Goal: Task Accomplishment & Management: Manage account settings

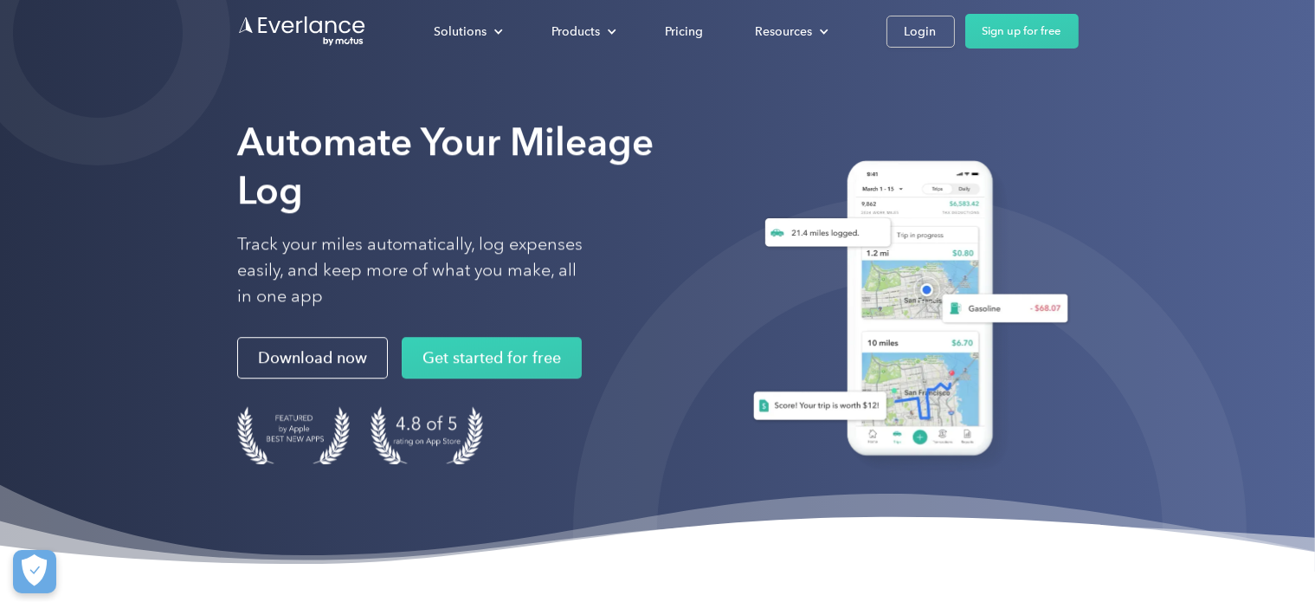
click at [910, 13] on div "Solutions For companies Easy vehicle reimbursements For self-employed Maximize …" at bounding box center [658, 31] width 842 height 62
click at [914, 21] on div "Login" at bounding box center [921, 32] width 32 height 22
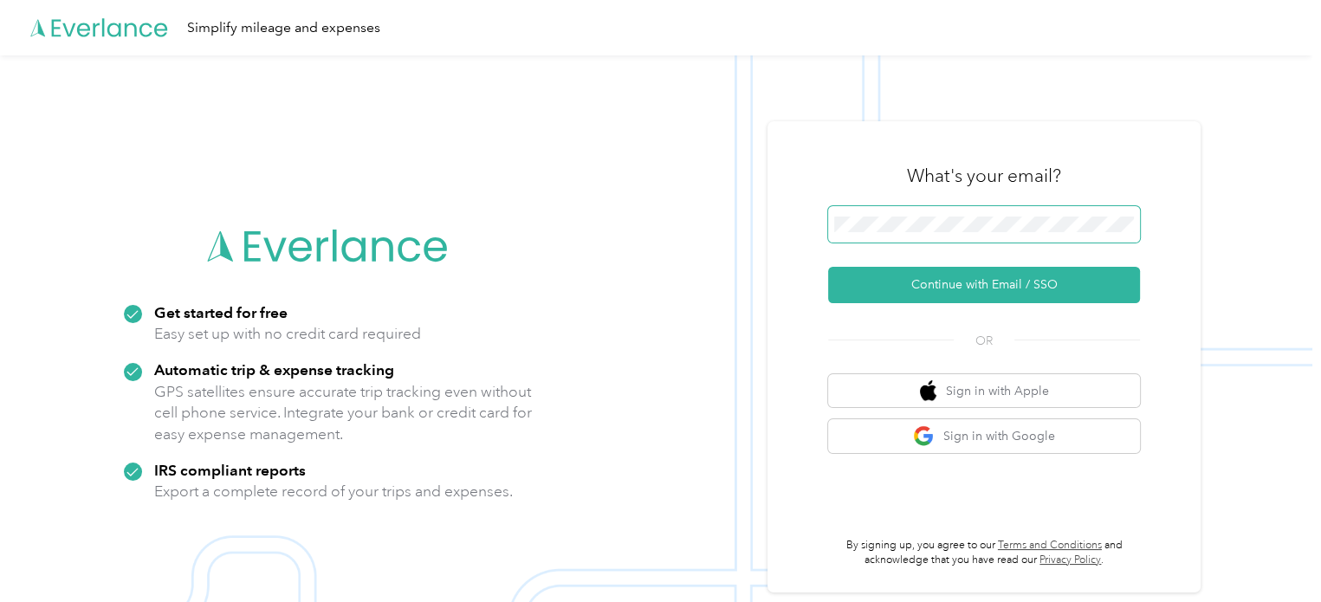
click at [957, 233] on span at bounding box center [984, 224] width 312 height 36
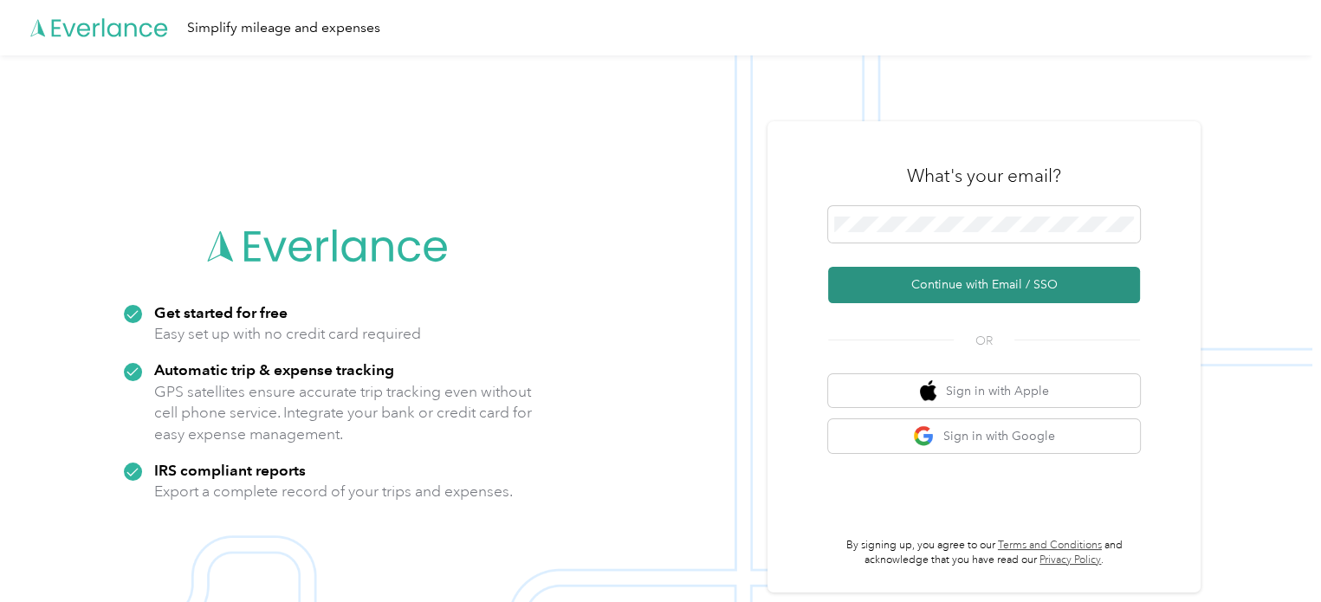
click at [941, 287] on button "Continue with Email / SSO" at bounding box center [984, 285] width 312 height 36
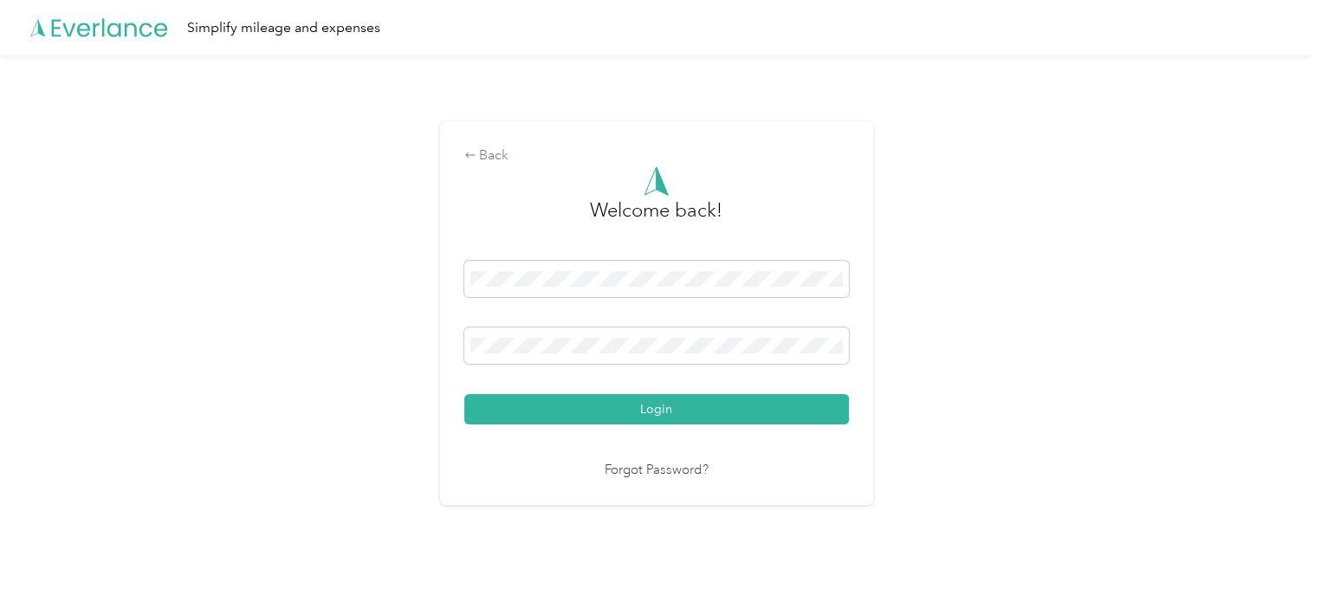
click at [464, 394] on button "Login" at bounding box center [656, 409] width 384 height 30
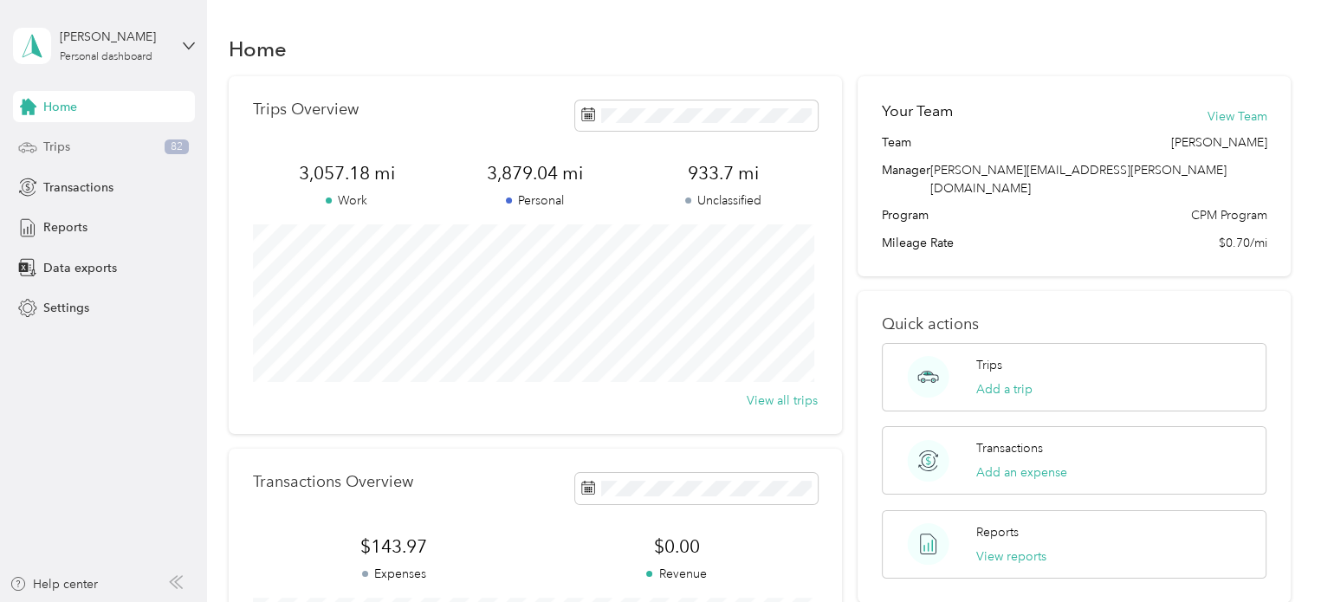
click at [114, 145] on div "Trips 82" at bounding box center [104, 147] width 182 height 31
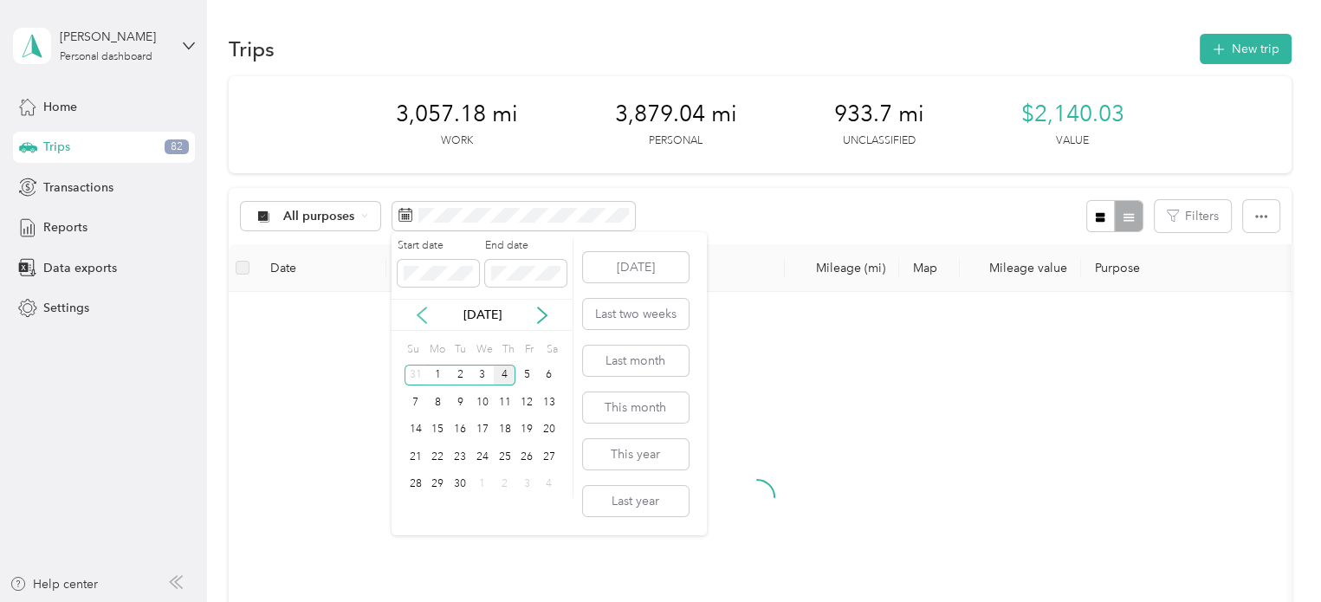
click at [415, 318] on icon at bounding box center [421, 315] width 17 height 17
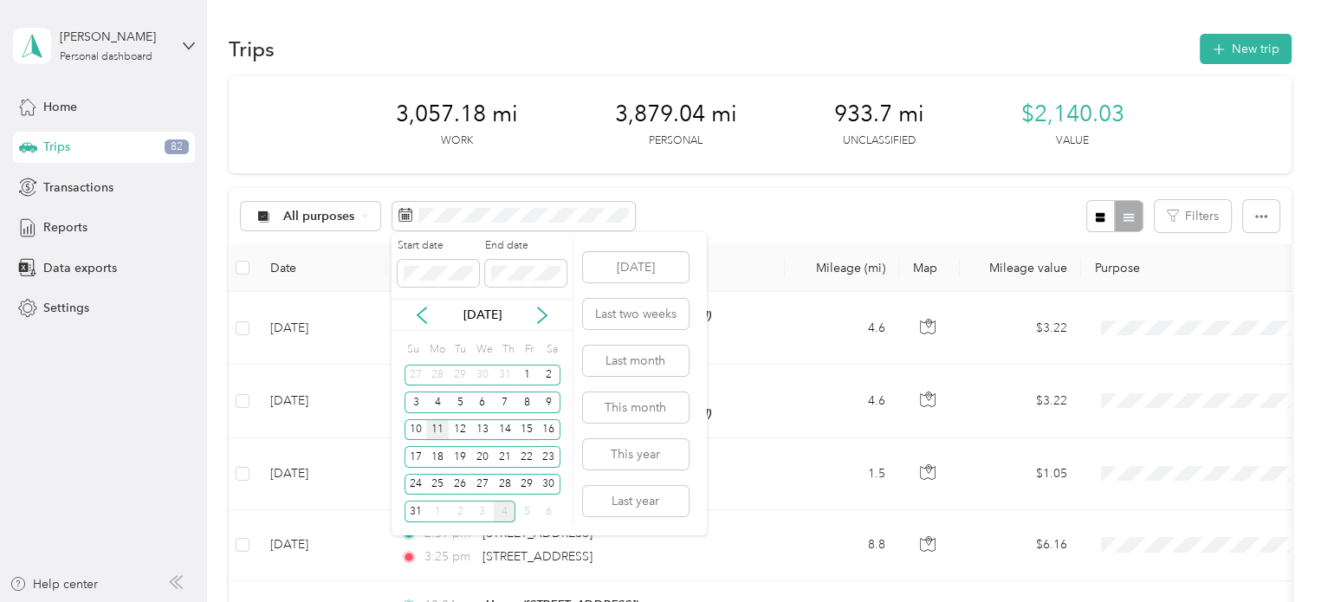
click at [435, 428] on div "11" at bounding box center [437, 430] width 23 height 22
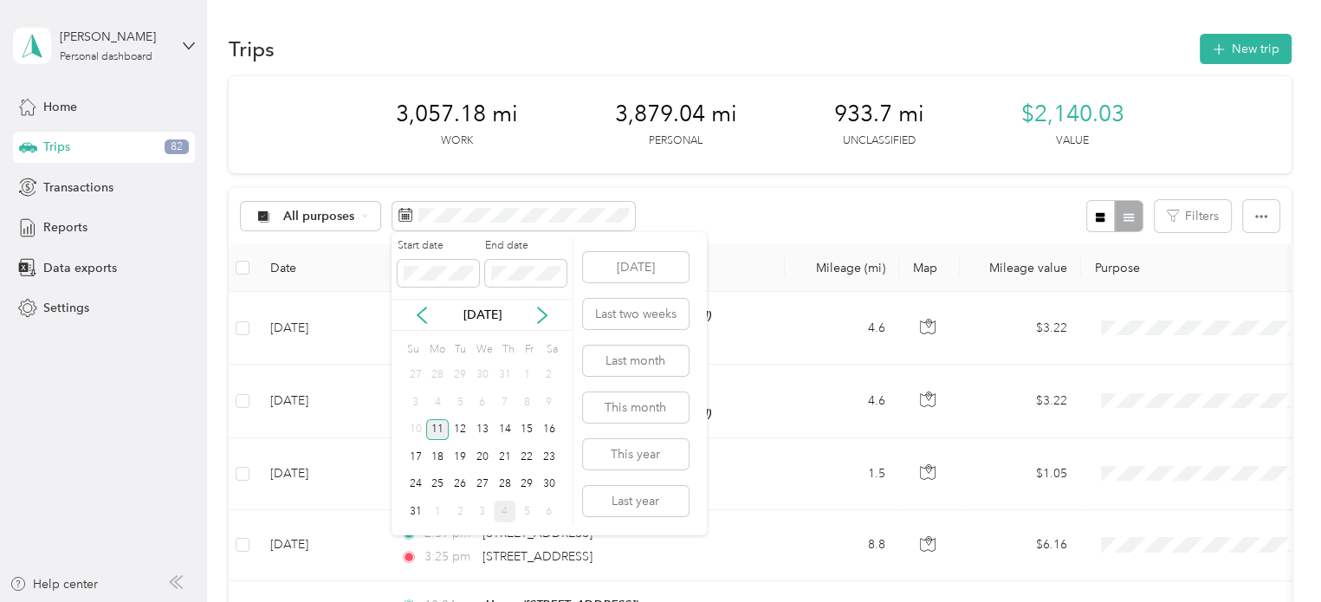
click at [435, 428] on div "11" at bounding box center [437, 430] width 23 height 22
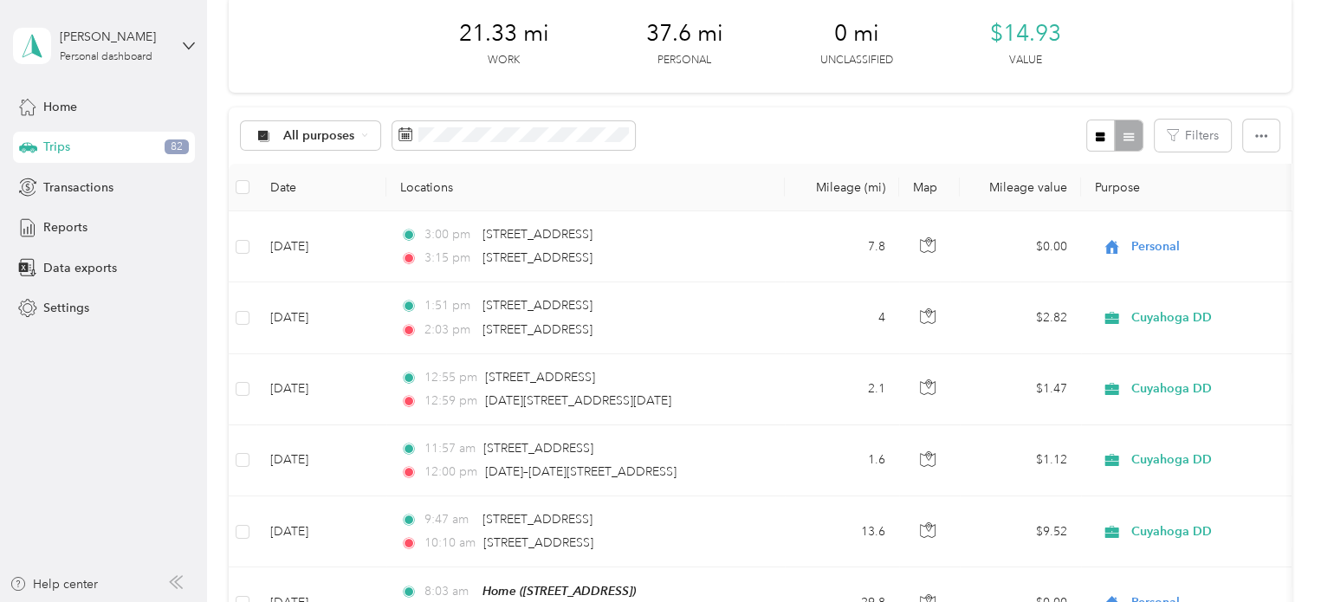
scroll to position [80, 0]
click at [544, 142] on span at bounding box center [513, 136] width 242 height 29
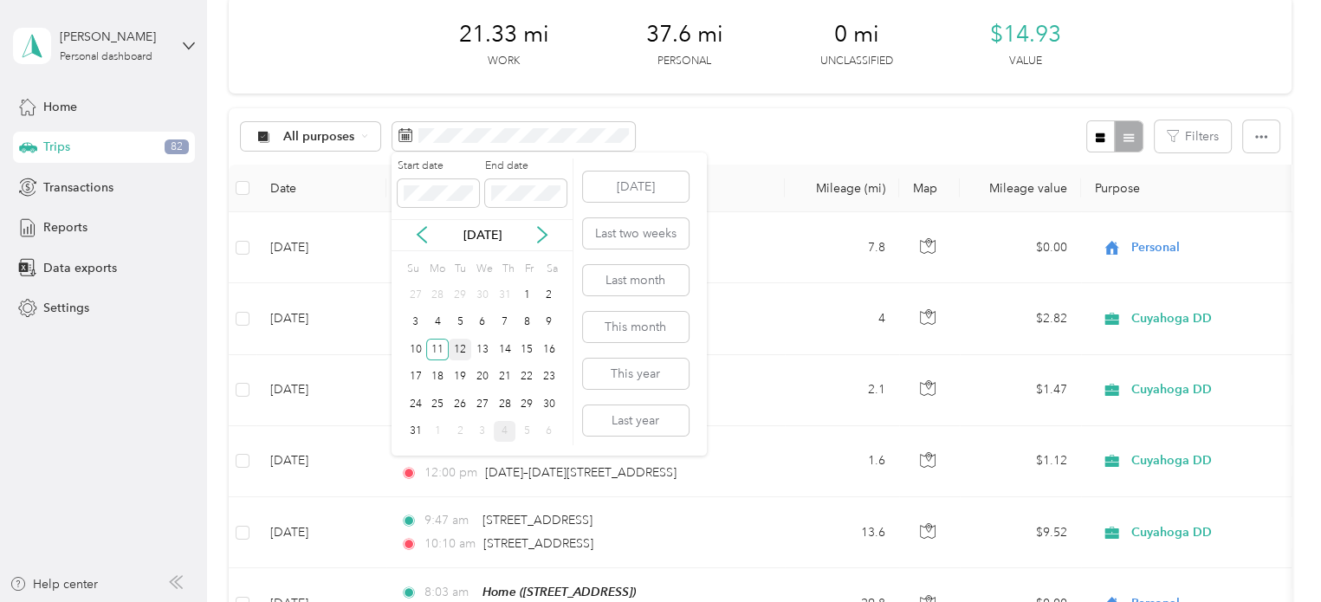
click at [455, 349] on div "12" at bounding box center [460, 350] width 23 height 22
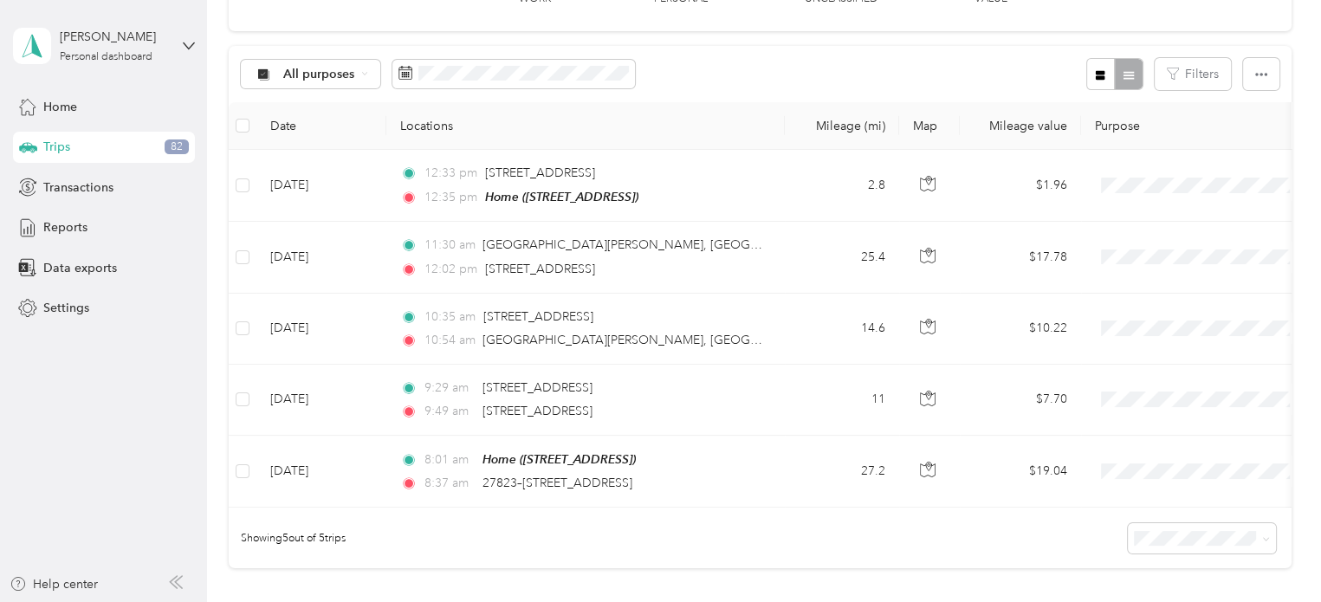
scroll to position [140, 0]
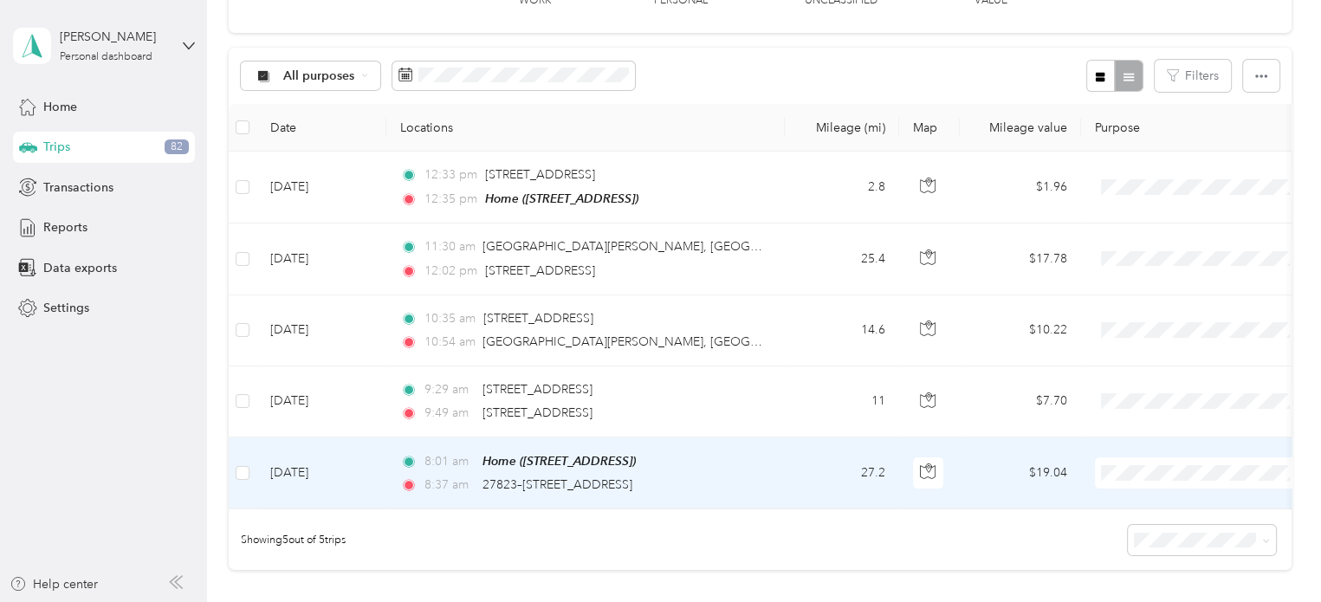
click at [1140, 522] on li "Personal" at bounding box center [1202, 533] width 215 height 30
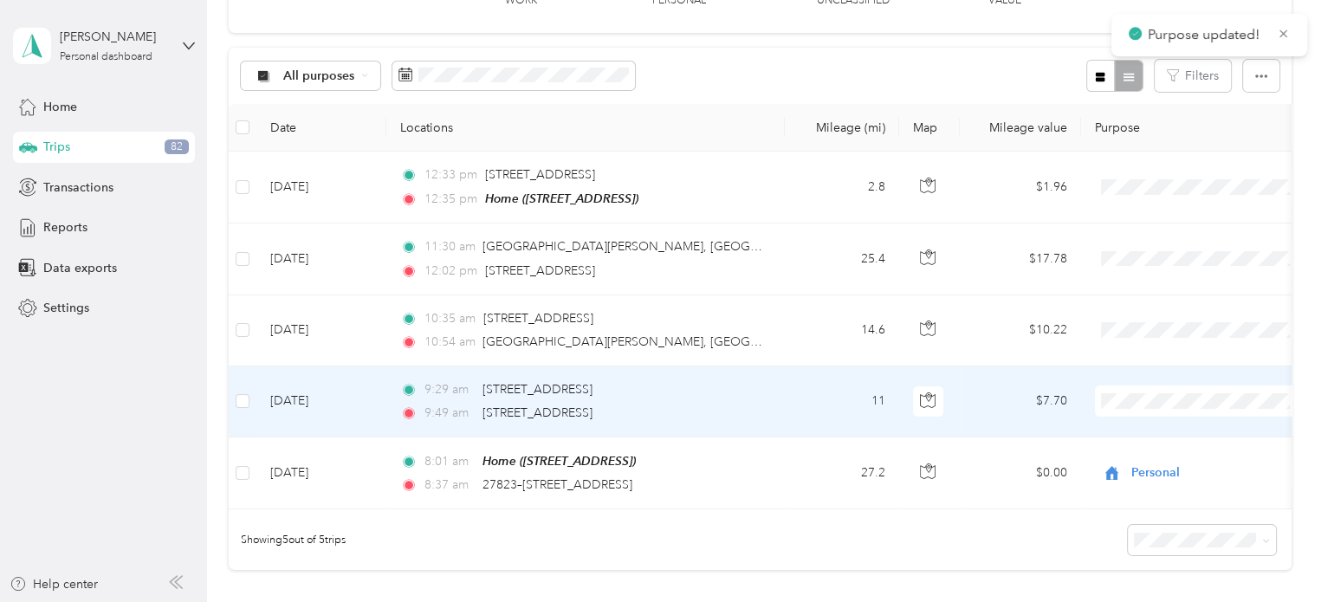
click at [816, 397] on td "11" at bounding box center [842, 401] width 114 height 71
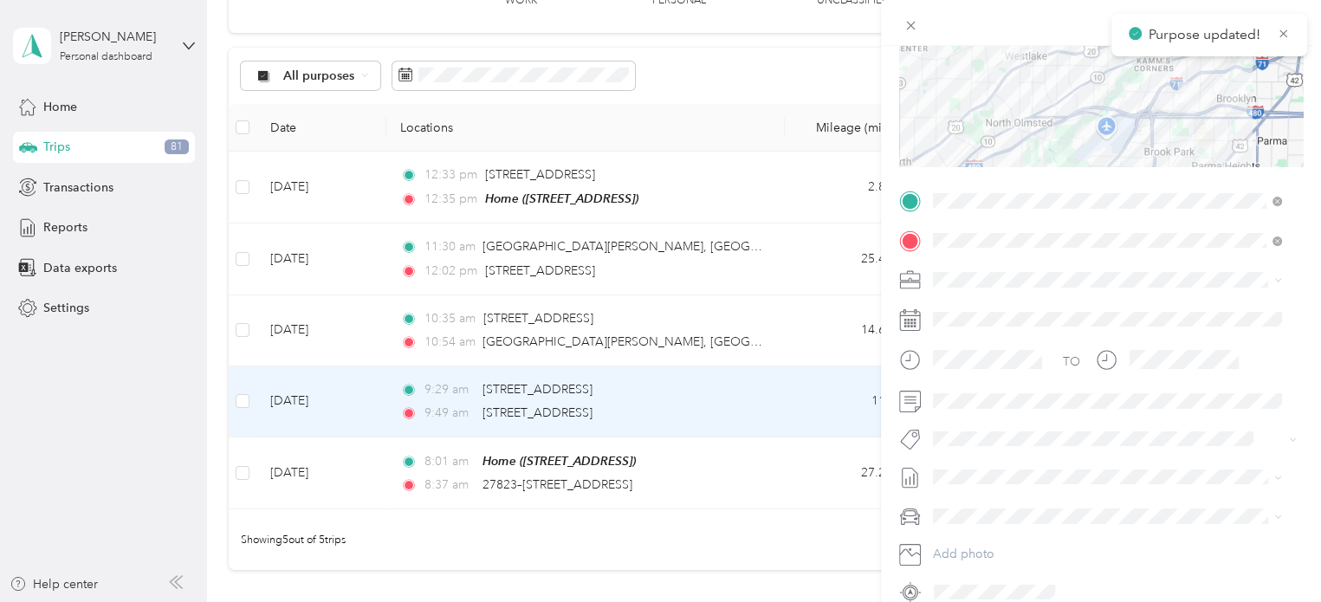
scroll to position [284, 0]
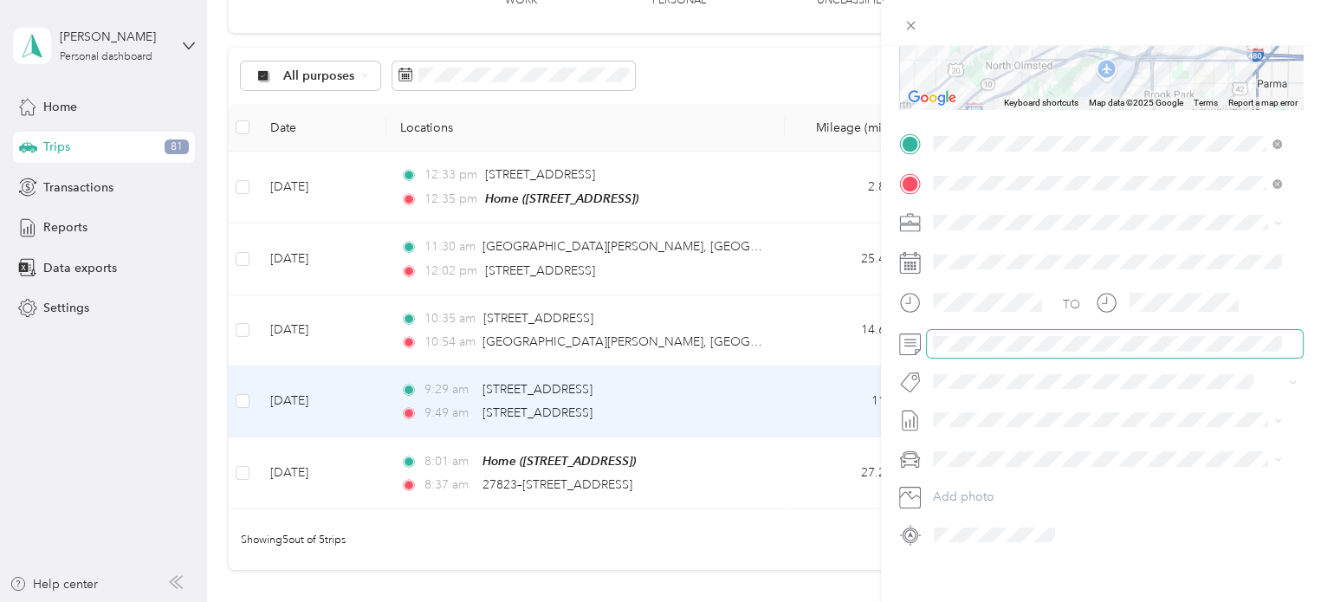
click at [944, 353] on span at bounding box center [1115, 344] width 376 height 28
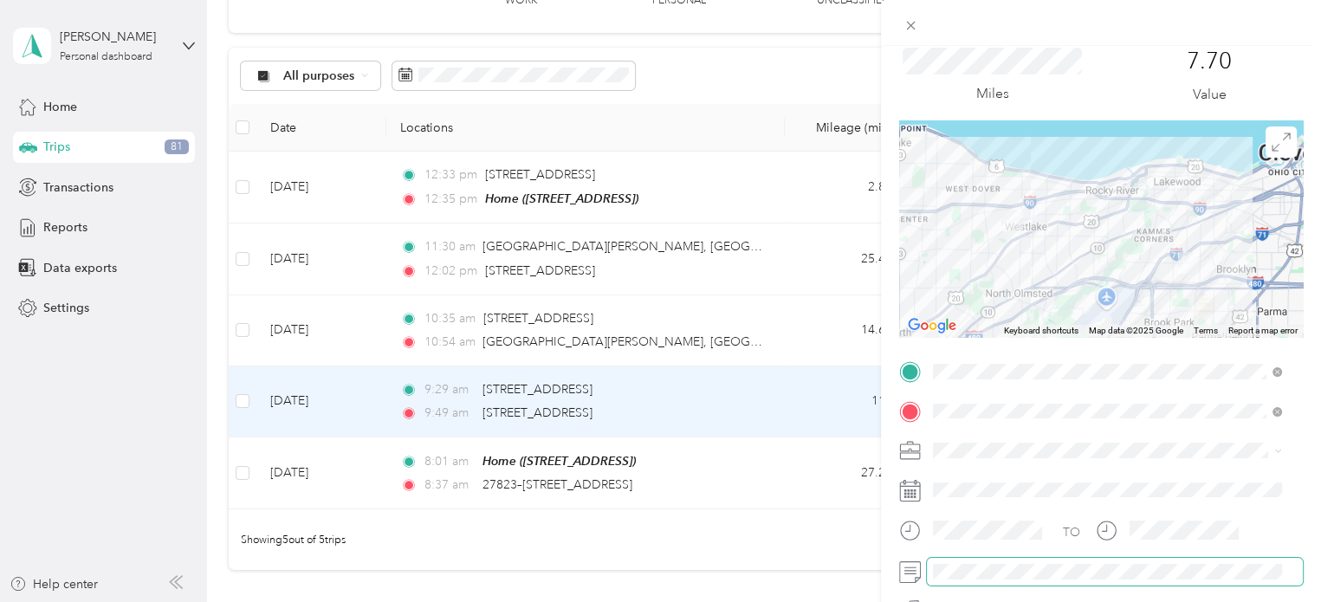
scroll to position [23, 0]
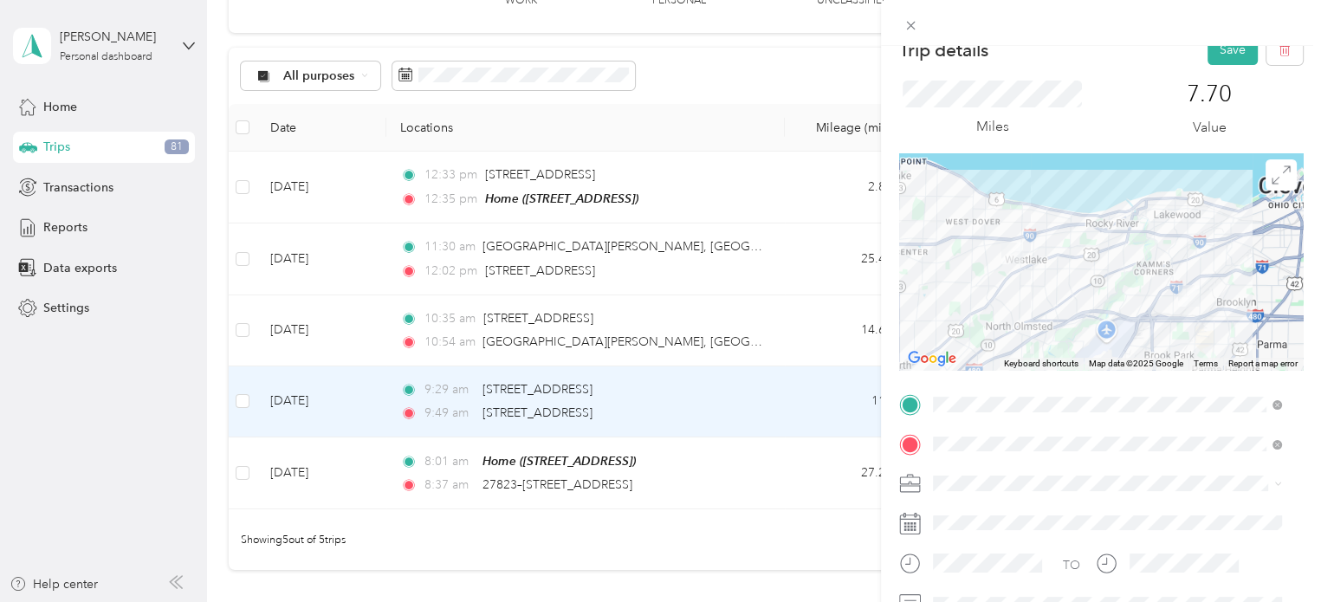
click at [1207, 67] on div "Miles 7.70 Value" at bounding box center [1101, 109] width 404 height 88
click at [1207, 57] on button "Save" at bounding box center [1232, 50] width 50 height 30
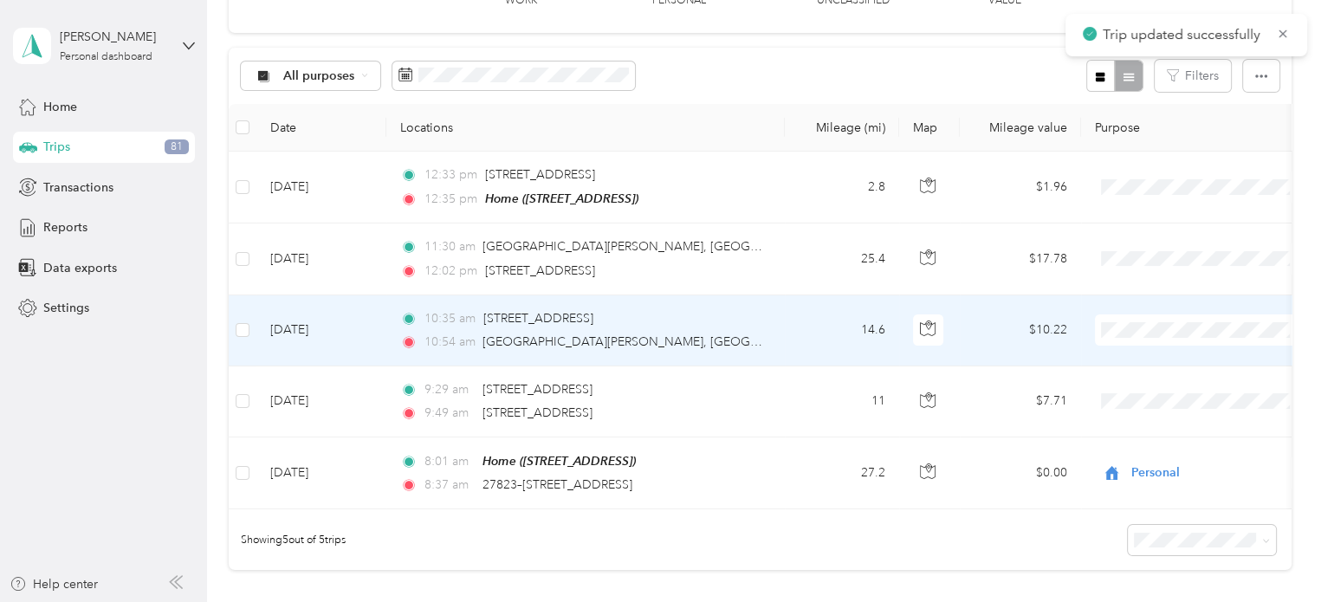
click at [1138, 369] on ol "Cuyahoga DD Personal" at bounding box center [1202, 375] width 215 height 61
click at [1135, 345] on td at bounding box center [1202, 330] width 242 height 71
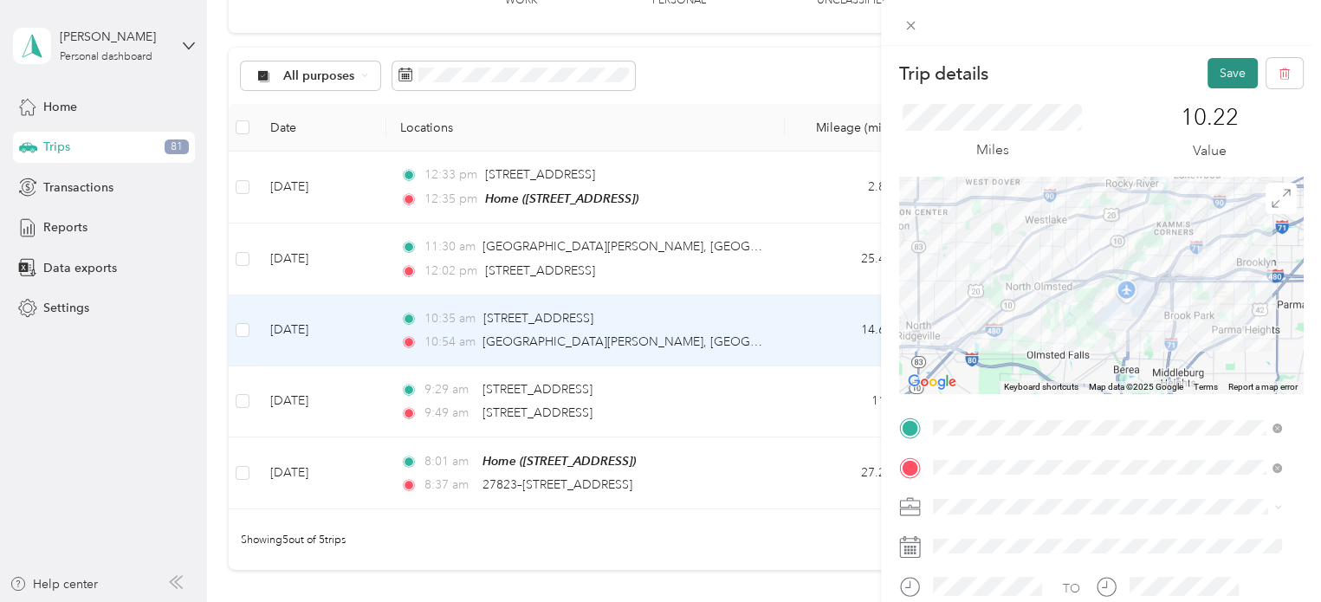
click at [1211, 72] on button "Save" at bounding box center [1232, 73] width 50 height 30
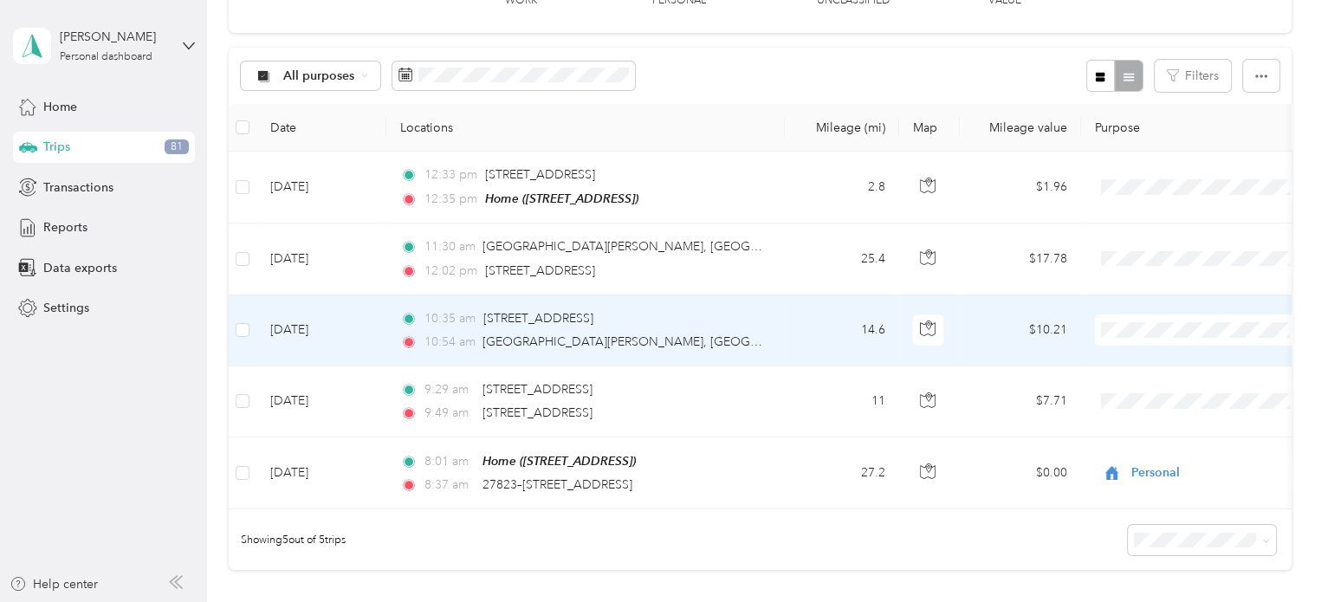
click at [1126, 352] on span "Cuyahoga DD" at bounding box center [1202, 361] width 190 height 18
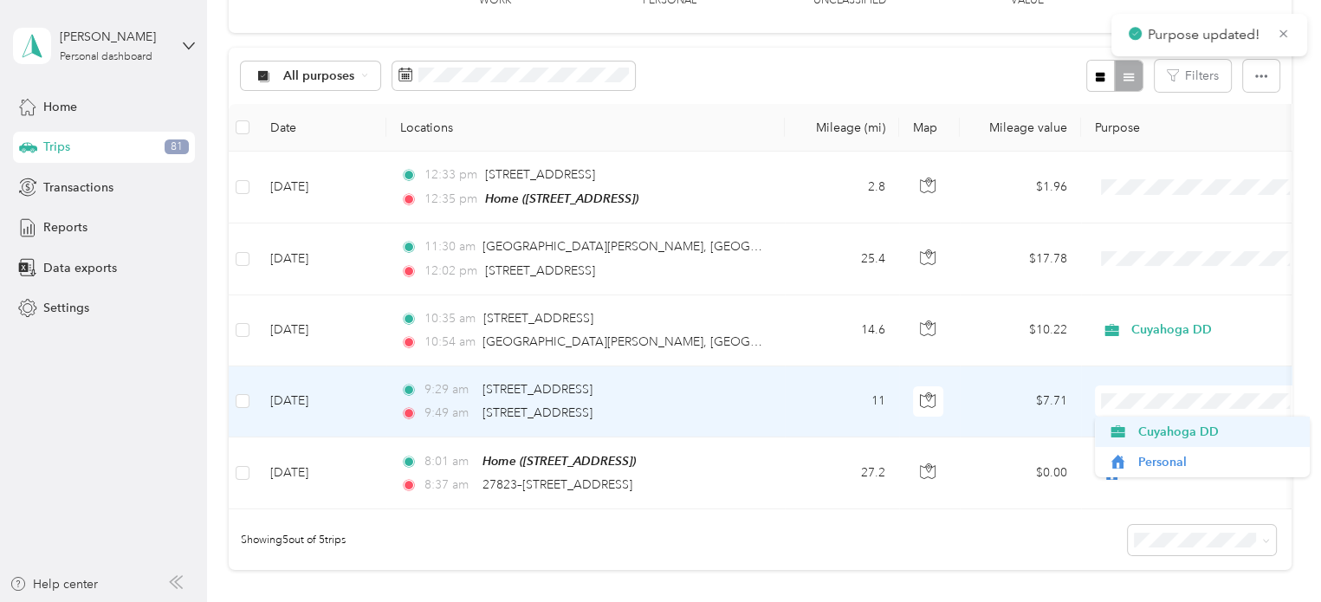
click at [1136, 425] on body "Purpose updated! [PERSON_NAME] Personal dashboard Home Trips 81 Transactions Re…" at bounding box center [656, 301] width 1312 height 602
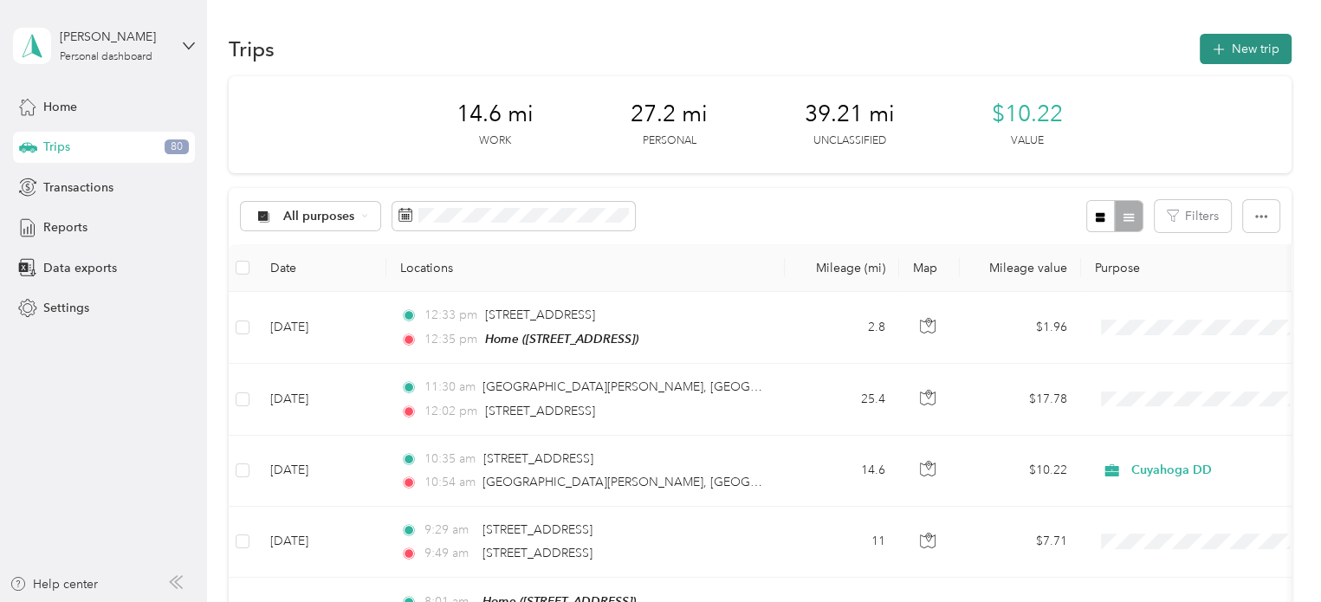
click at [1237, 39] on button "New trip" at bounding box center [1245, 49] width 92 height 30
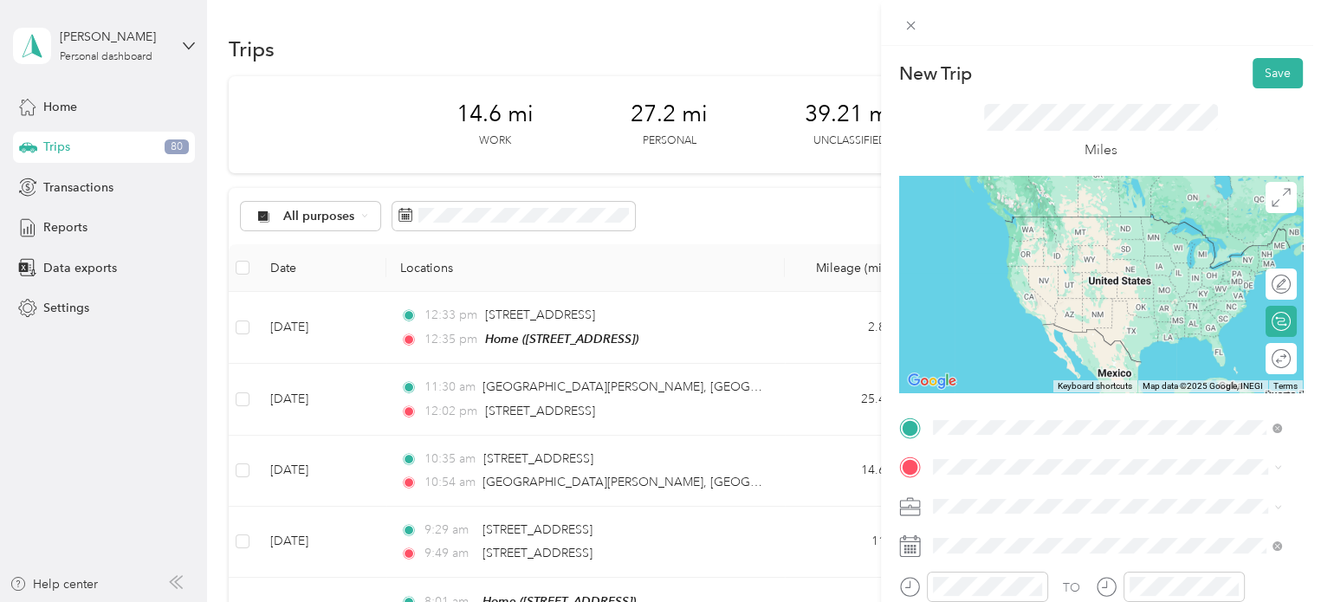
click at [1030, 238] on li "[GEOGRAPHIC_DATA][PERSON_NAME][US_STATE], [GEOGRAPHIC_DATA]" at bounding box center [1107, 224] width 361 height 48
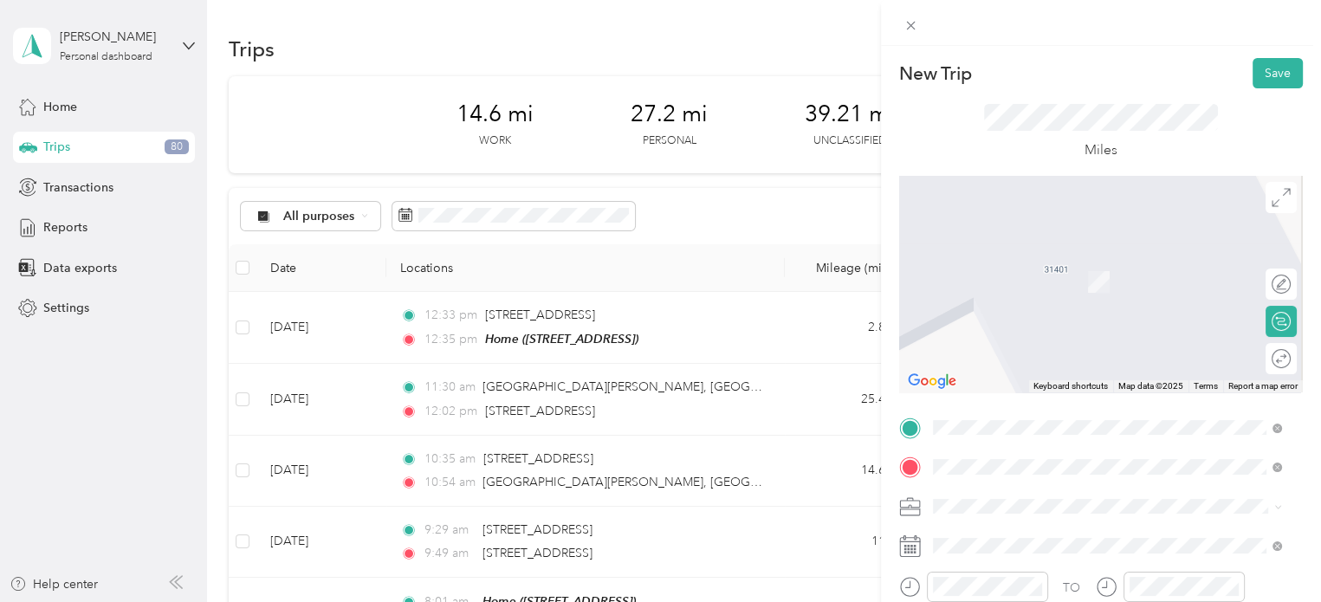
click at [986, 379] on span "[STREET_ADDRESS][US_STATE]" at bounding box center [1051, 372] width 173 height 16
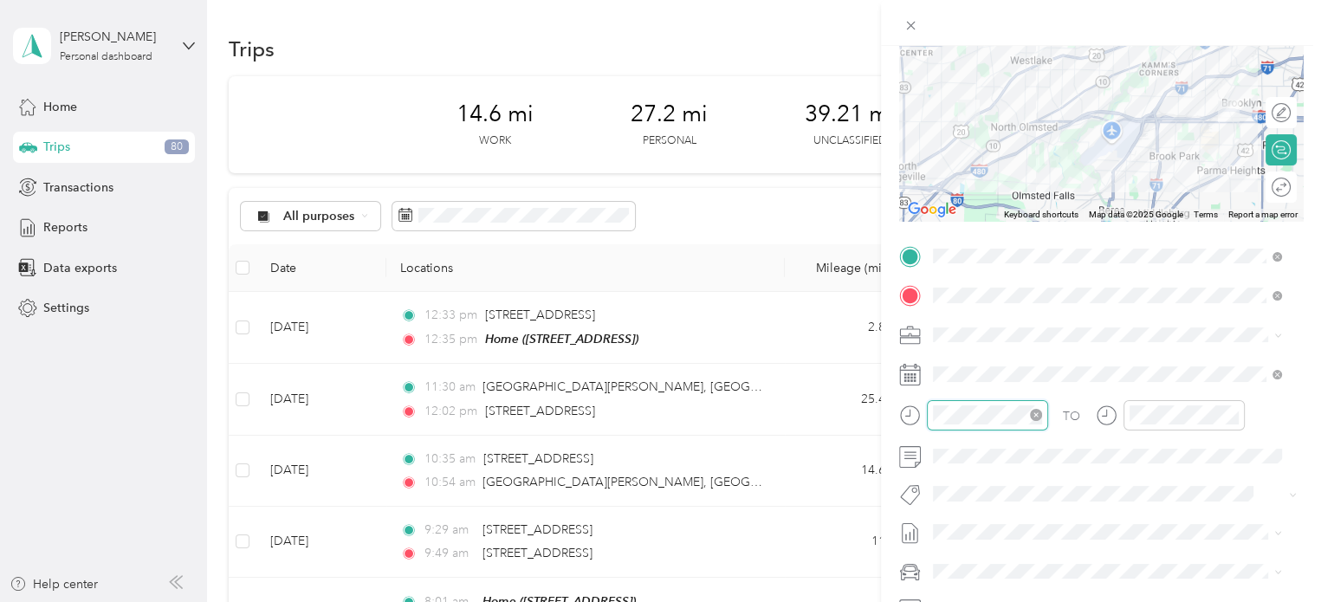
scroll to position [1268, 0]
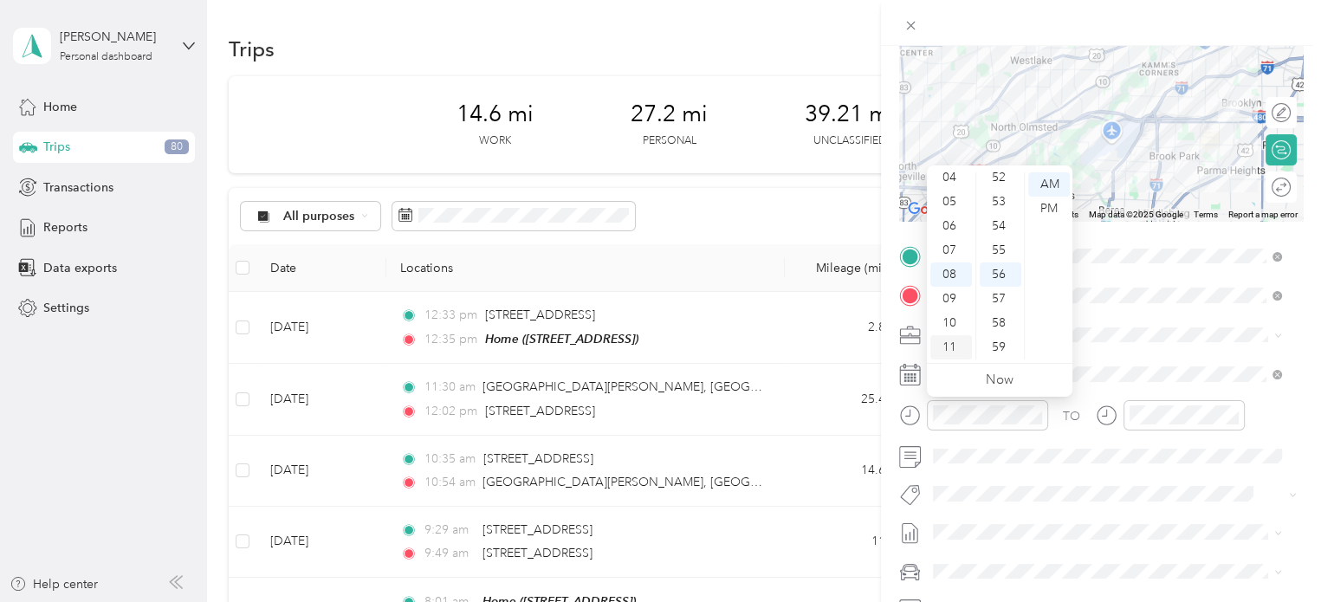
click at [951, 349] on div "11" at bounding box center [951, 347] width 42 height 24
click at [1004, 286] on div "30" at bounding box center [1000, 287] width 42 height 24
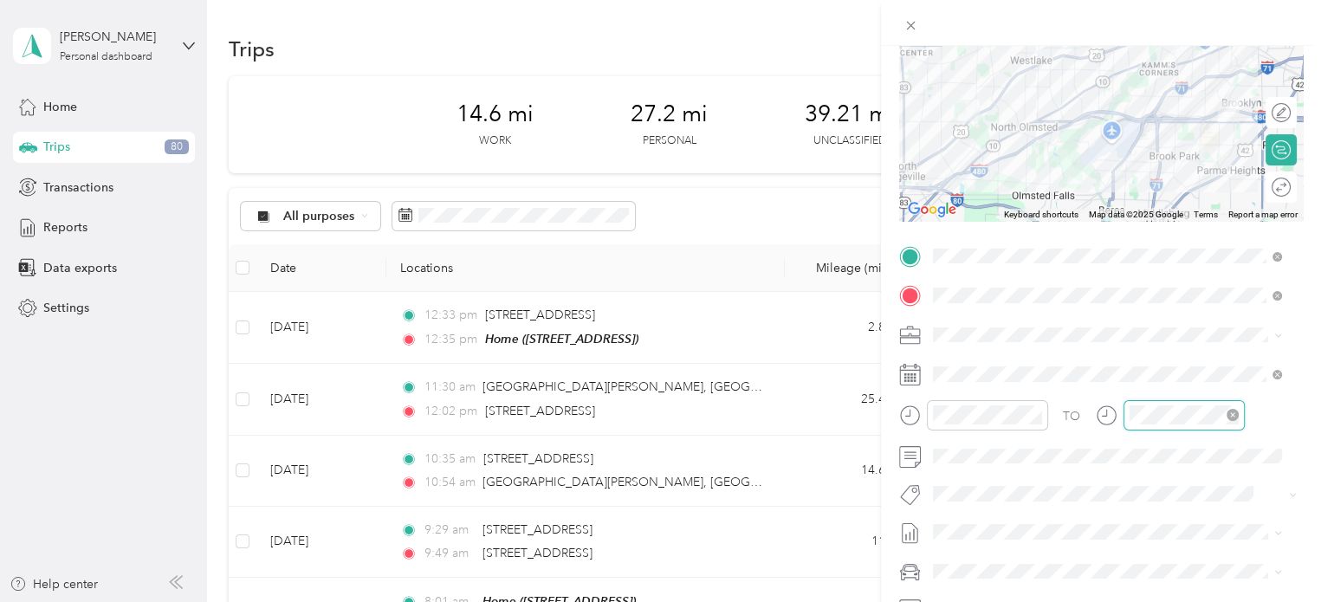
scroll to position [1268, 0]
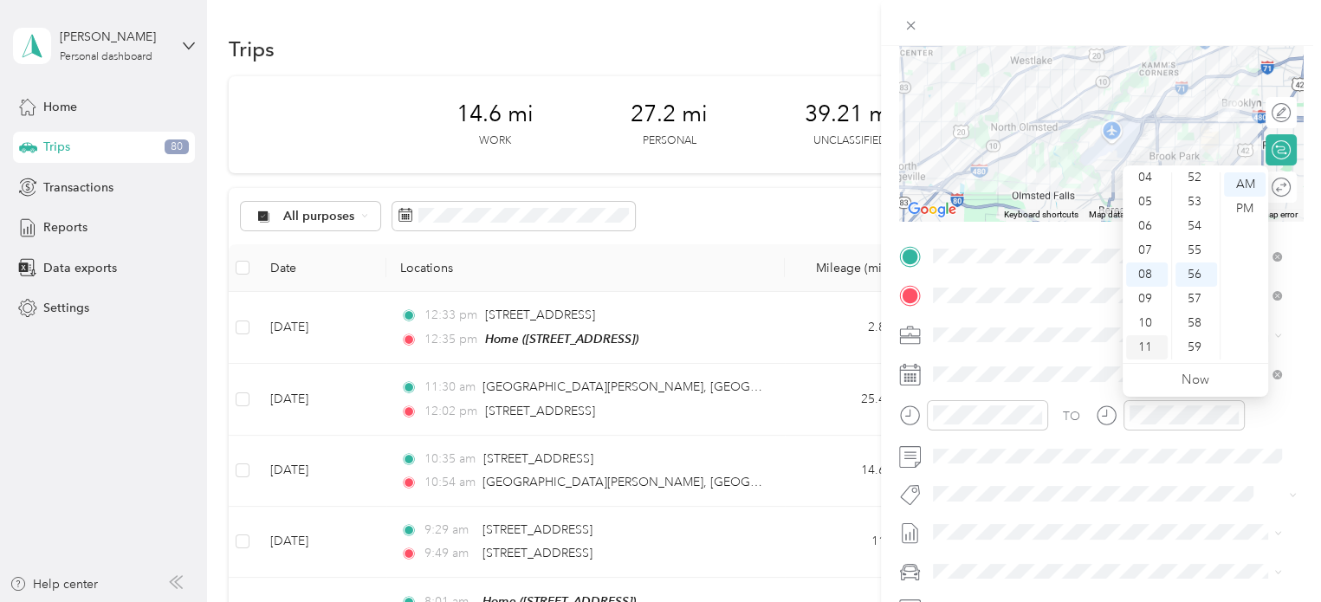
click at [1140, 350] on div "11" at bounding box center [1147, 347] width 42 height 24
click at [1192, 273] on div "45" at bounding box center [1196, 272] width 42 height 24
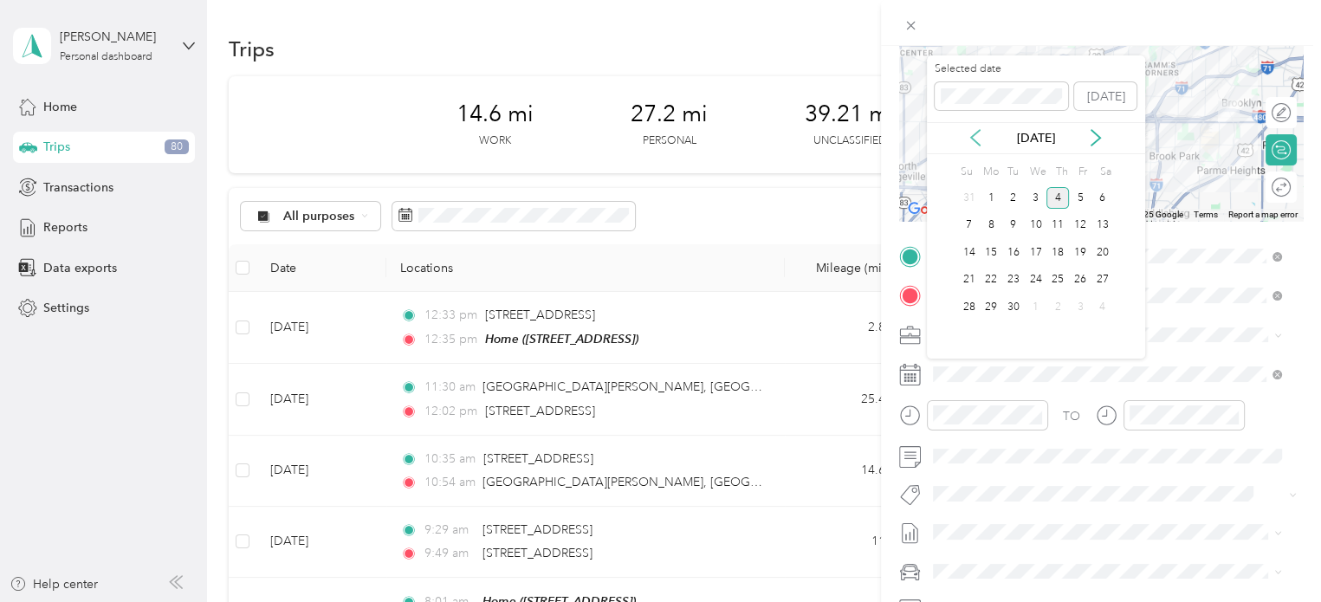
click at [974, 139] on icon at bounding box center [974, 137] width 17 height 17
click at [1033, 249] on div "13" at bounding box center [1035, 253] width 23 height 22
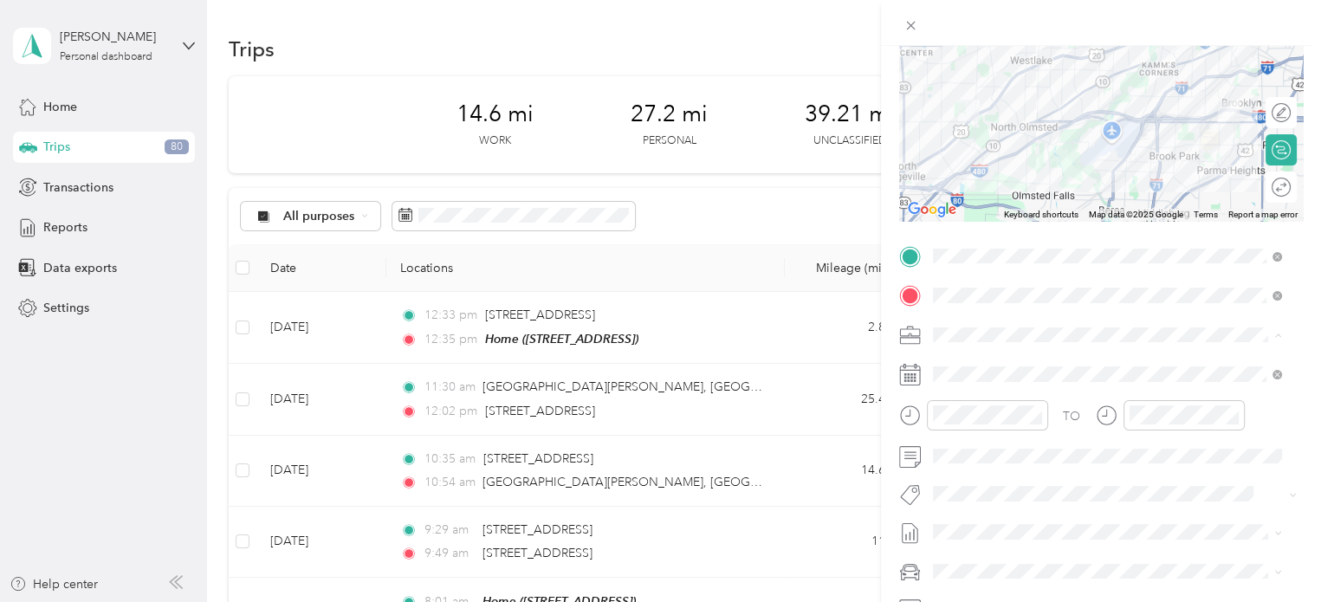
click at [962, 389] on span "Personal" at bounding box center [962, 395] width 46 height 15
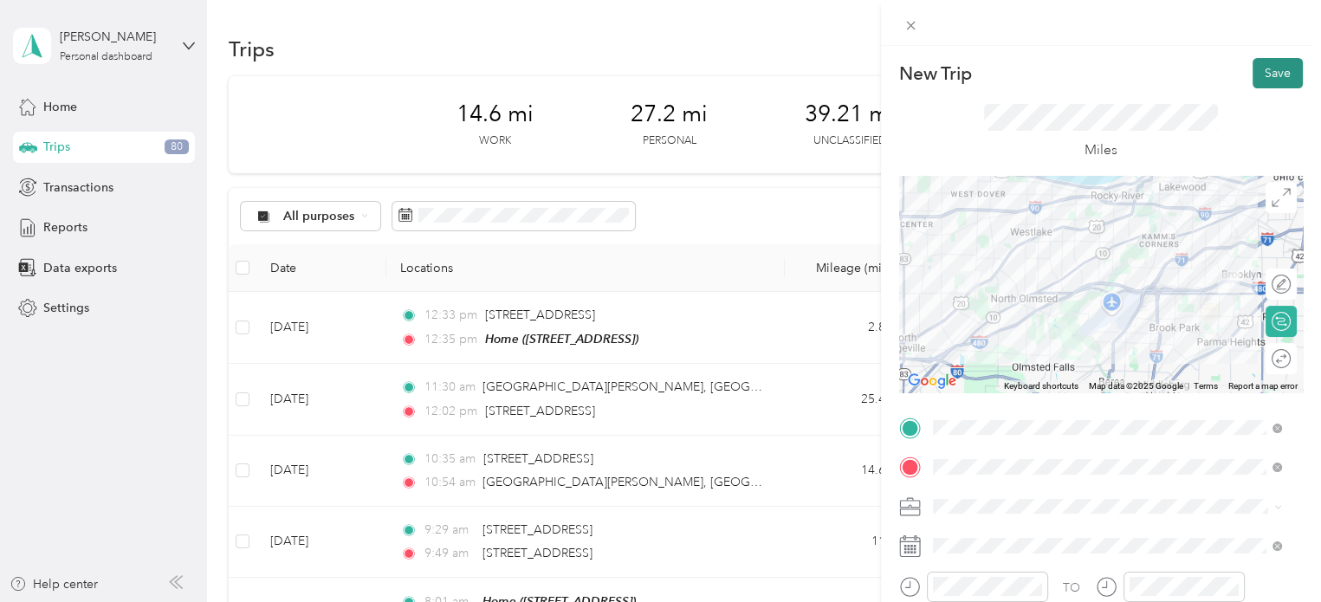
click at [1258, 69] on button "Save" at bounding box center [1277, 73] width 50 height 30
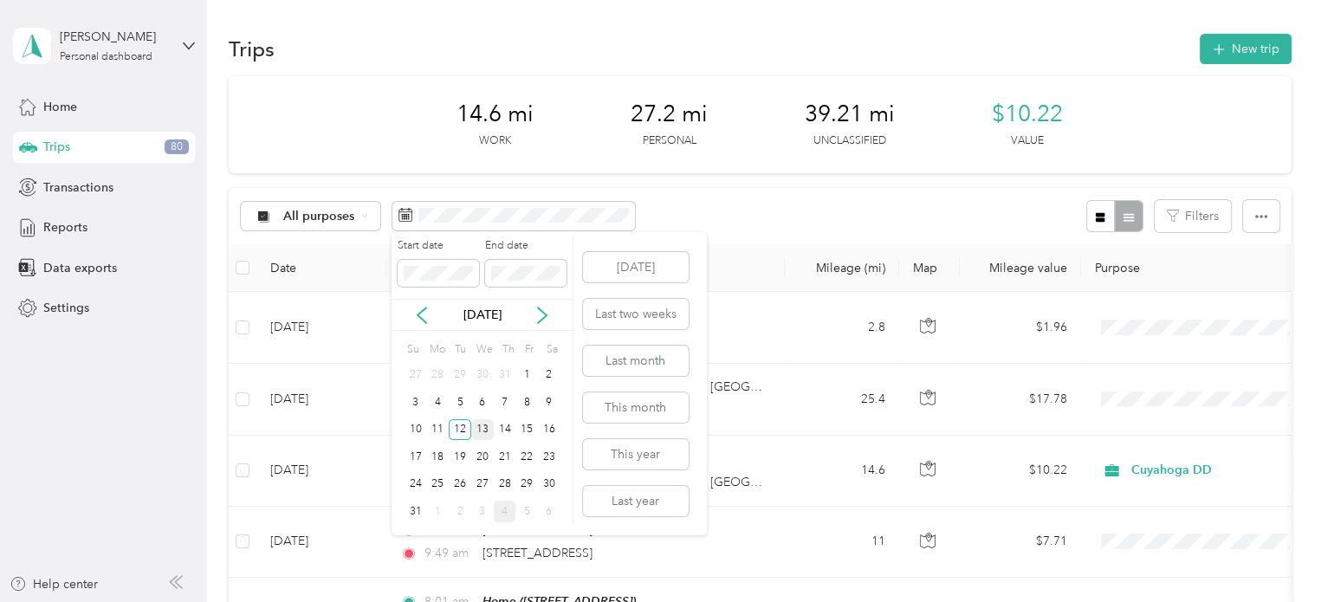
click at [485, 430] on div "13" at bounding box center [482, 430] width 23 height 22
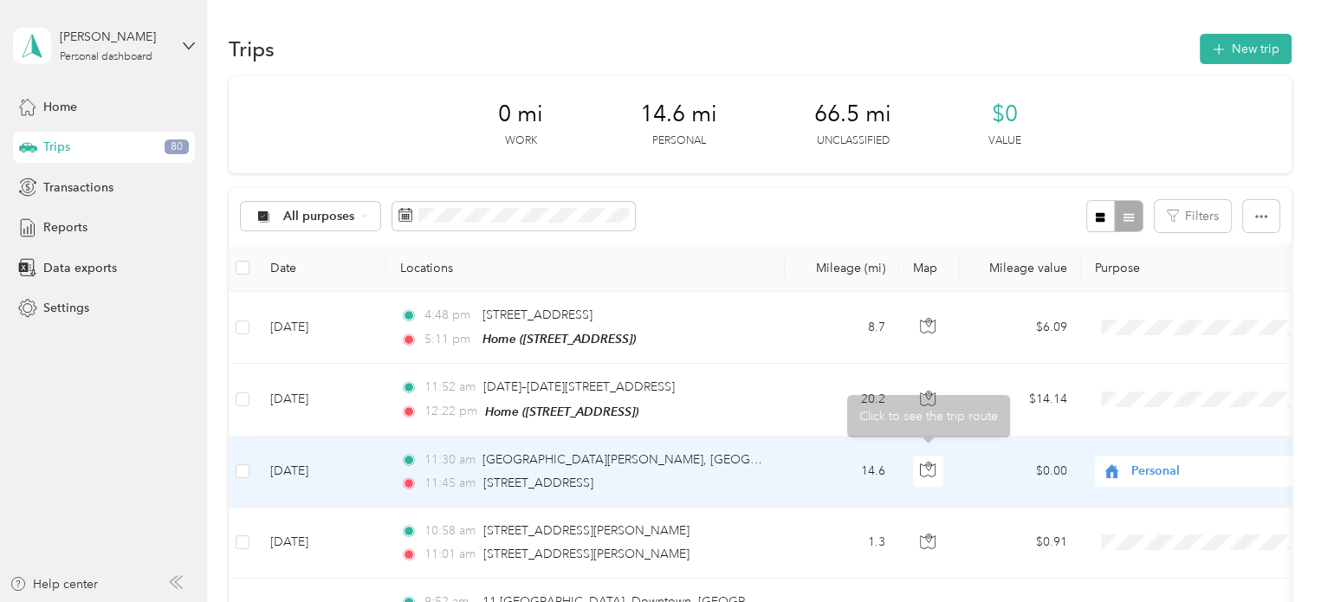
click at [835, 481] on td "14.6" at bounding box center [842, 471] width 114 height 71
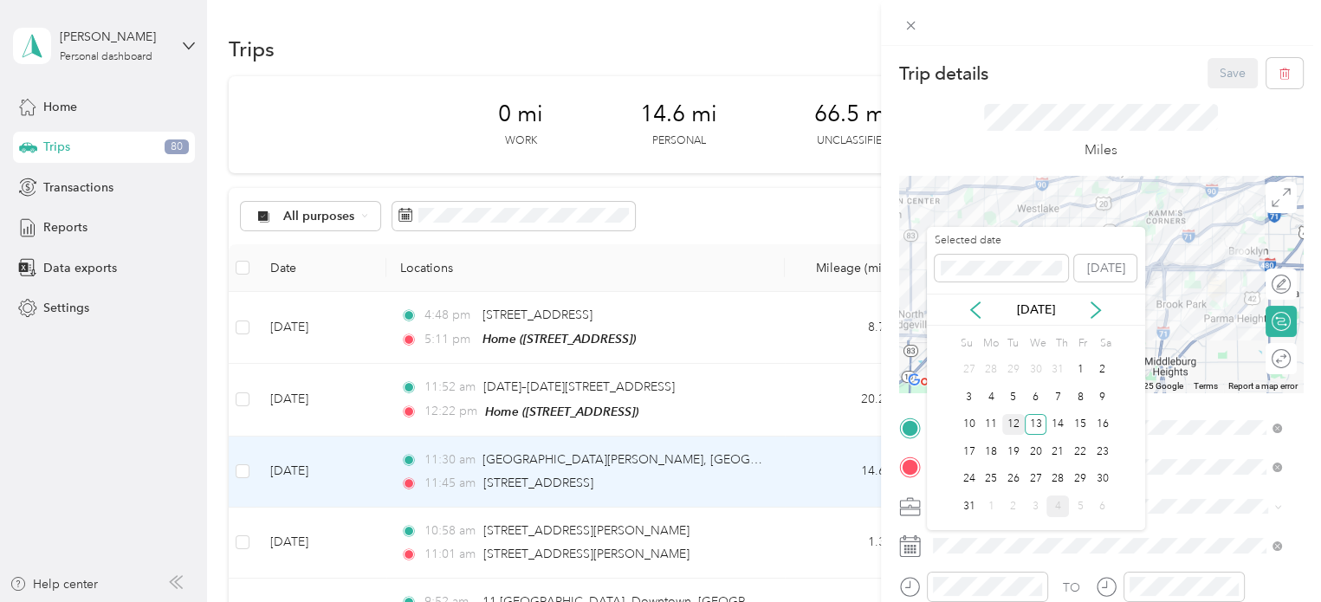
click at [1009, 423] on div "12" at bounding box center [1013, 425] width 23 height 22
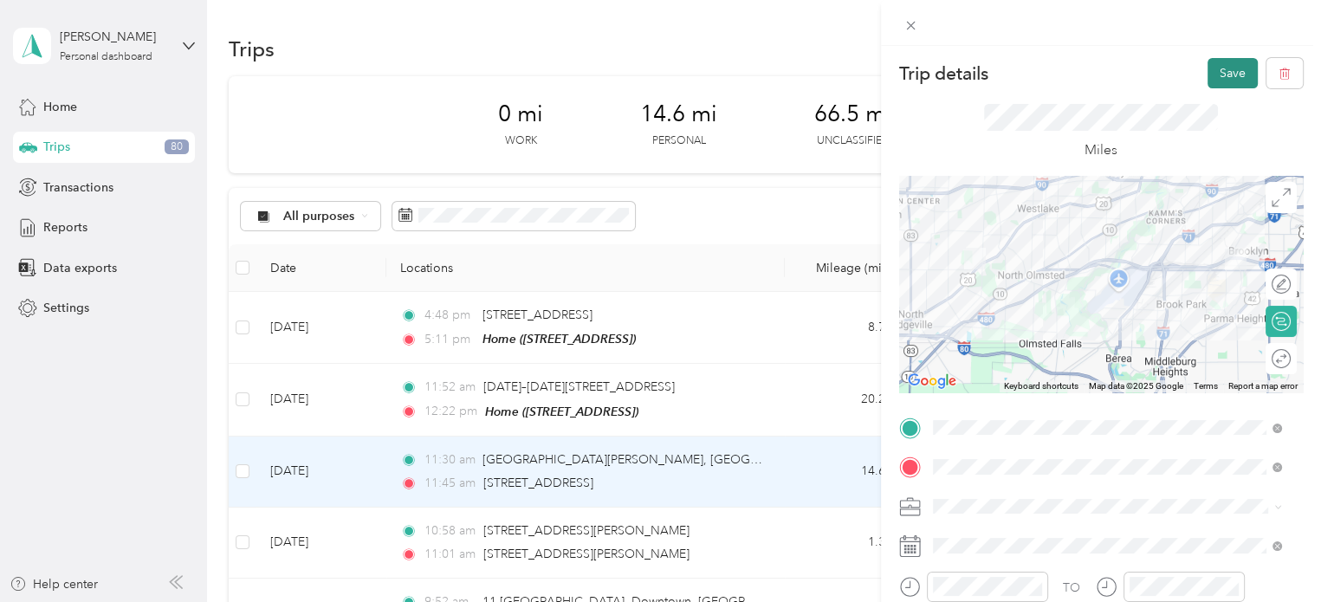
click at [1207, 68] on button "Save" at bounding box center [1232, 73] width 50 height 30
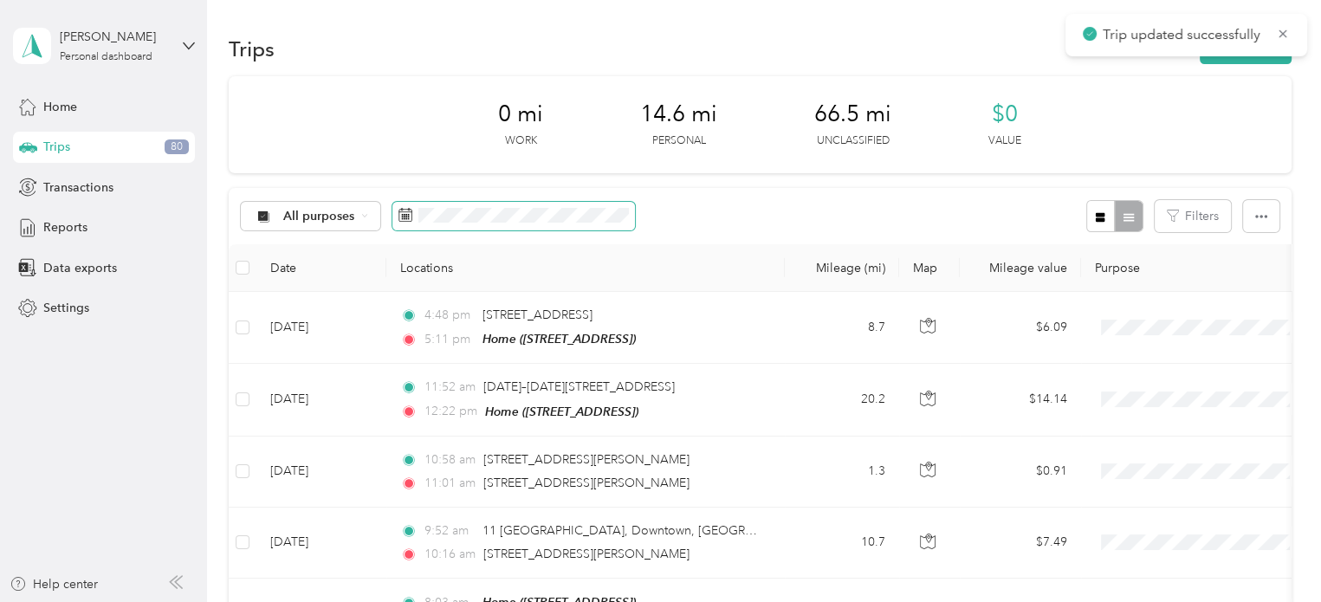
click at [432, 203] on span at bounding box center [513, 216] width 242 height 29
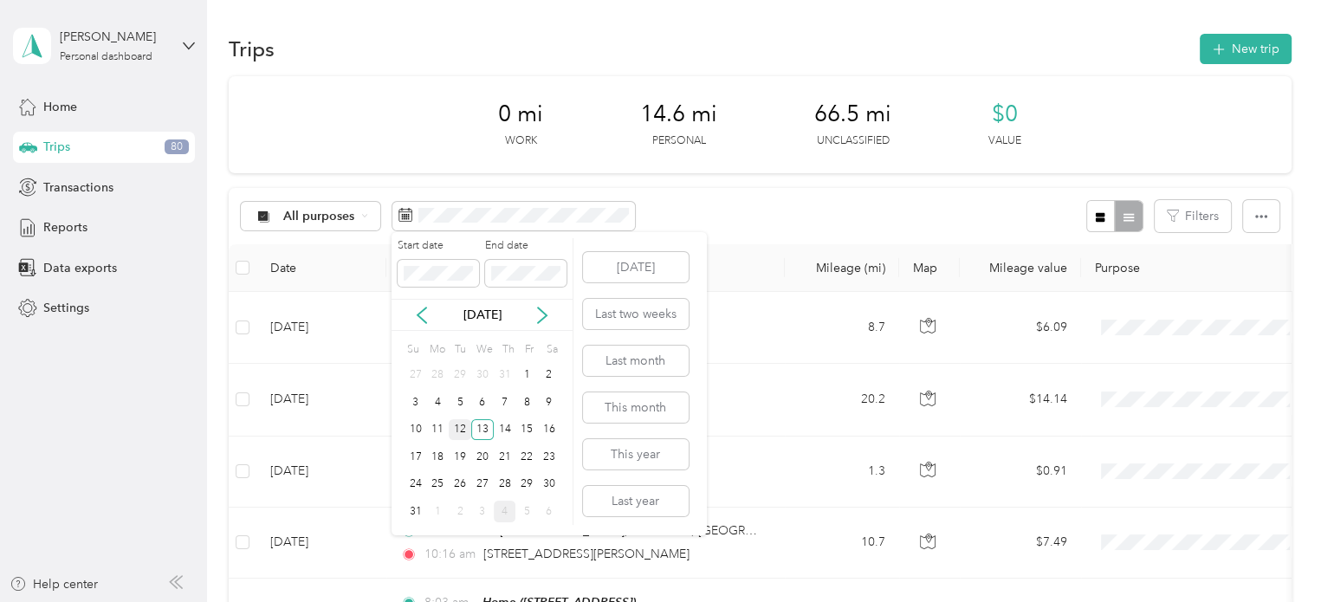
click at [460, 428] on div "12" at bounding box center [460, 430] width 23 height 22
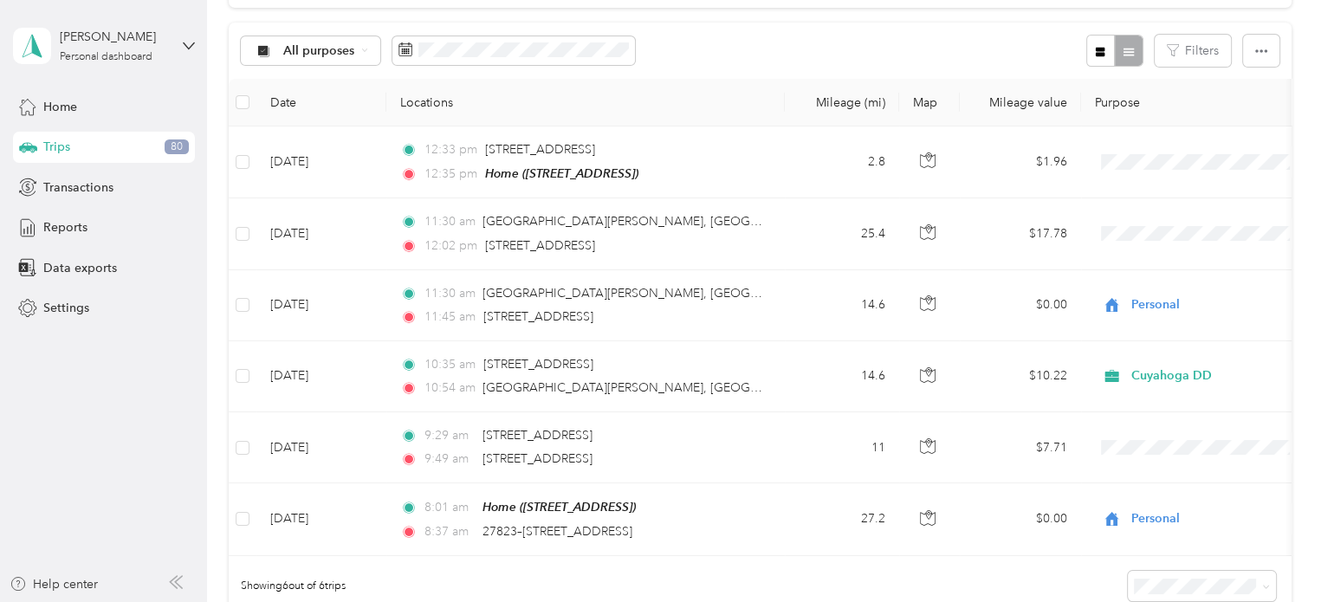
scroll to position [163, 0]
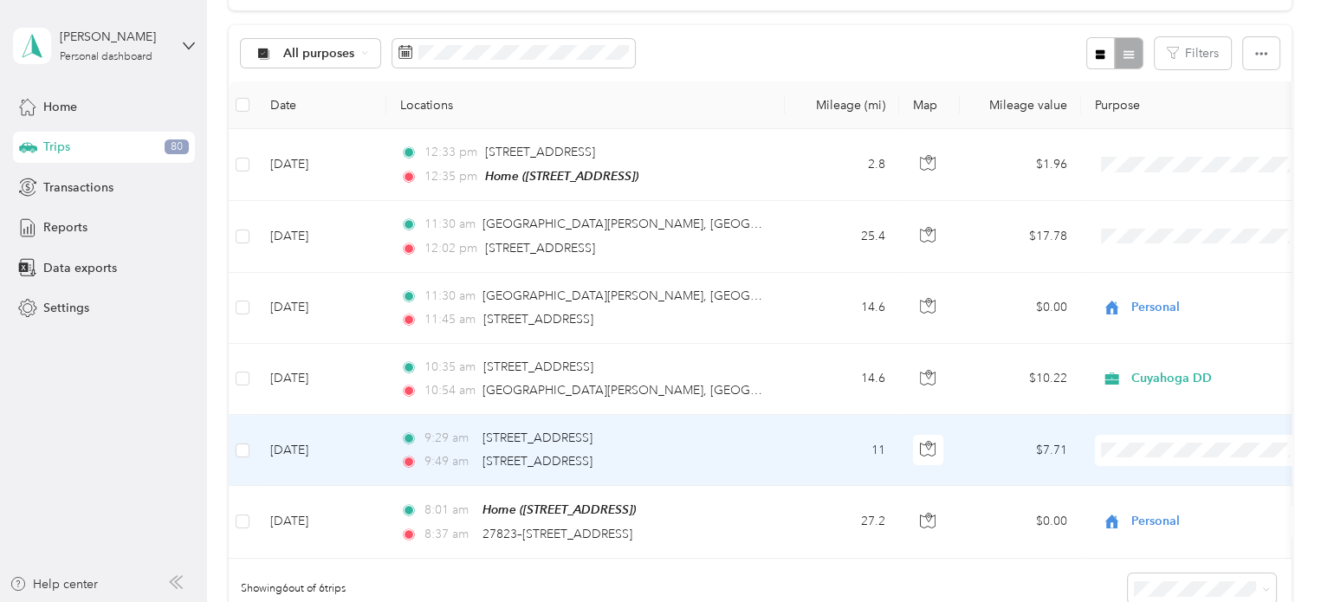
click at [1141, 481] on span "Cuyahoga DD" at bounding box center [1217, 479] width 160 height 18
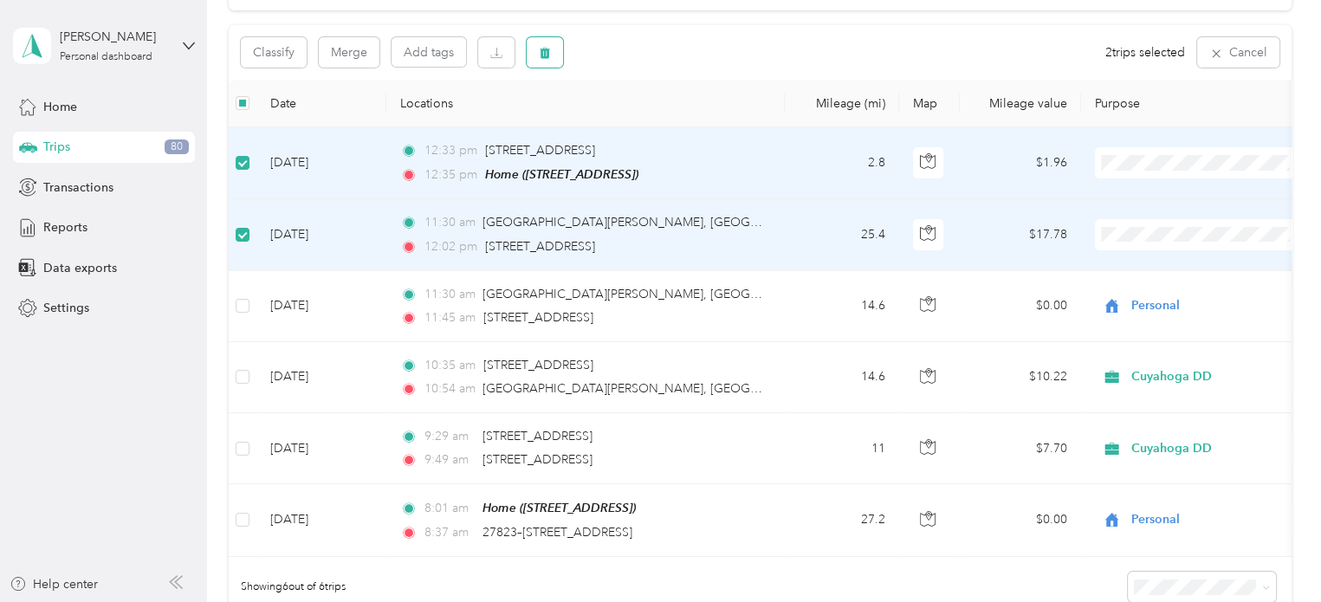
click at [545, 51] on icon "button" at bounding box center [544, 53] width 10 height 11
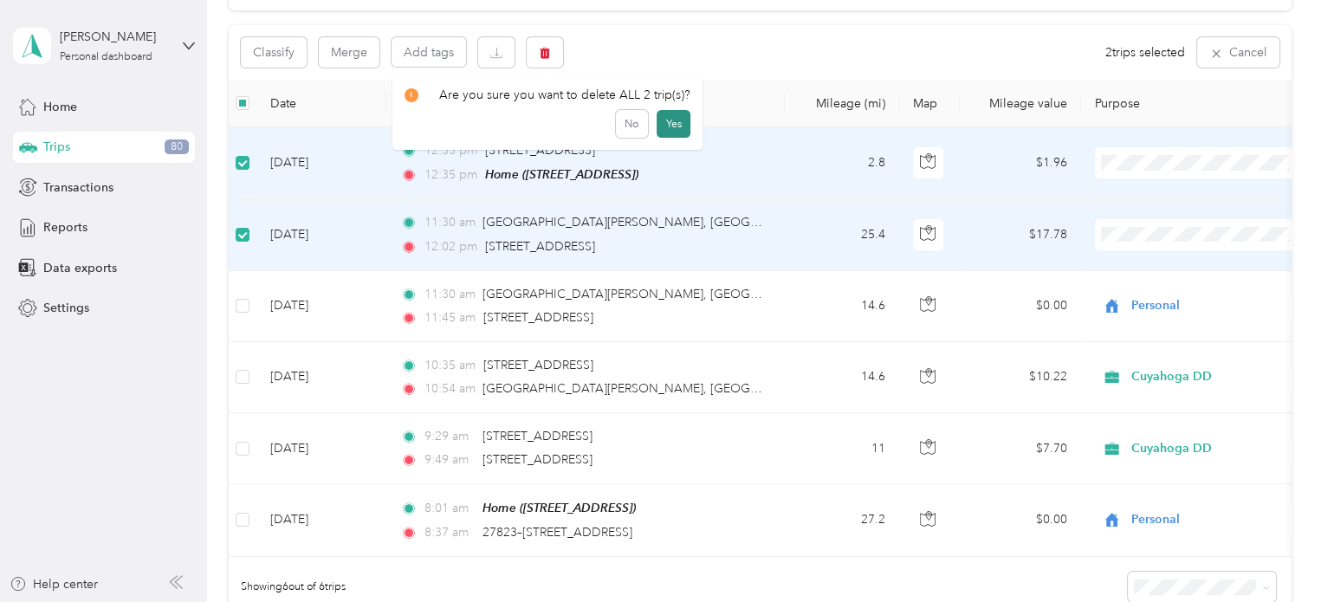
click at [672, 113] on button "Yes" at bounding box center [673, 124] width 34 height 28
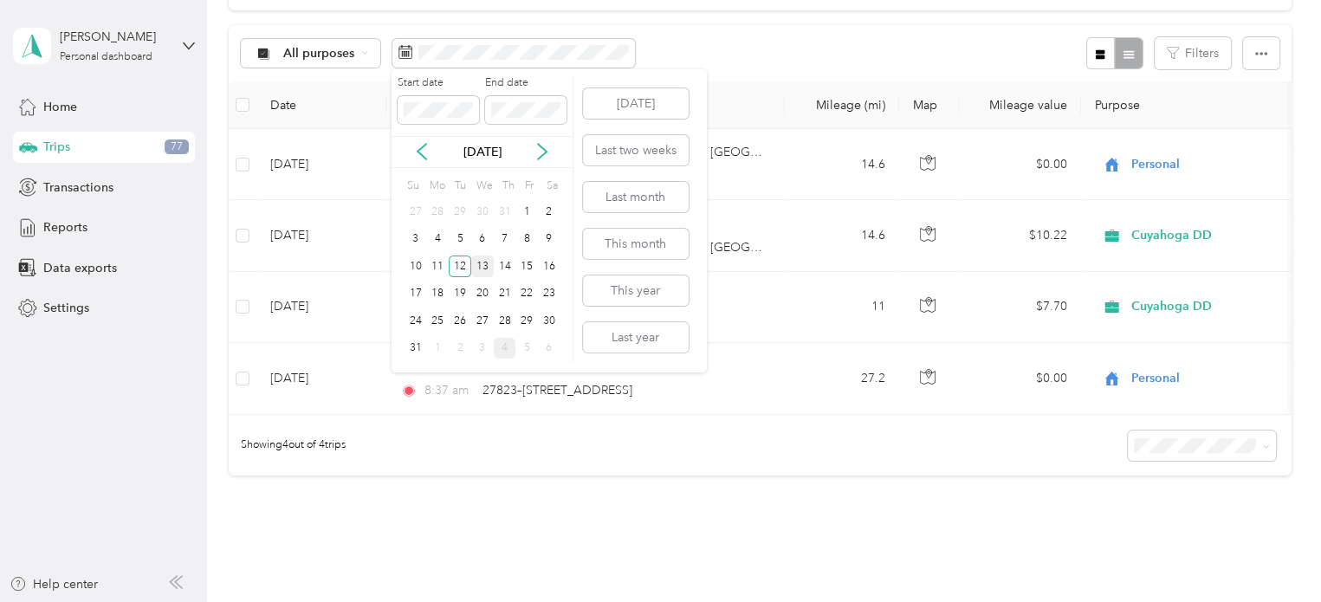
click at [478, 262] on div "13" at bounding box center [482, 266] width 23 height 22
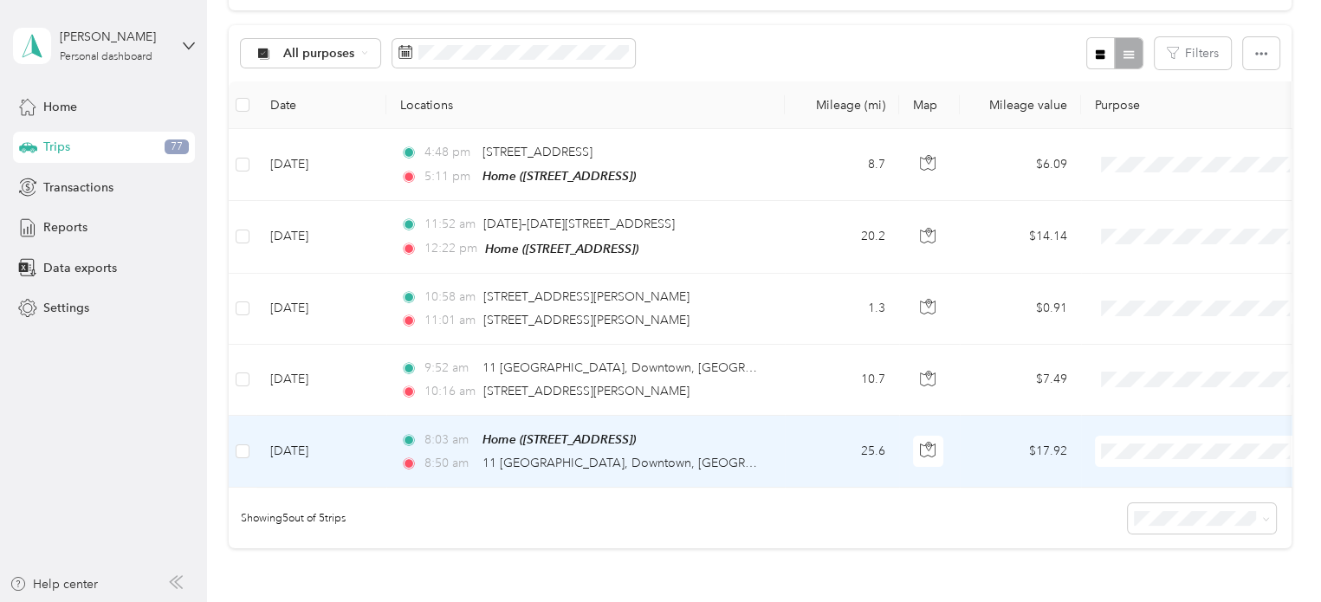
click at [1152, 511] on span "Personal" at bounding box center [1217, 503] width 160 height 18
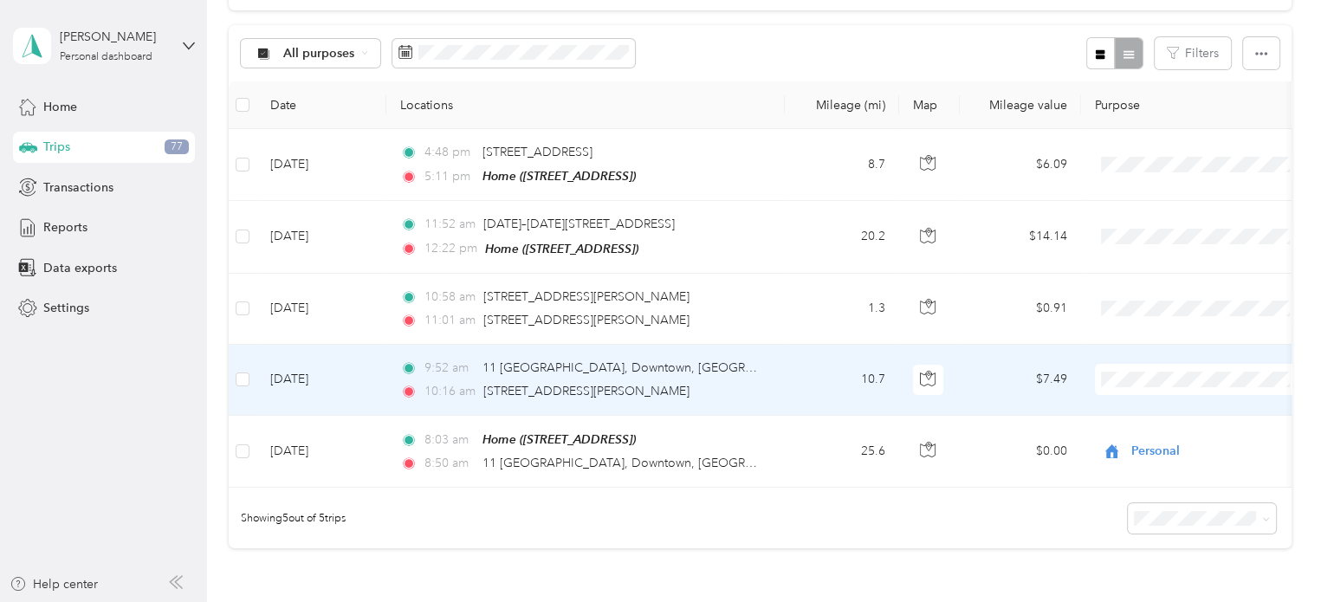
click at [796, 382] on td "10.7" at bounding box center [842, 380] width 114 height 71
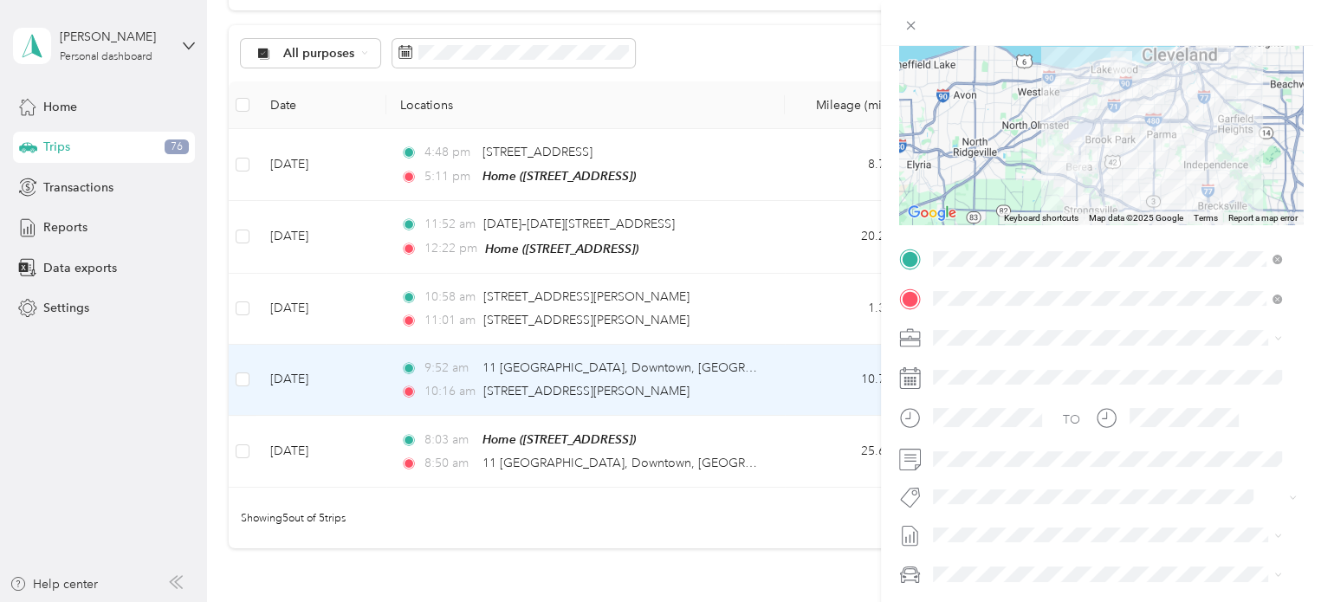
scroll to position [170, 0]
click at [961, 360] on span "Cuyahoga DD" at bounding box center [978, 365] width 79 height 15
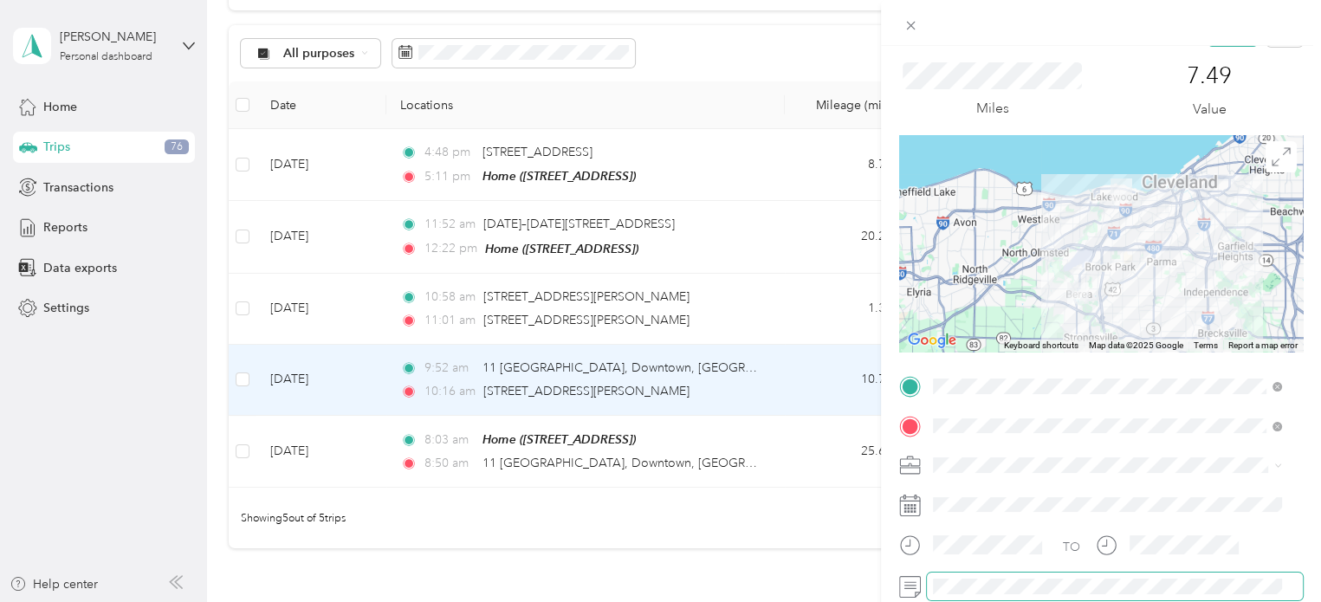
scroll to position [0, 0]
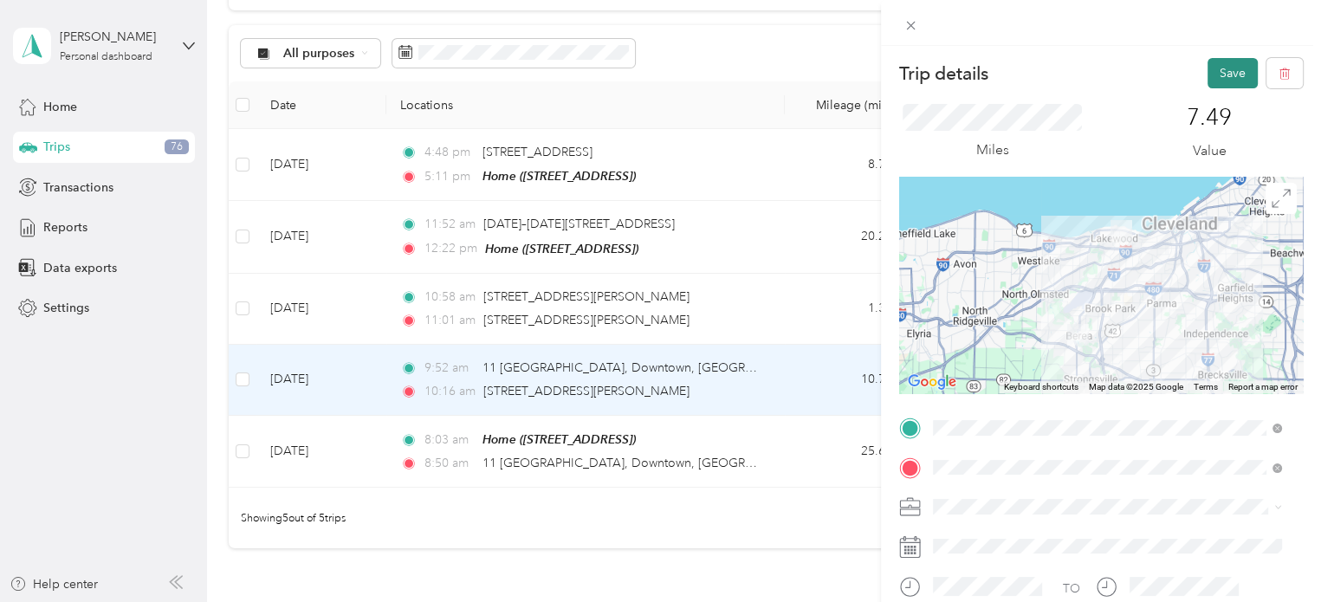
click at [1219, 79] on button "Save" at bounding box center [1232, 73] width 50 height 30
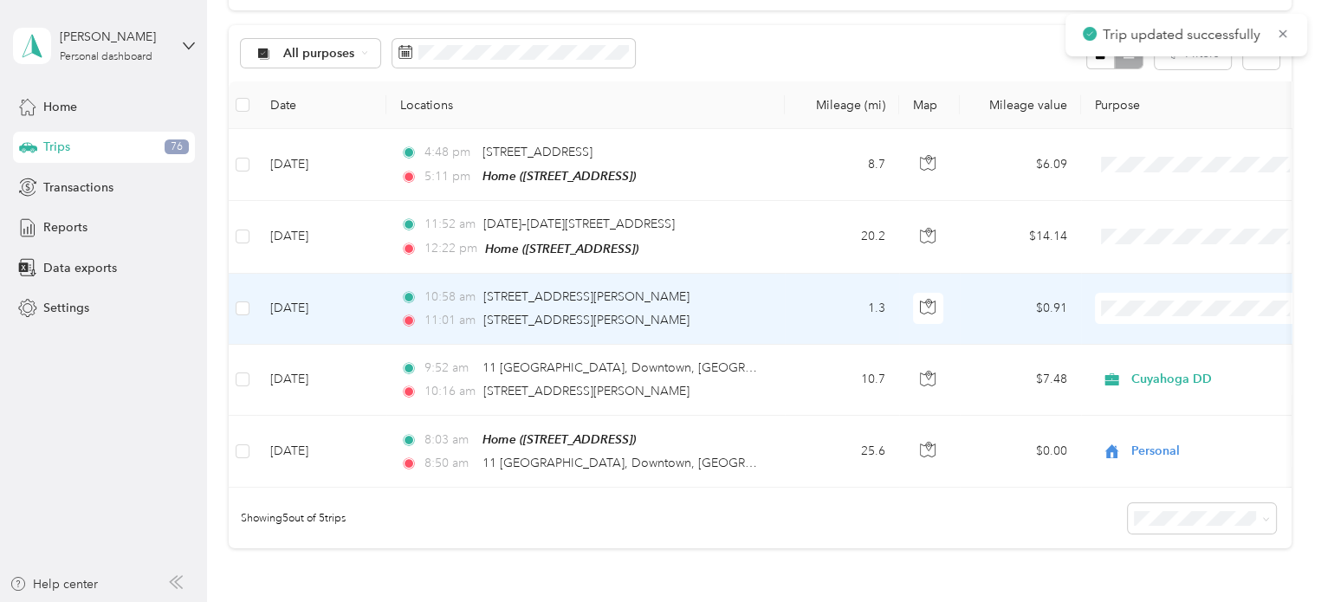
click at [792, 296] on td "1.3" at bounding box center [842, 309] width 114 height 71
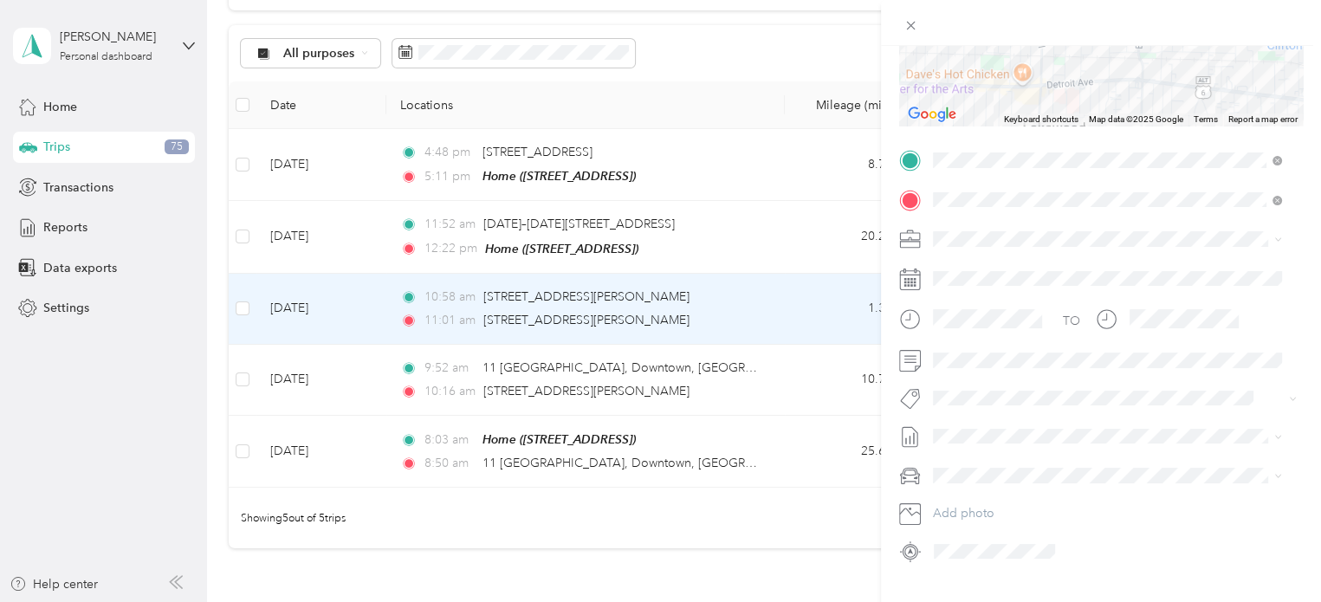
scroll to position [269, 0]
click at [973, 256] on li "Cuyahoga DD" at bounding box center [1107, 264] width 361 height 30
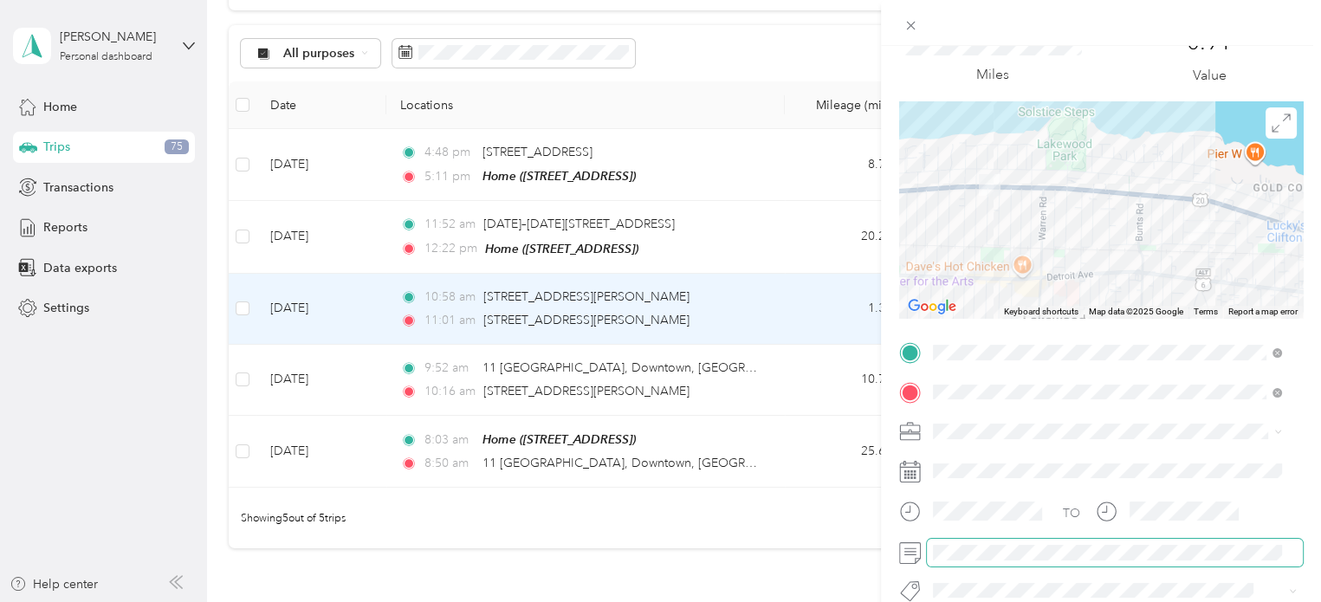
scroll to position [0, 0]
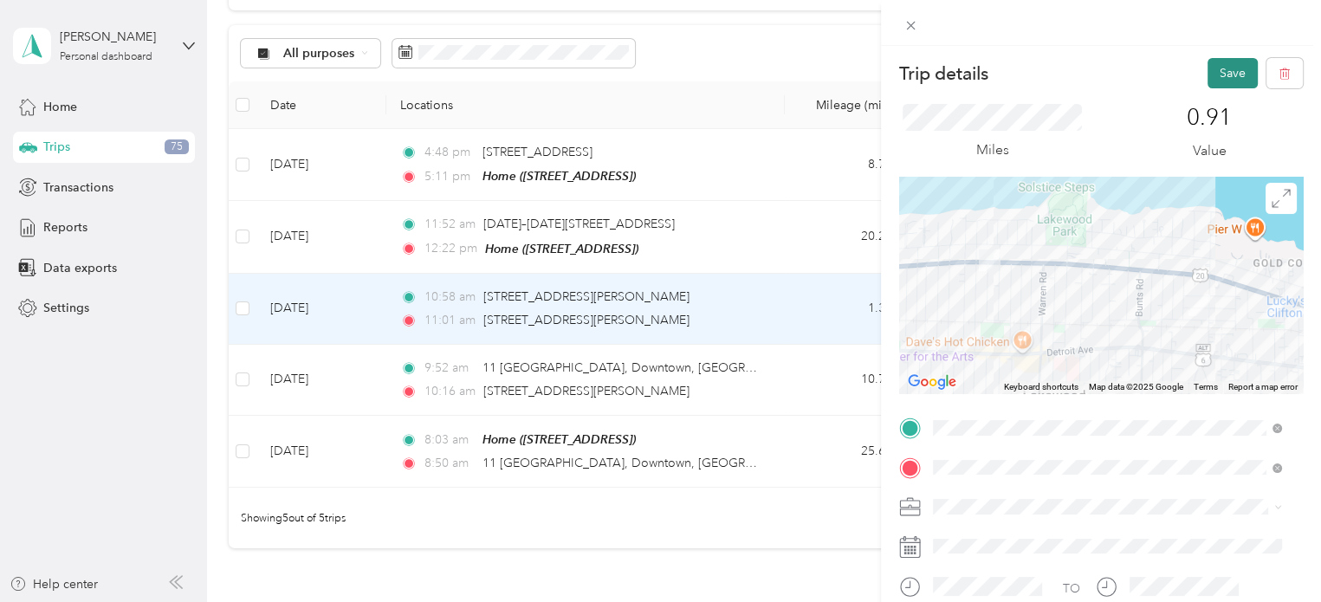
click at [1207, 72] on button "Save" at bounding box center [1232, 73] width 50 height 30
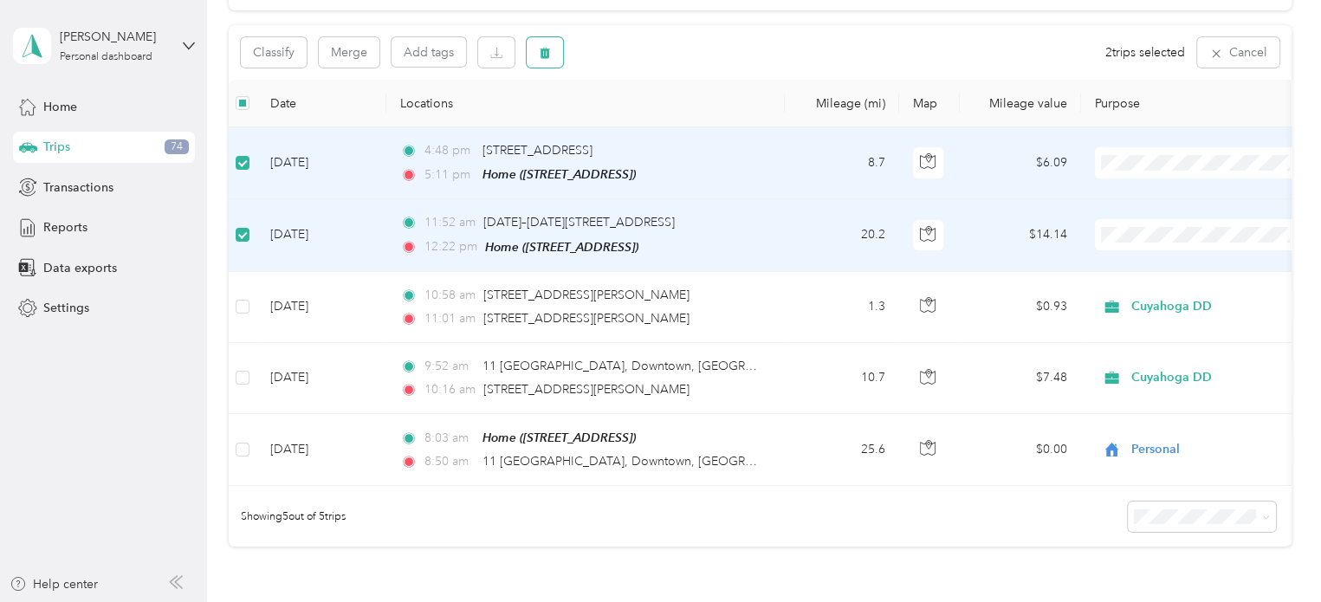
click at [553, 49] on button "button" at bounding box center [544, 52] width 36 height 30
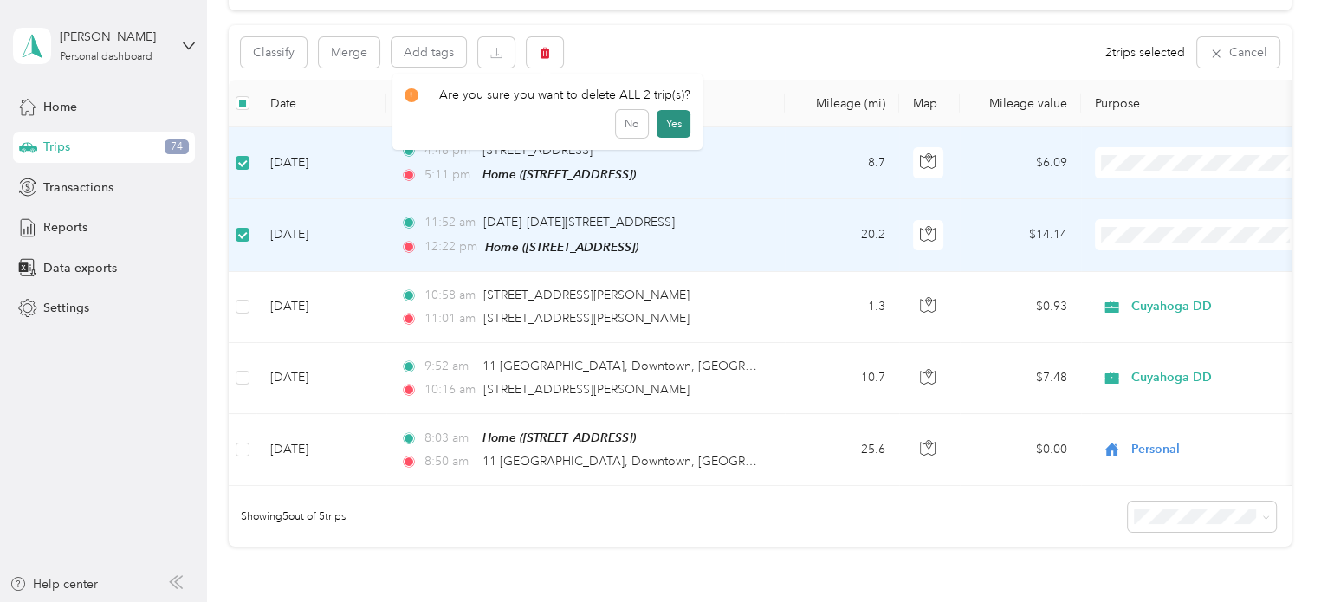
click at [656, 129] on button "Yes" at bounding box center [673, 124] width 34 height 28
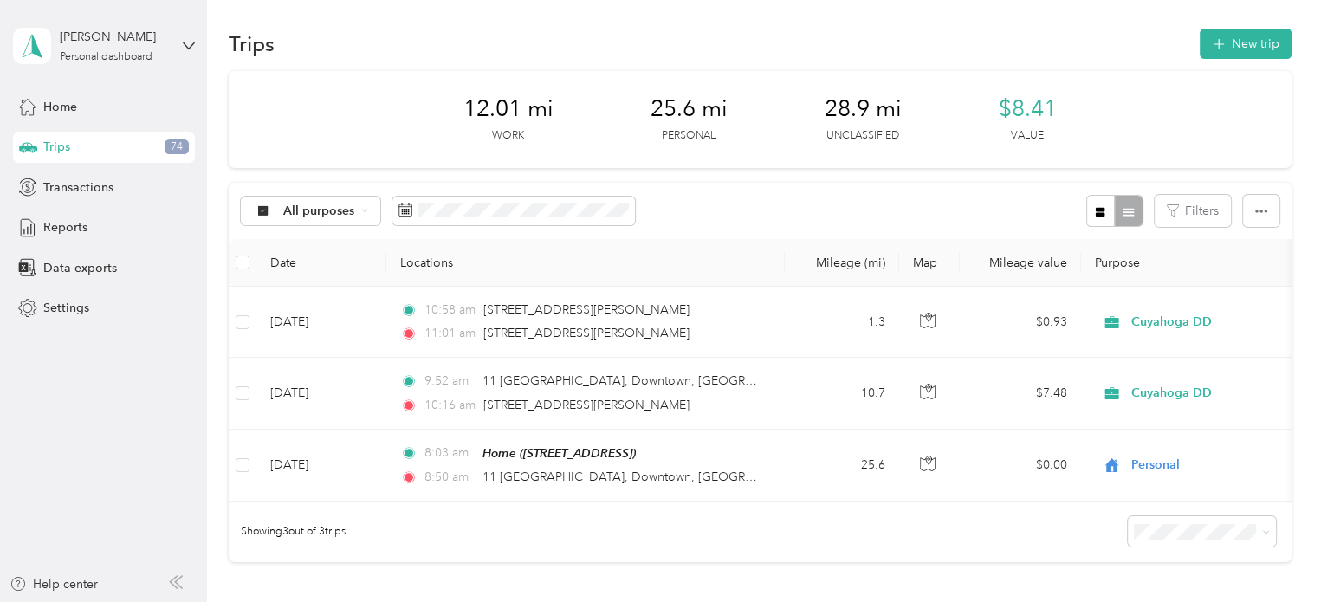
scroll to position [3, 0]
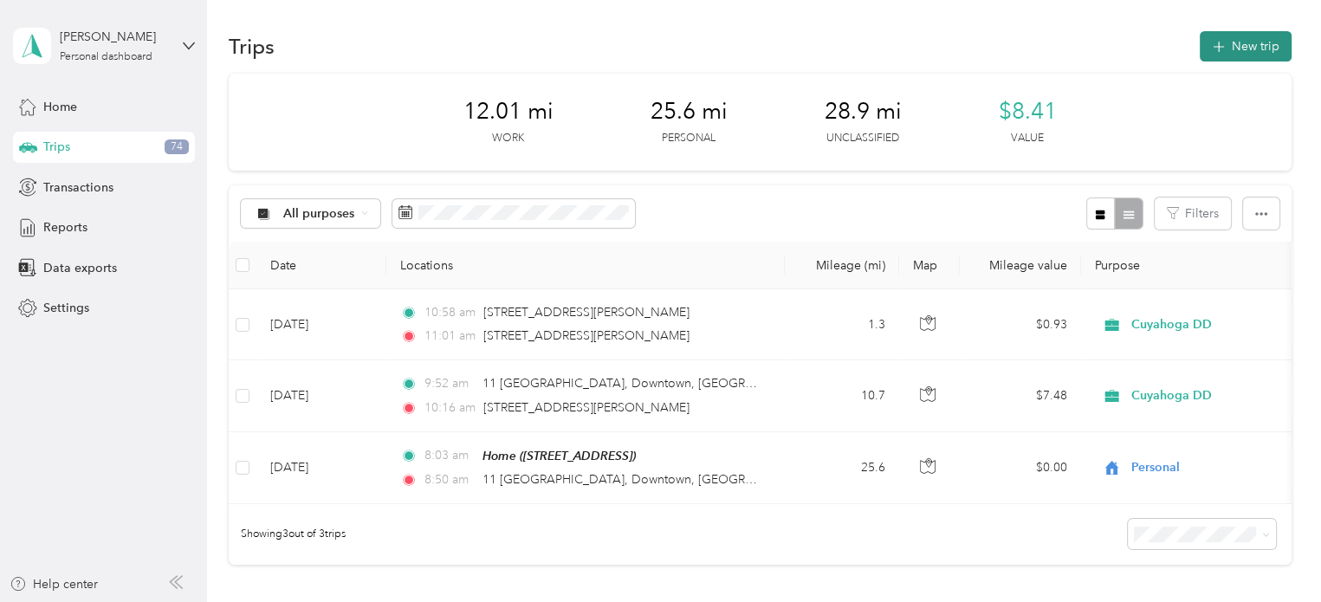
click at [1237, 49] on button "New trip" at bounding box center [1245, 46] width 92 height 30
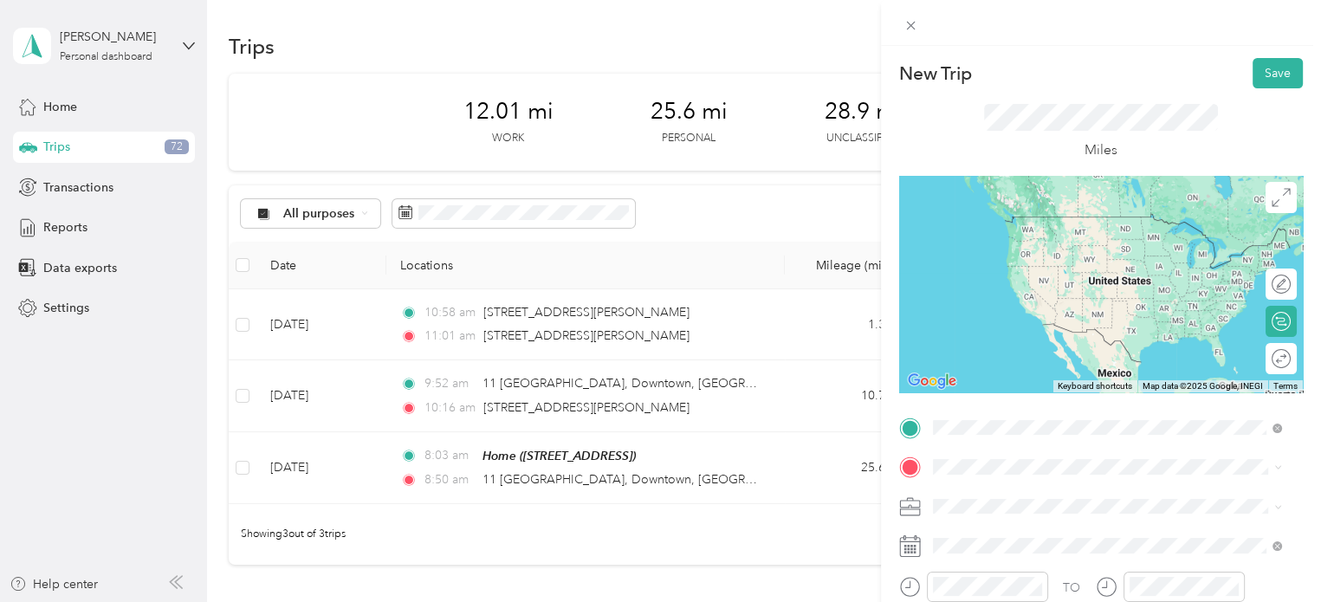
click at [986, 492] on span "[STREET_ADDRESS][PERSON_NAME][US_STATE]" at bounding box center [1099, 490] width 269 height 16
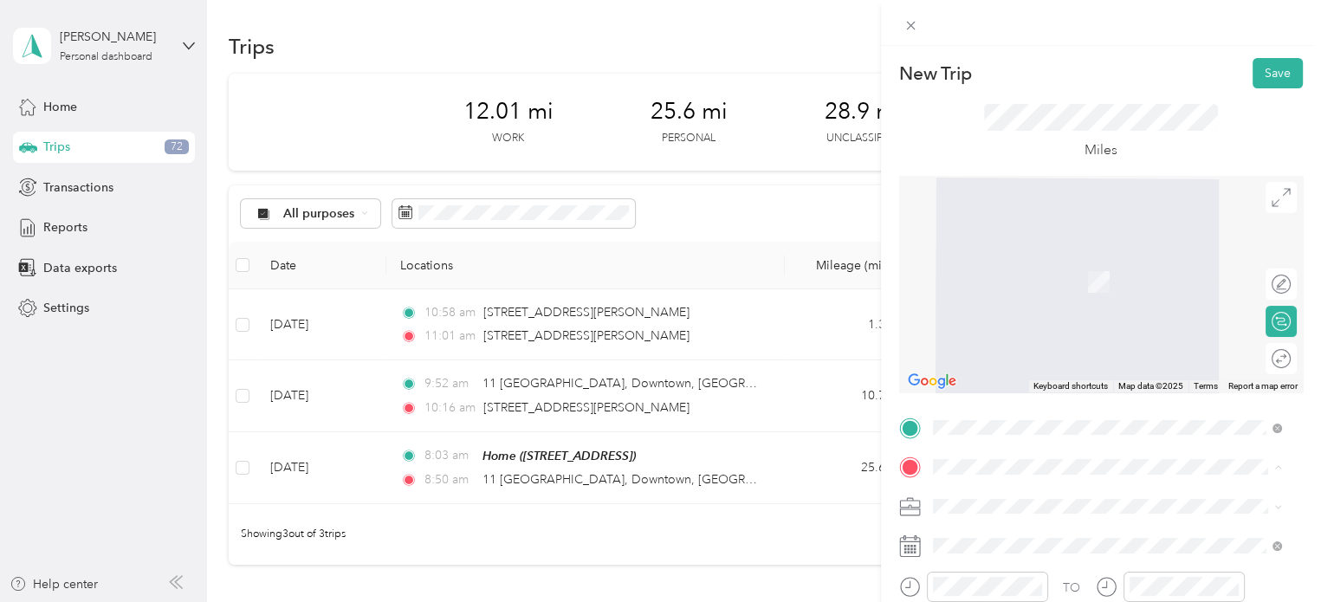
click at [995, 287] on span "[STREET_ADDRESS]" at bounding box center [1020, 281] width 110 height 15
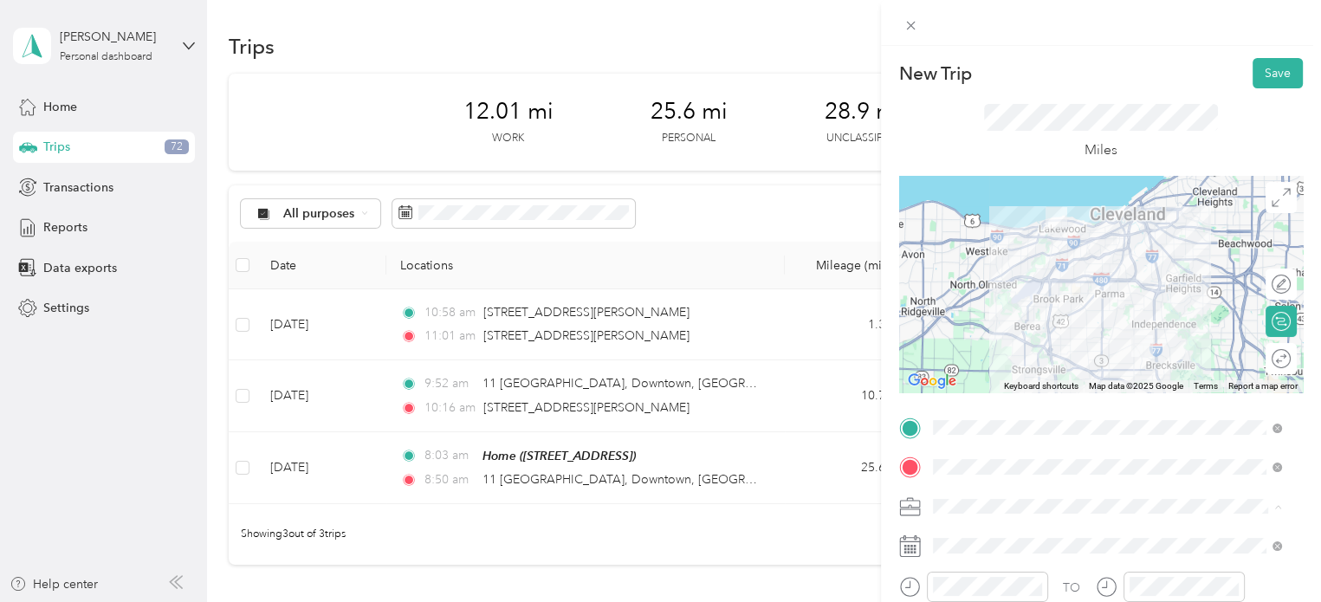
click at [989, 554] on li "Personal" at bounding box center [1107, 567] width 361 height 30
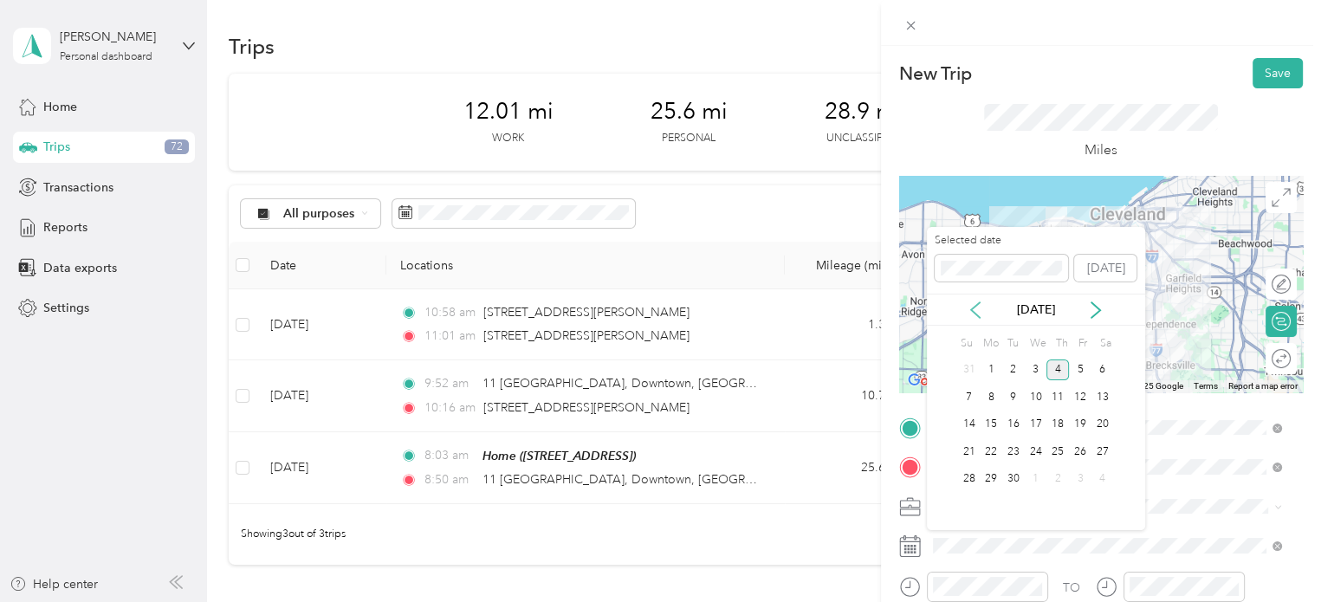
click at [976, 304] on icon at bounding box center [975, 310] width 9 height 16
click at [1031, 422] on div "13" at bounding box center [1035, 425] width 23 height 22
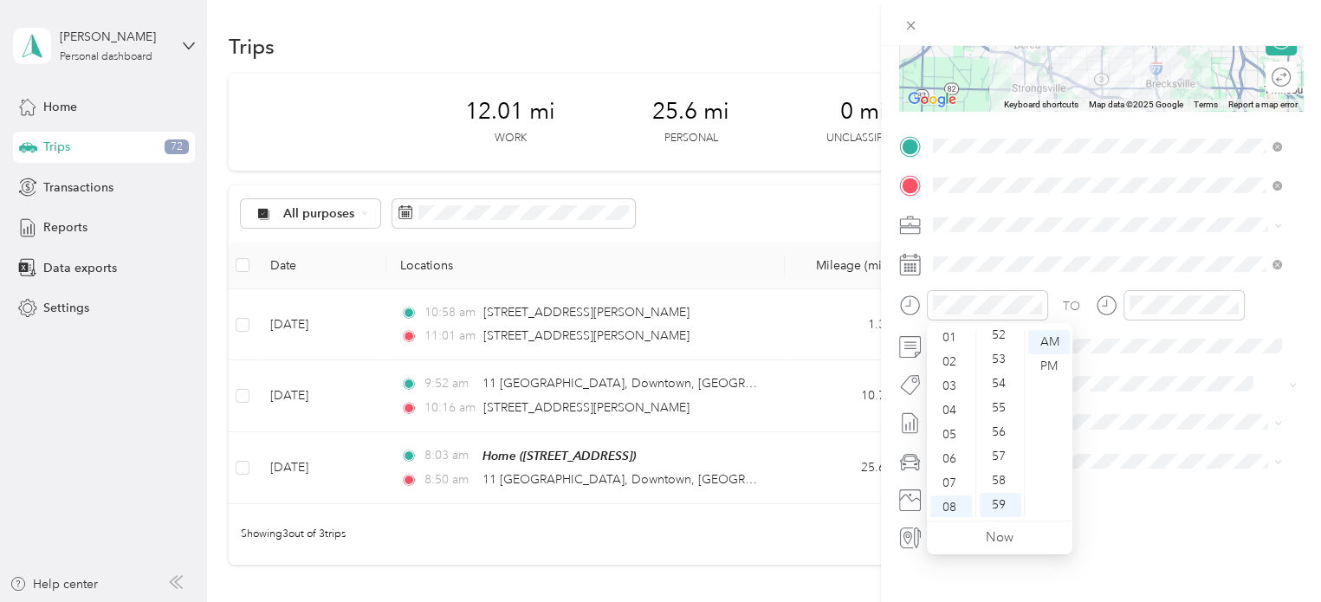
scroll to position [0, 0]
click at [953, 339] on div "12" at bounding box center [951, 342] width 42 height 24
click at [939, 337] on div "12" at bounding box center [951, 342] width 42 height 24
click at [993, 342] on div "00" at bounding box center [1000, 342] width 42 height 24
click at [1032, 370] on div "PM" at bounding box center [1049, 366] width 42 height 24
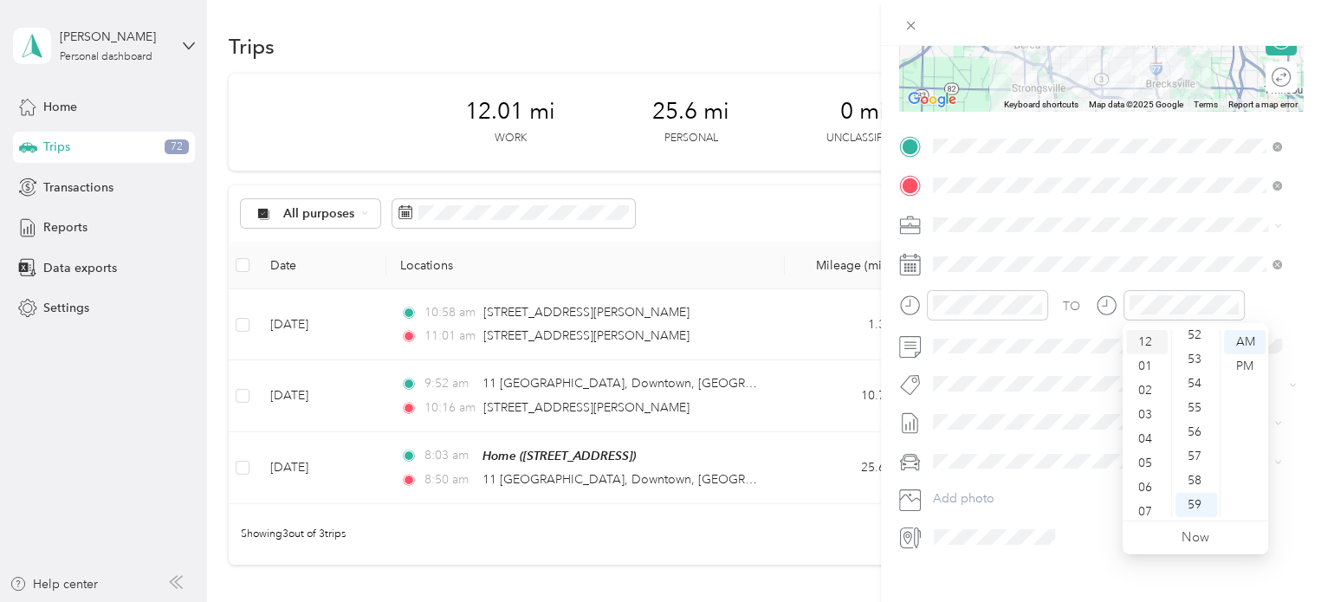
click at [1148, 344] on div "12" at bounding box center [1147, 342] width 42 height 24
click at [1190, 410] on div "22" at bounding box center [1196, 419] width 42 height 24
click at [1240, 361] on div "PM" at bounding box center [1245, 366] width 42 height 24
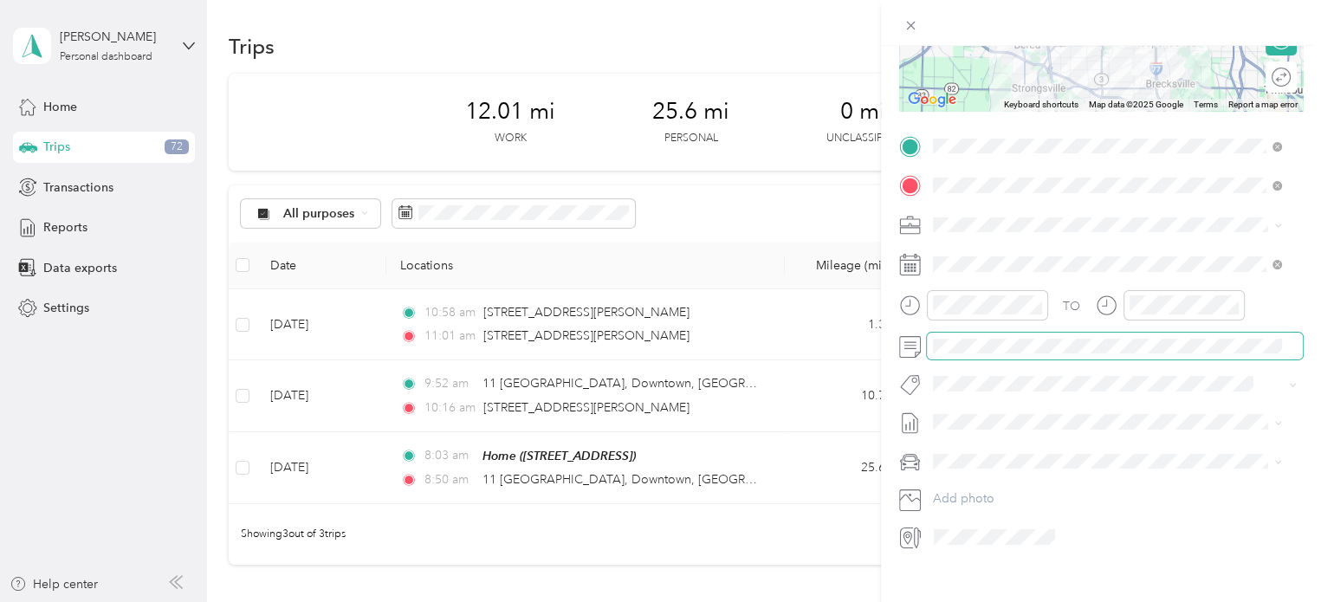
scroll to position [0, 0]
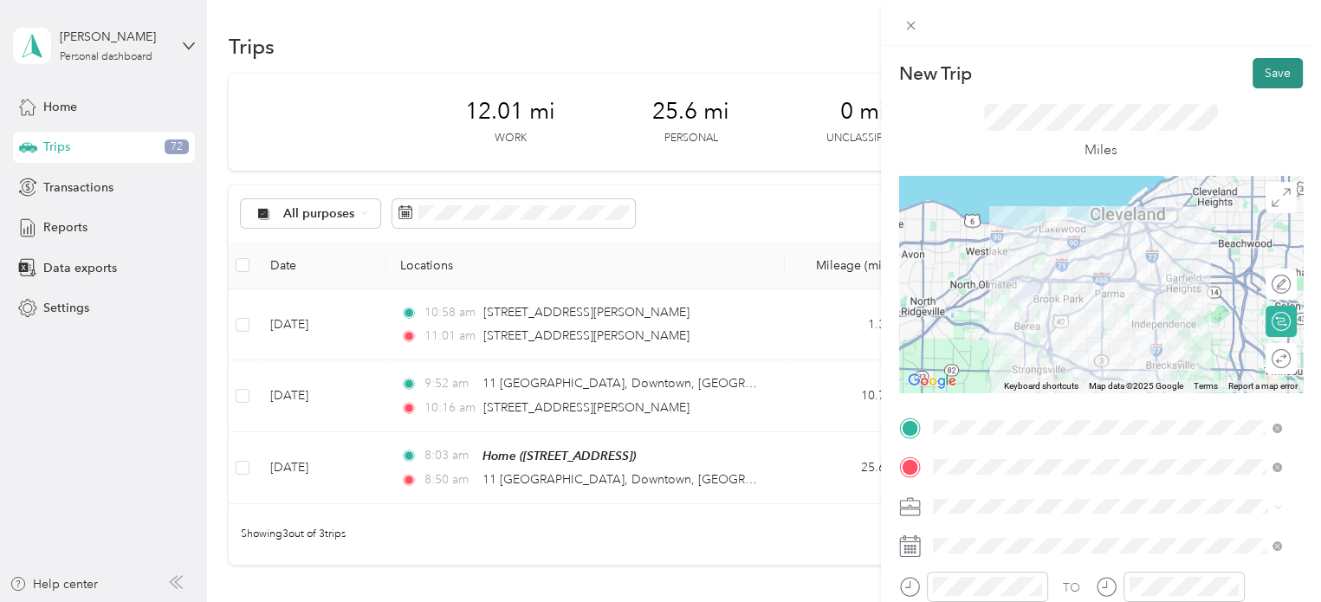
click at [1256, 70] on button "Save" at bounding box center [1277, 73] width 50 height 30
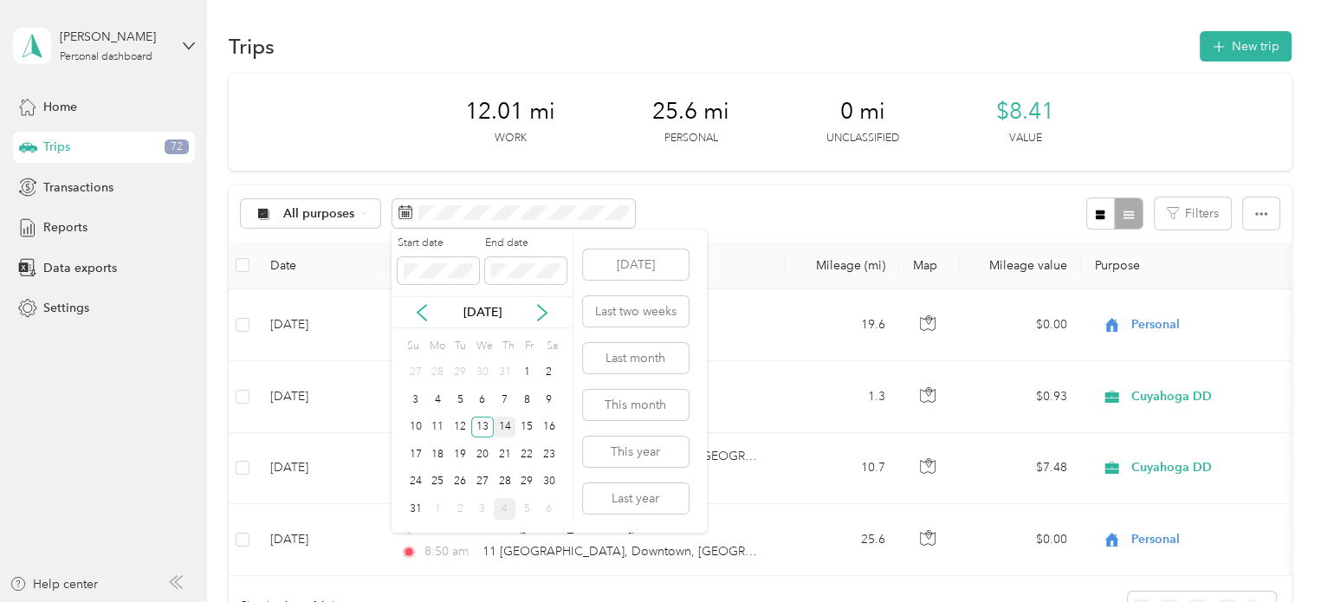
click at [508, 425] on div "14" at bounding box center [505, 427] width 23 height 22
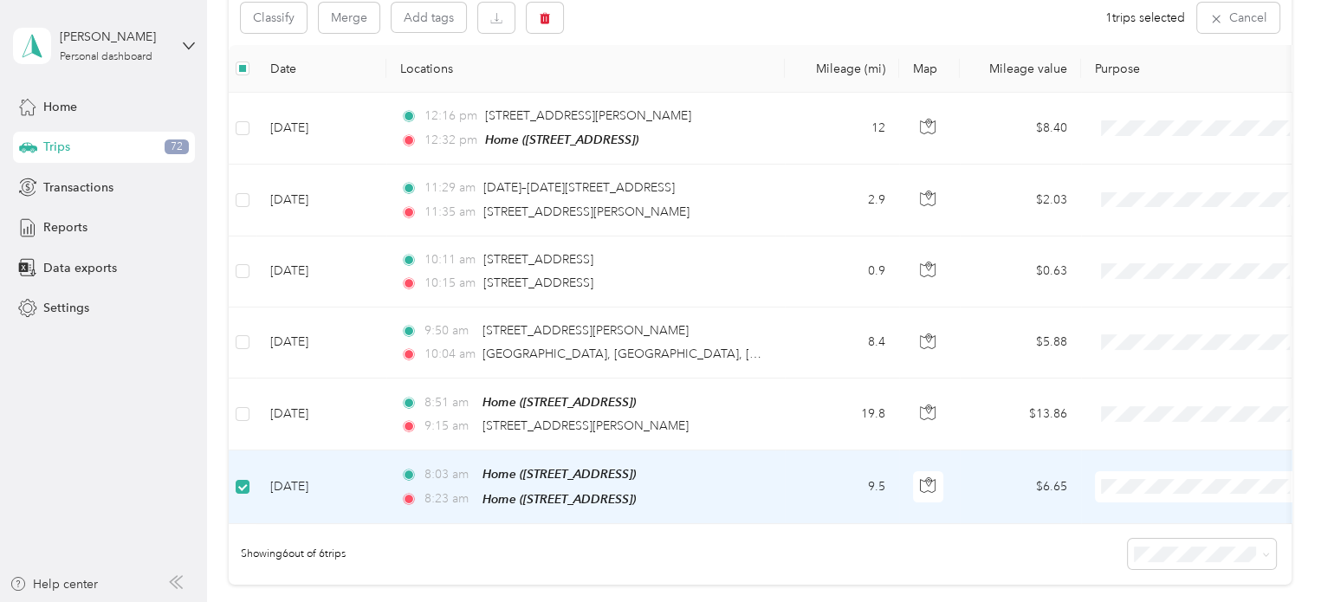
scroll to position [196, 0]
click at [540, 20] on icon "button" at bounding box center [545, 20] width 12 height 12
click at [661, 94] on button "Yes" at bounding box center [673, 92] width 34 height 28
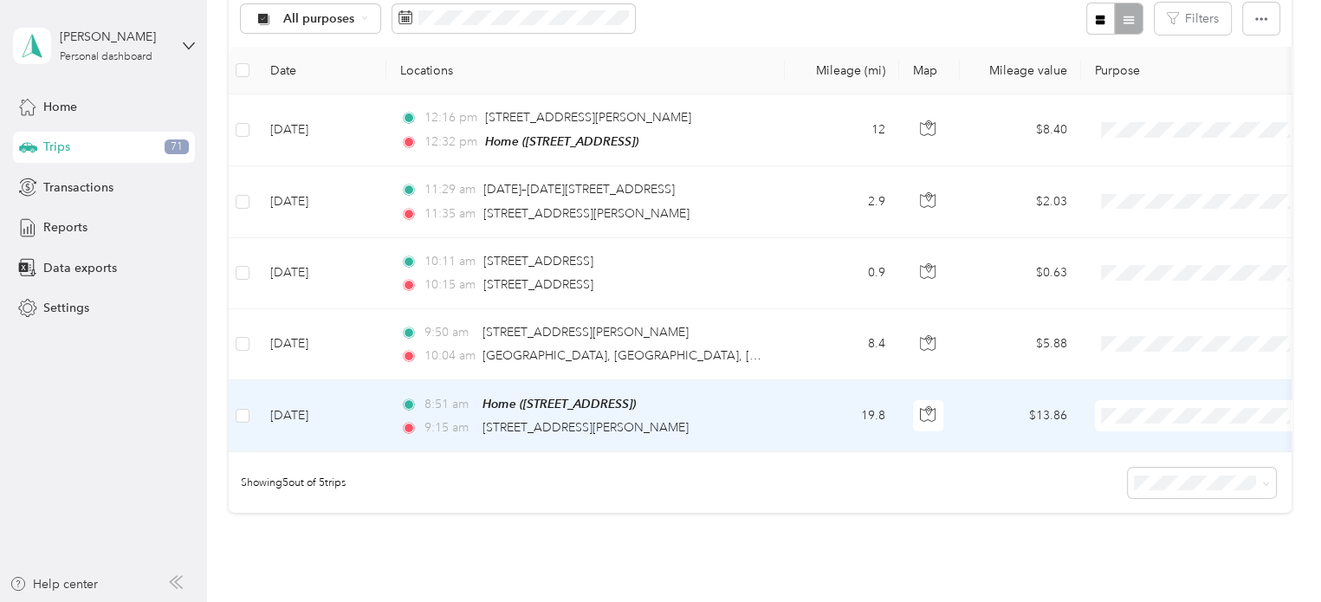
click at [1122, 474] on icon at bounding box center [1118, 476] width 22 height 14
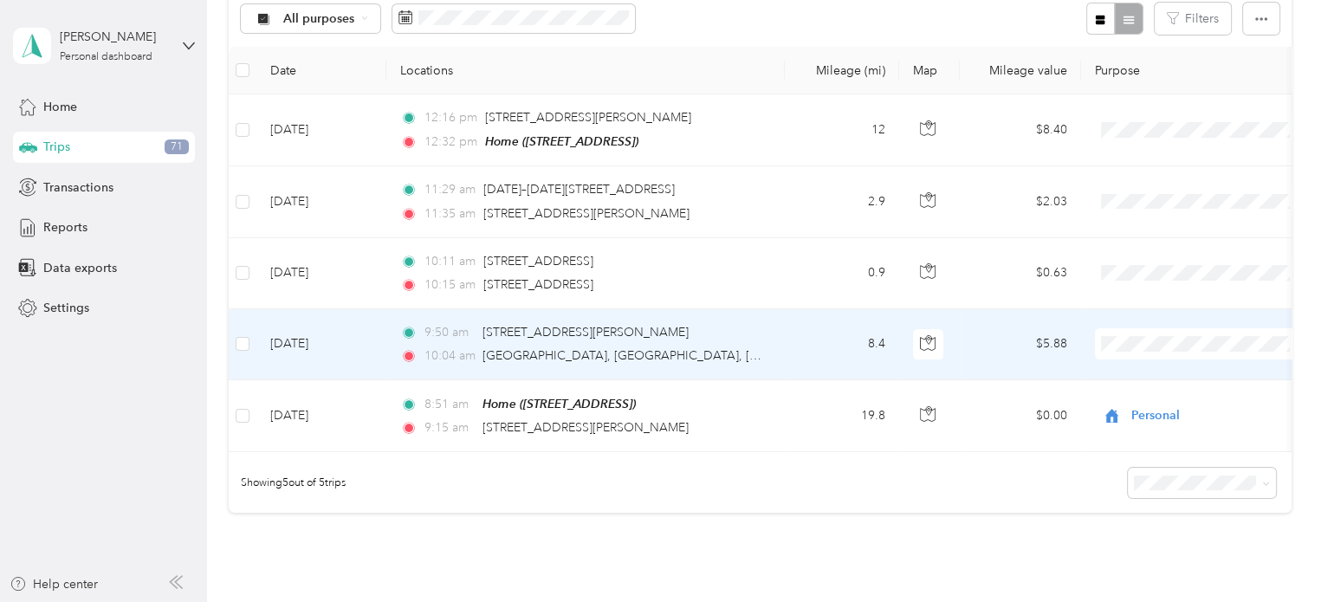
click at [1117, 352] on span at bounding box center [1202, 343] width 215 height 31
click at [1126, 384] on ol "Cuyahoga DD Personal" at bounding box center [1202, 382] width 215 height 61
click at [773, 340] on td "9:50 am [STREET_ADDRESS][PERSON_NAME] 10:04 am [GEOGRAPHIC_DATA], [GEOGRAPHIC_D…" at bounding box center [585, 344] width 398 height 71
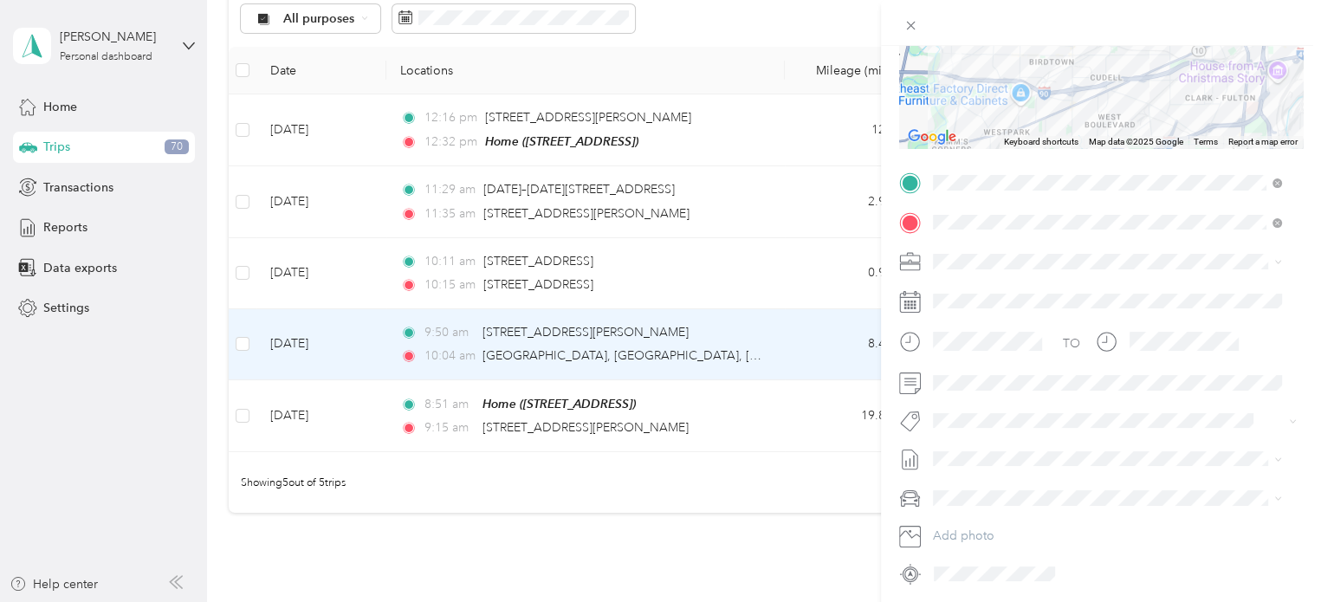
scroll to position [248, 0]
click at [946, 288] on li "Cuyahoga DD" at bounding box center [1107, 287] width 361 height 30
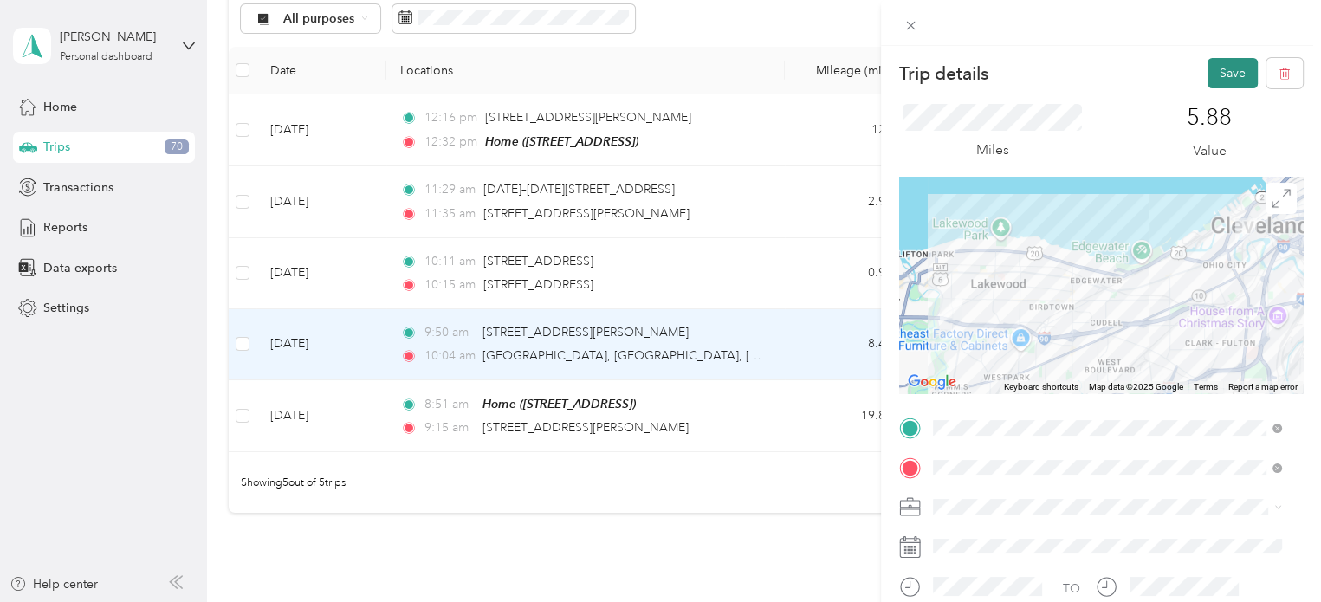
click at [1207, 68] on button "Save" at bounding box center [1232, 73] width 50 height 30
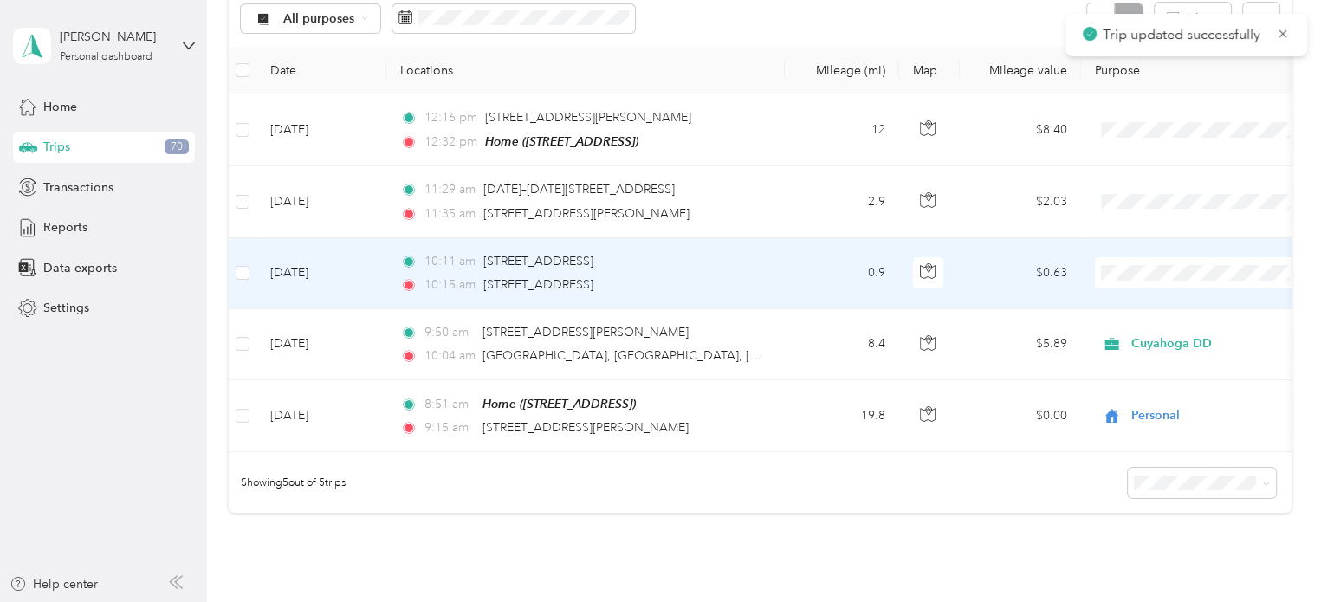
click at [1146, 301] on span "Cuyahoga DD" at bounding box center [1217, 303] width 160 height 18
click at [782, 270] on td "10:11 am [STREET_ADDRESS] 10:15 am [STREET_ADDRESS]" at bounding box center [585, 273] width 398 height 71
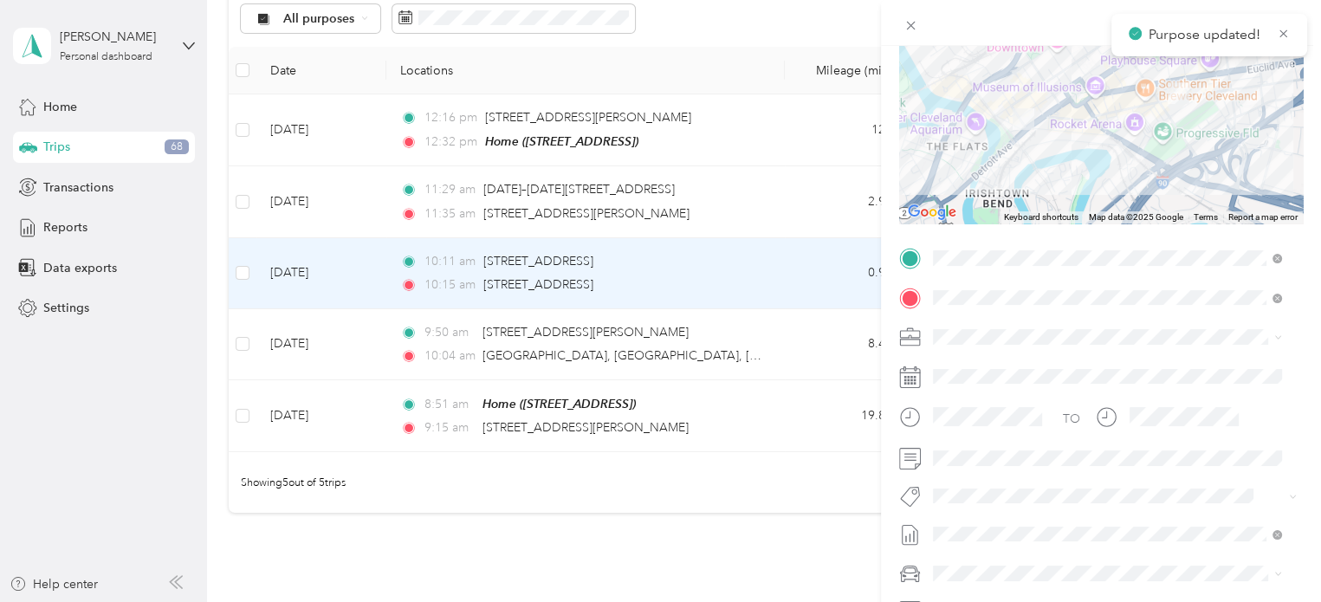
scroll to position [269, 0]
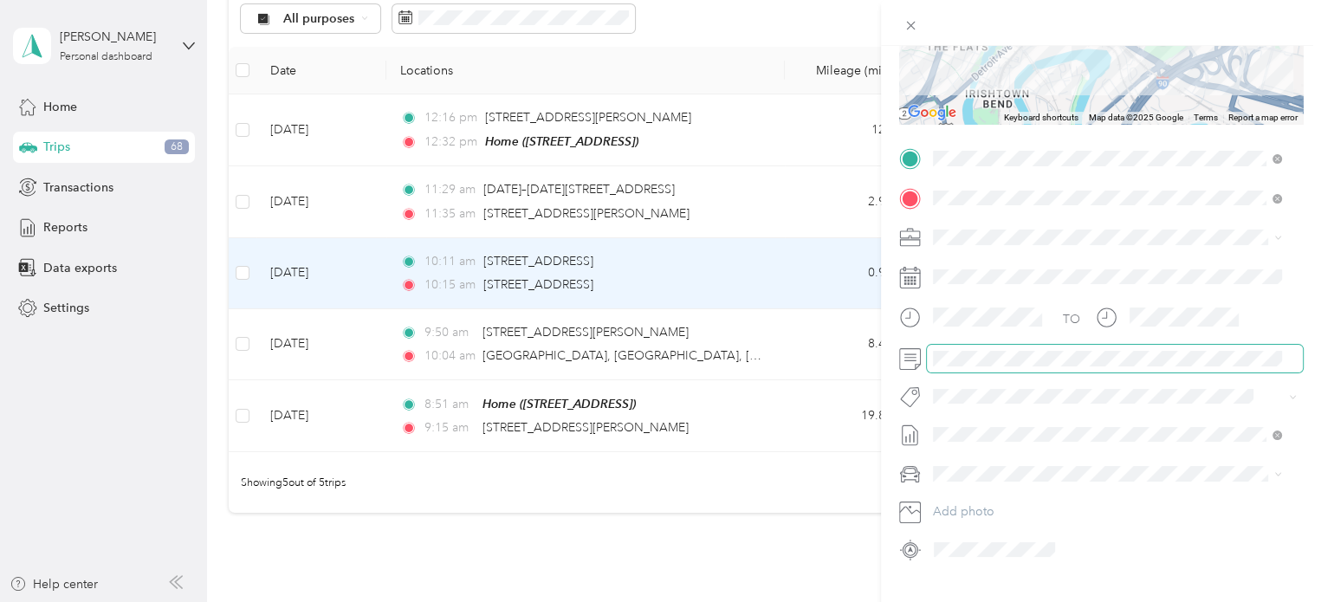
click at [928, 354] on span at bounding box center [1115, 359] width 376 height 28
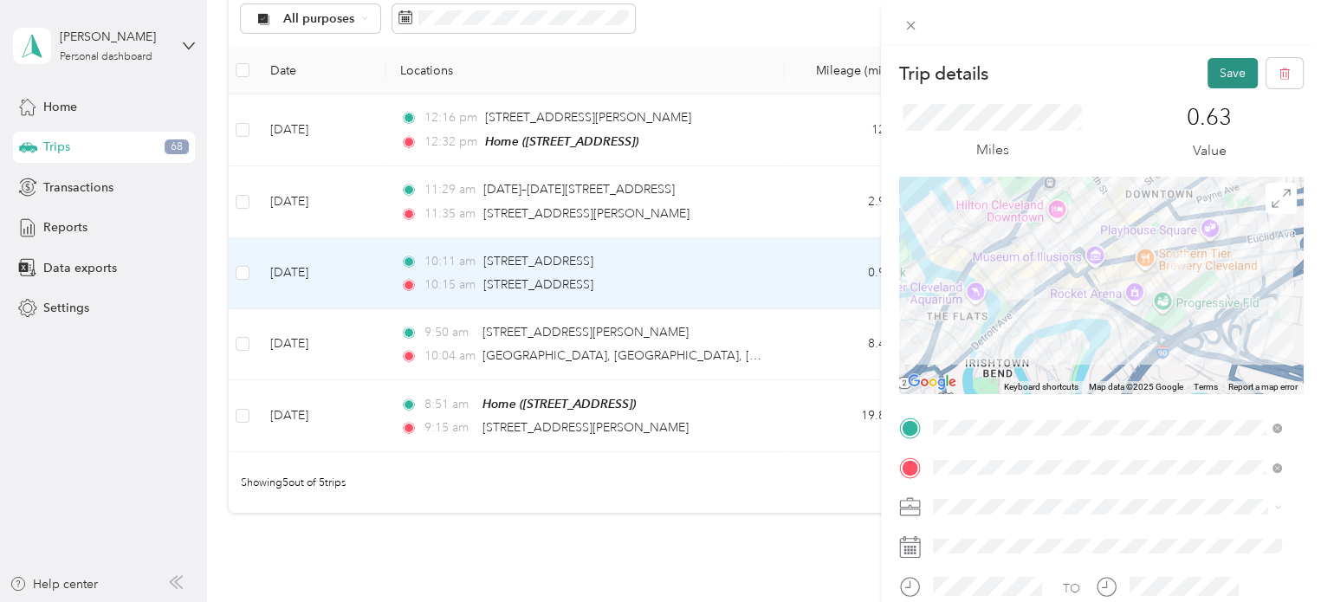
click at [1220, 75] on button "Save" at bounding box center [1232, 73] width 50 height 30
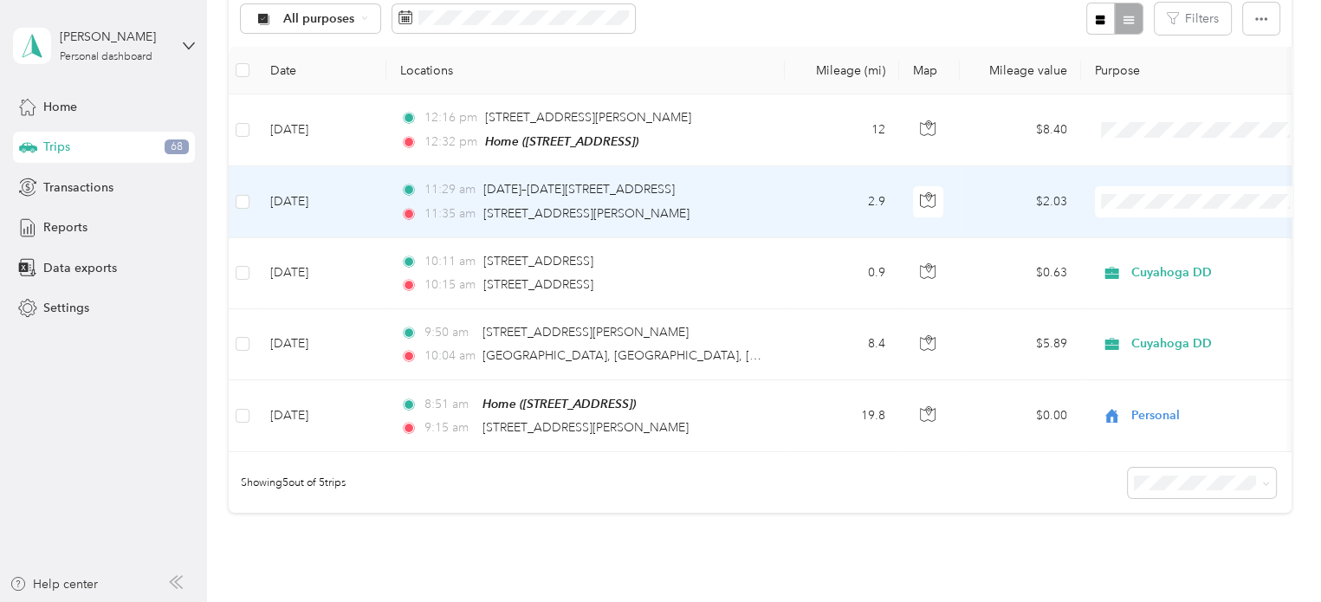
click at [800, 203] on td "2.9" at bounding box center [842, 201] width 114 height 71
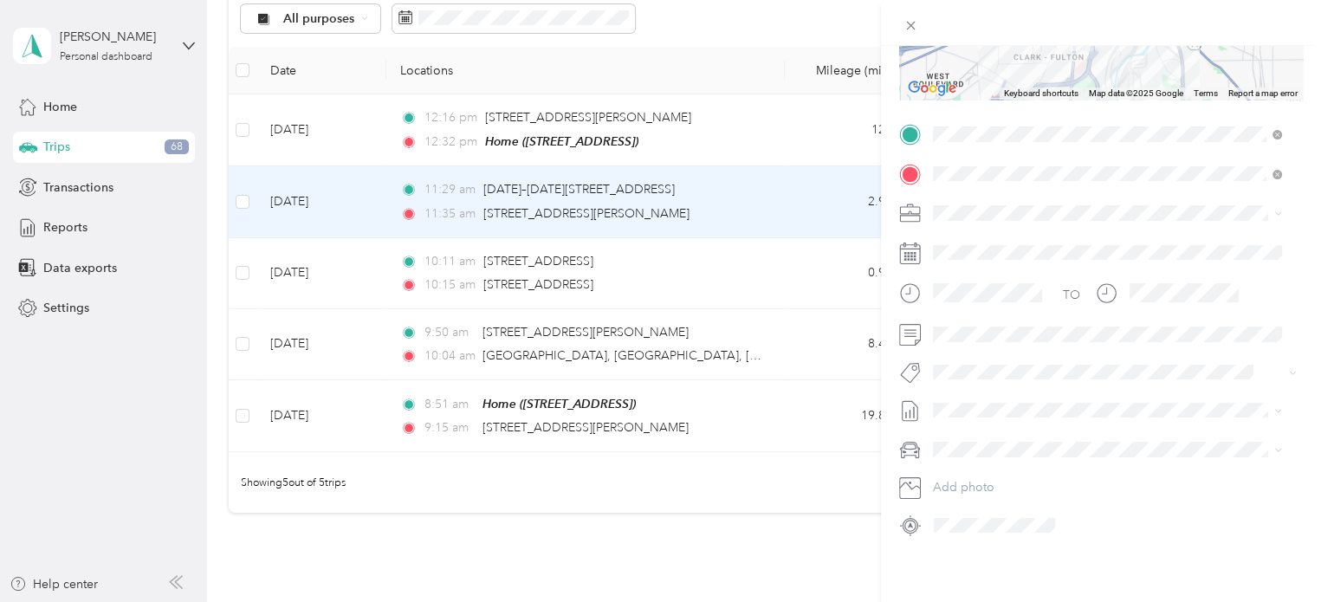
scroll to position [308, 0]
click at [967, 224] on span "Cuyahoga DD" at bounding box center [978, 229] width 79 height 15
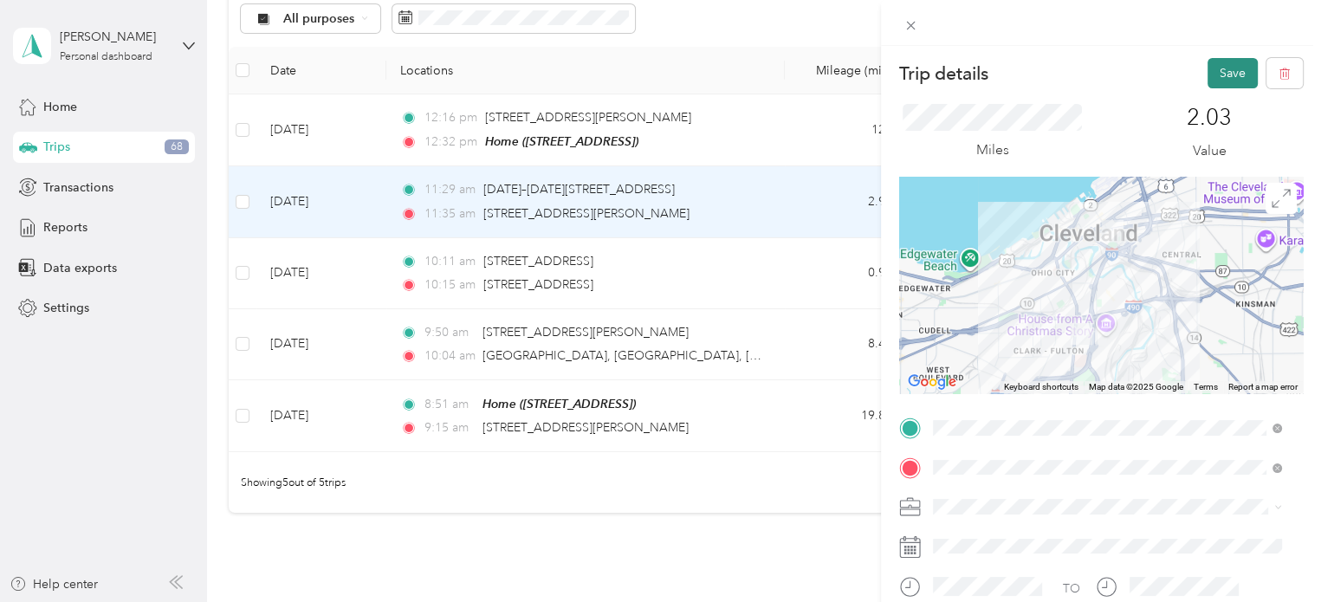
click at [1214, 68] on button "Save" at bounding box center [1232, 73] width 50 height 30
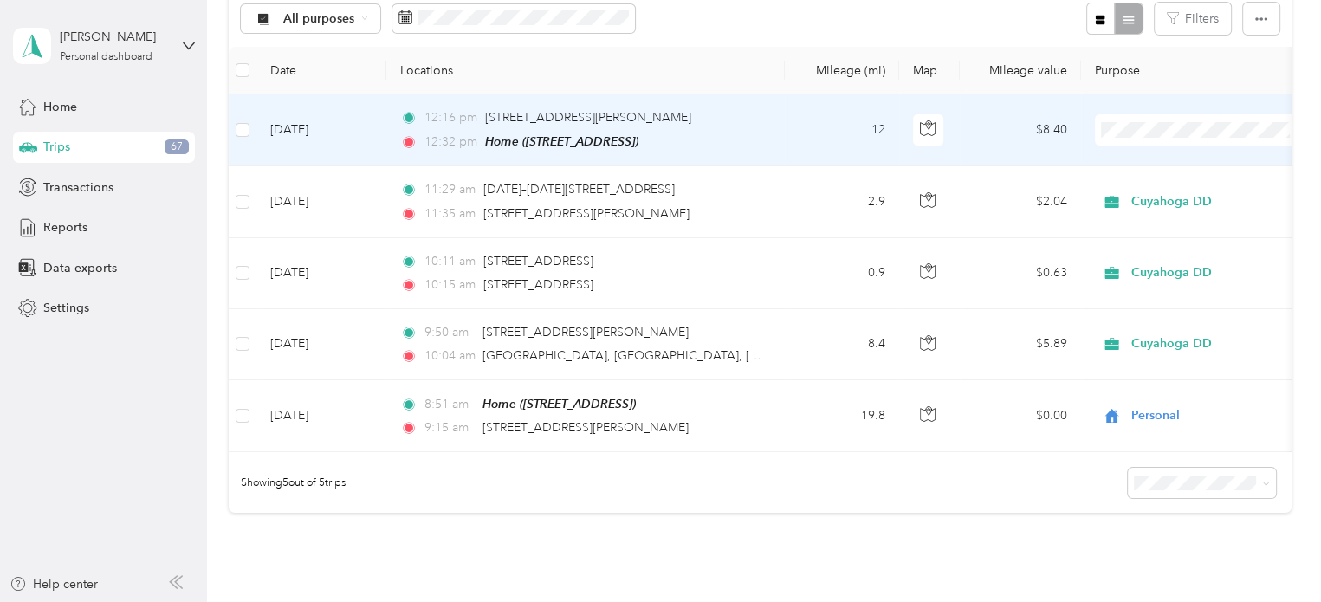
click at [1189, 186] on span "Personal" at bounding box center [1217, 192] width 160 height 18
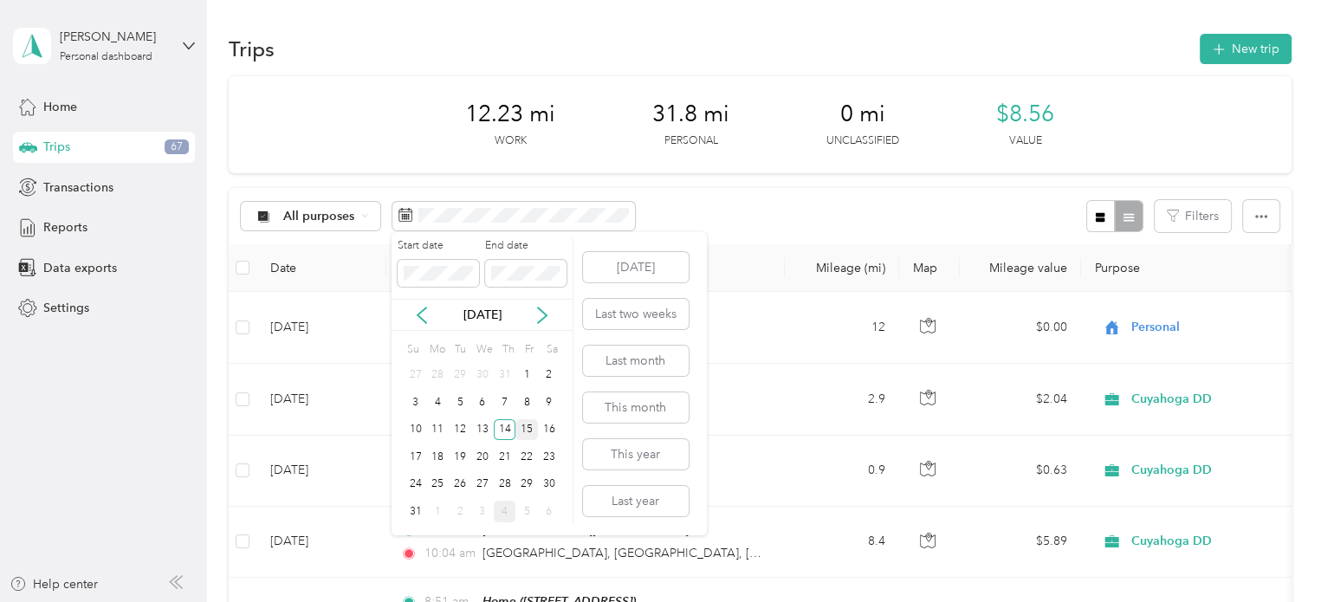
click at [520, 431] on div "15" at bounding box center [526, 430] width 23 height 22
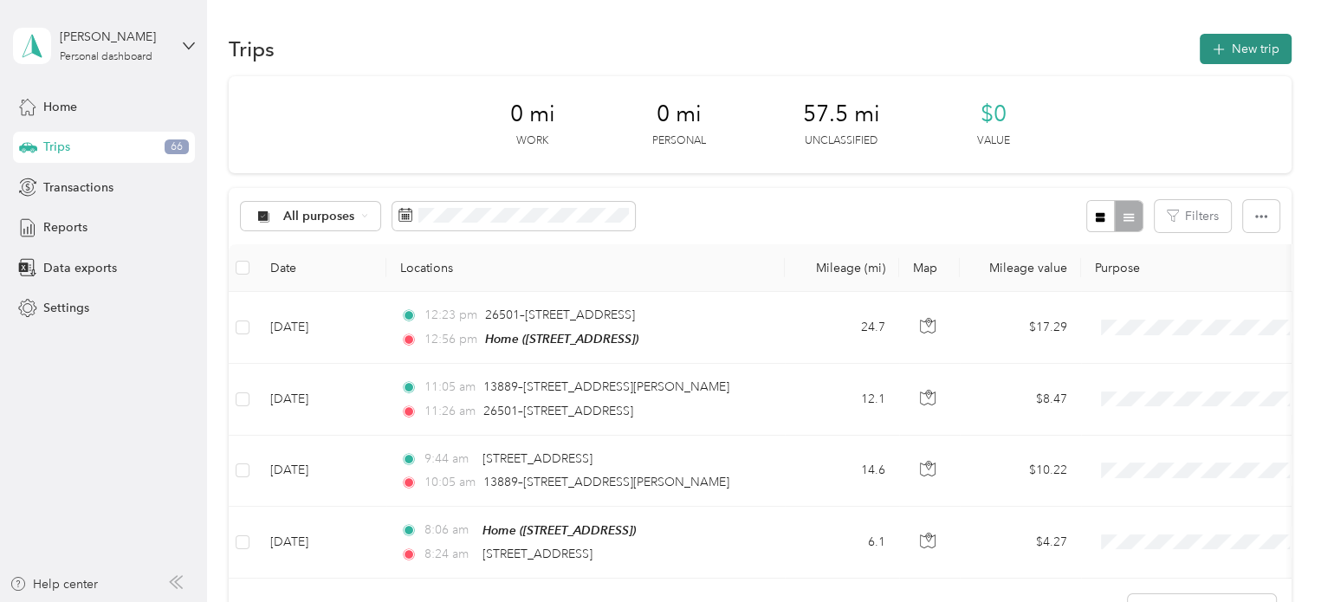
click at [1250, 56] on button "New trip" at bounding box center [1245, 49] width 92 height 30
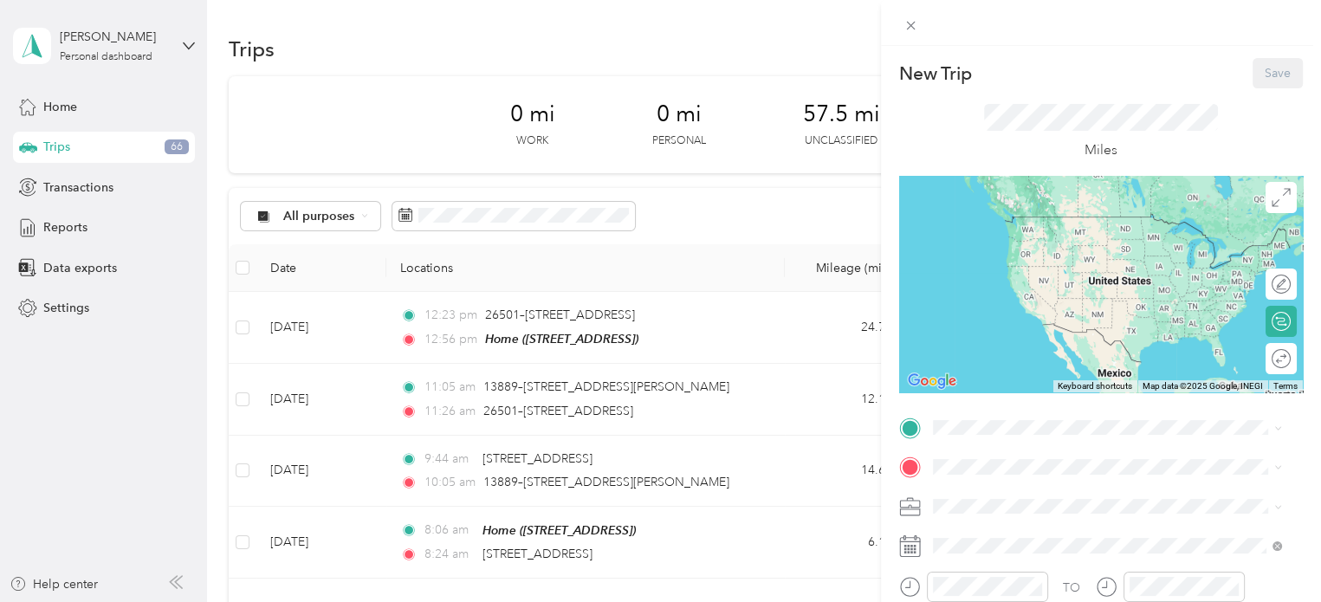
click at [1056, 245] on div "Home [STREET_ADDRESS]" at bounding box center [1107, 224] width 337 height 42
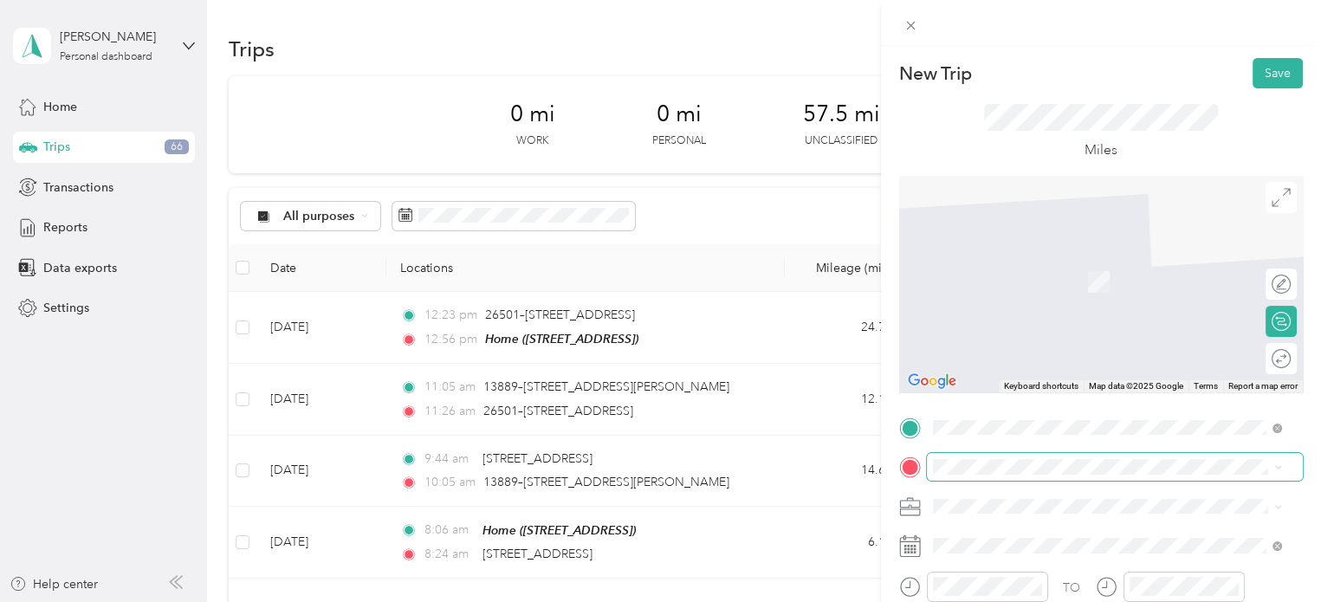
click at [966, 456] on span at bounding box center [1115, 467] width 376 height 28
click at [1039, 274] on li "[STREET_ADDRESS][US_STATE]" at bounding box center [1107, 257] width 361 height 36
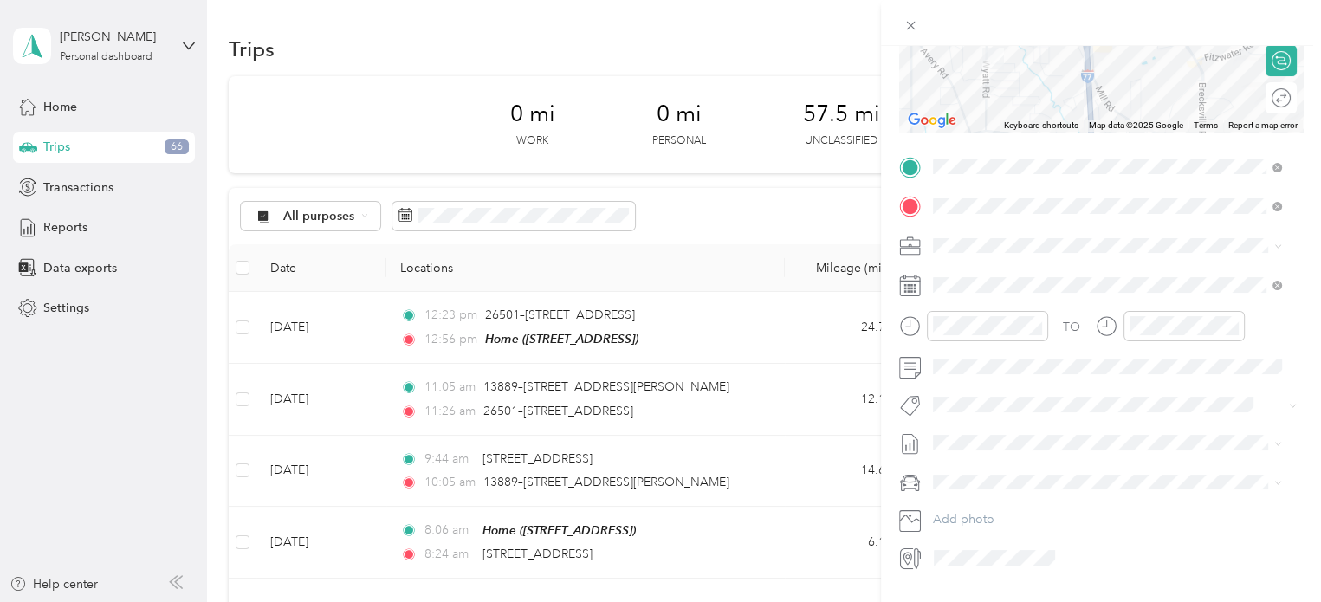
scroll to position [273, 0]
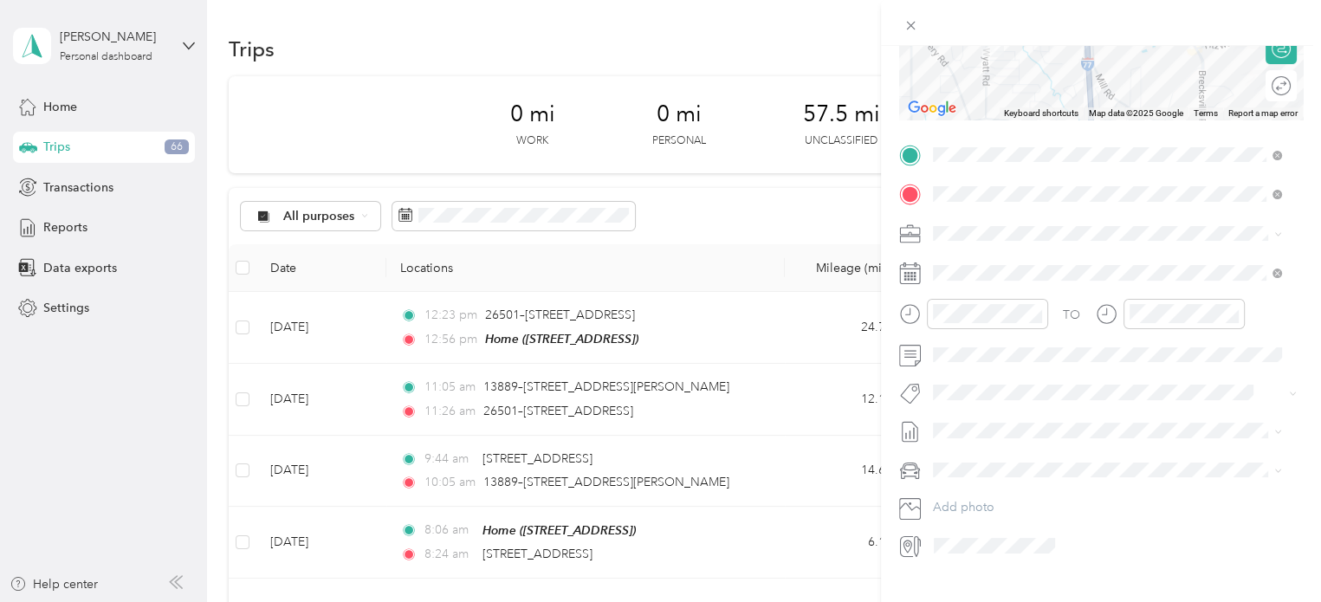
click at [962, 287] on span "Personal" at bounding box center [962, 294] width 46 height 15
click at [975, 373] on icon at bounding box center [974, 370] width 17 height 17
click at [1084, 483] on div "15" at bounding box center [1080, 486] width 23 height 22
click at [955, 480] on div "08" at bounding box center [951, 475] width 42 height 24
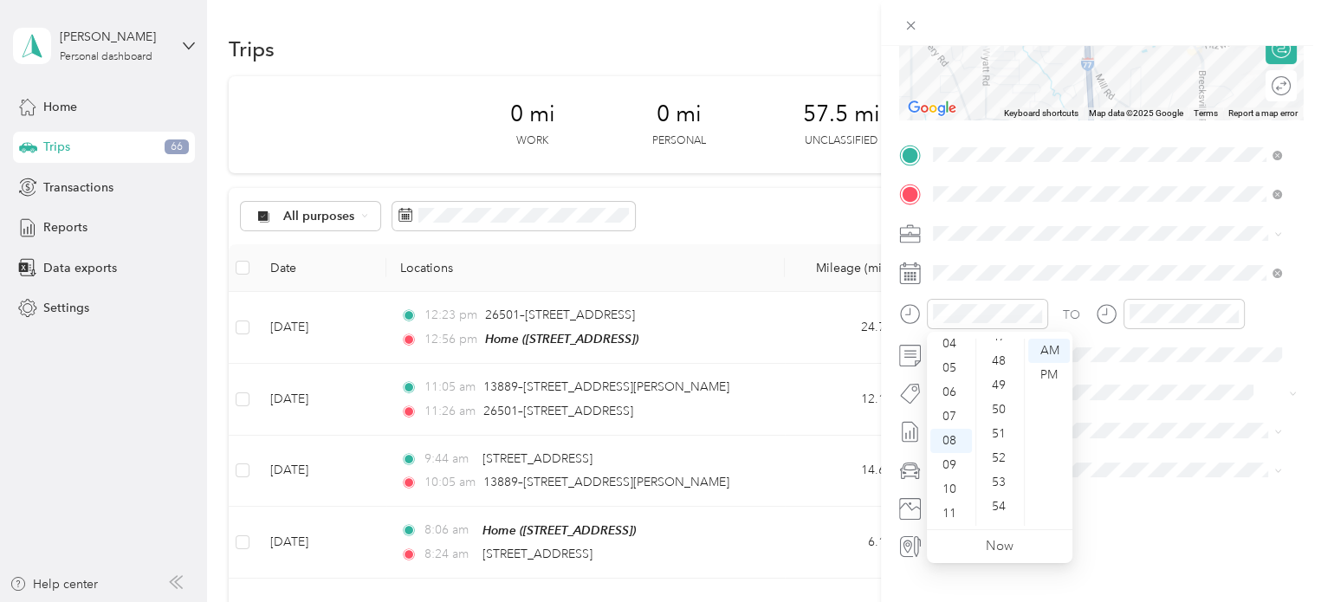
scroll to position [1202, 0]
click at [997, 361] on div "50" at bounding box center [1000, 361] width 42 height 24
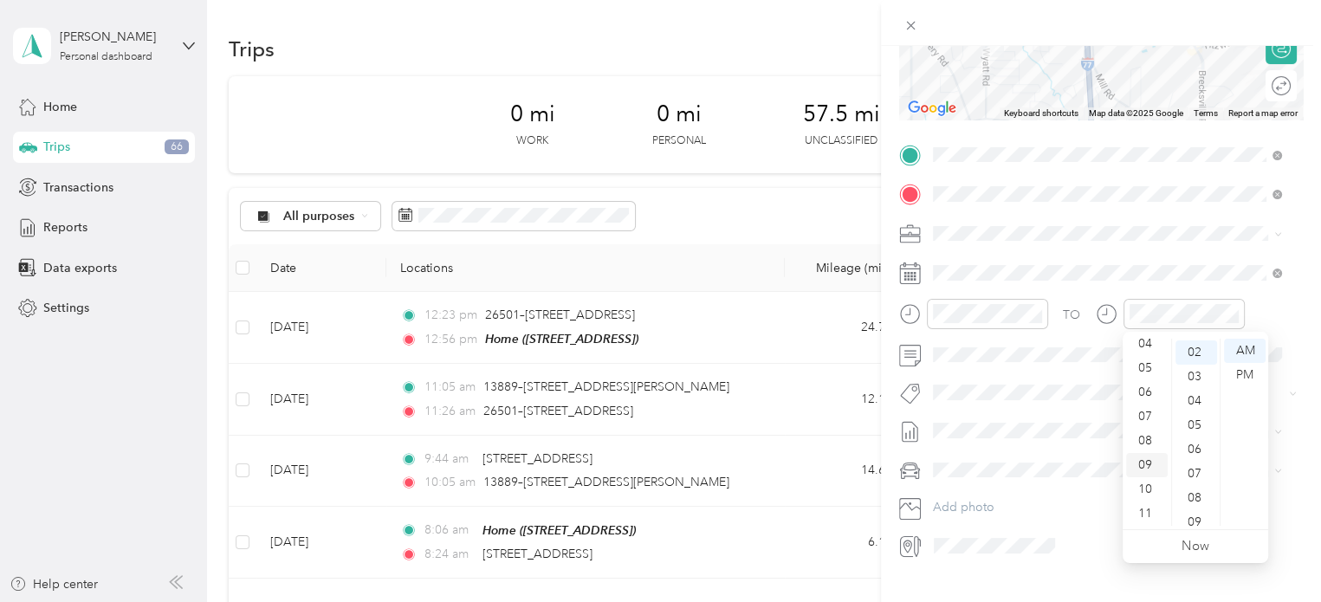
click at [1142, 468] on div "09" at bounding box center [1147, 465] width 42 height 24
click at [1194, 348] on div "00" at bounding box center [1196, 351] width 42 height 24
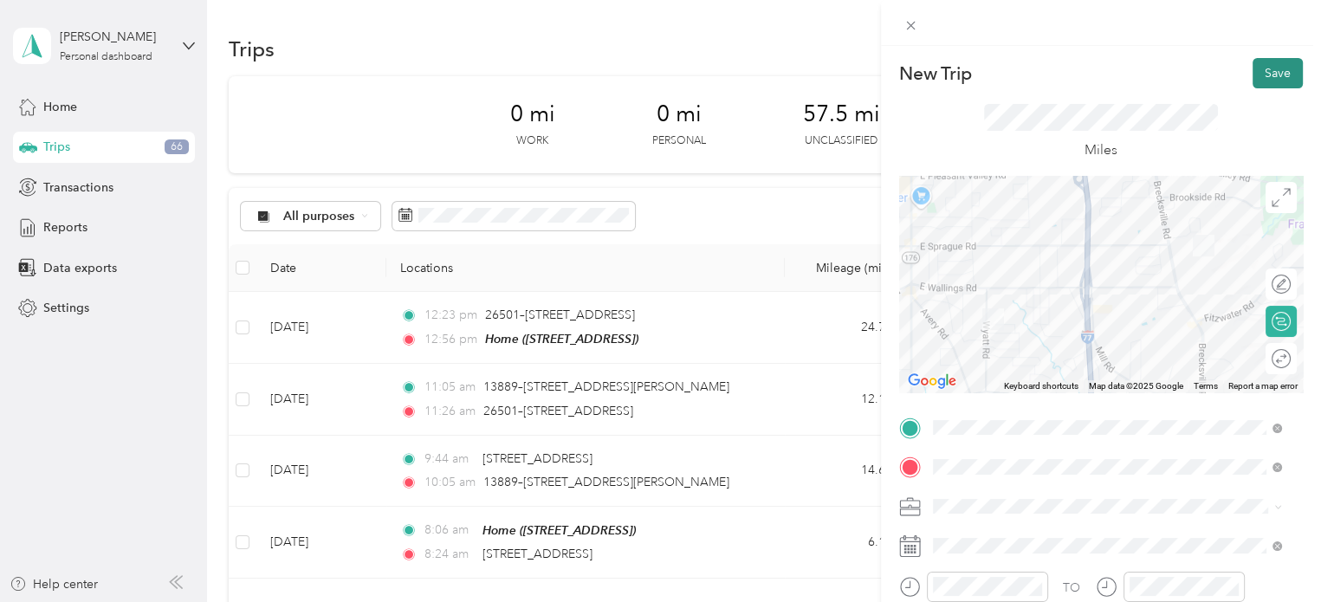
click at [1252, 79] on button "Save" at bounding box center [1277, 73] width 50 height 30
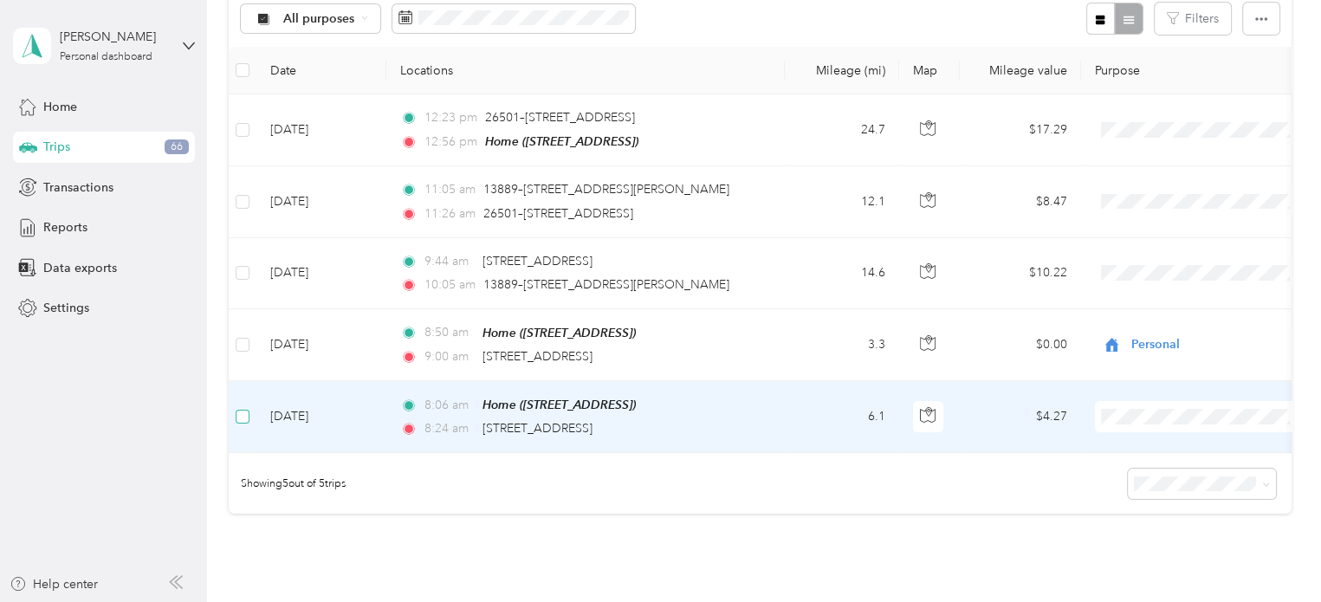
scroll to position [196, 0]
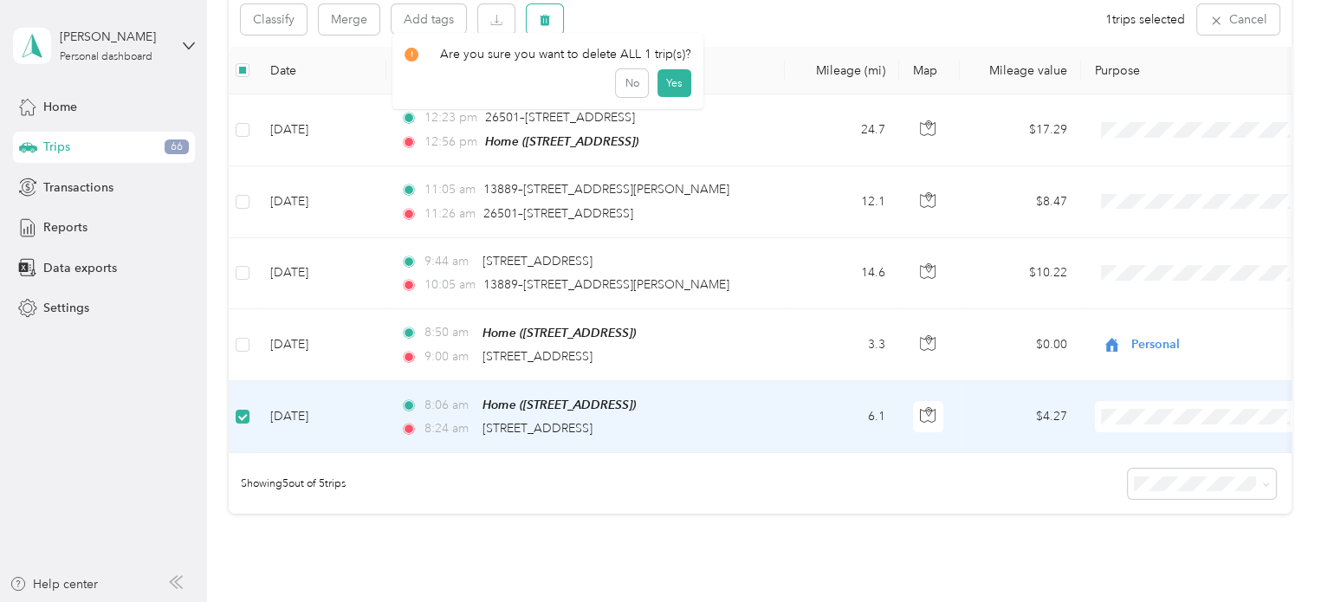
click at [544, 24] on icon "button" at bounding box center [544, 20] width 10 height 11
click at [671, 96] on button "Yes" at bounding box center [673, 92] width 34 height 28
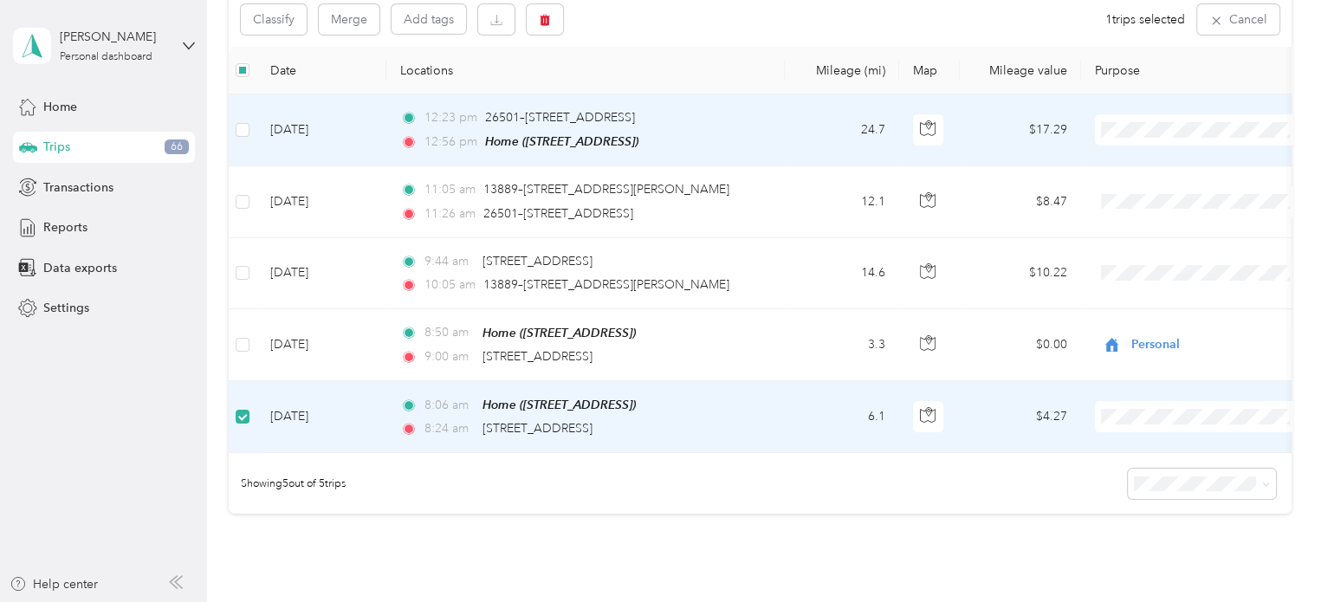
scroll to position [197, 0]
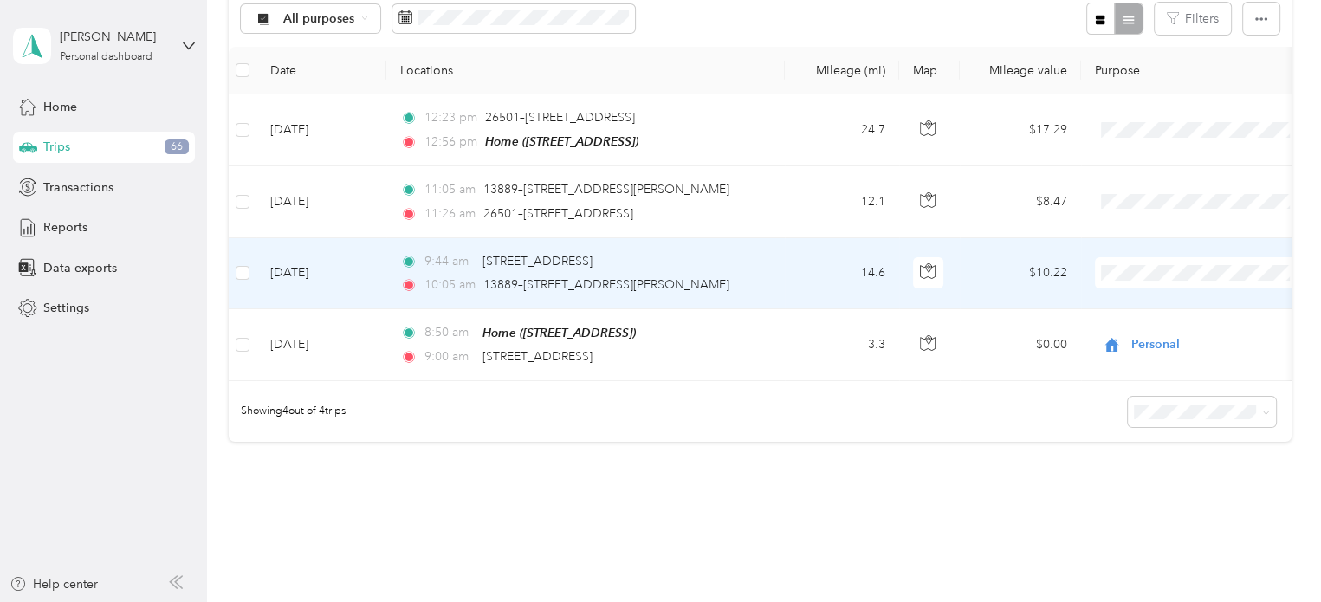
click at [1136, 301] on span "Cuyahoga DD" at bounding box center [1202, 303] width 190 height 18
click at [797, 260] on td "14.6" at bounding box center [842, 273] width 114 height 71
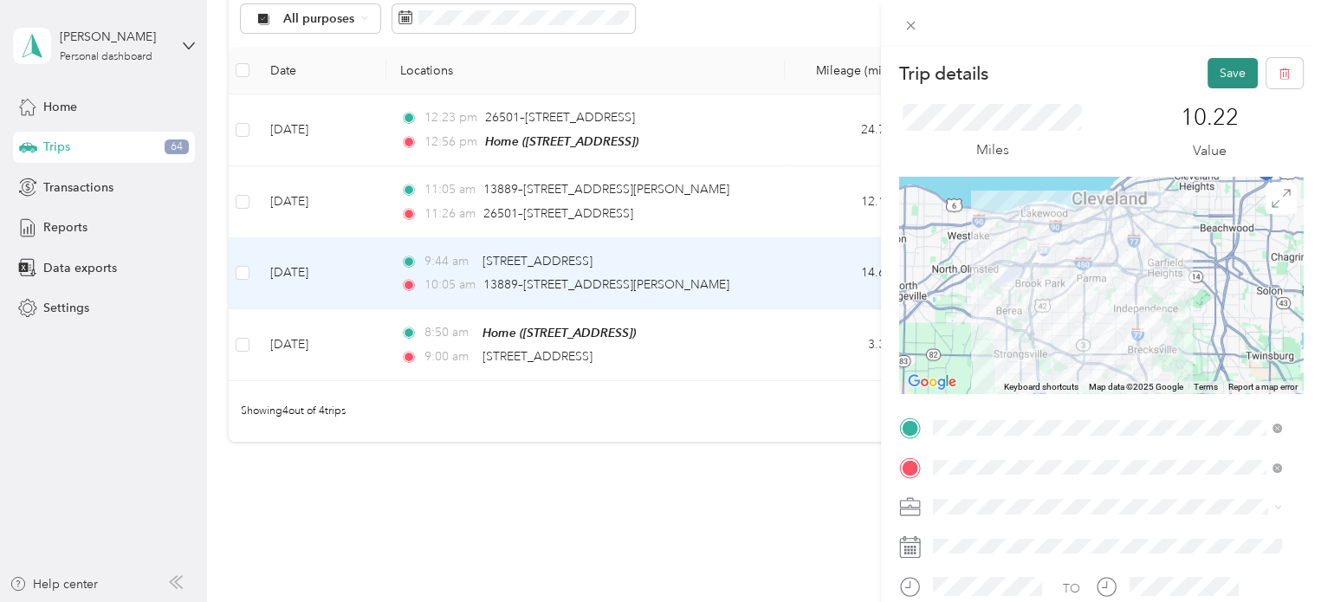
click at [1209, 74] on button "Save" at bounding box center [1232, 73] width 50 height 30
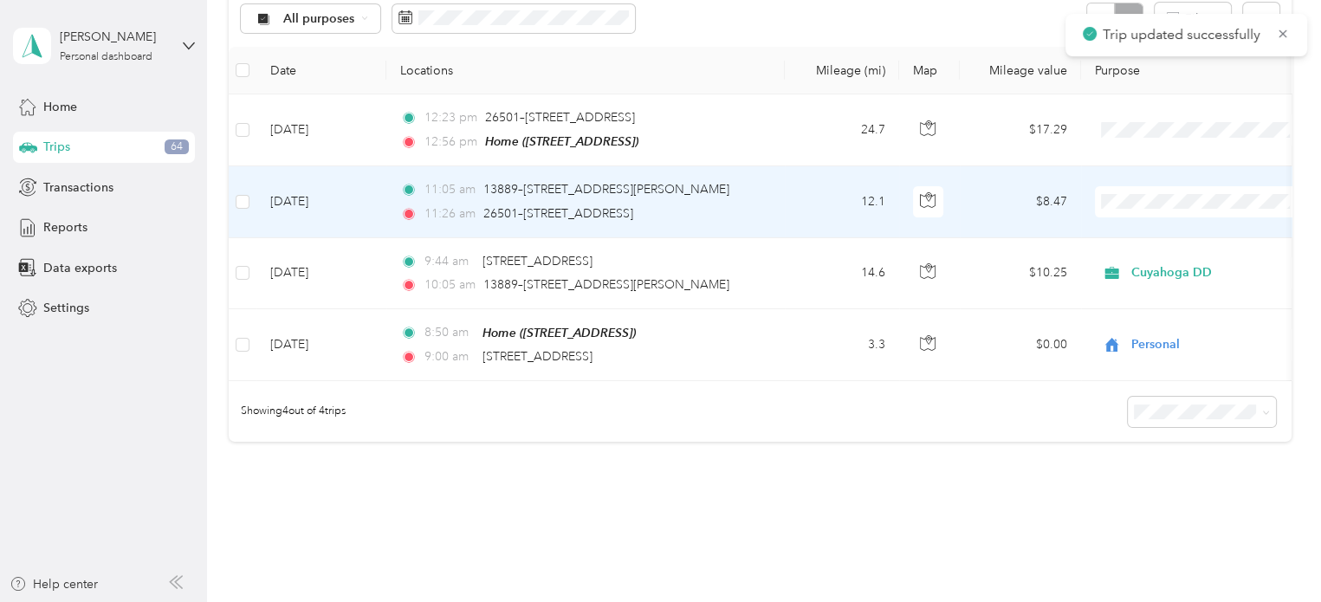
click at [800, 207] on td "12.1" at bounding box center [842, 201] width 114 height 71
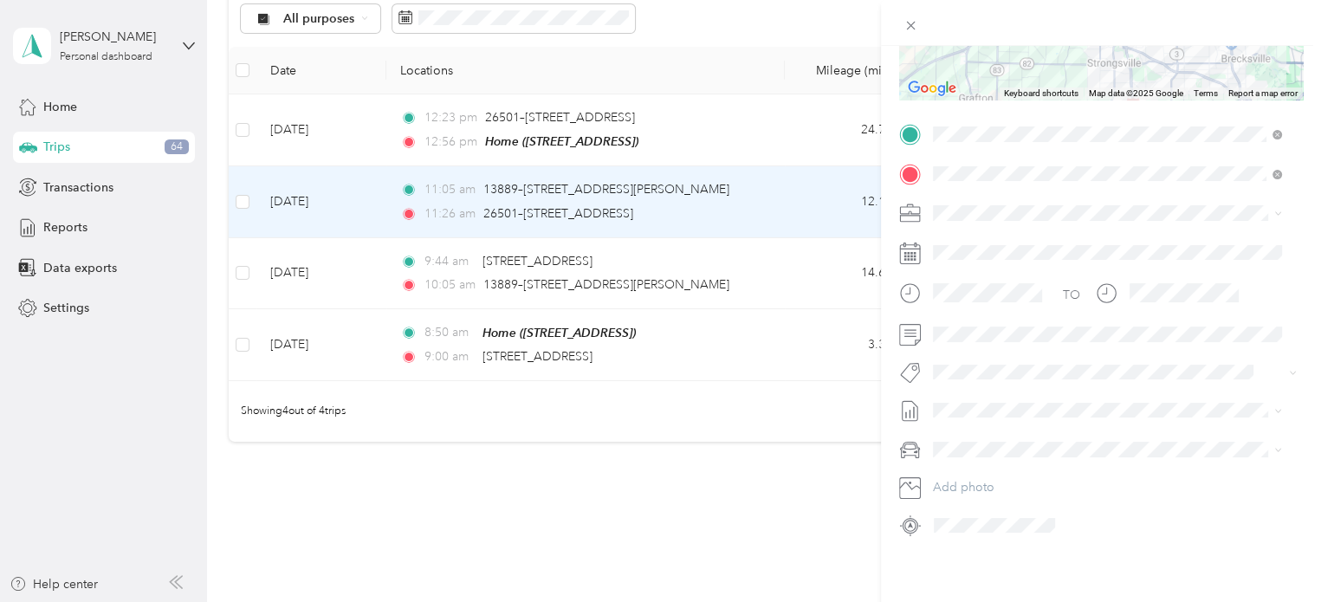
scroll to position [308, 0]
click at [944, 234] on li "Cuyahoga DD" at bounding box center [1107, 229] width 361 height 30
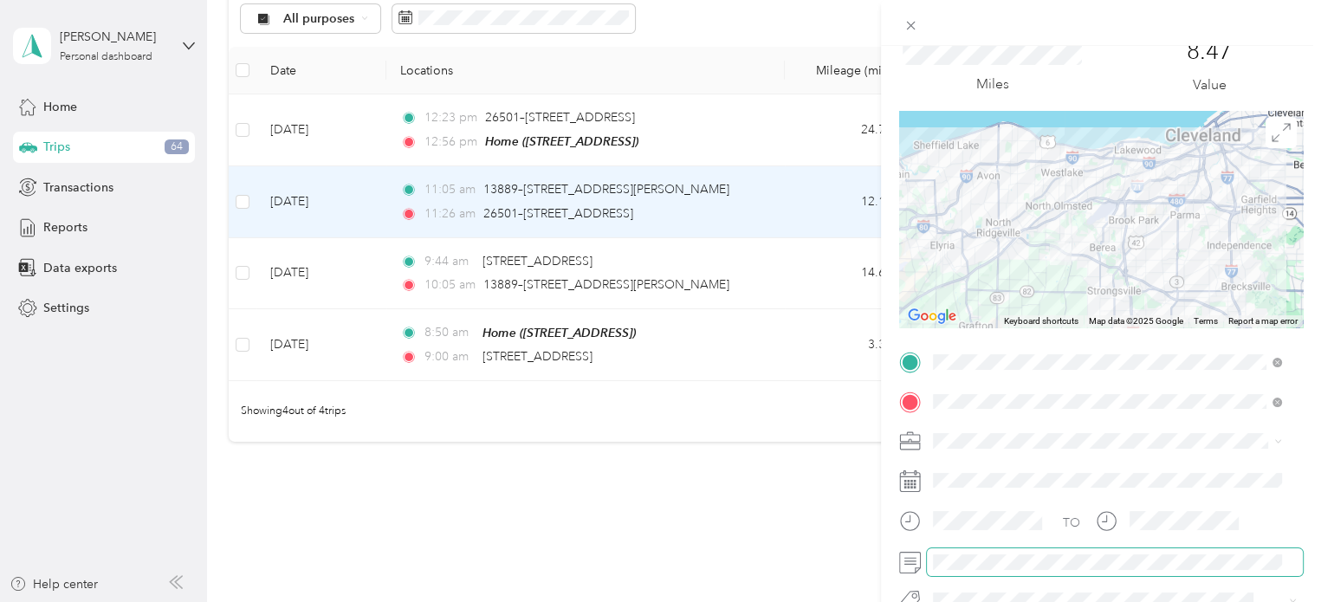
scroll to position [0, 0]
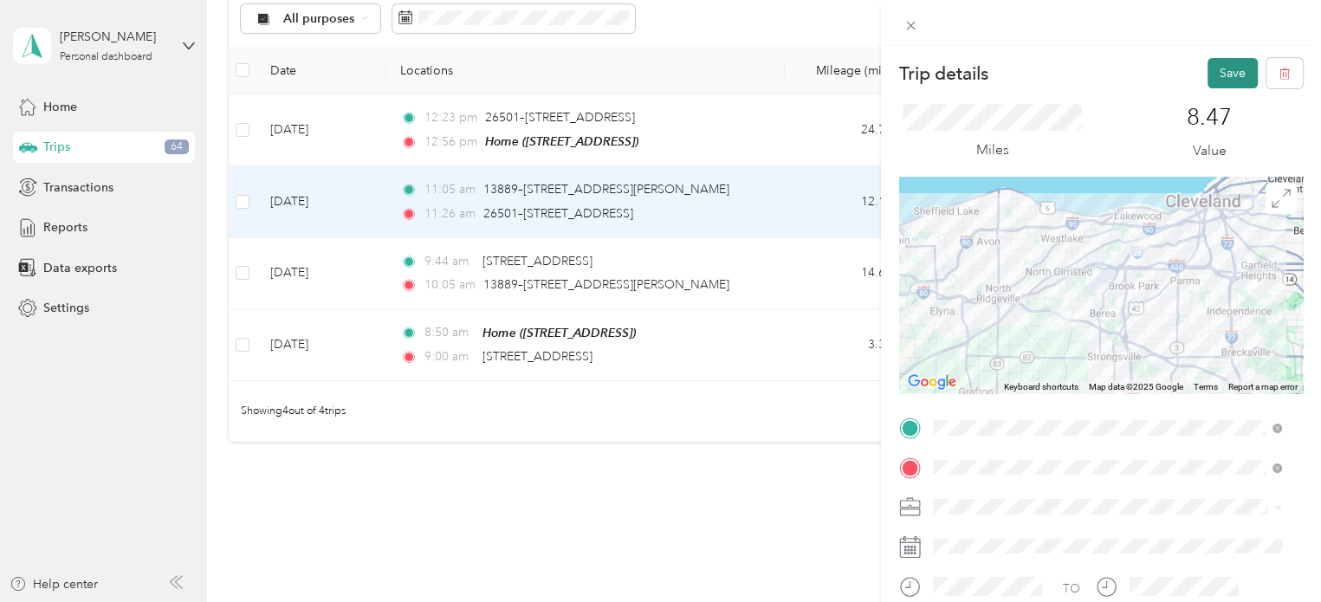
click at [1217, 71] on button "Save" at bounding box center [1232, 73] width 50 height 30
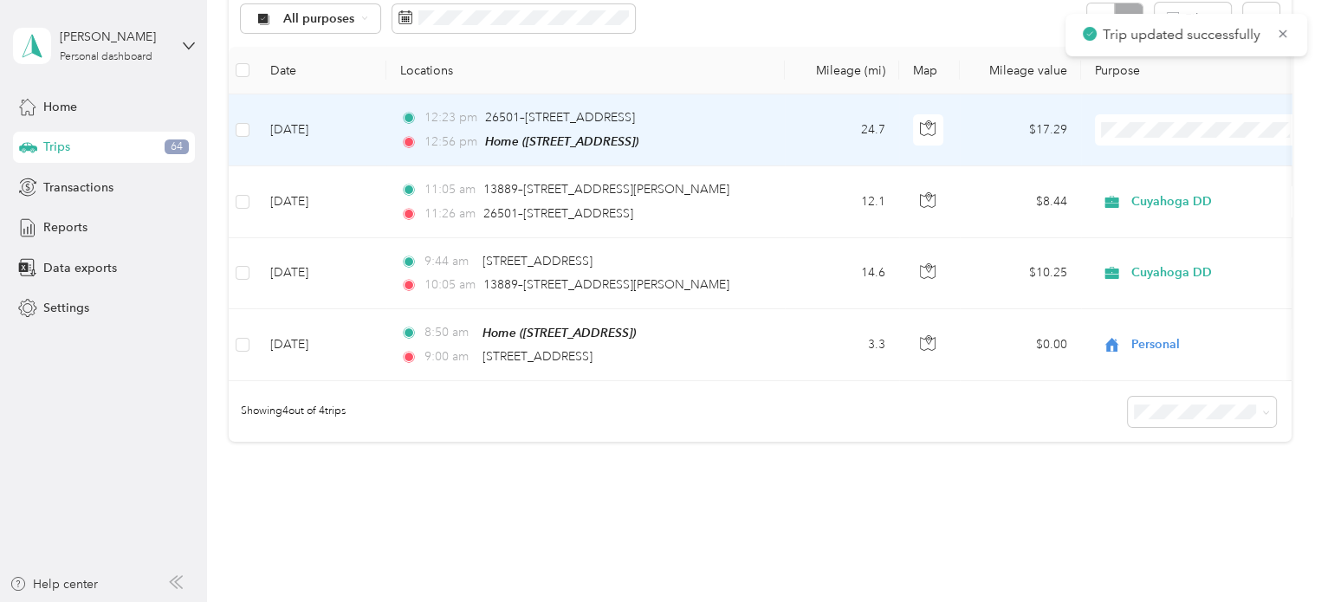
click at [785, 141] on td "24.7" at bounding box center [842, 130] width 114 height 72
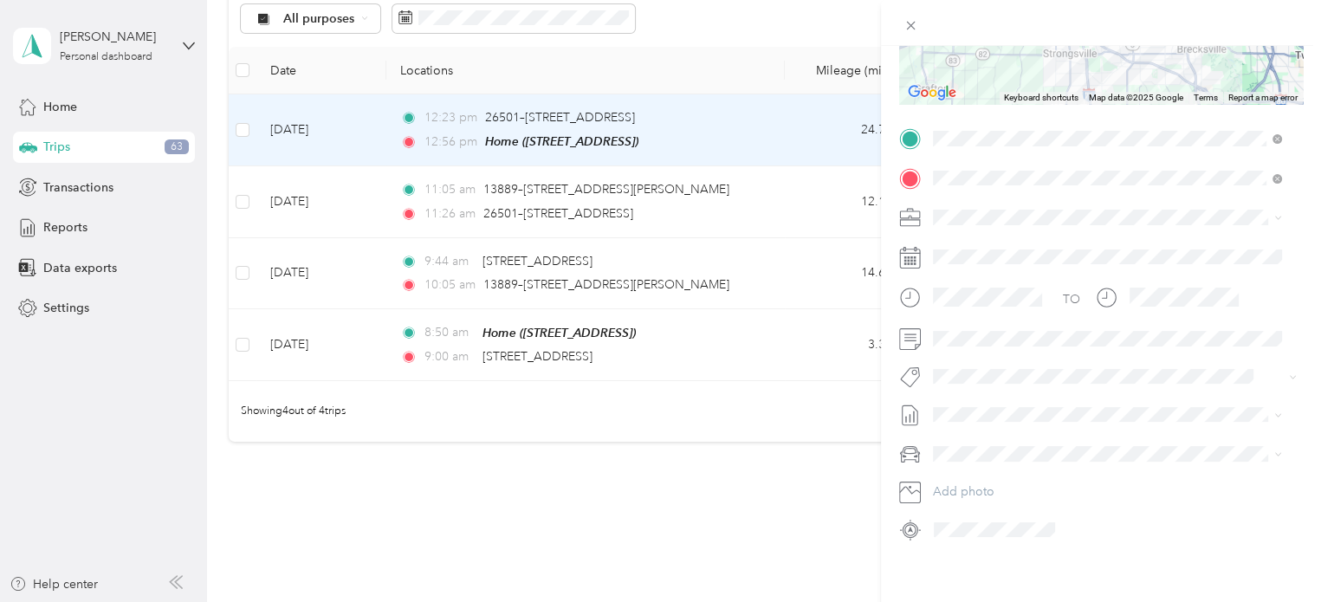
scroll to position [290, 0]
click at [977, 273] on span "Personal" at bounding box center [962, 276] width 46 height 15
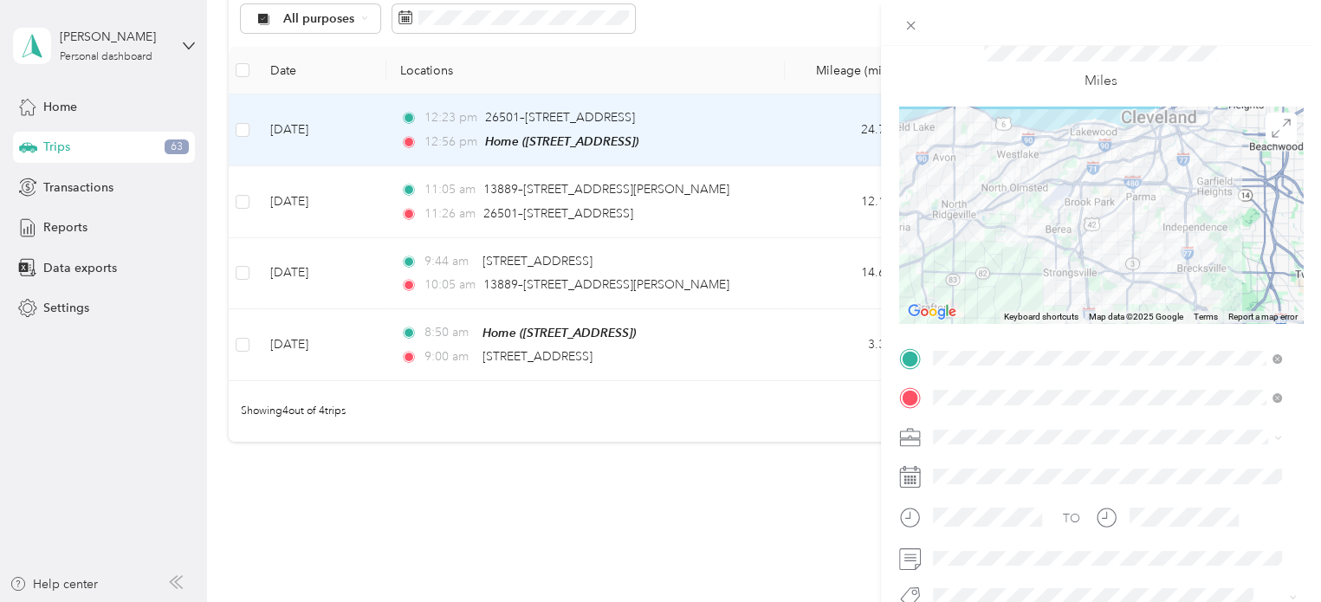
scroll to position [0, 0]
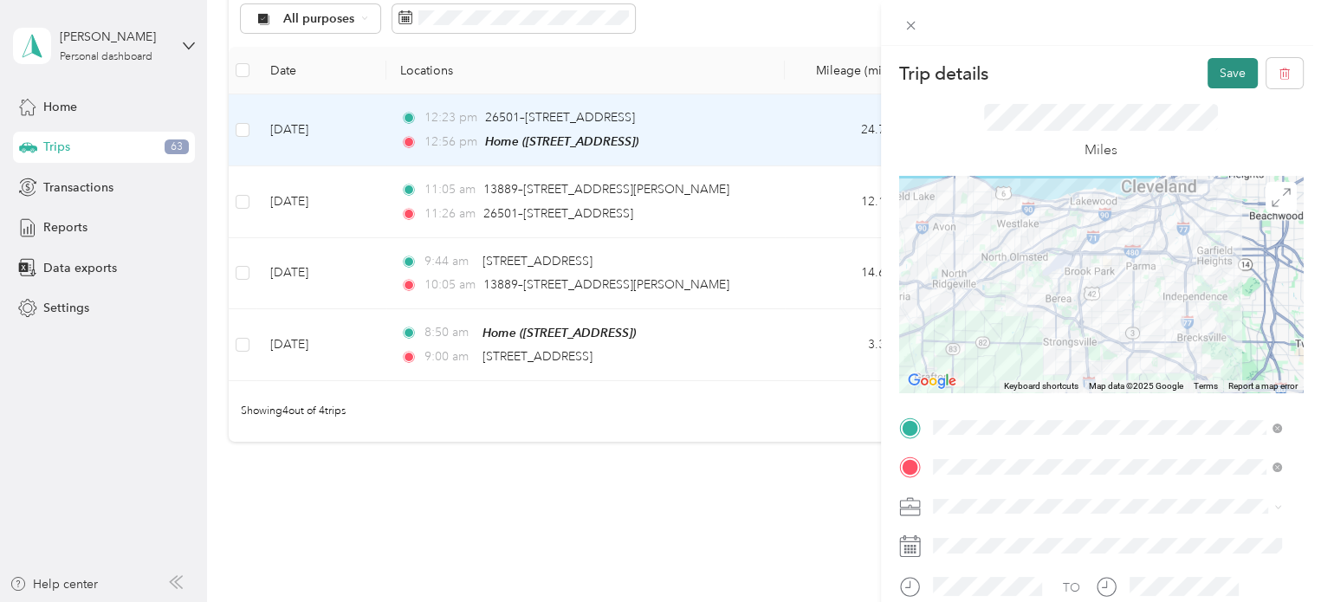
click at [1221, 74] on button "Save" at bounding box center [1232, 73] width 50 height 30
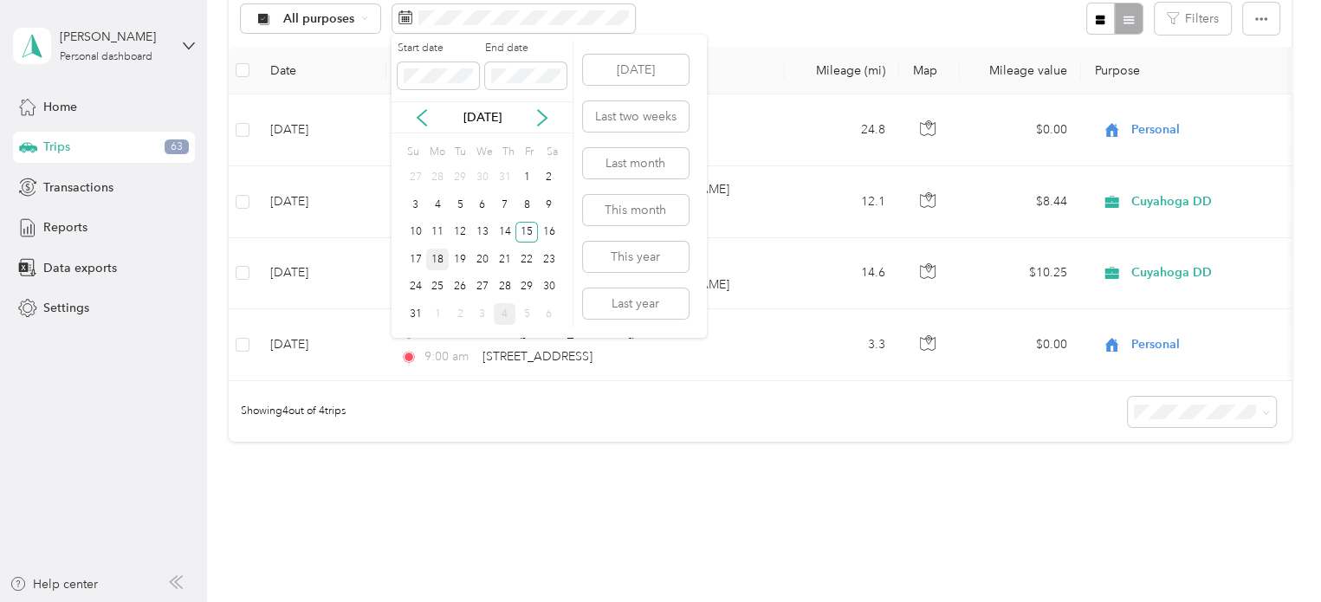
click at [432, 259] on div "18" at bounding box center [437, 260] width 23 height 22
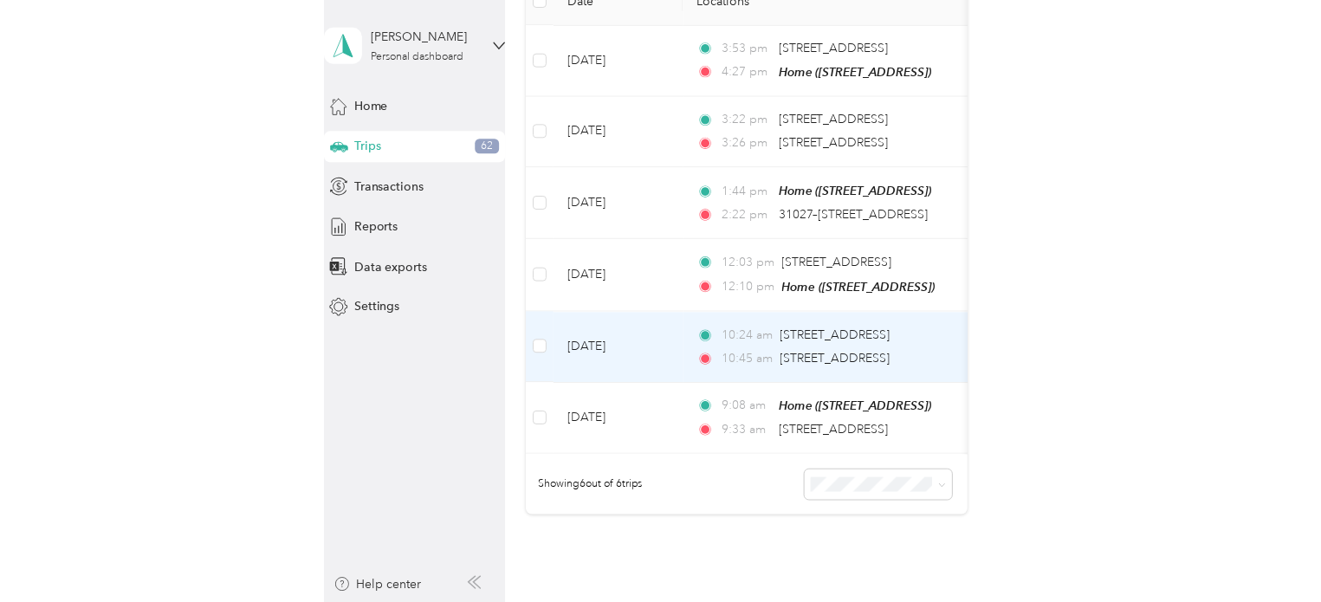
scroll to position [267, 0]
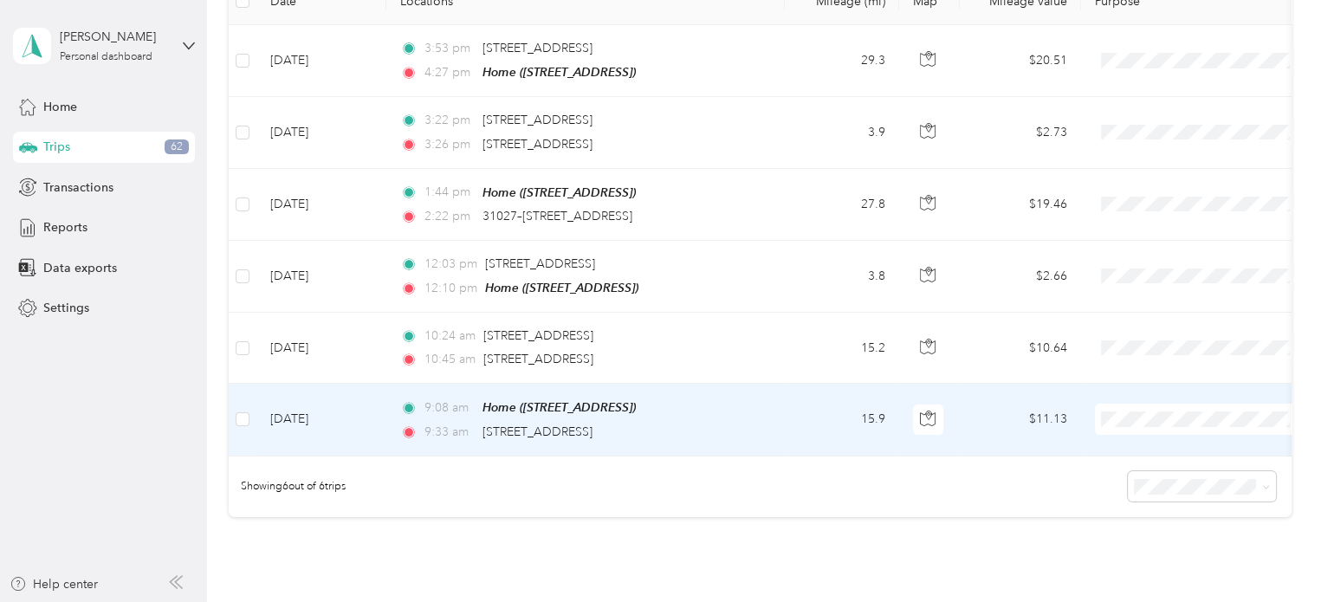
click at [1146, 474] on span "Personal" at bounding box center [1217, 467] width 160 height 18
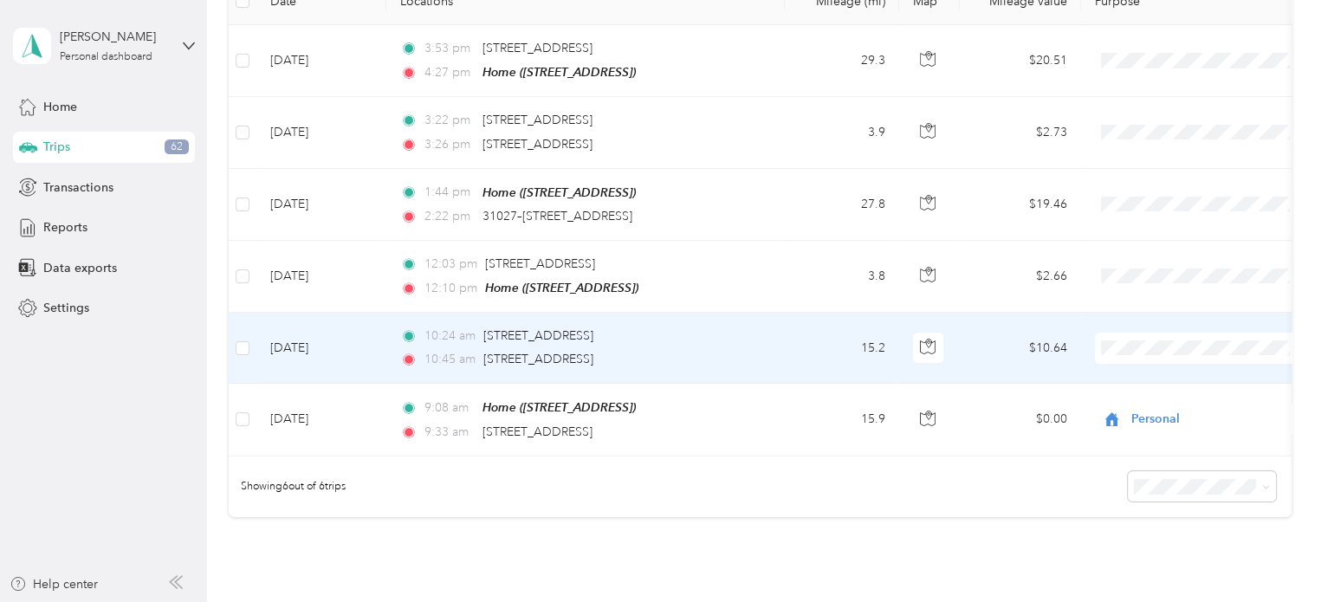
click at [808, 350] on td "15.2" at bounding box center [842, 348] width 114 height 71
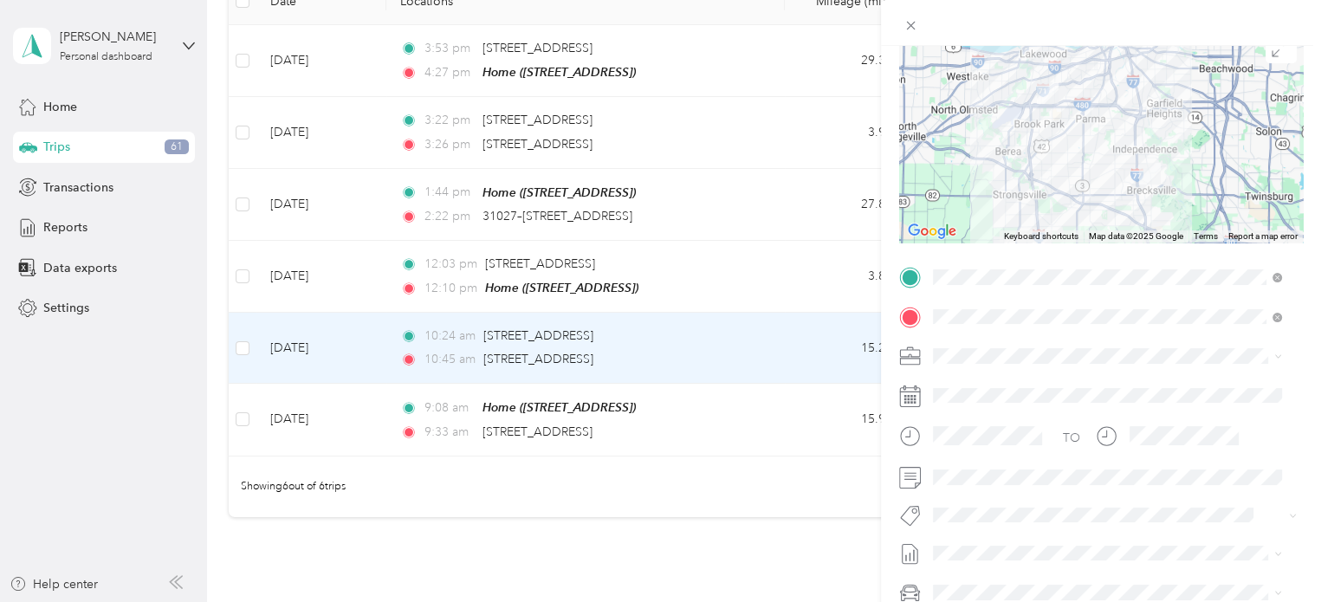
scroll to position [194, 0]
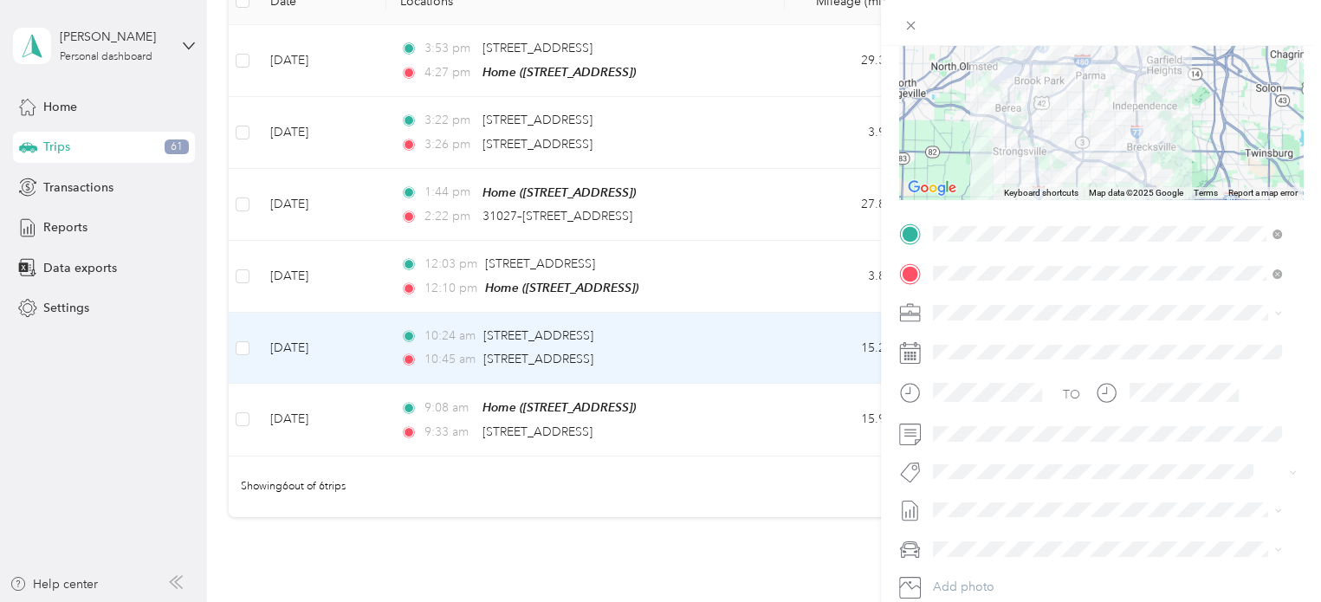
click at [1001, 345] on li "Cuyahoga DD" at bounding box center [1107, 342] width 361 height 30
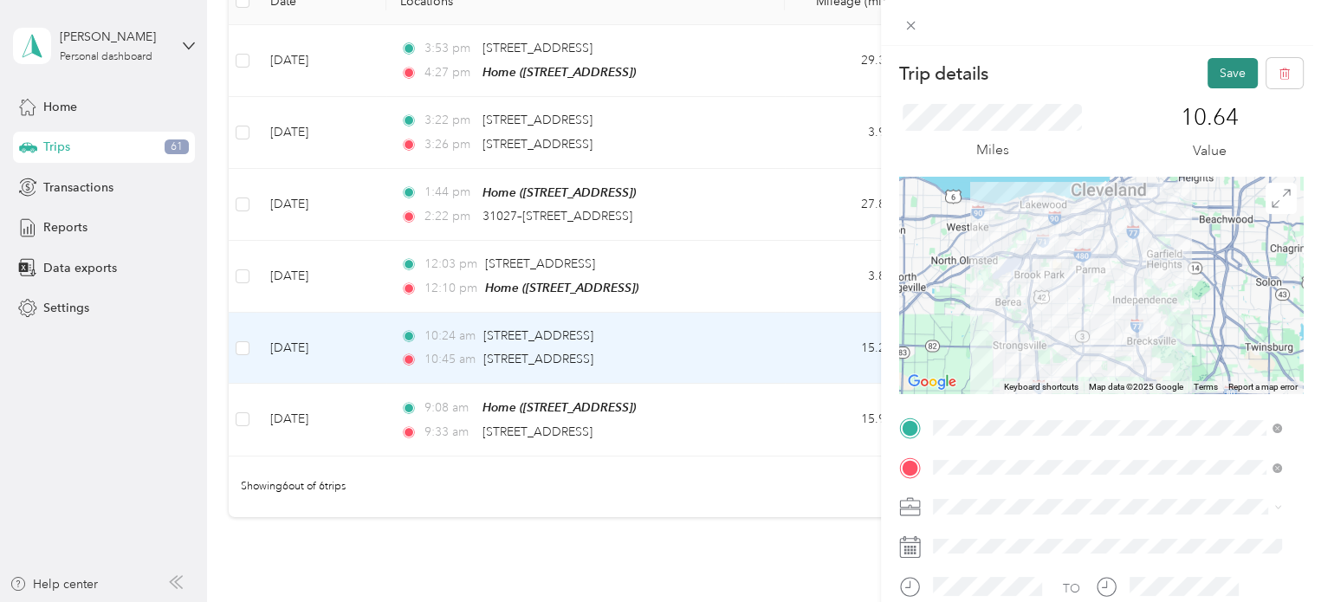
click at [1211, 65] on button "Save" at bounding box center [1232, 73] width 50 height 30
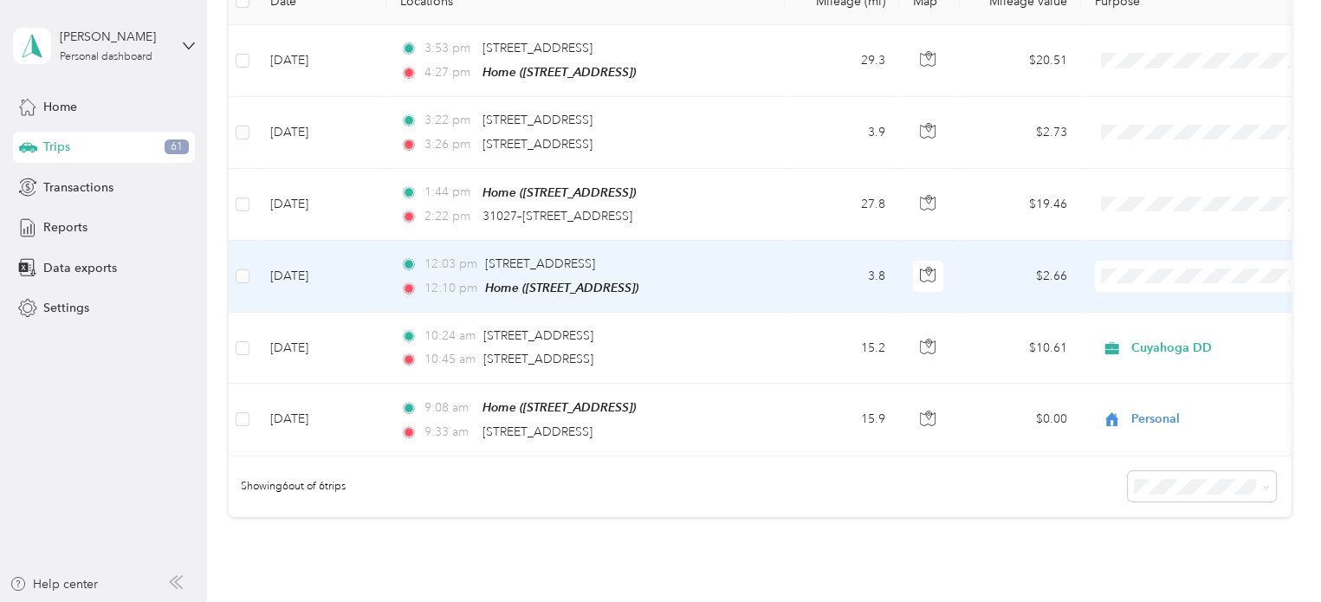
click at [1138, 307] on li "Cuyahoga DD" at bounding box center [1202, 304] width 215 height 30
click at [827, 280] on td "3.8" at bounding box center [842, 277] width 114 height 72
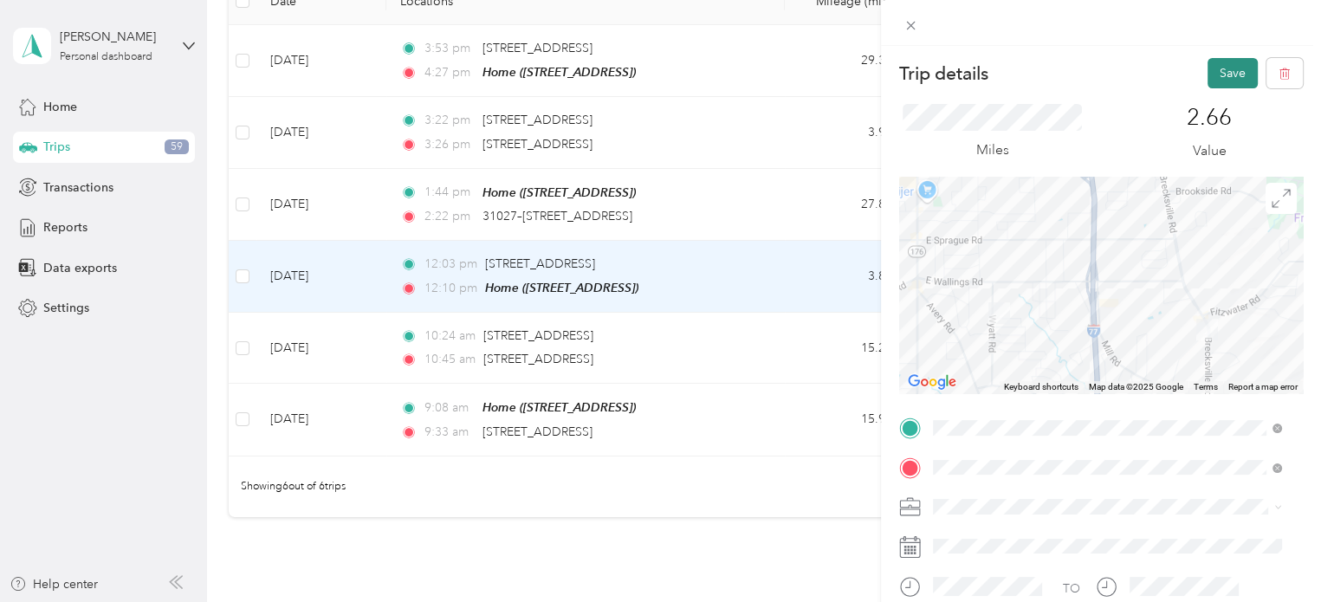
click at [1218, 71] on button "Save" at bounding box center [1232, 73] width 50 height 30
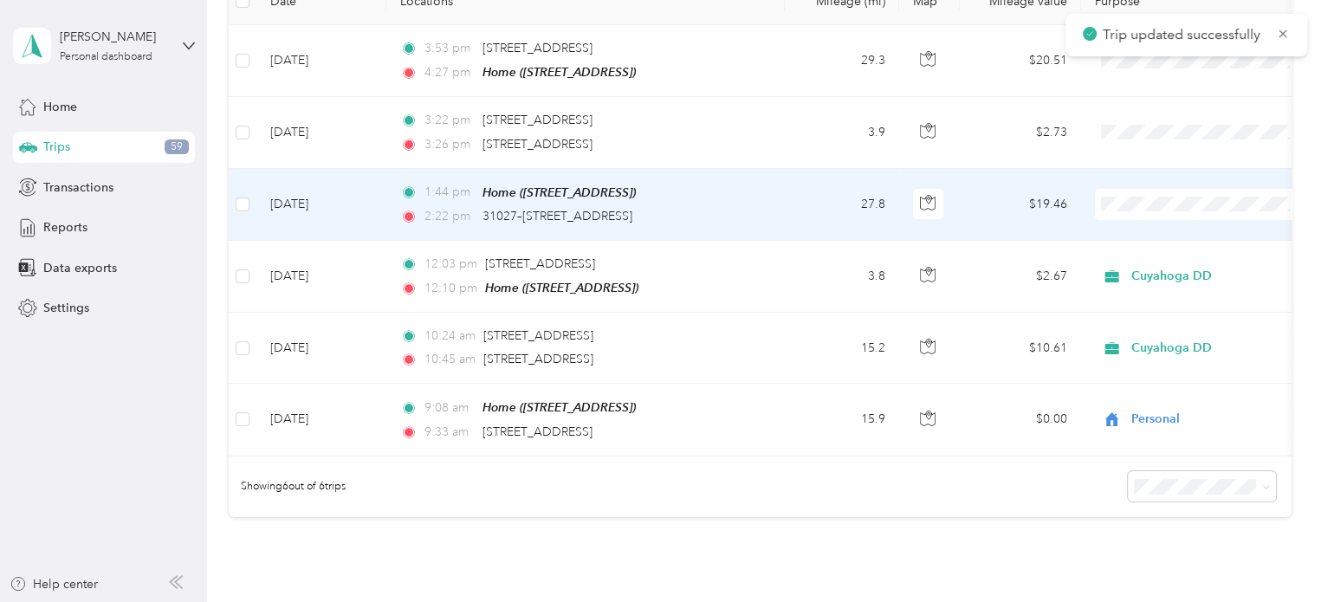
click at [1164, 236] on li "Cuyahoga DD" at bounding box center [1202, 233] width 215 height 30
click at [797, 203] on td "27.8" at bounding box center [842, 205] width 114 height 72
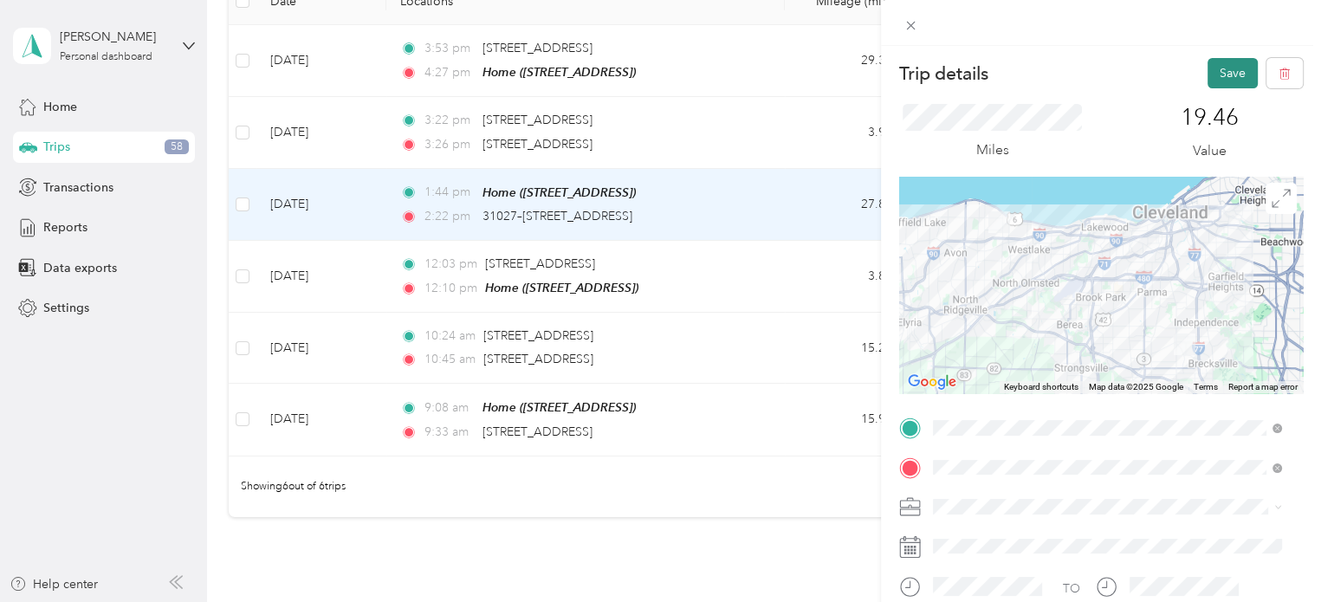
click at [1215, 74] on button "Save" at bounding box center [1232, 73] width 50 height 30
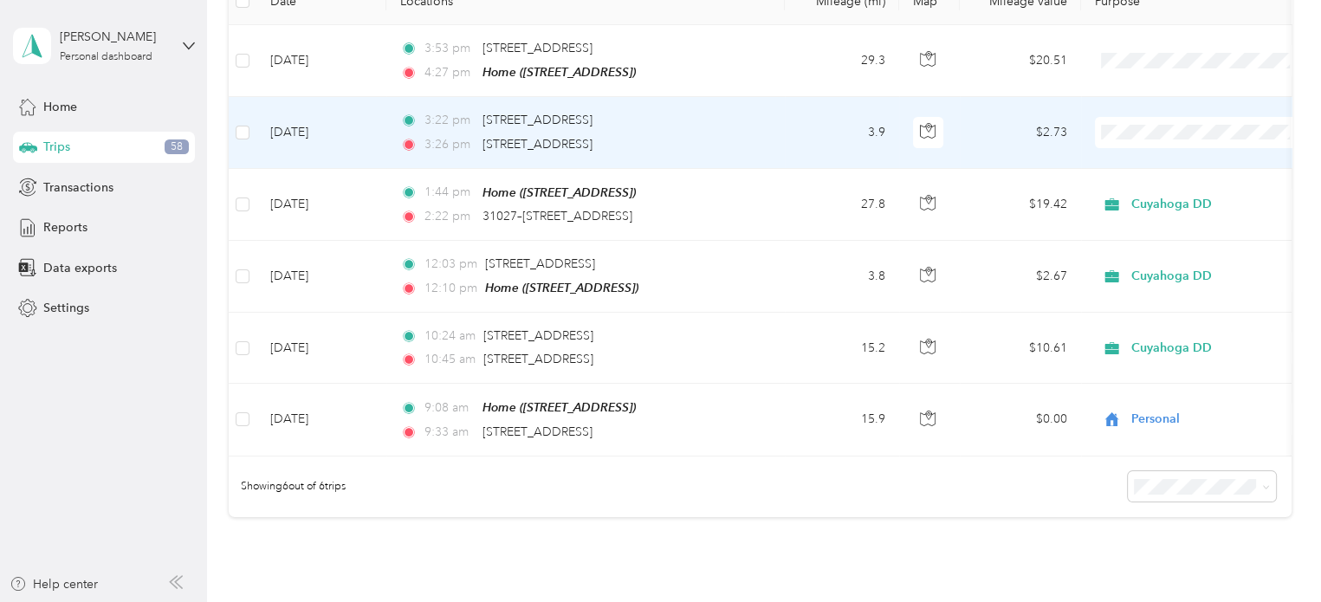
click at [1175, 184] on span "Personal" at bounding box center [1217, 193] width 160 height 18
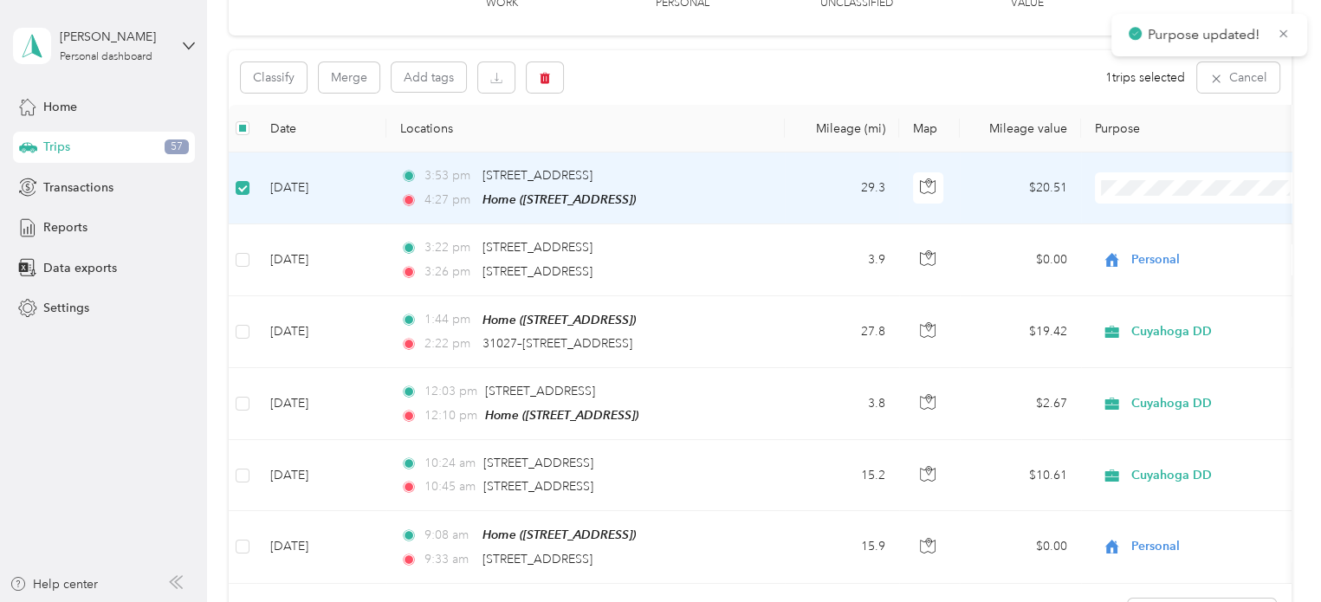
scroll to position [123, 0]
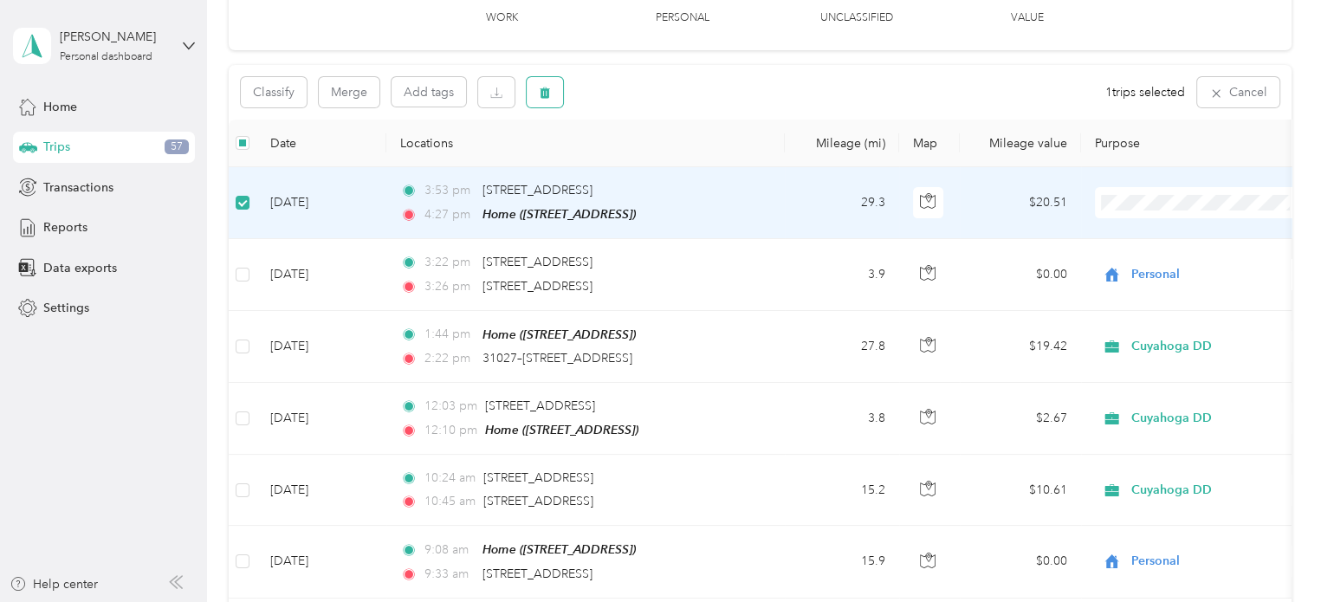
click at [550, 95] on icon "button" at bounding box center [545, 93] width 12 height 12
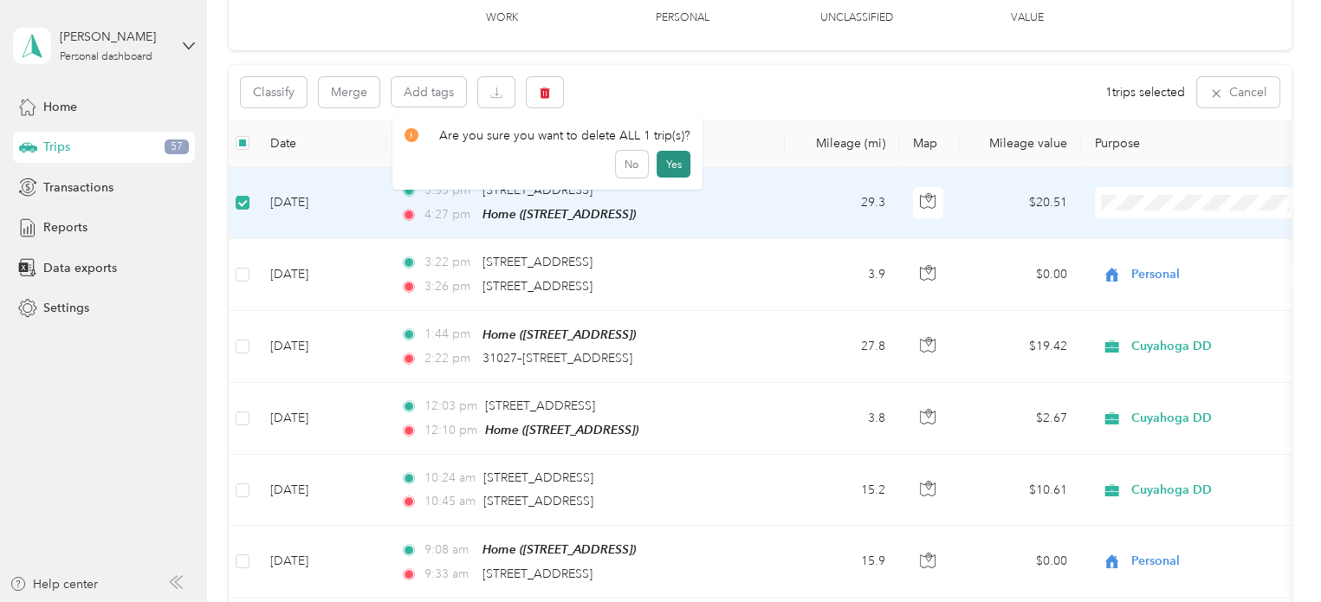
click at [669, 165] on button "Yes" at bounding box center [673, 165] width 34 height 28
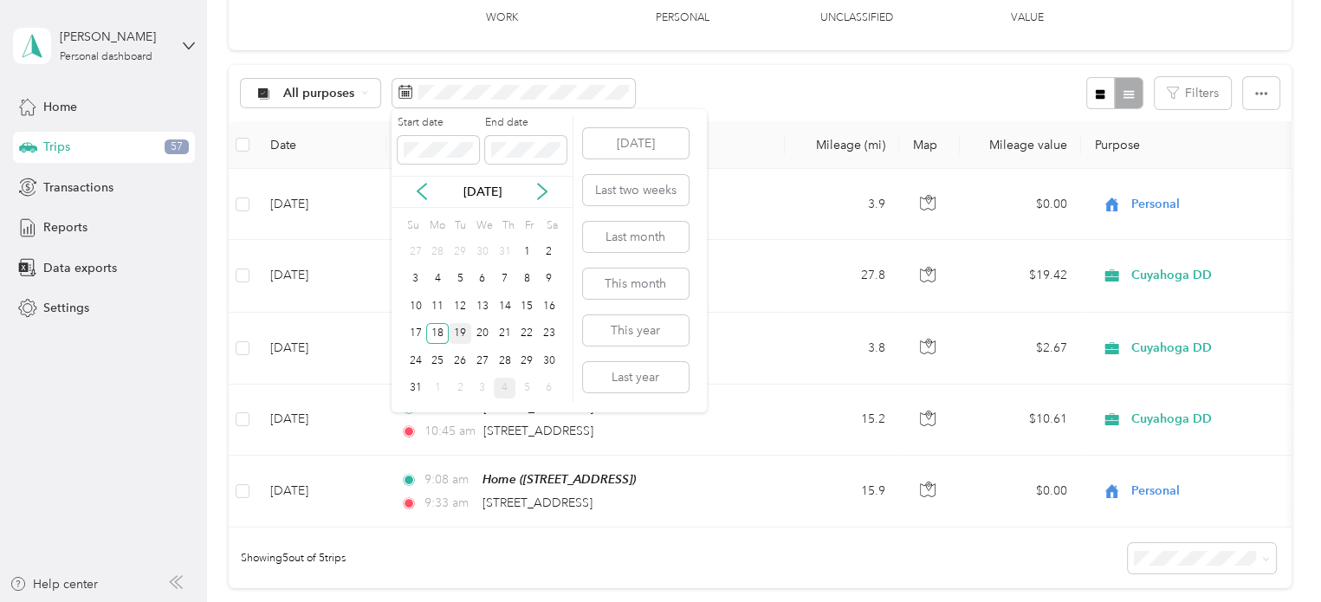
click at [457, 330] on div "19" at bounding box center [460, 334] width 23 height 22
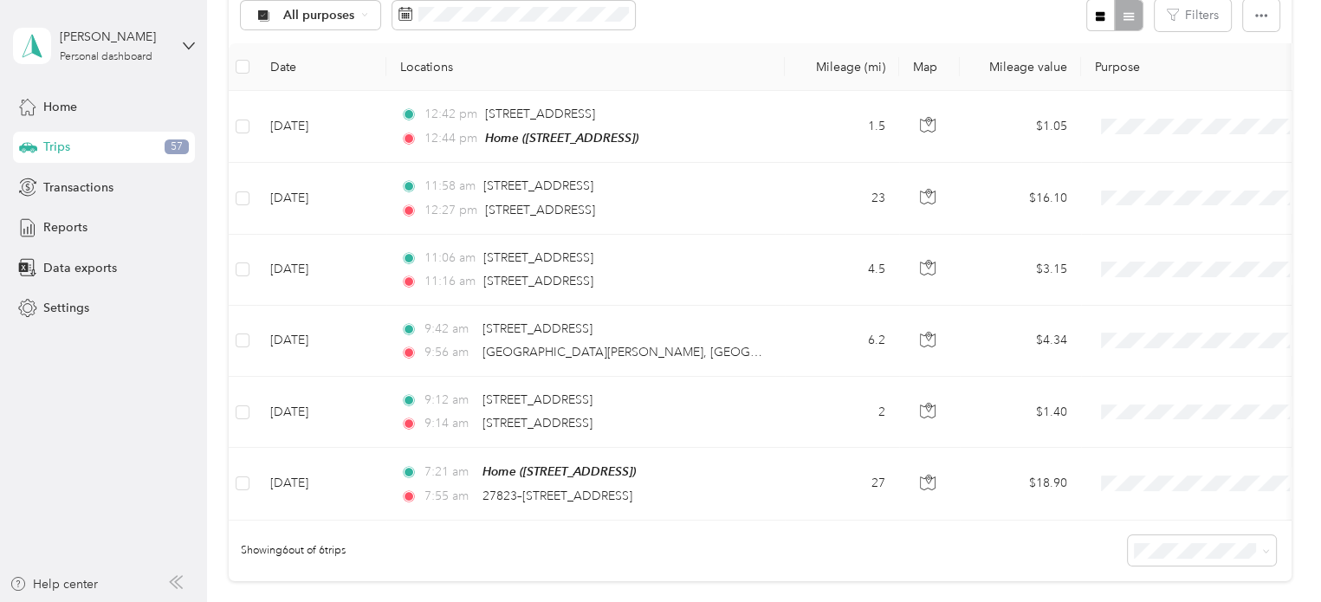
scroll to position [199, 0]
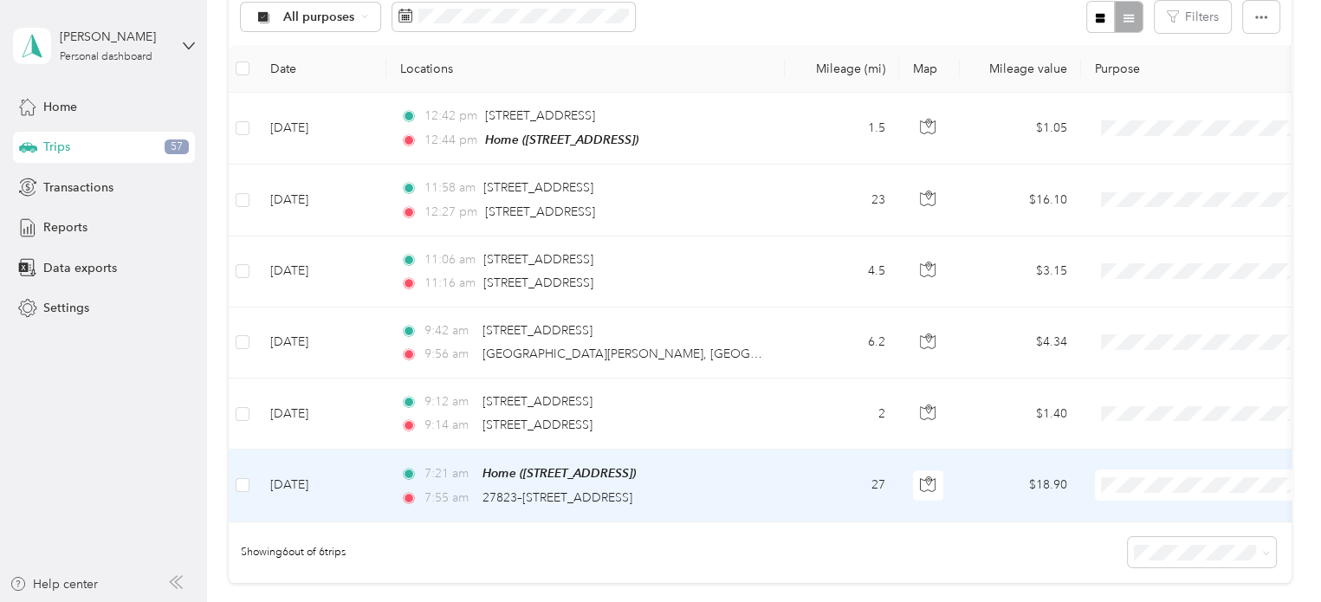
click at [1157, 539] on span "Personal" at bounding box center [1217, 545] width 160 height 18
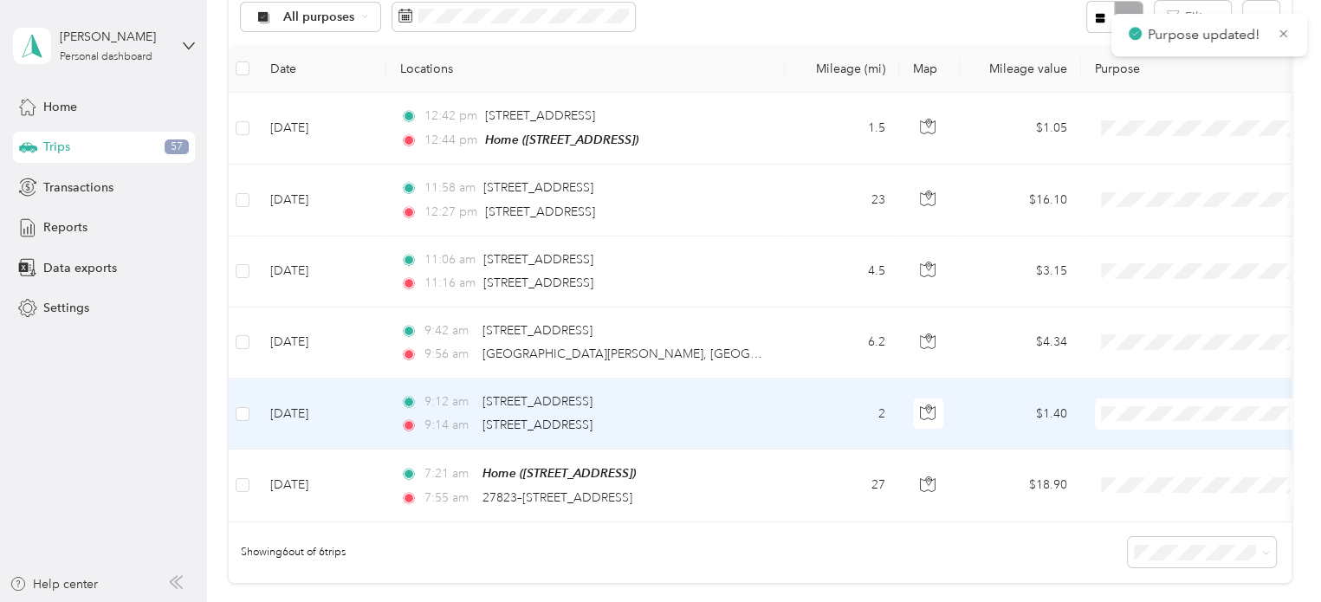
click at [823, 401] on td "2" at bounding box center [842, 413] width 114 height 71
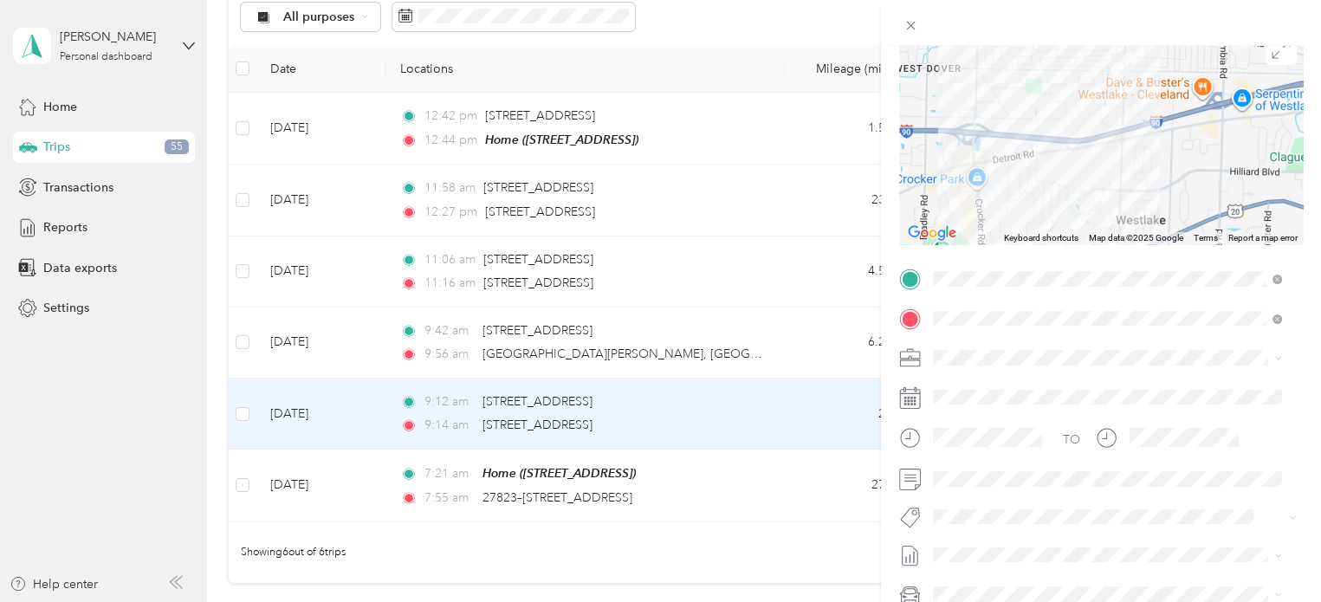
scroll to position [224, 0]
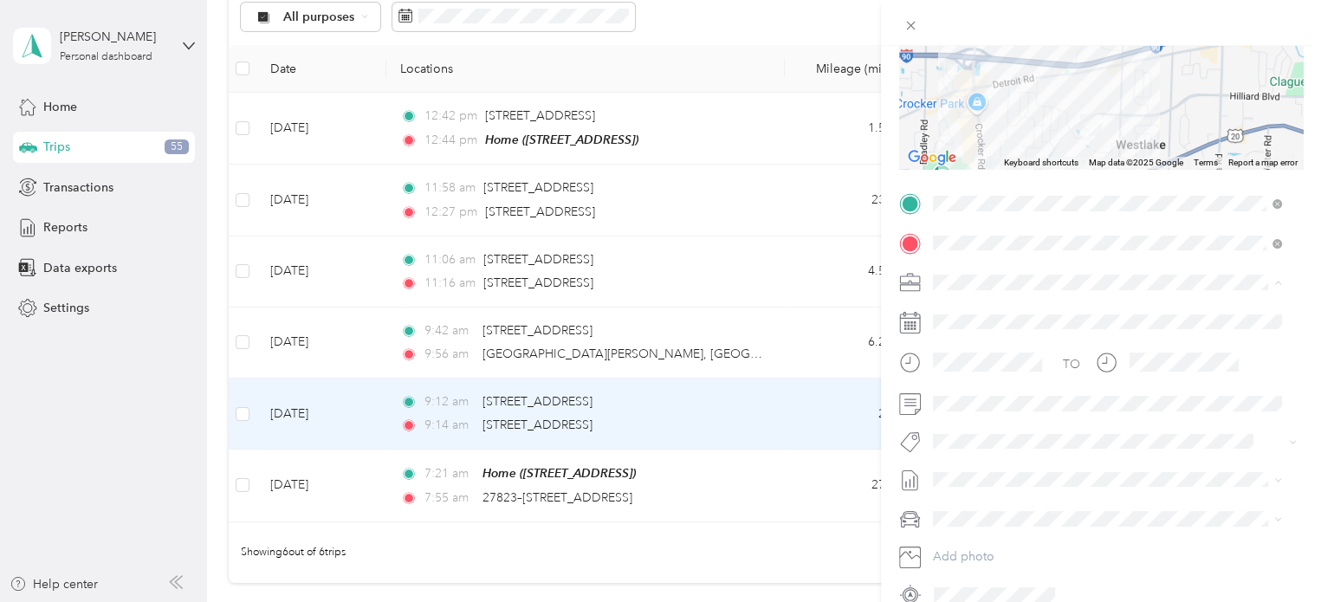
click at [979, 307] on span "Cuyahoga DD" at bounding box center [978, 312] width 79 height 15
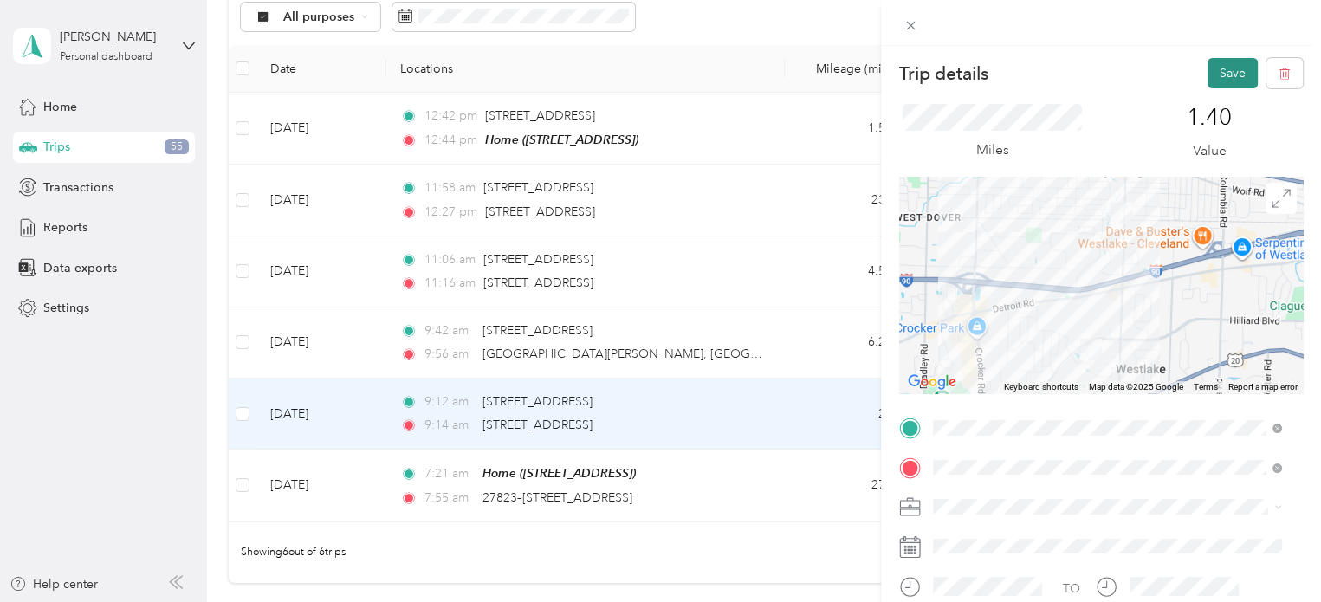
click at [1216, 74] on button "Save" at bounding box center [1232, 73] width 50 height 30
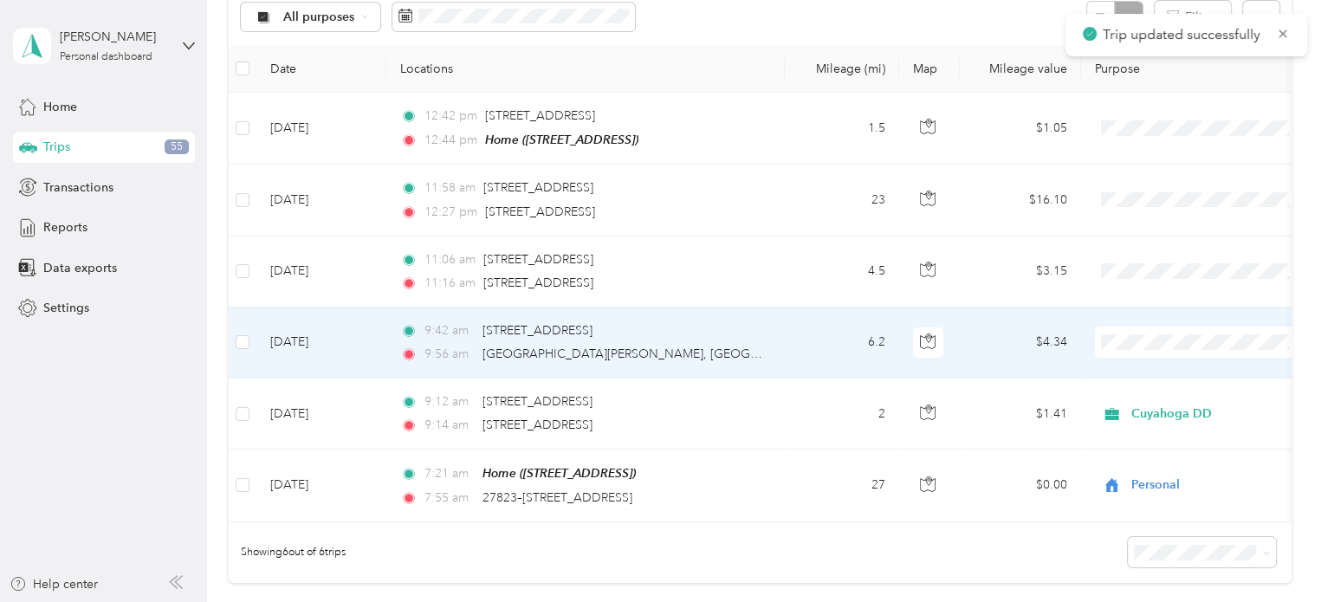
click at [714, 345] on div "9:56 am [GEOGRAPHIC_DATA][PERSON_NAME], [GEOGRAPHIC_DATA], [GEOGRAPHIC_DATA]" at bounding box center [582, 354] width 364 height 19
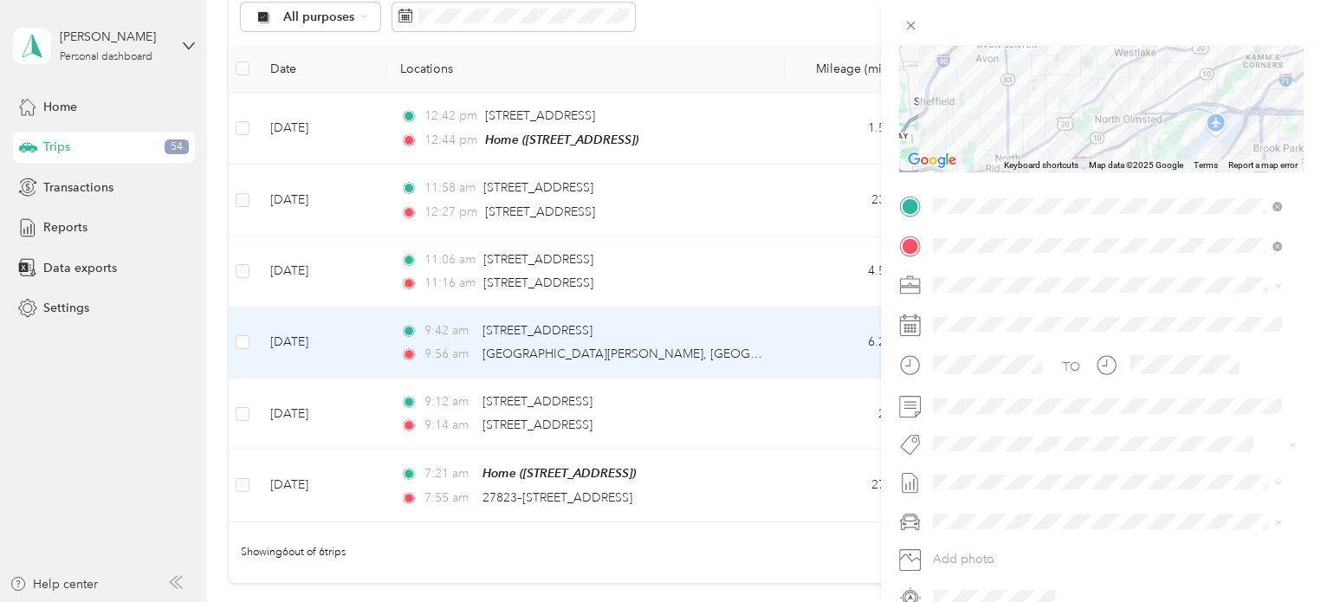
scroll to position [308, 0]
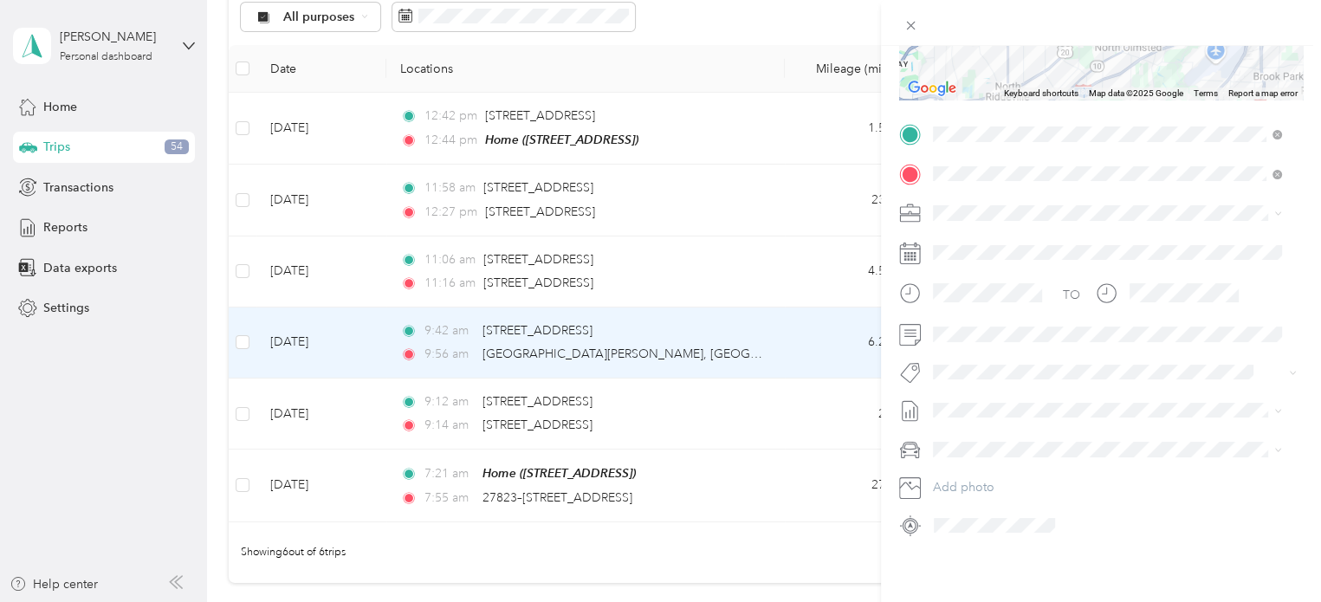
click at [952, 224] on span "Cuyahoga DD" at bounding box center [978, 227] width 79 height 15
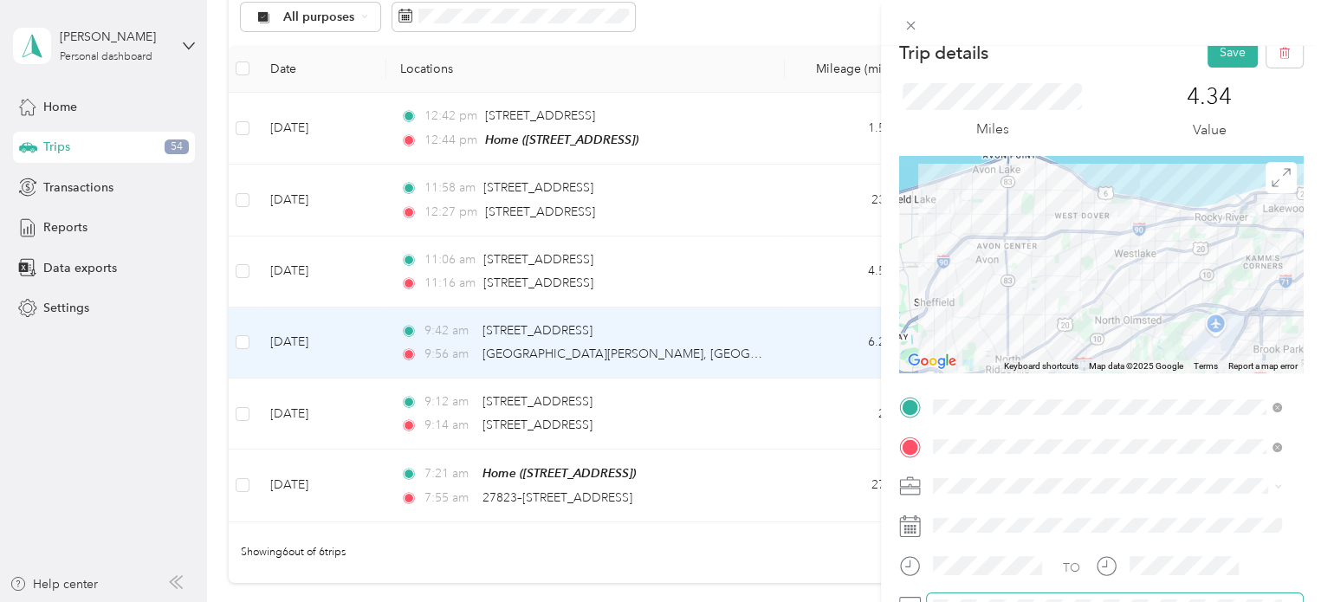
scroll to position [0, 0]
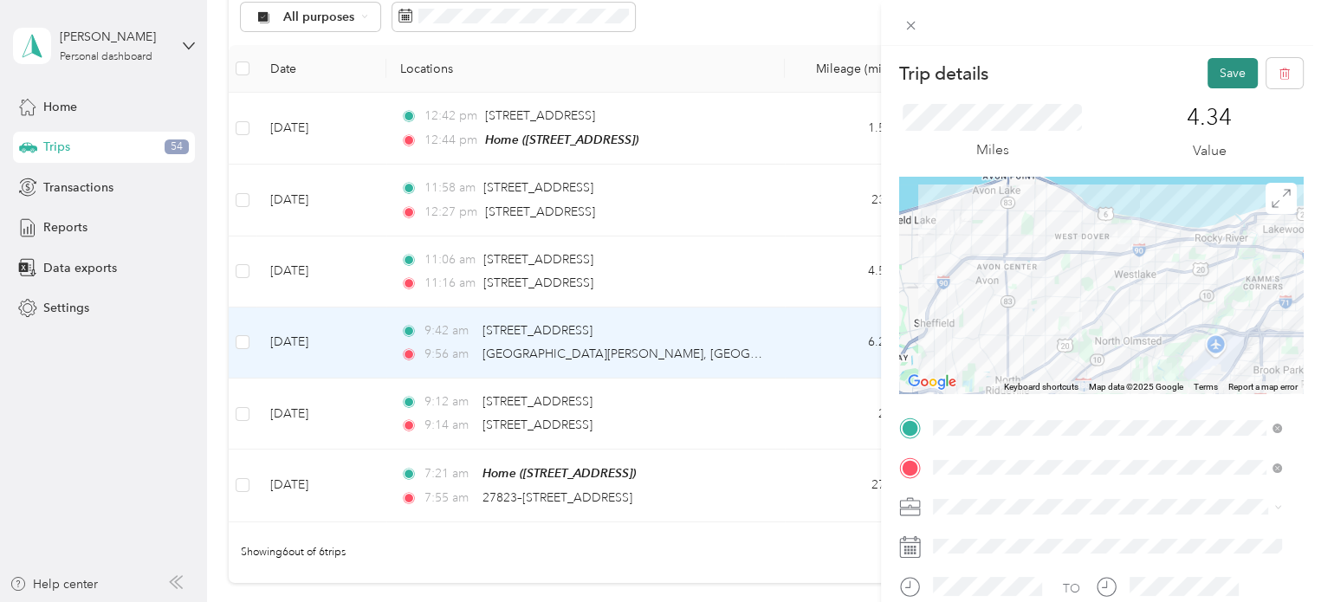
click at [1211, 62] on button "Save" at bounding box center [1232, 73] width 50 height 30
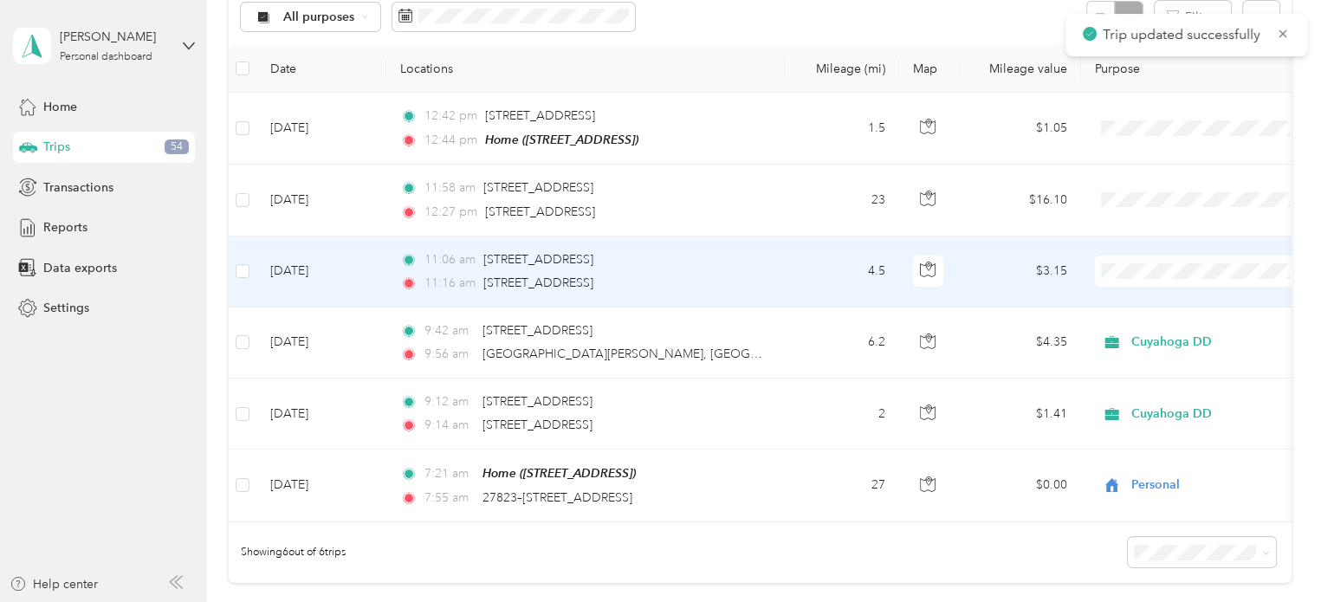
click at [710, 276] on div "11:16 am [STREET_ADDRESS]" at bounding box center [582, 283] width 364 height 19
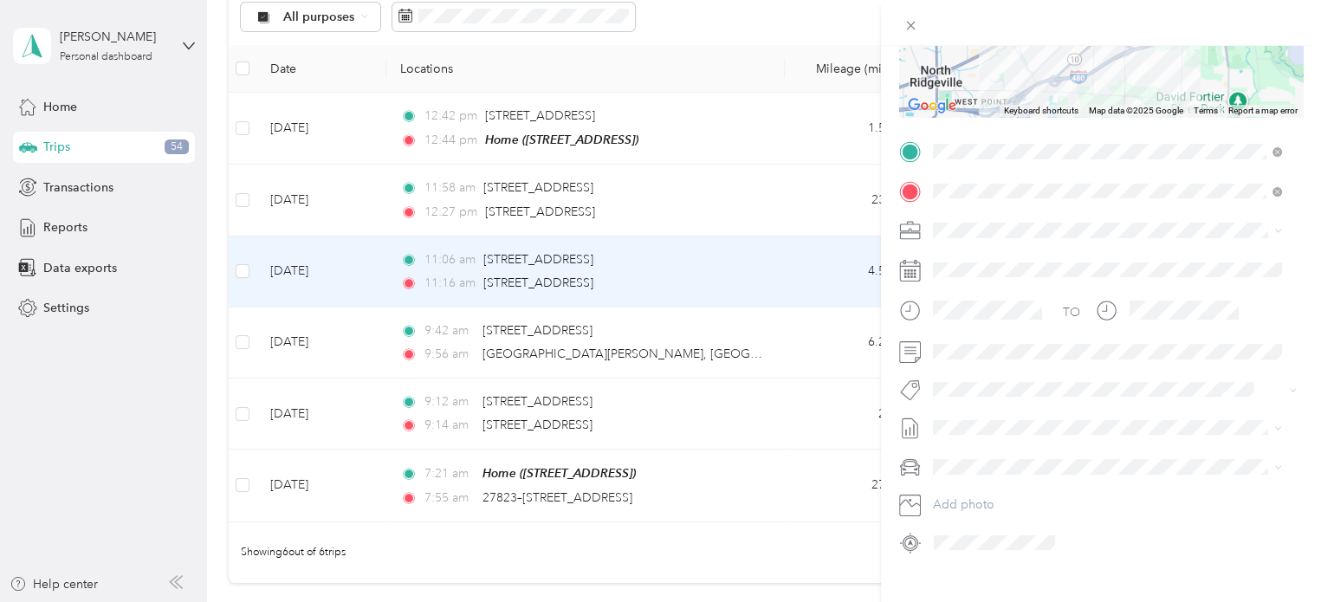
scroll to position [301, 0]
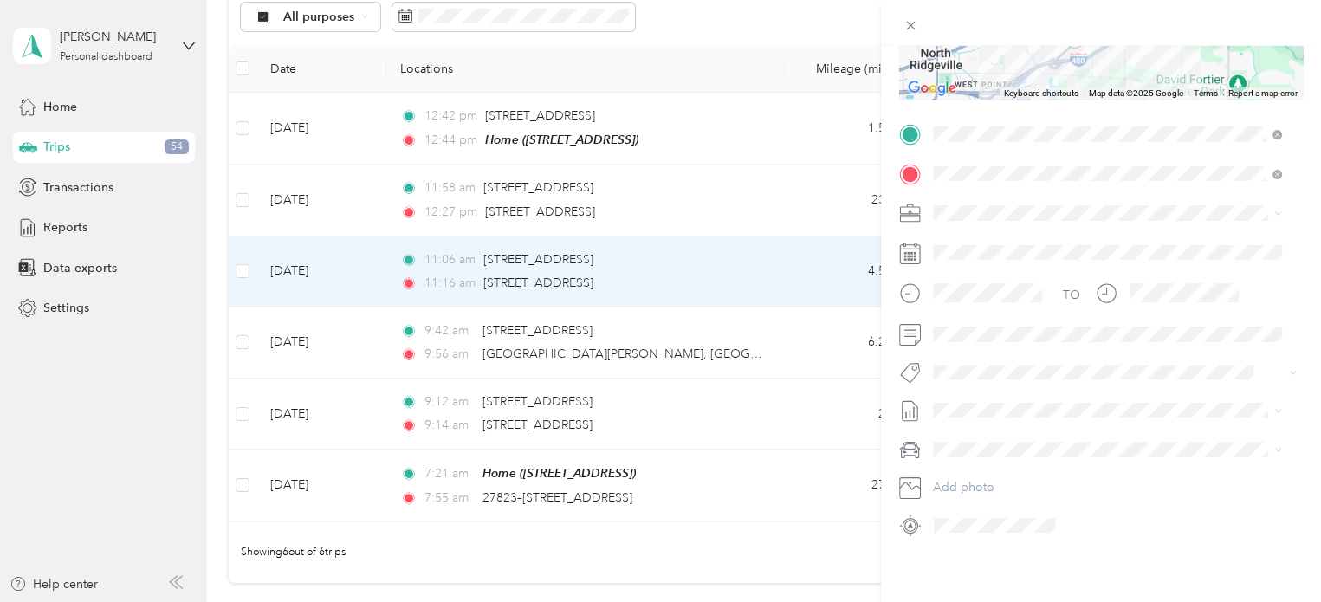
click at [963, 199] on span at bounding box center [1115, 213] width 376 height 28
click at [963, 228] on span "Cuyahoga DD" at bounding box center [978, 235] width 79 height 15
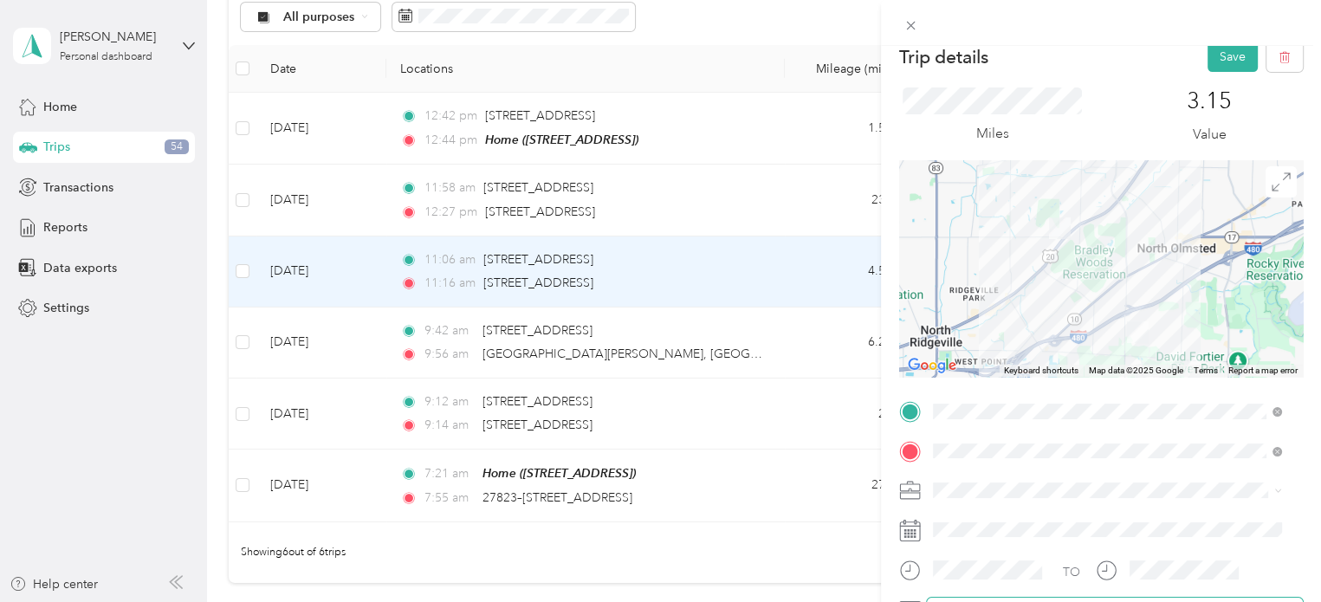
scroll to position [0, 0]
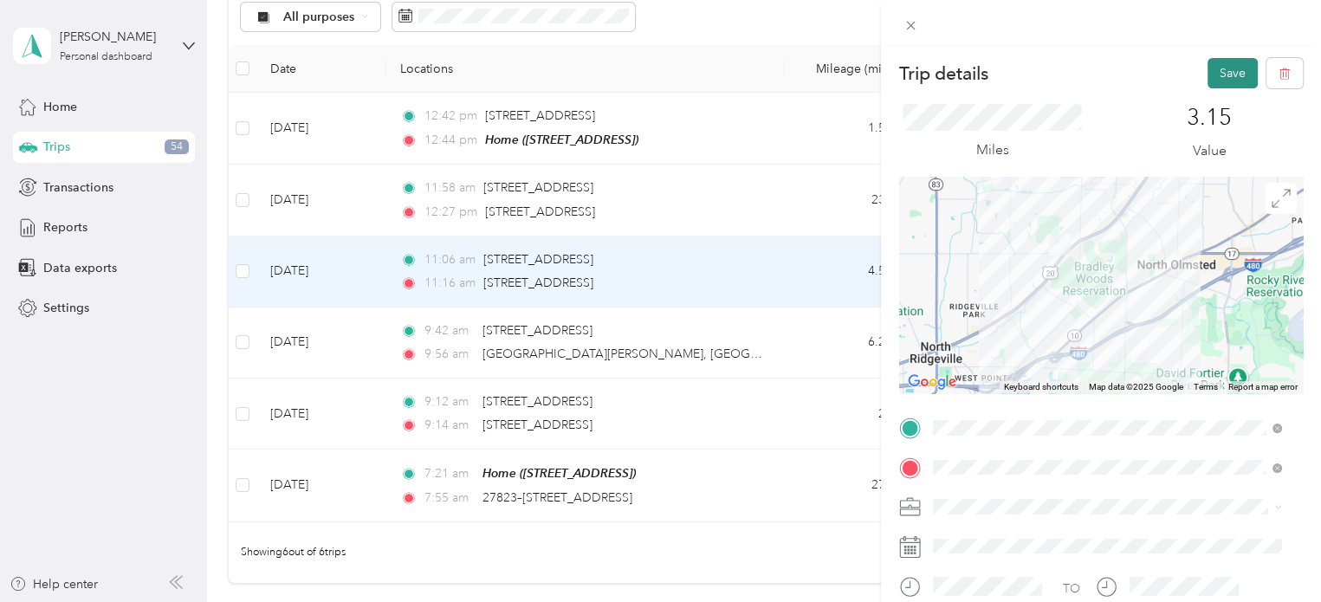
click at [1216, 71] on button "Save" at bounding box center [1232, 73] width 50 height 30
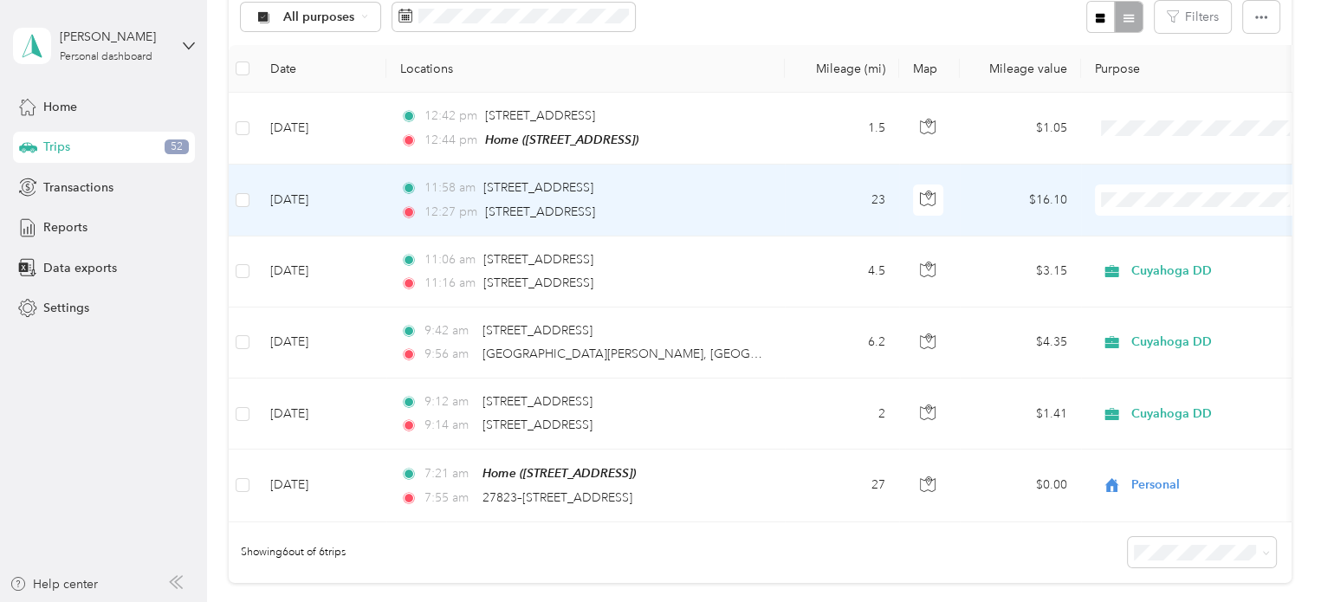
click at [1156, 256] on span "Personal" at bounding box center [1217, 261] width 160 height 18
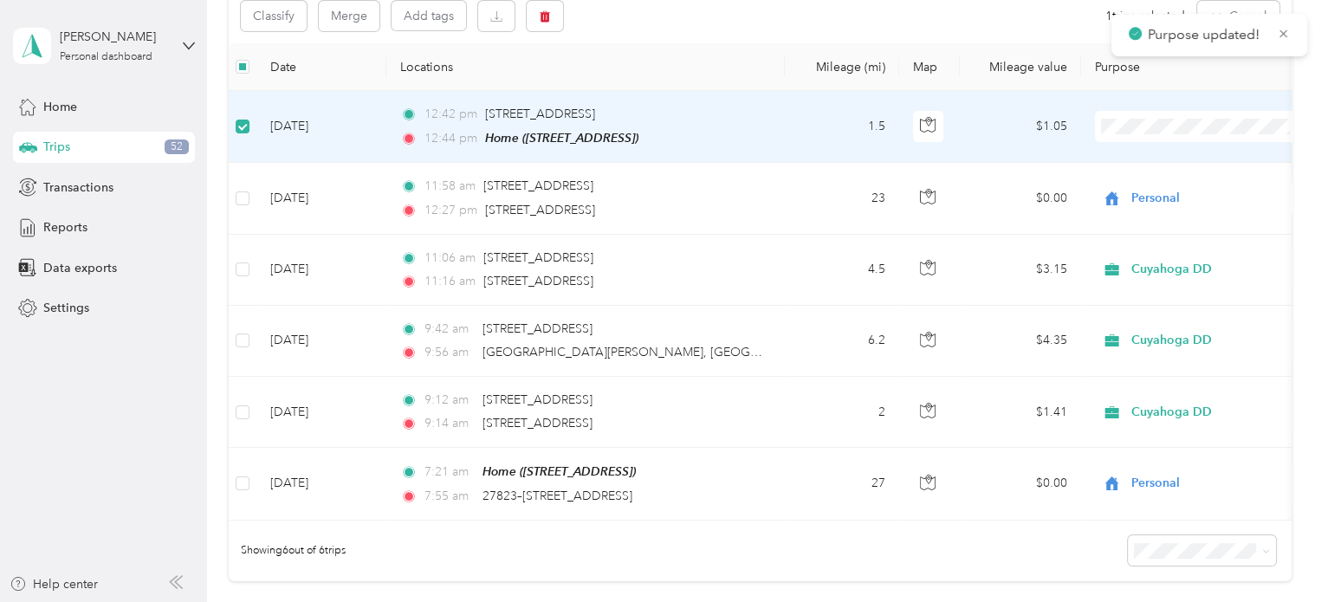
scroll to position [197, 0]
click at [545, 18] on icon "button" at bounding box center [544, 18] width 10 height 11
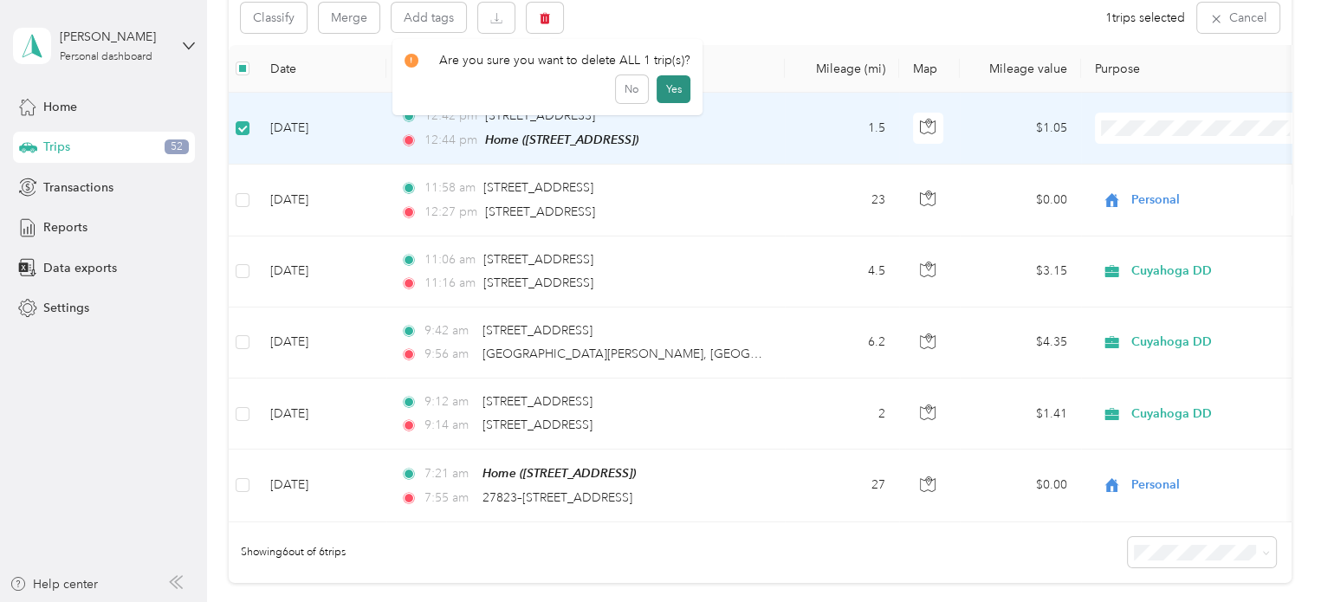
click at [669, 84] on button "Yes" at bounding box center [673, 89] width 34 height 28
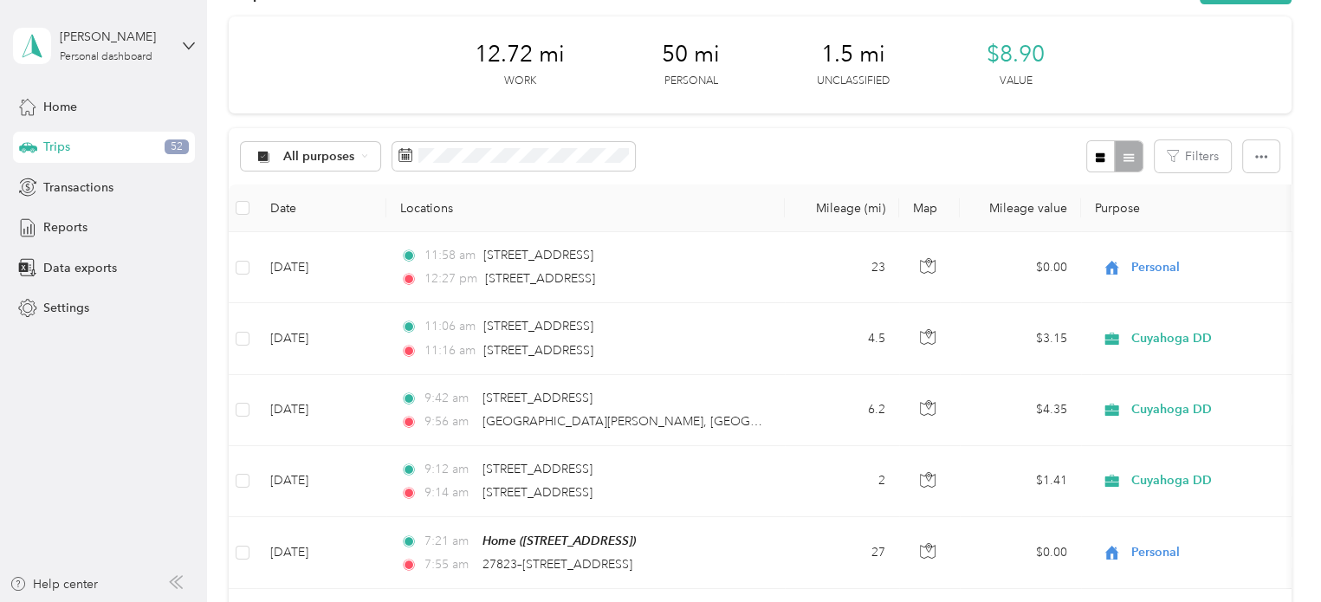
scroll to position [118, 0]
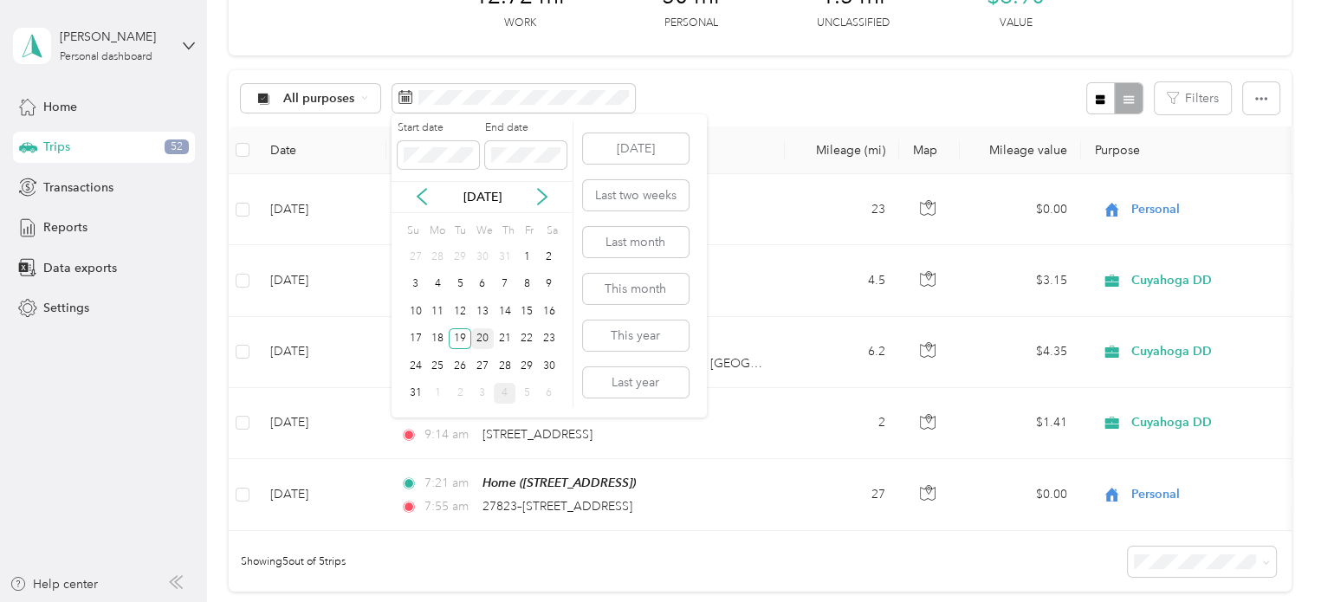
click at [479, 331] on div "20" at bounding box center [482, 339] width 23 height 22
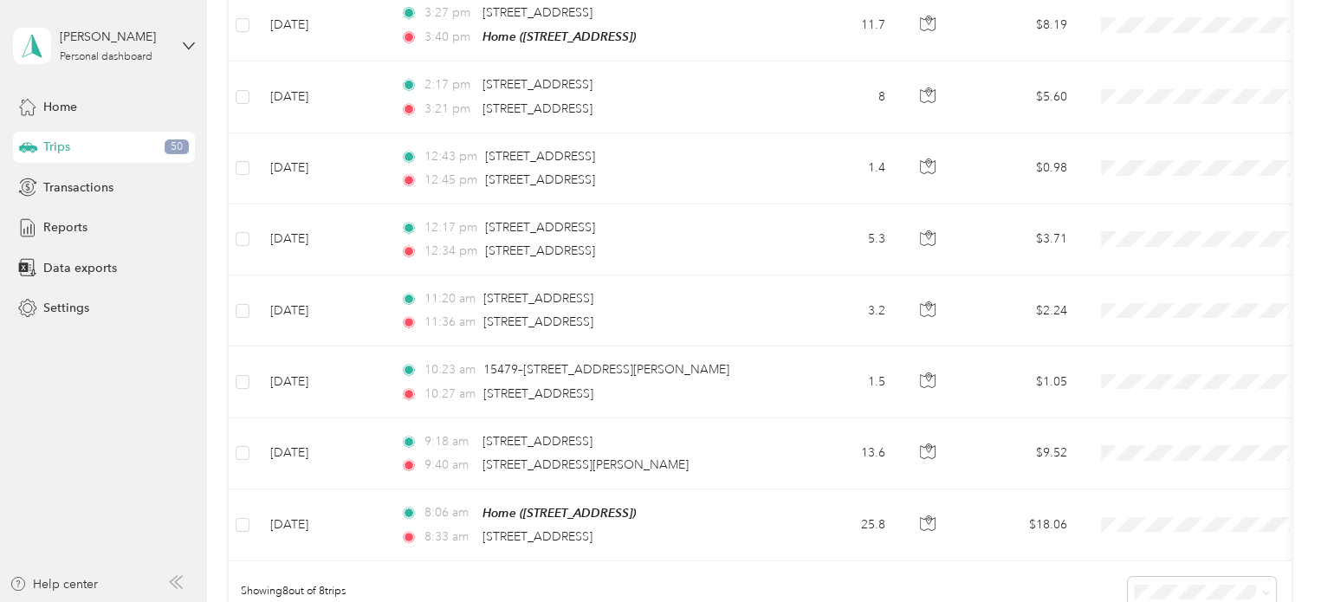
scroll to position [300, 0]
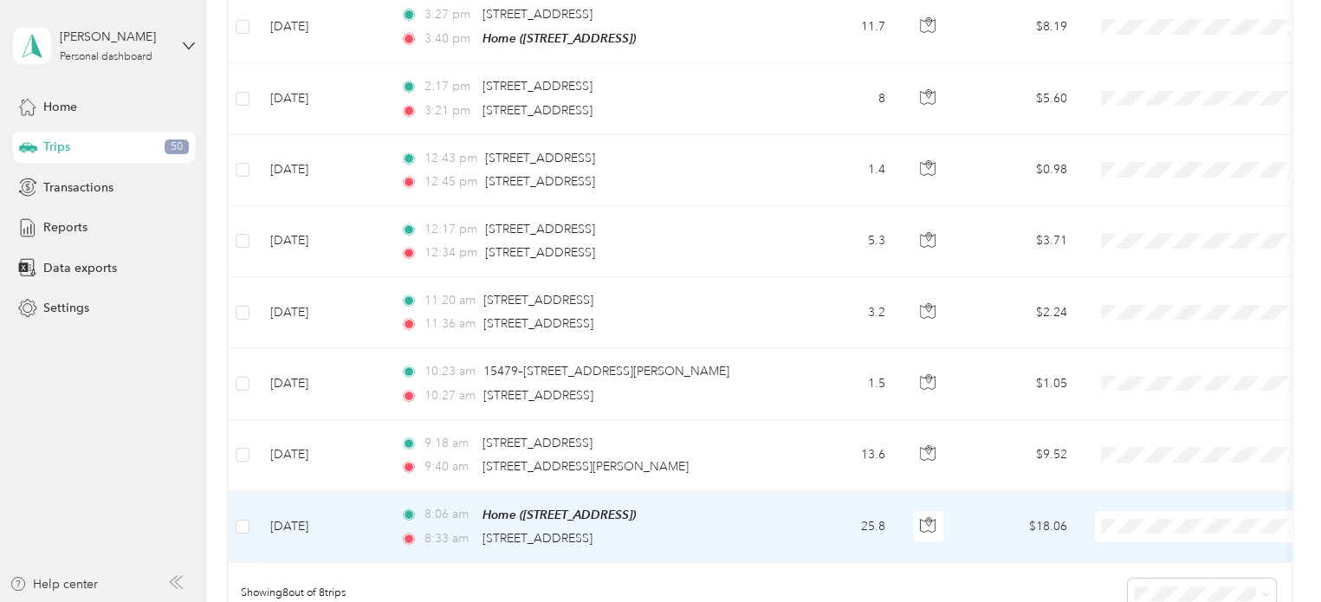
click at [1165, 582] on span "Personal" at bounding box center [1217, 582] width 160 height 18
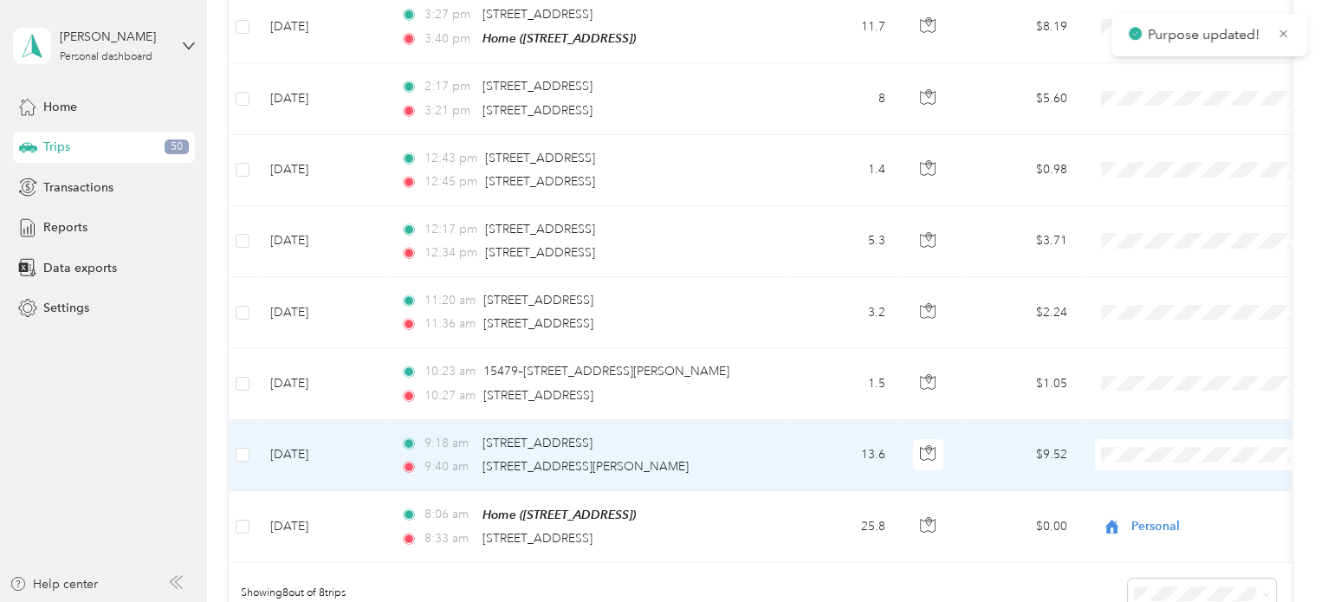
click at [831, 449] on td "13.6" at bounding box center [842, 455] width 114 height 71
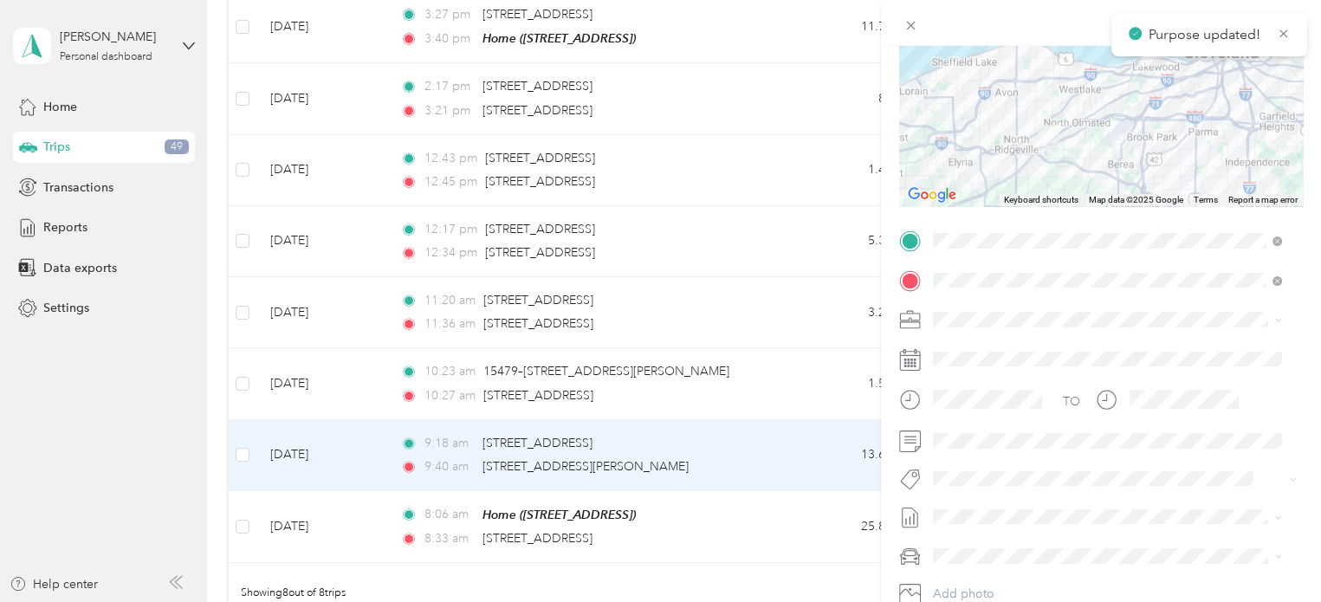
scroll to position [201, 0]
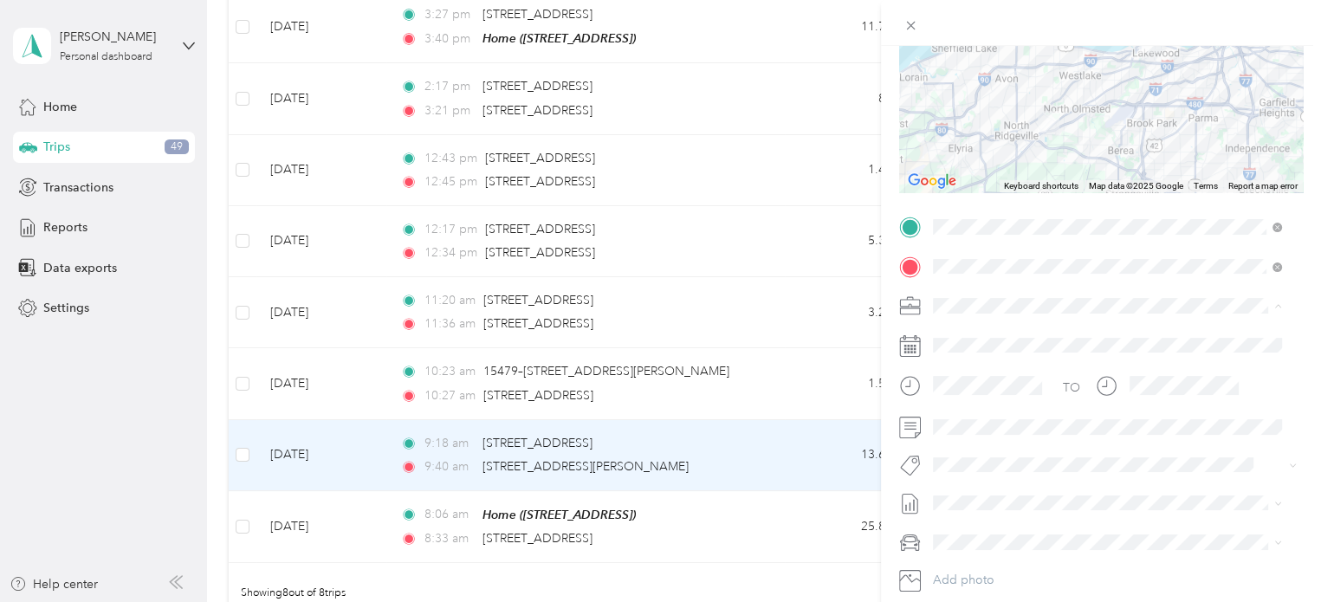
click at [956, 326] on div "Cuyahoga DD" at bounding box center [1107, 335] width 337 height 18
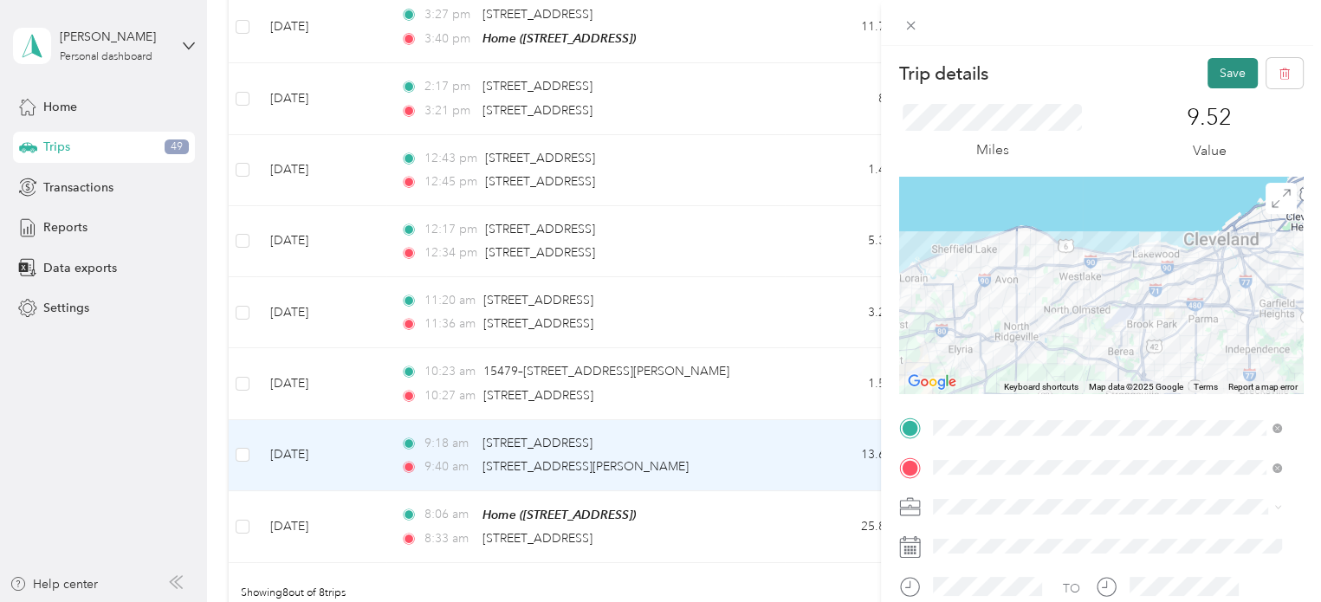
click at [1207, 76] on button "Save" at bounding box center [1232, 73] width 50 height 30
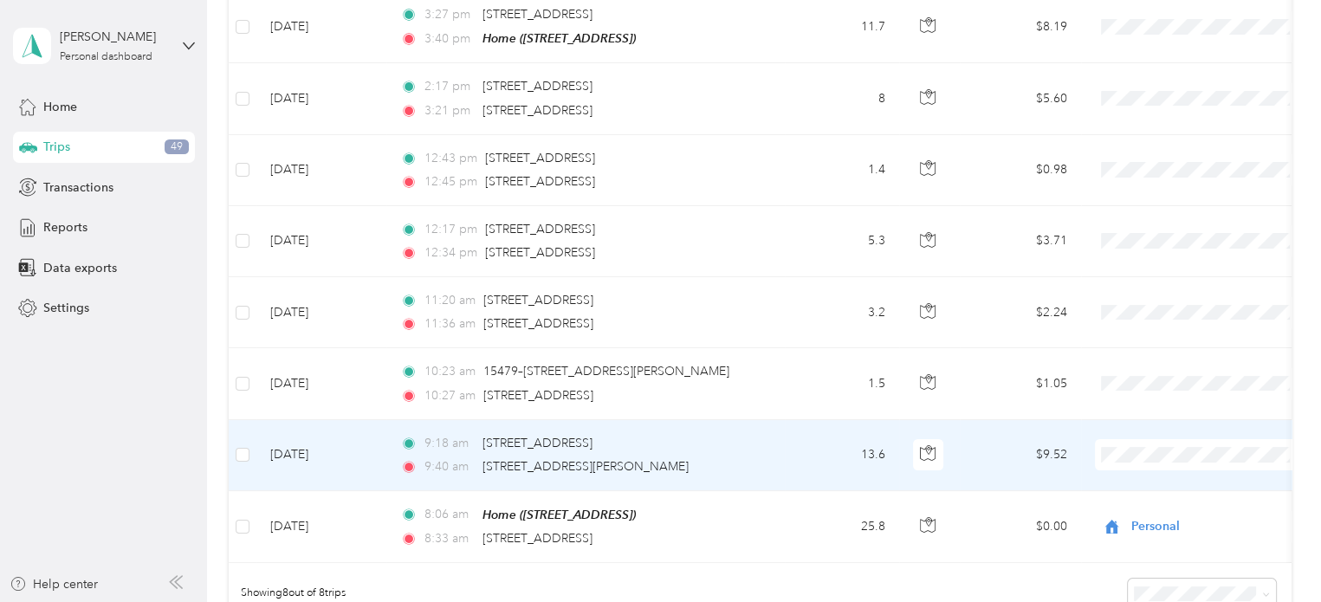
click at [1177, 478] on span "Cuyahoga DD" at bounding box center [1217, 484] width 160 height 18
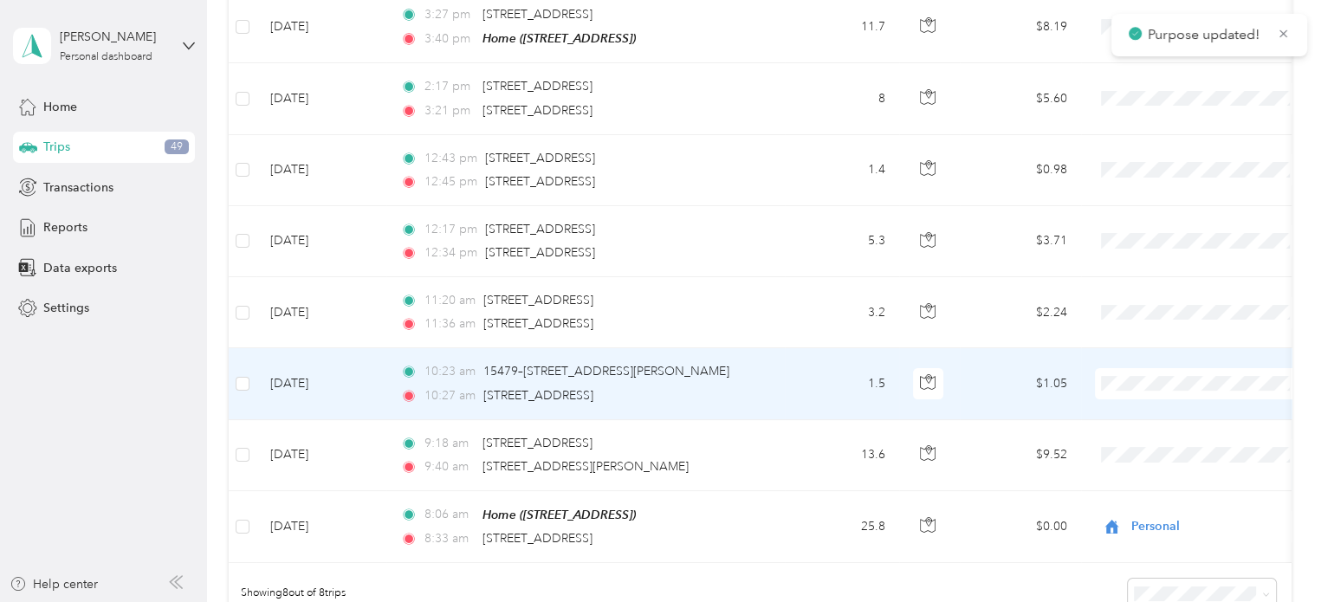
click at [790, 389] on td "1.5" at bounding box center [842, 383] width 114 height 71
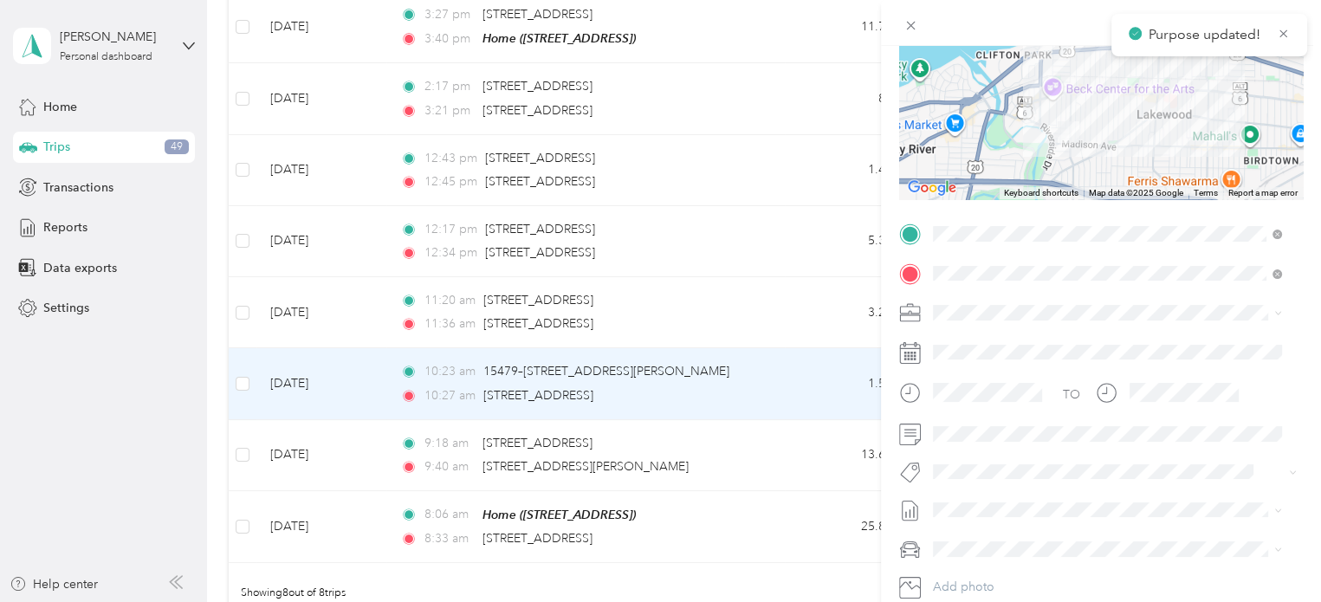
scroll to position [308, 0]
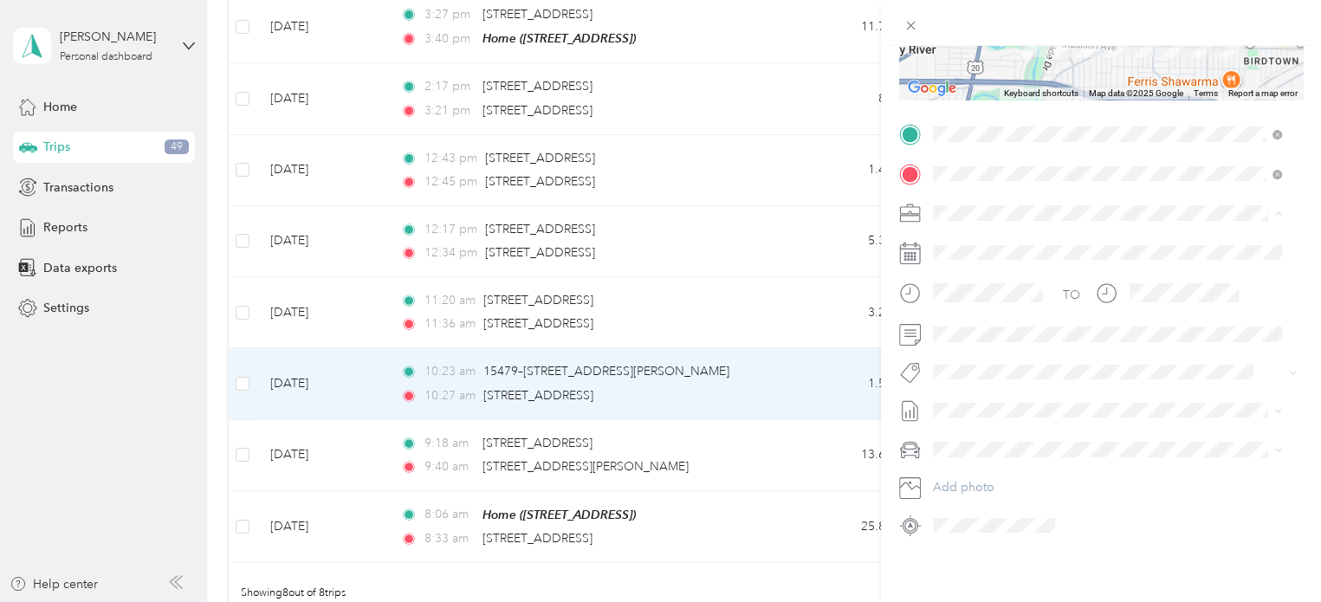
click at [970, 227] on span "Cuyahoga DD" at bounding box center [978, 229] width 79 height 15
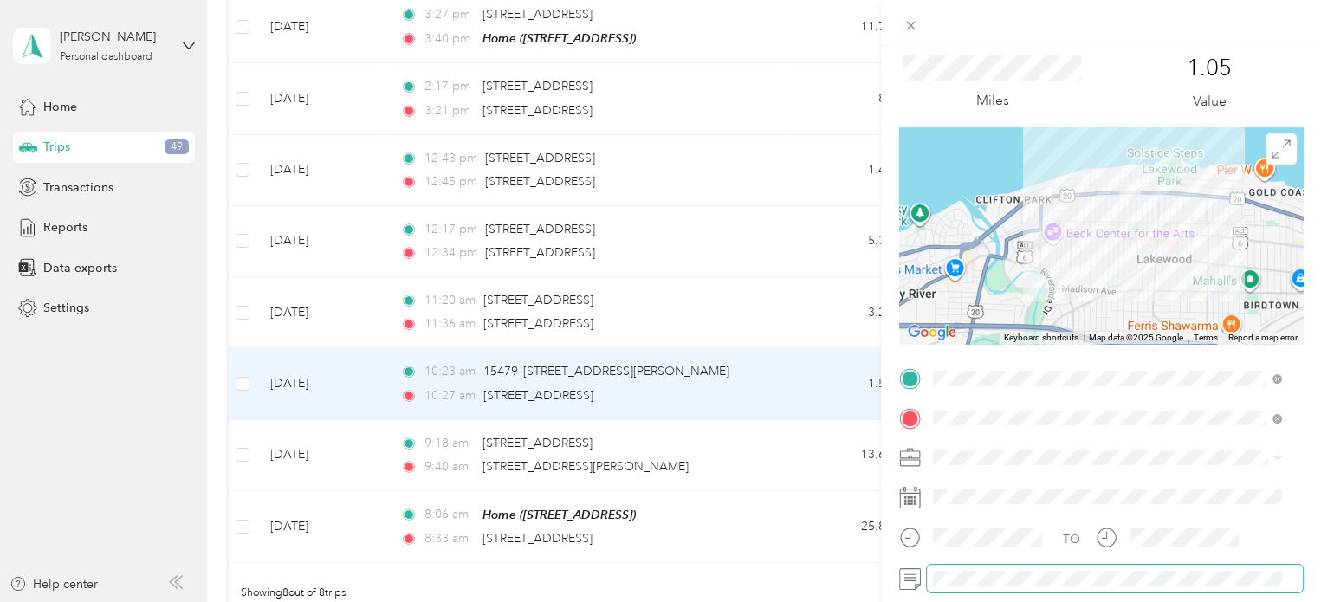
scroll to position [0, 0]
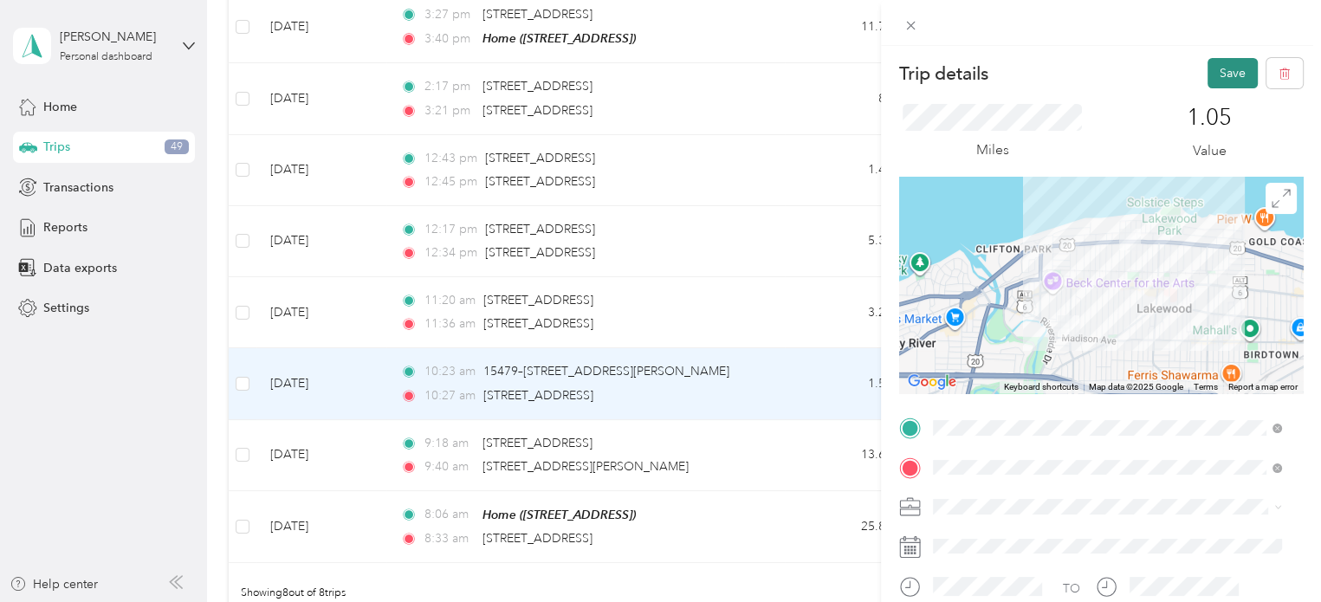
click at [1216, 77] on button "Save" at bounding box center [1232, 73] width 50 height 30
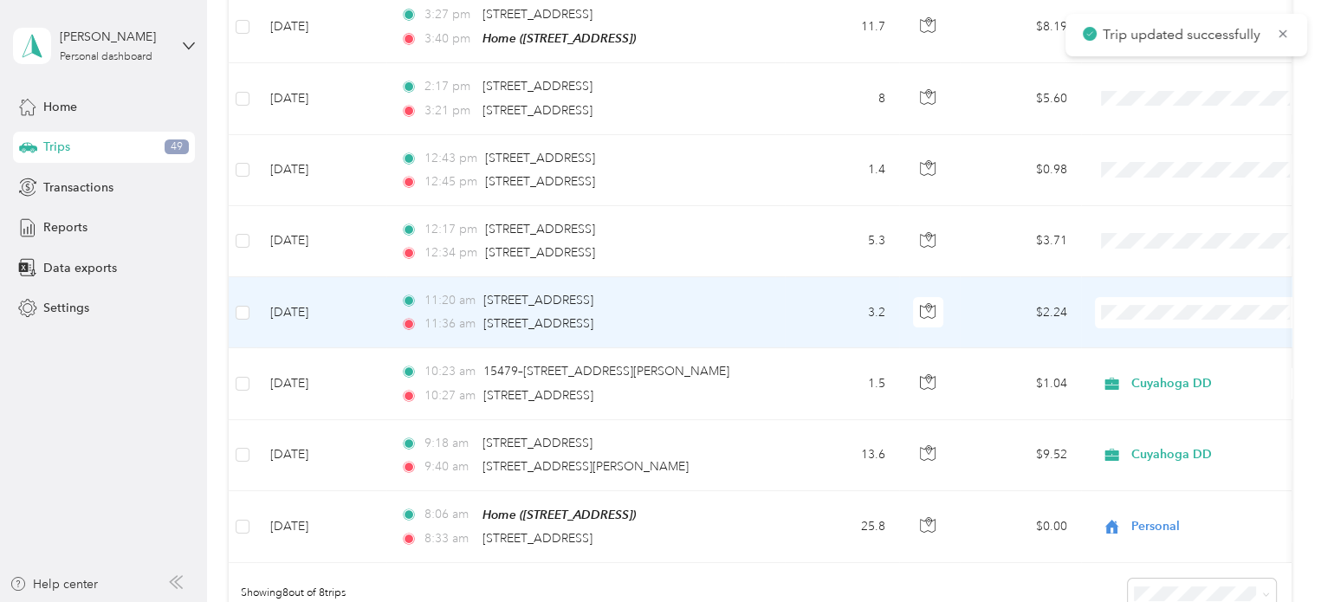
click at [729, 320] on div "11:36 am [STREET_ADDRESS]" at bounding box center [582, 323] width 364 height 19
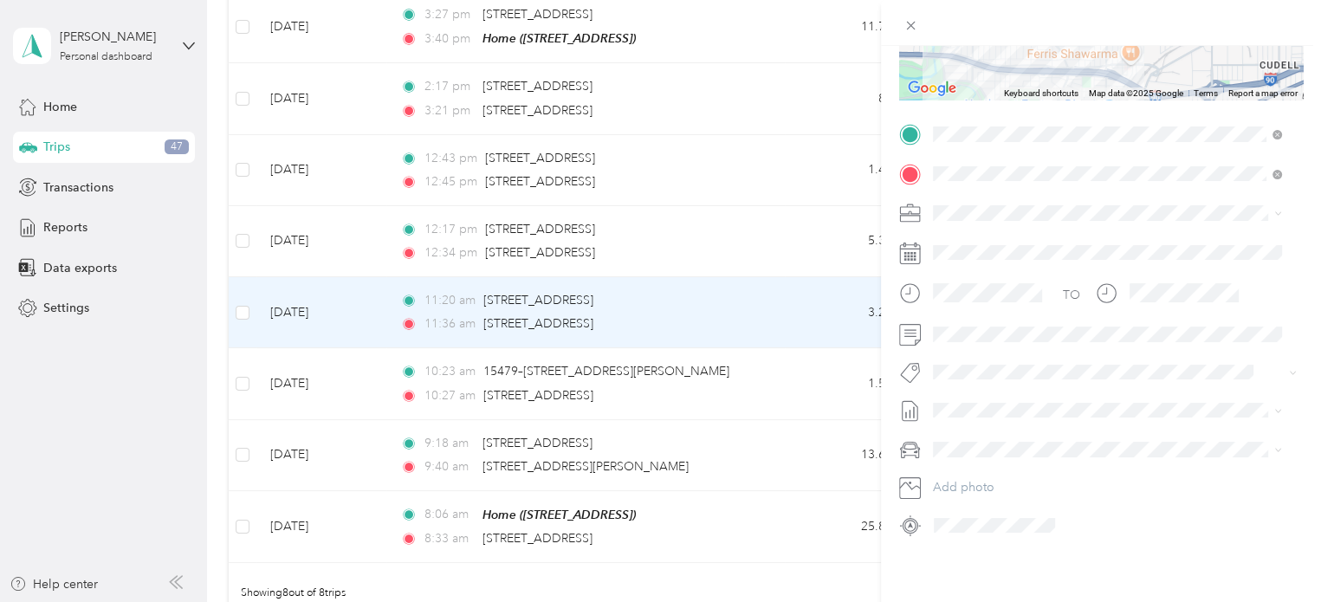
scroll to position [299, 0]
click at [985, 230] on span "Cuyahoga DD" at bounding box center [978, 237] width 79 height 15
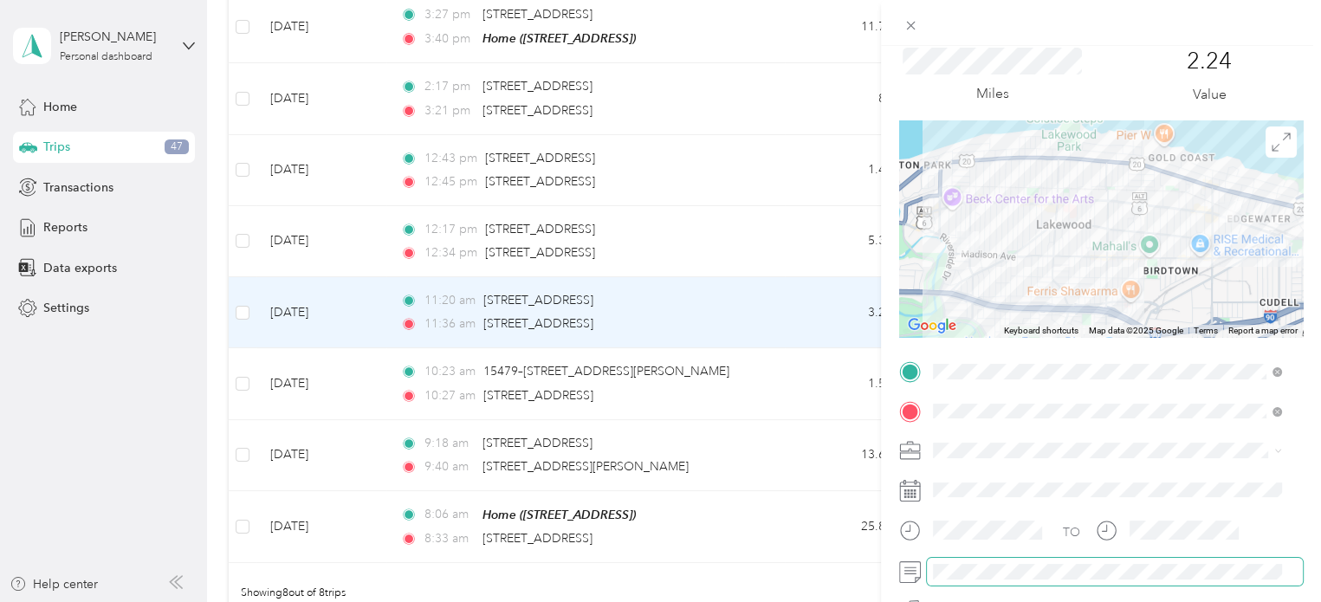
scroll to position [0, 0]
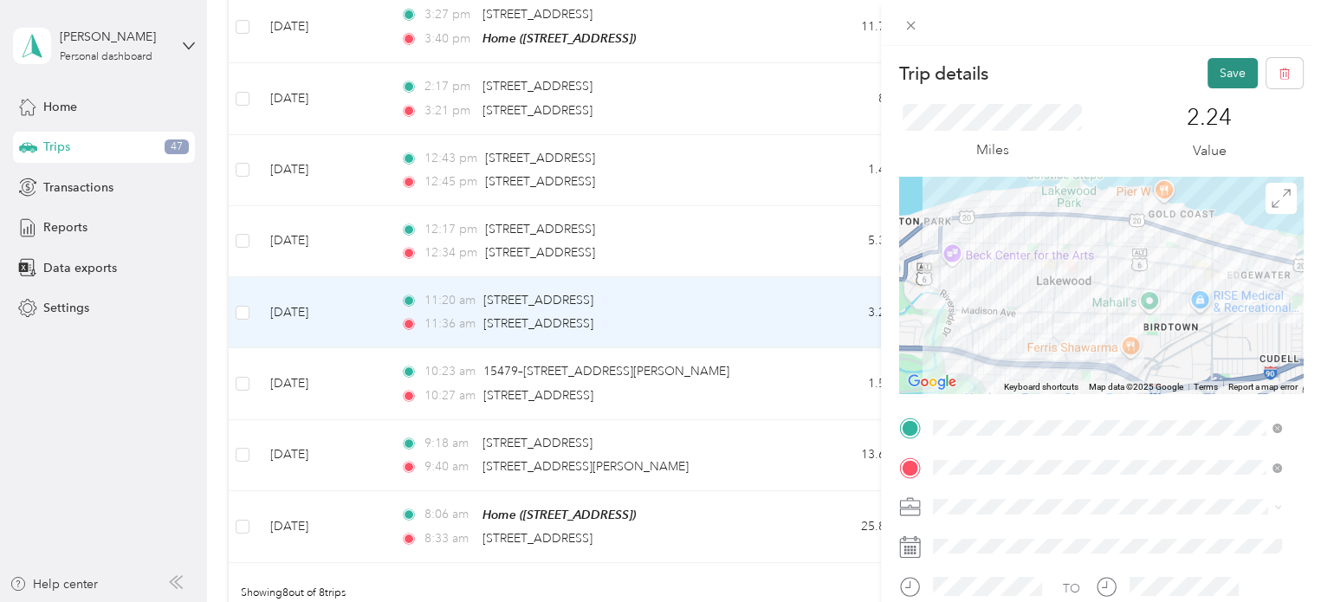
click at [1207, 68] on button "Save" at bounding box center [1232, 73] width 50 height 30
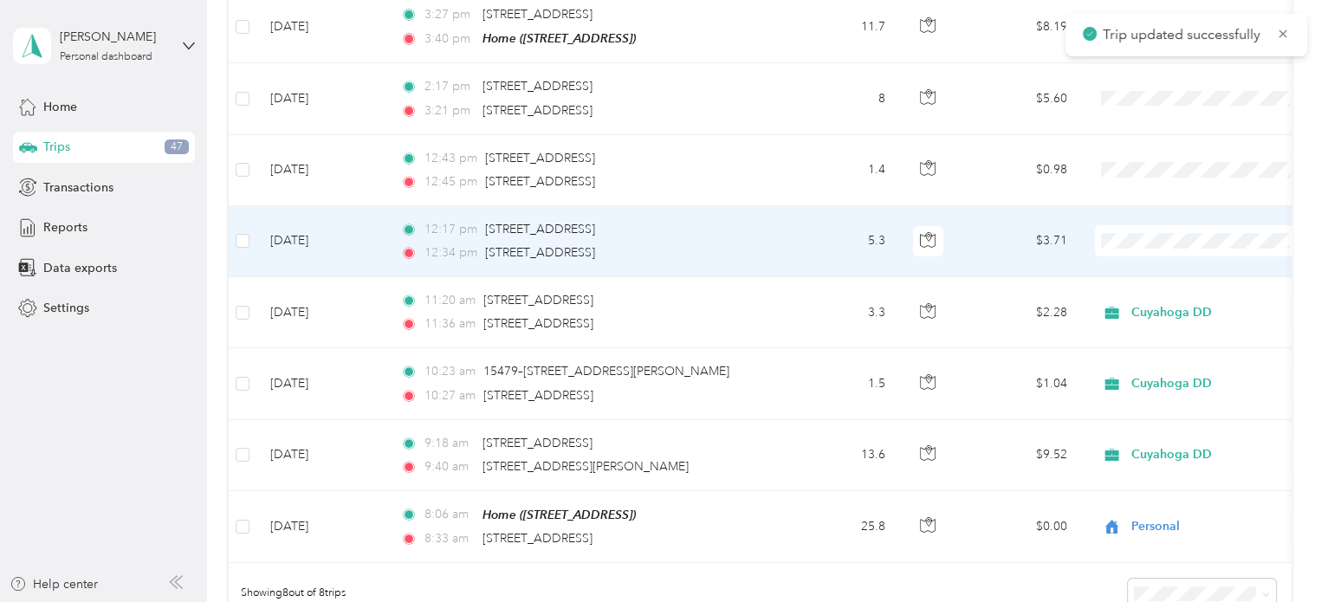
click at [738, 232] on div "12:17 pm [STREET_ADDRESS]" at bounding box center [582, 229] width 364 height 19
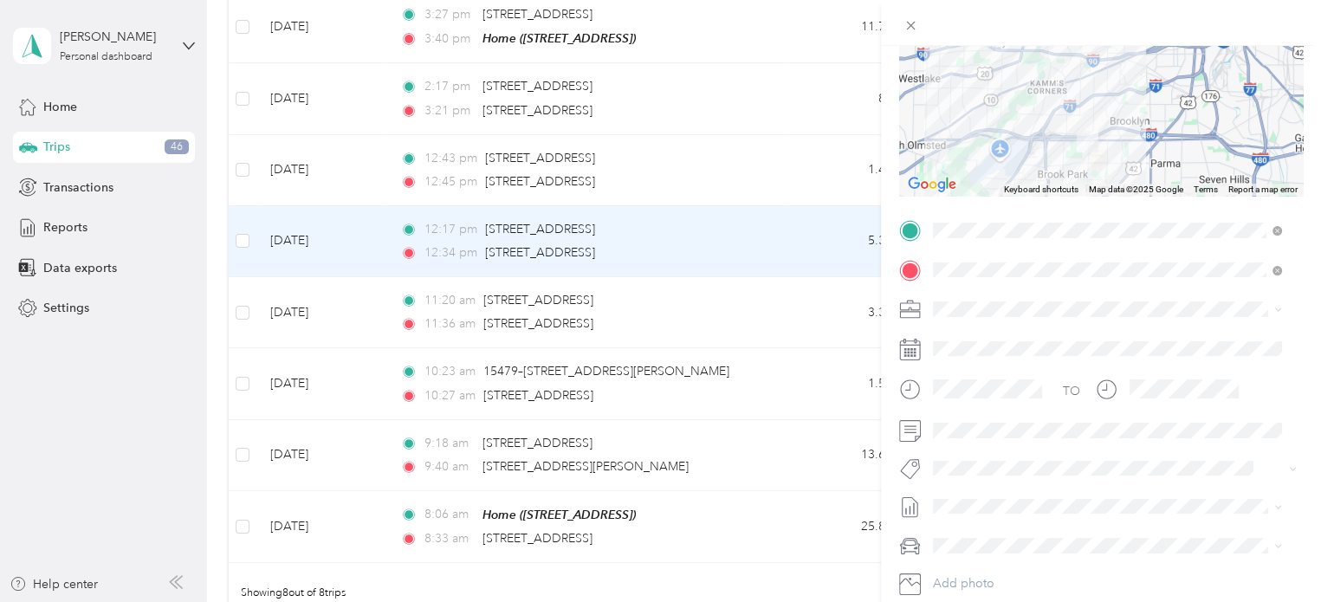
scroll to position [256, 0]
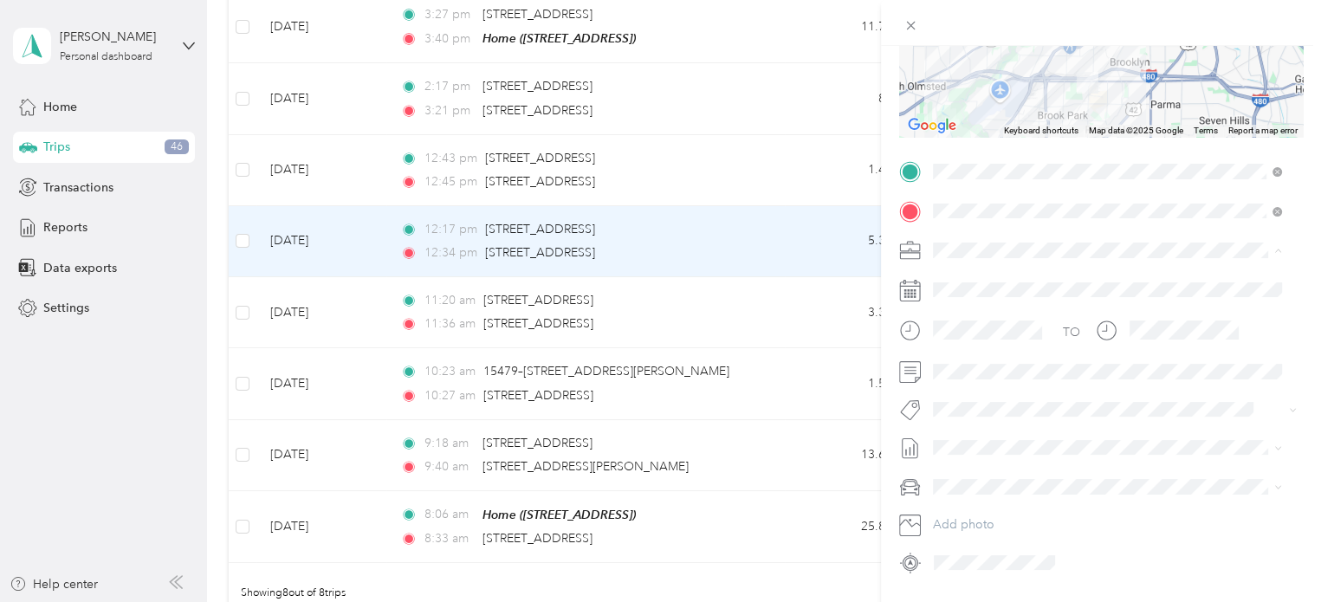
click at [976, 276] on span "Cuyahoga DD" at bounding box center [978, 280] width 79 height 15
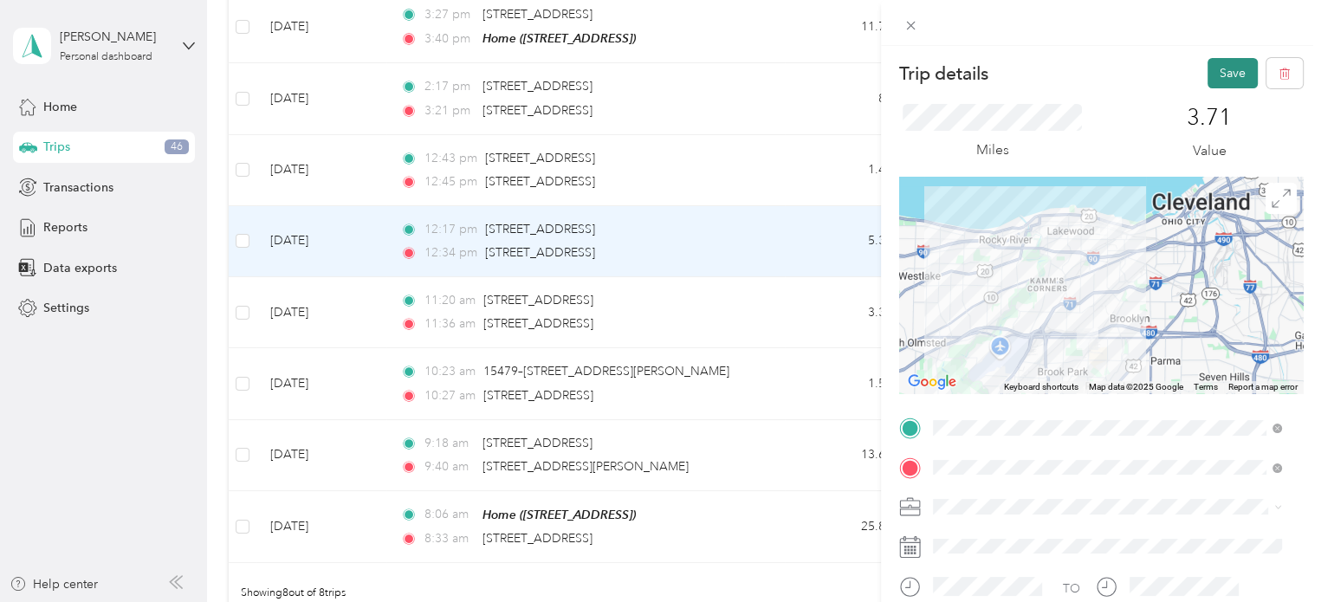
click at [1207, 68] on button "Save" at bounding box center [1232, 73] width 50 height 30
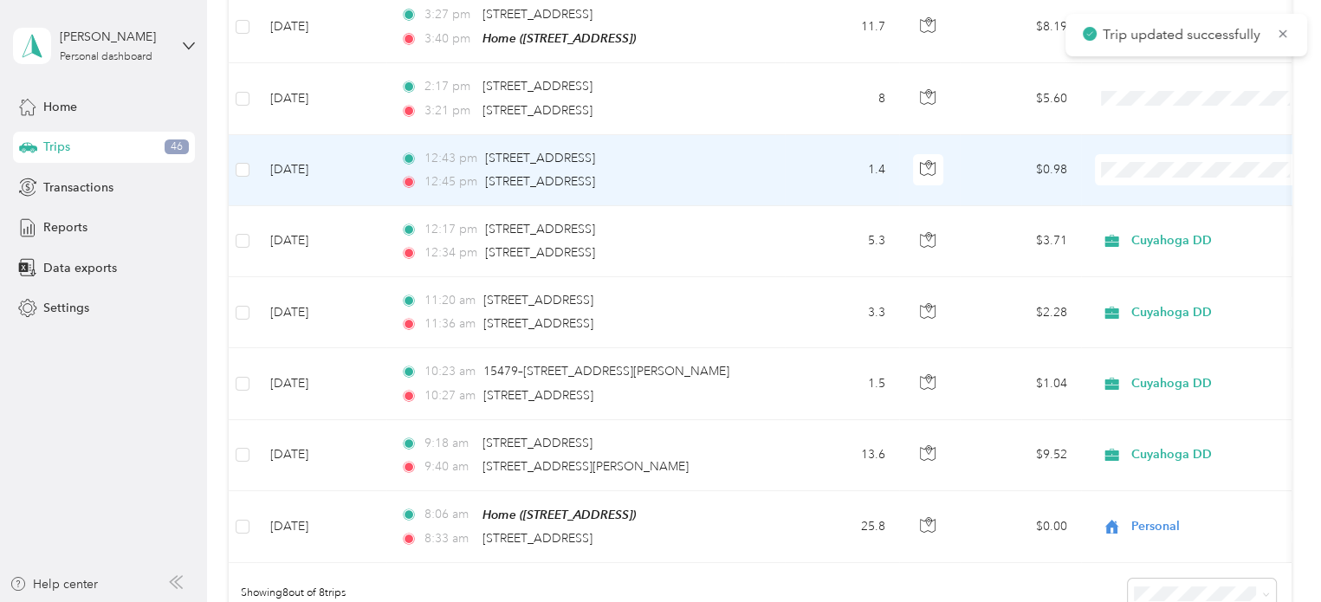
click at [785, 177] on td "1.4" at bounding box center [842, 170] width 114 height 71
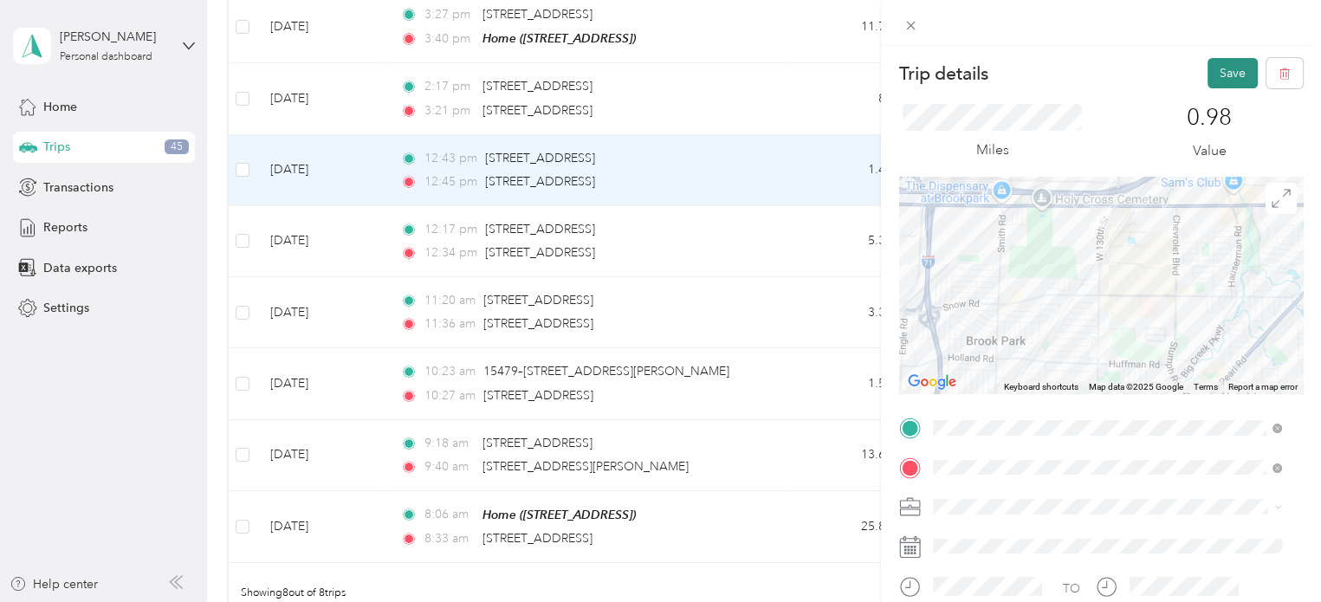
click at [1217, 65] on button "Save" at bounding box center [1232, 73] width 50 height 30
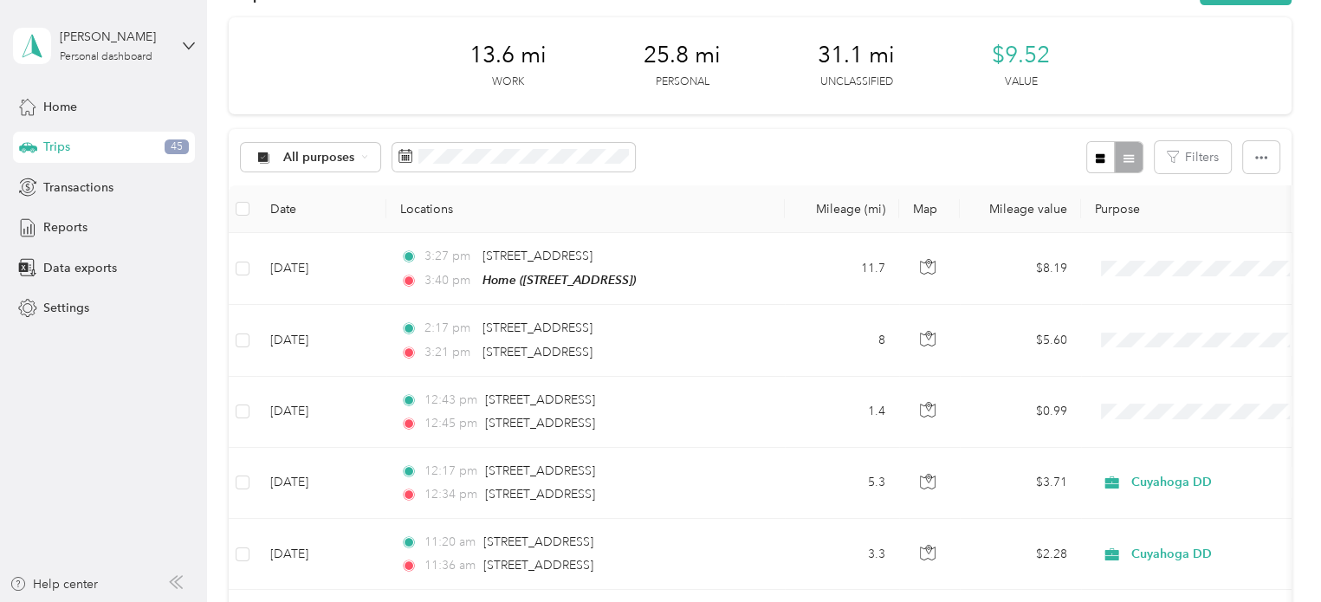
scroll to position [56, 0]
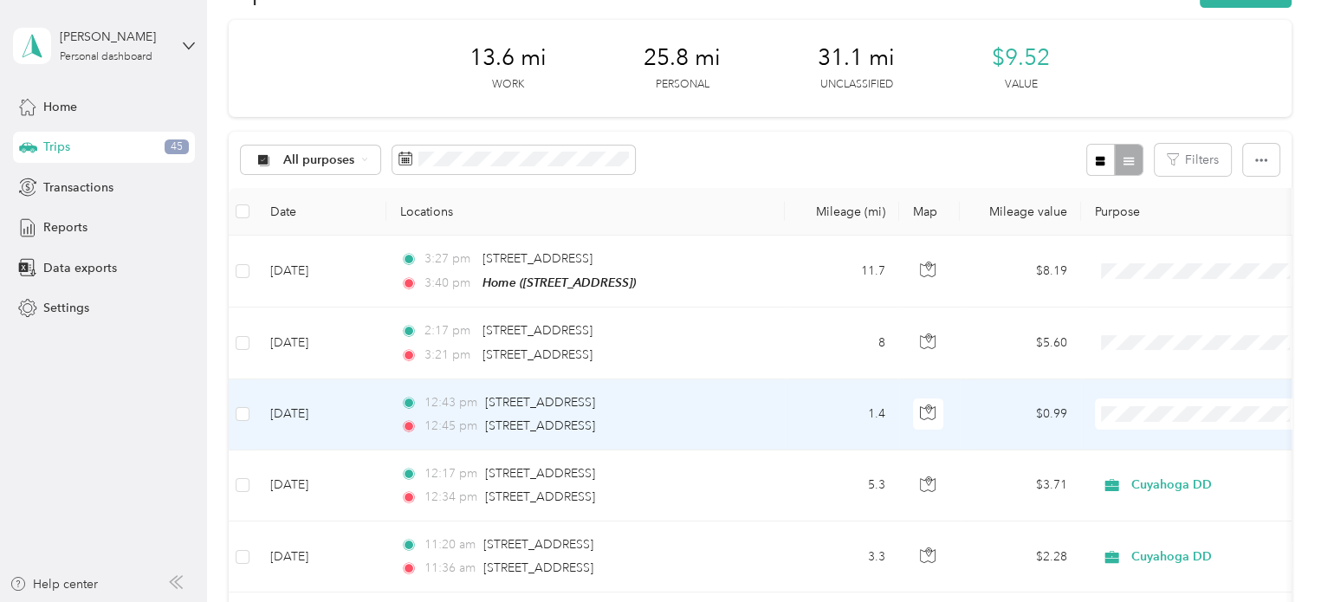
click at [1147, 448] on li "Cuyahoga DD" at bounding box center [1202, 444] width 215 height 30
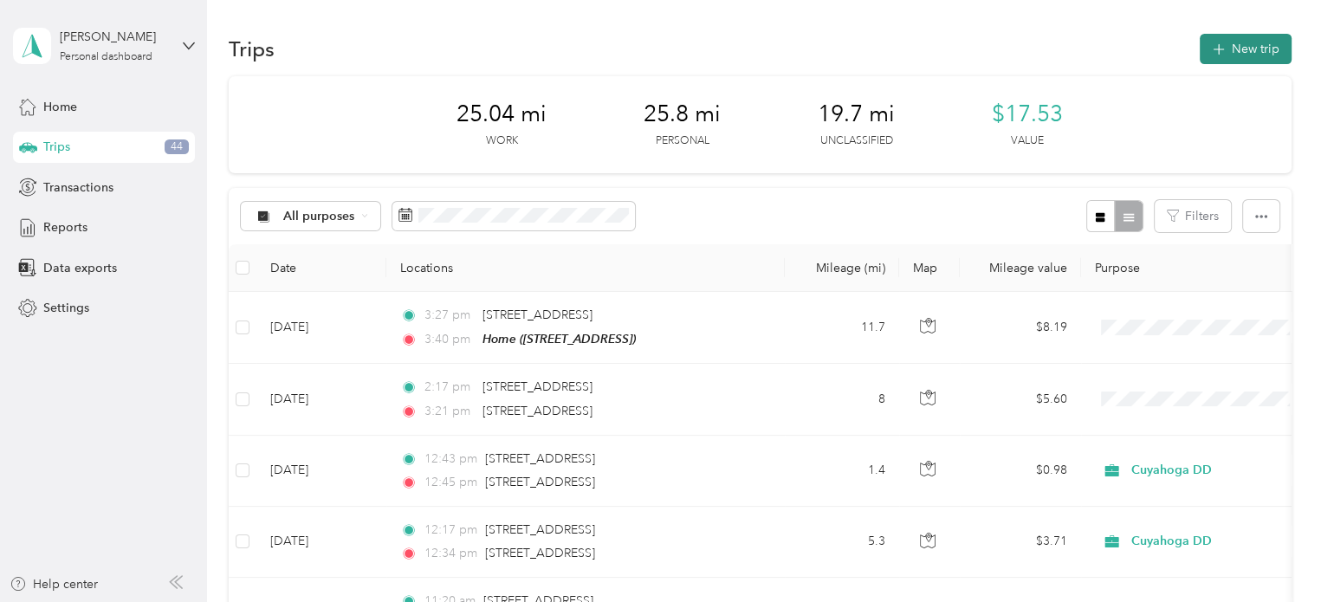
click at [1268, 42] on button "New trip" at bounding box center [1245, 49] width 92 height 30
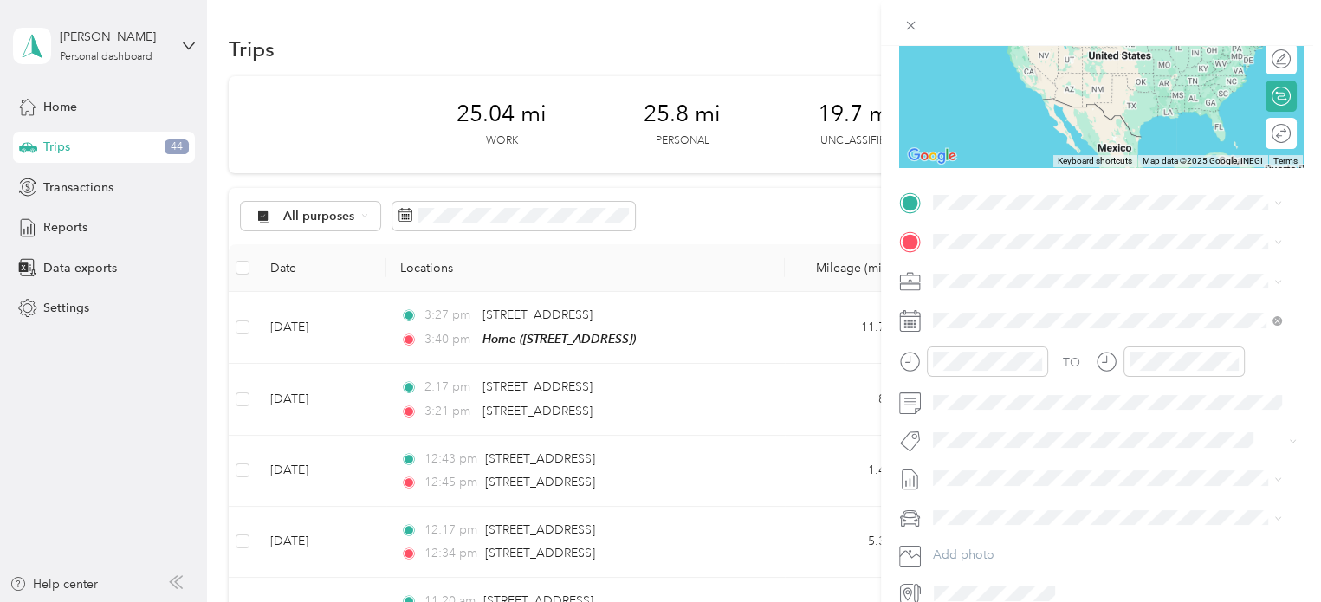
scroll to position [259, 0]
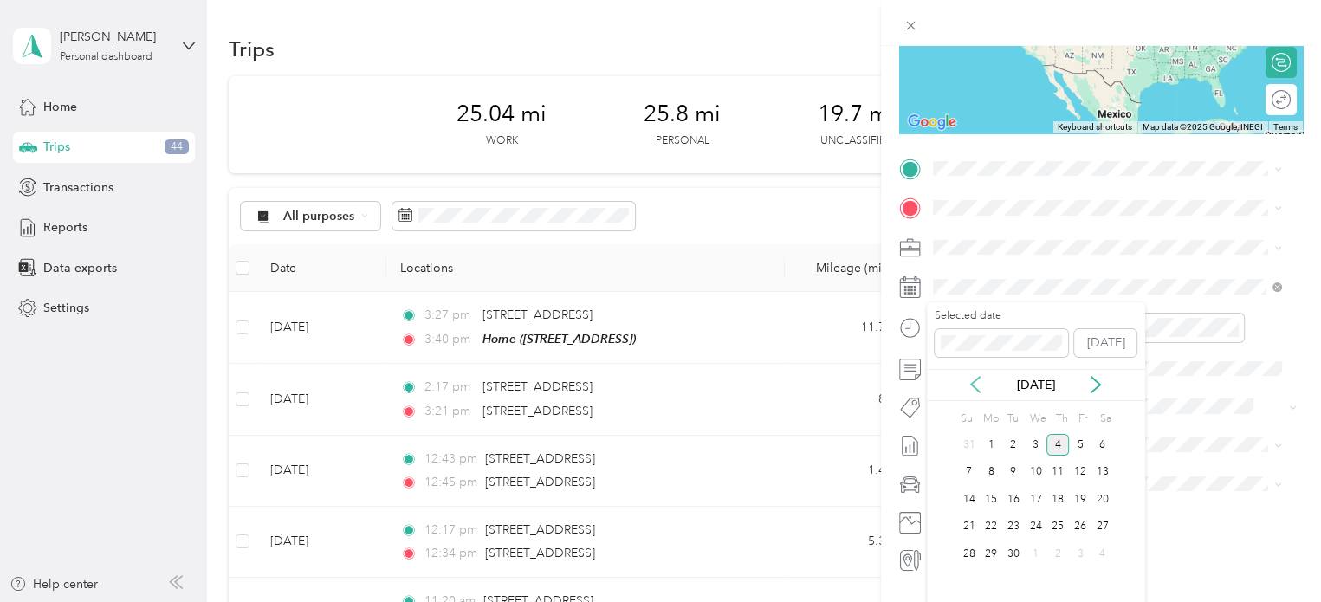
click at [976, 389] on icon at bounding box center [975, 385] width 9 height 16
click at [1030, 522] on div "20" at bounding box center [1035, 527] width 23 height 22
click at [1030, 522] on div "20" at bounding box center [1035, 518] width 23 height 22
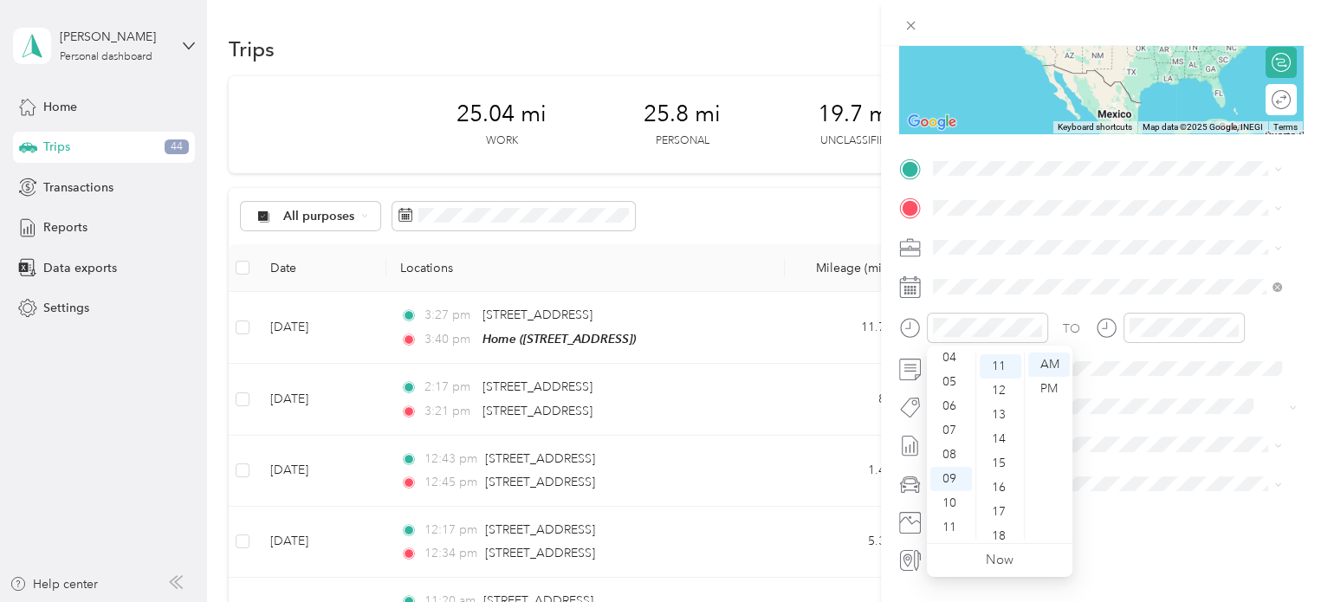
scroll to position [0, 0]
click at [948, 418] on div "02" at bounding box center [951, 413] width 42 height 24
click at [999, 488] on div "16" at bounding box center [1000, 487] width 42 height 24
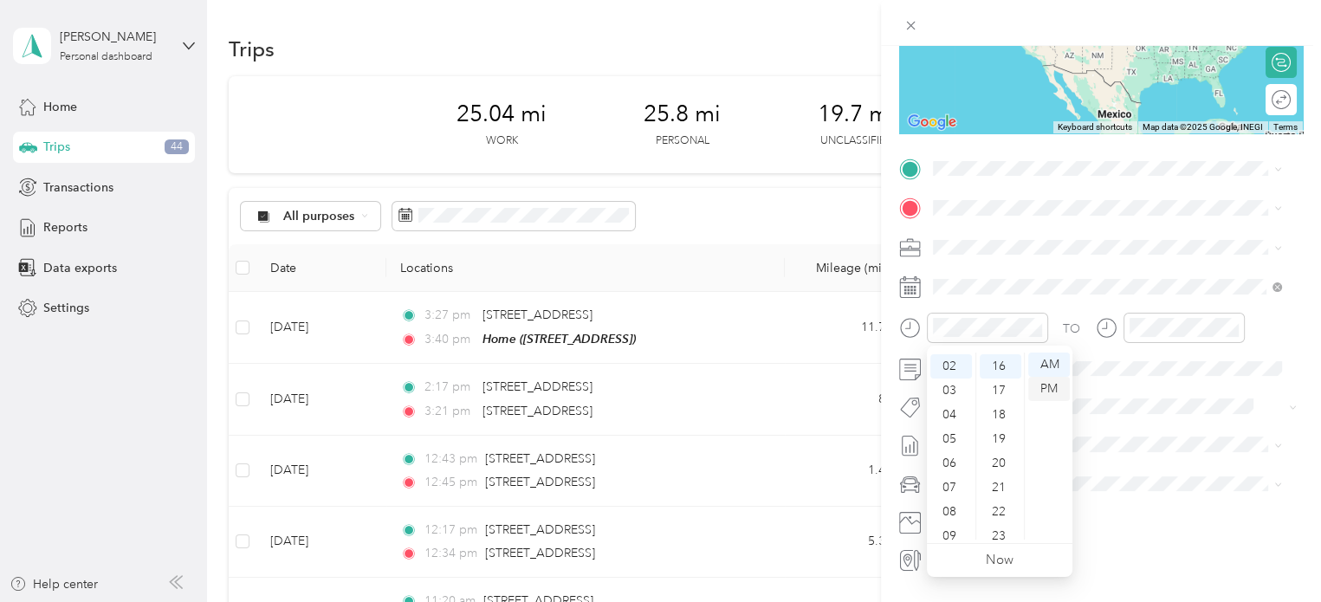
click at [1047, 394] on div "PM" at bounding box center [1049, 389] width 42 height 24
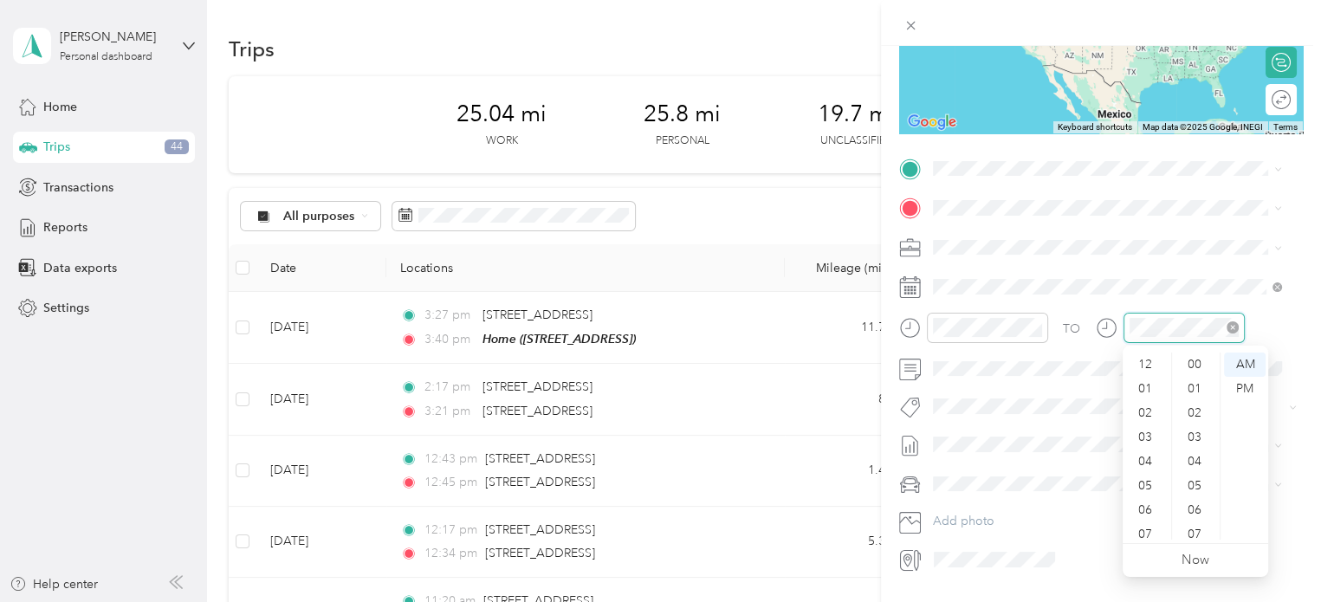
scroll to position [104, 0]
click at [1143, 389] on div "02" at bounding box center [1147, 390] width 42 height 24
click at [1197, 436] on div "31" at bounding box center [1196, 437] width 42 height 24
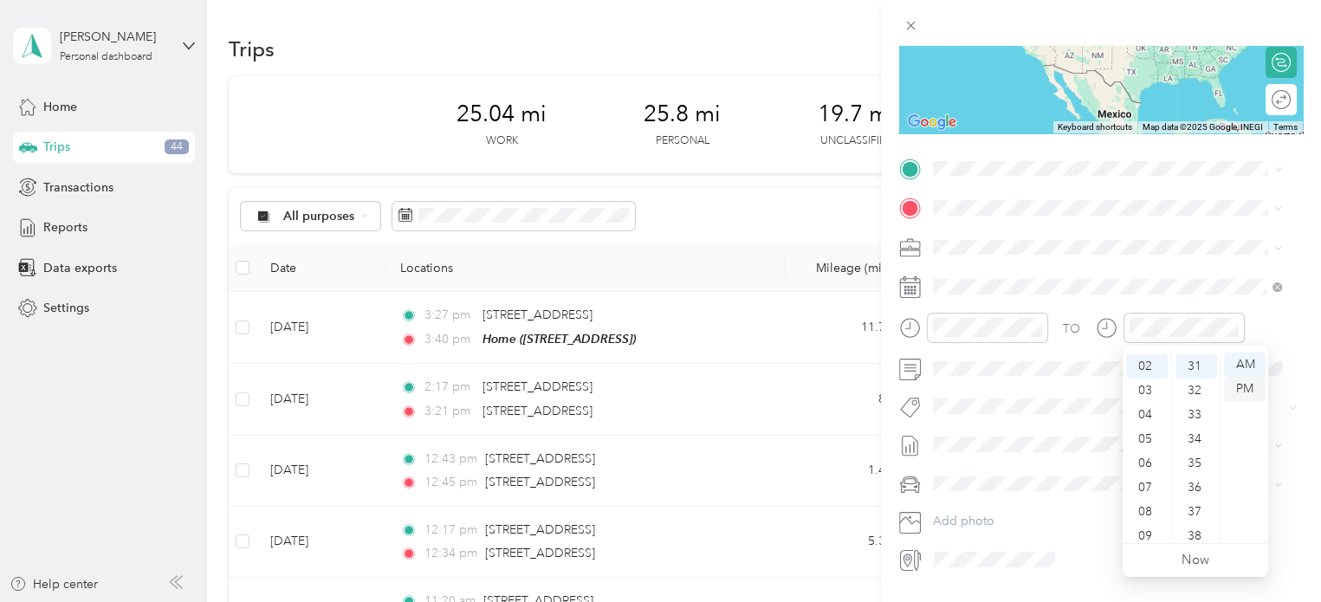
click at [1234, 389] on div "PM" at bounding box center [1245, 389] width 42 height 24
click at [1017, 233] on span "[STREET_ADDRESS][US_STATE]" at bounding box center [1051, 231] width 173 height 16
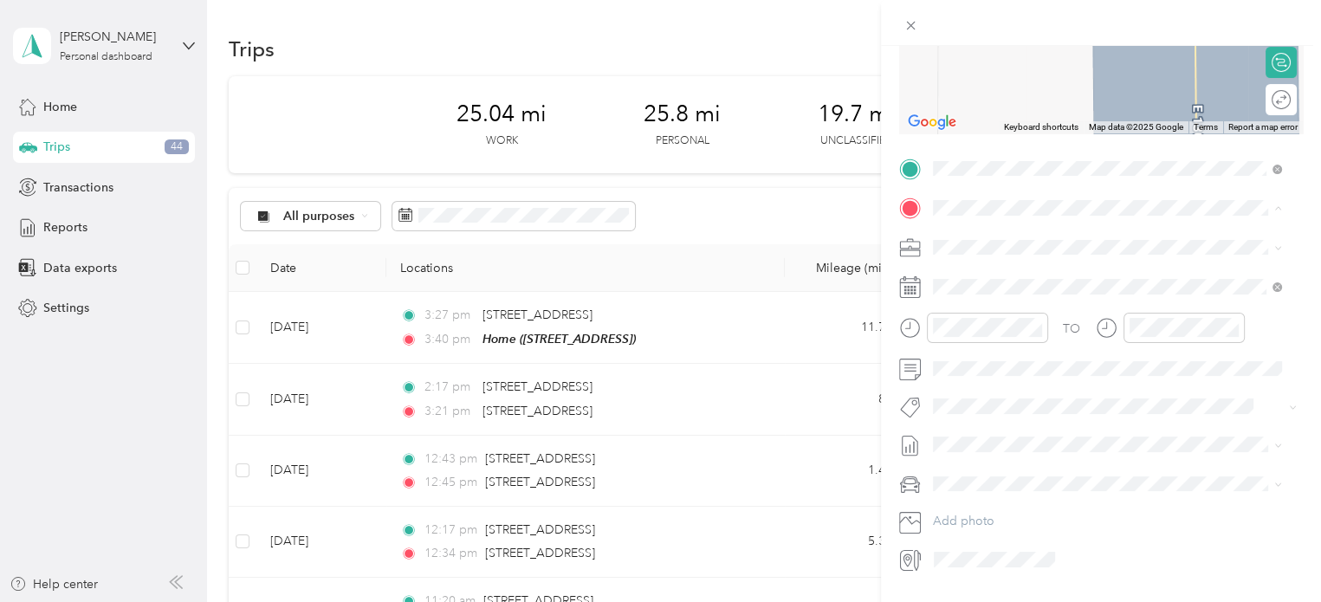
click at [1056, 300] on div "Home [STREET_ADDRESS]" at bounding box center [1020, 286] width 110 height 36
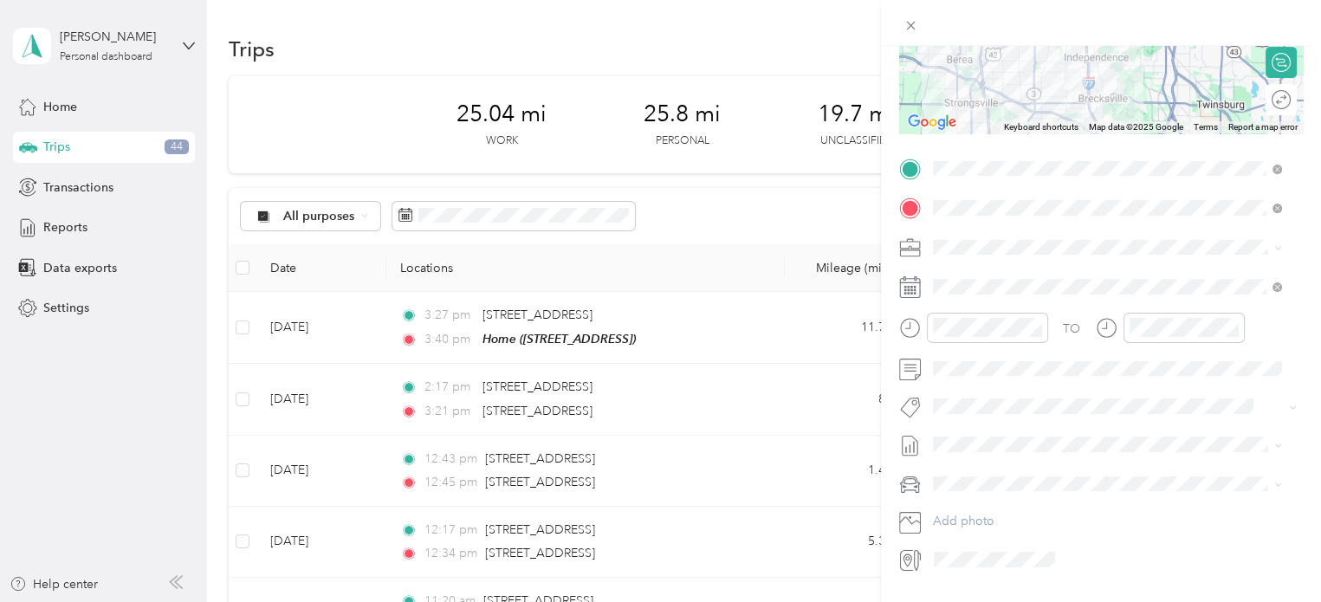
click at [975, 300] on span "Personal" at bounding box center [962, 307] width 46 height 15
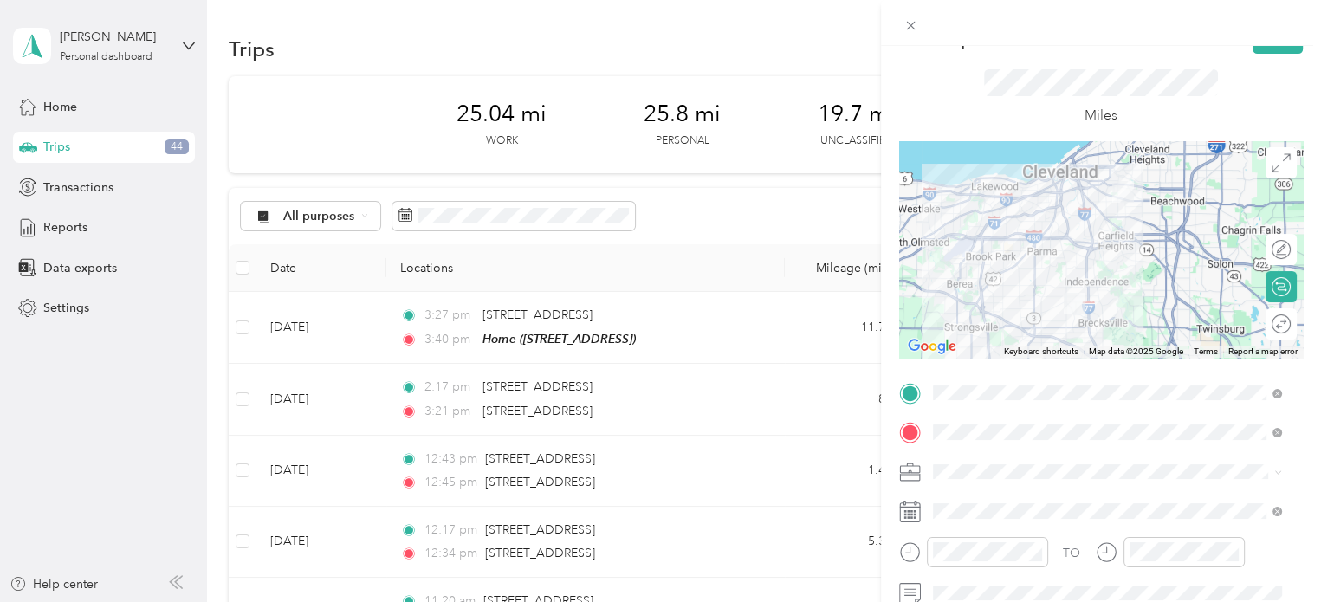
scroll to position [0, 0]
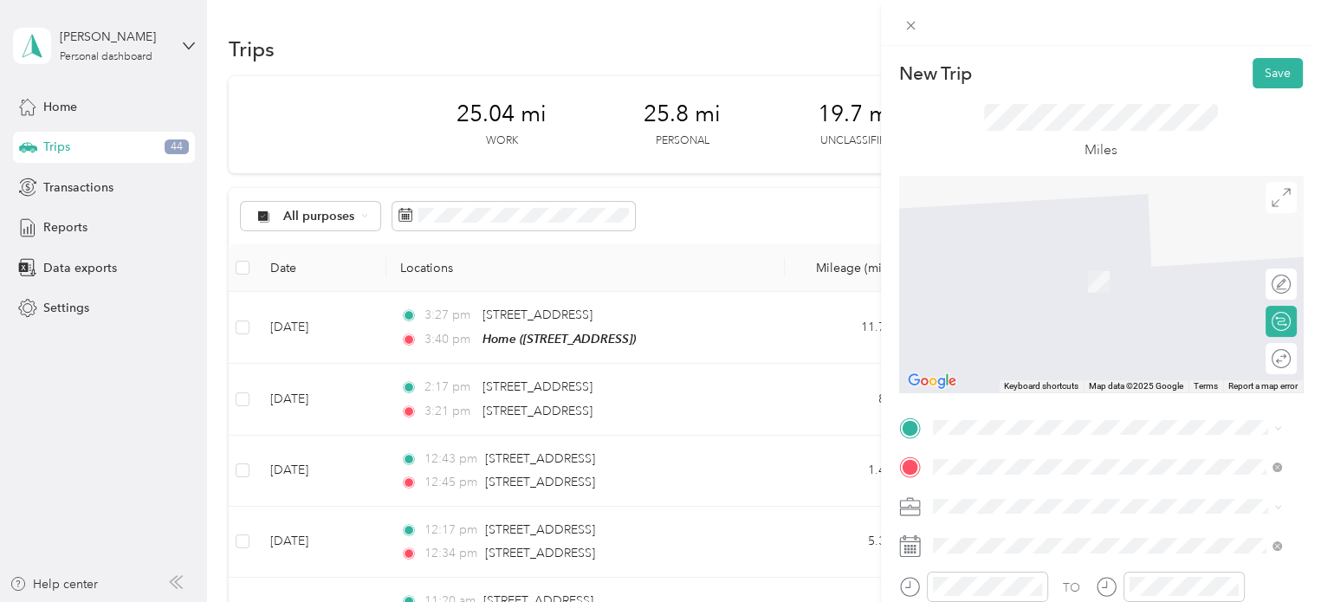
click at [1028, 220] on span "[STREET_ADDRESS][US_STATE]" at bounding box center [1051, 212] width 173 height 16
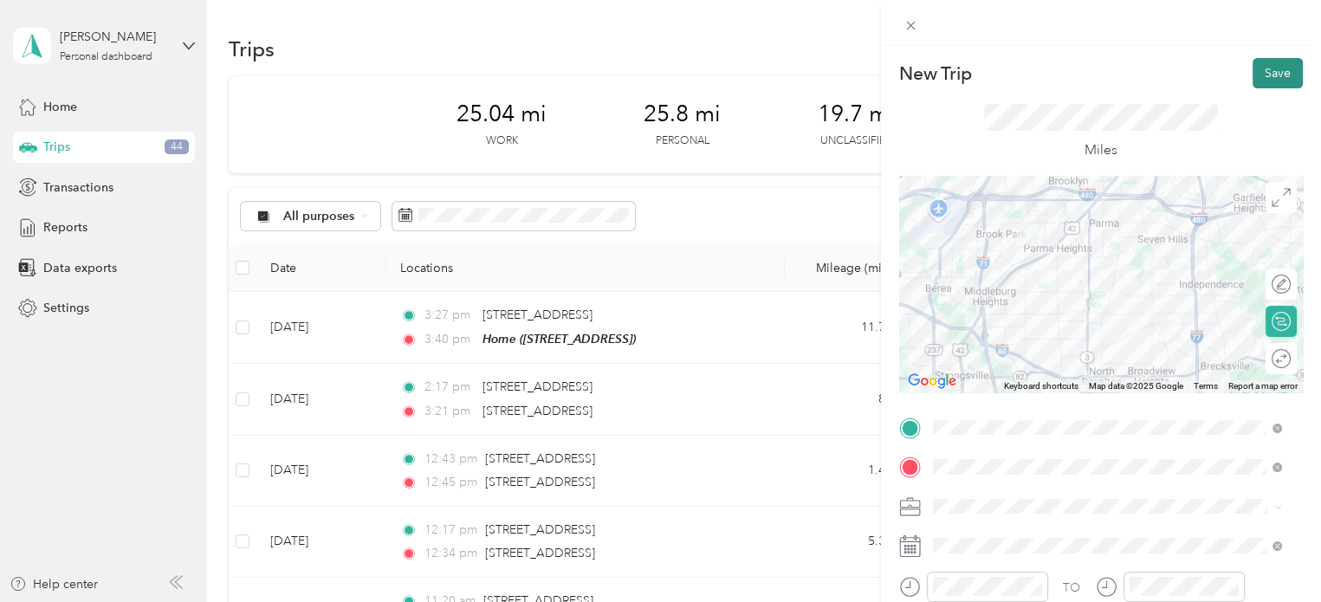
click at [1268, 68] on button "Save" at bounding box center [1277, 73] width 50 height 30
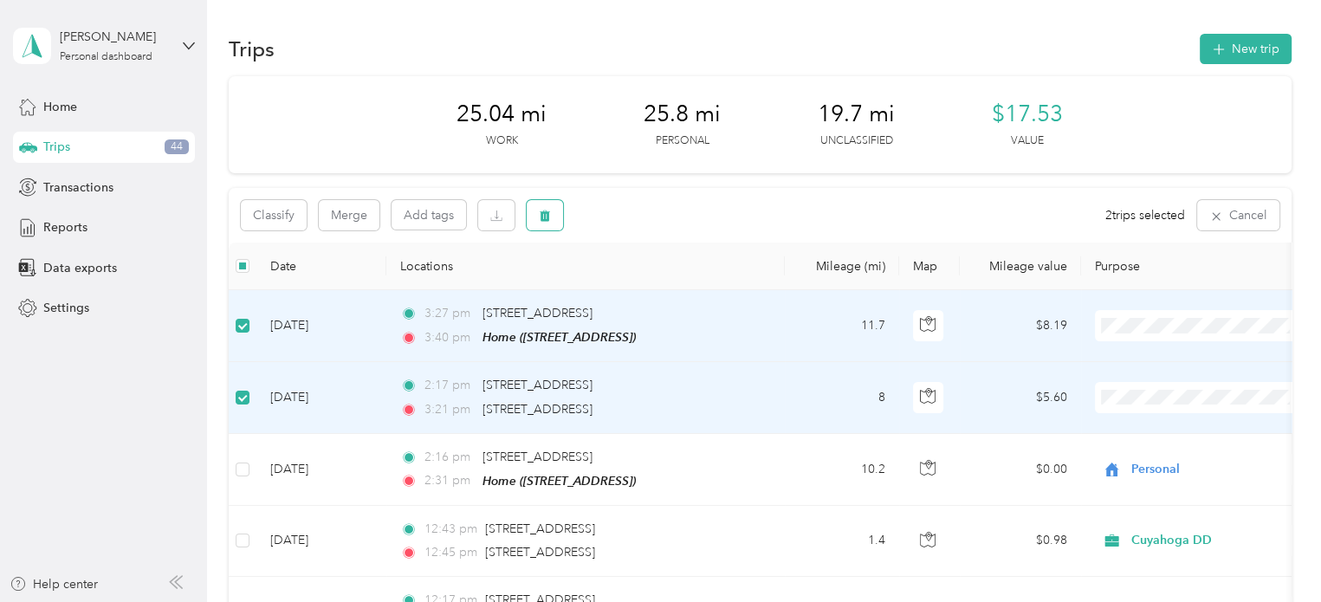
click at [554, 217] on button "button" at bounding box center [544, 215] width 36 height 30
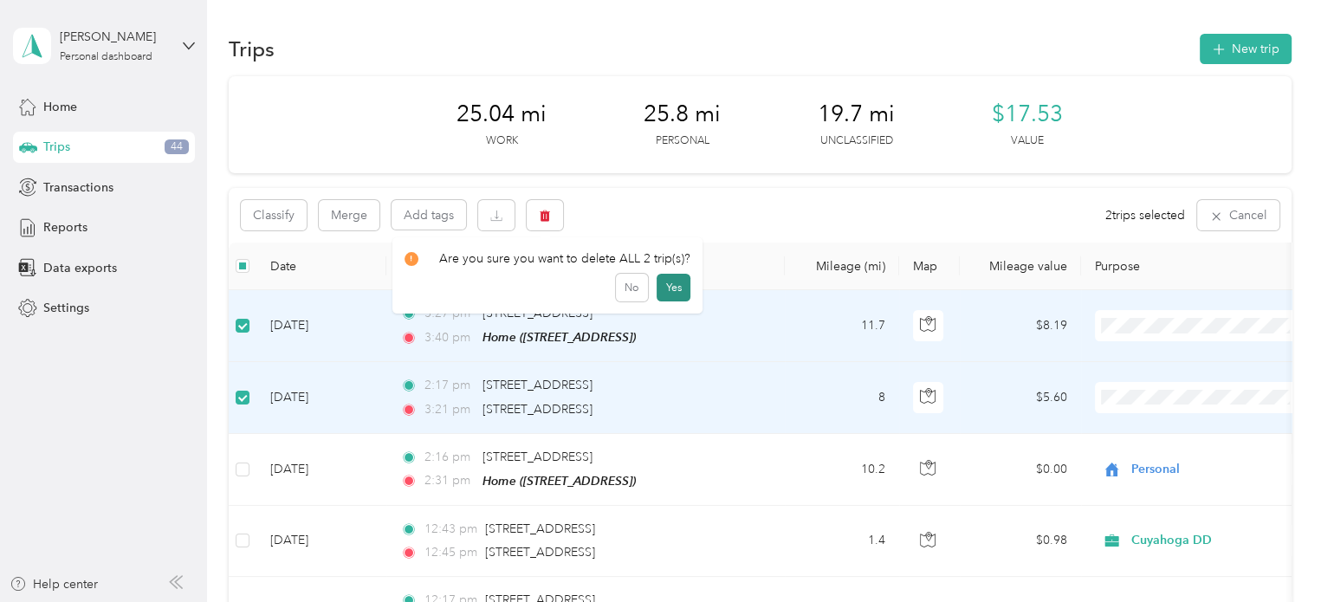
click at [665, 287] on button "Yes" at bounding box center [673, 288] width 34 height 28
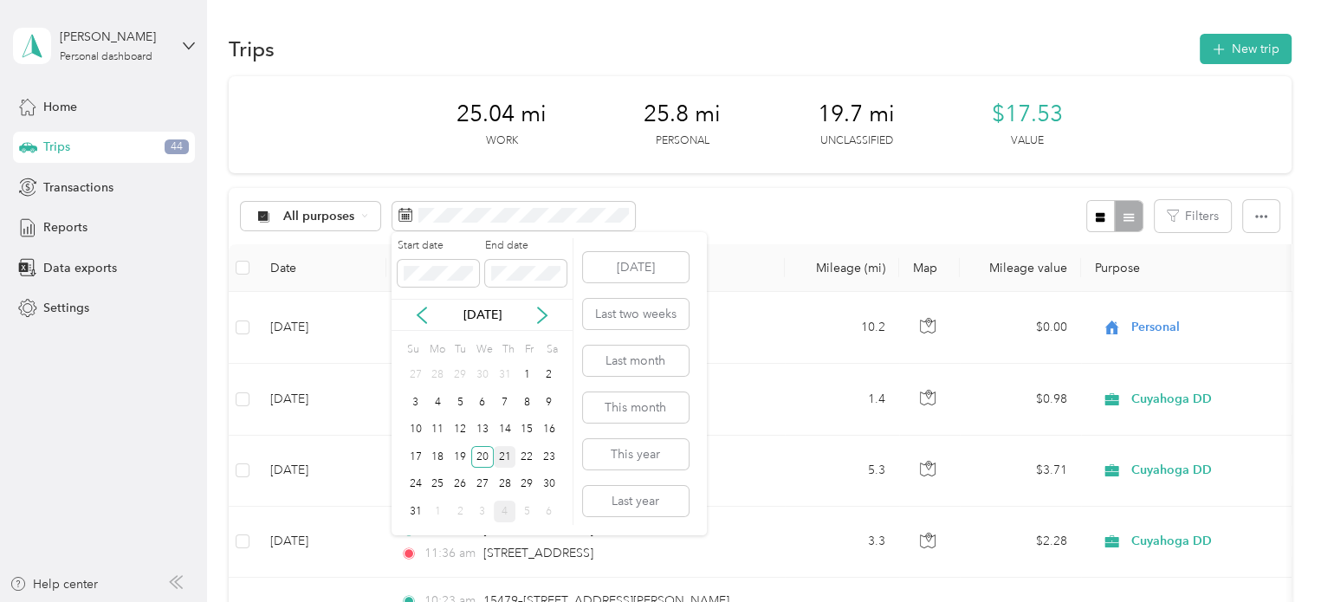
click at [507, 451] on div "21" at bounding box center [505, 457] width 23 height 22
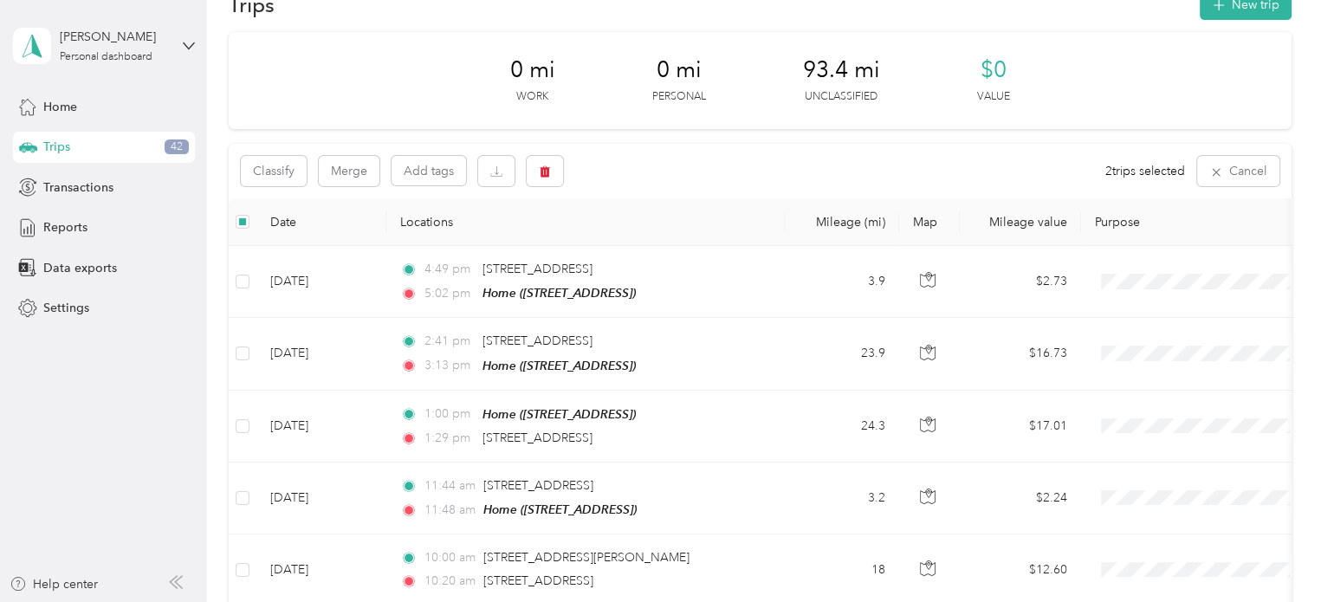
scroll to position [24, 0]
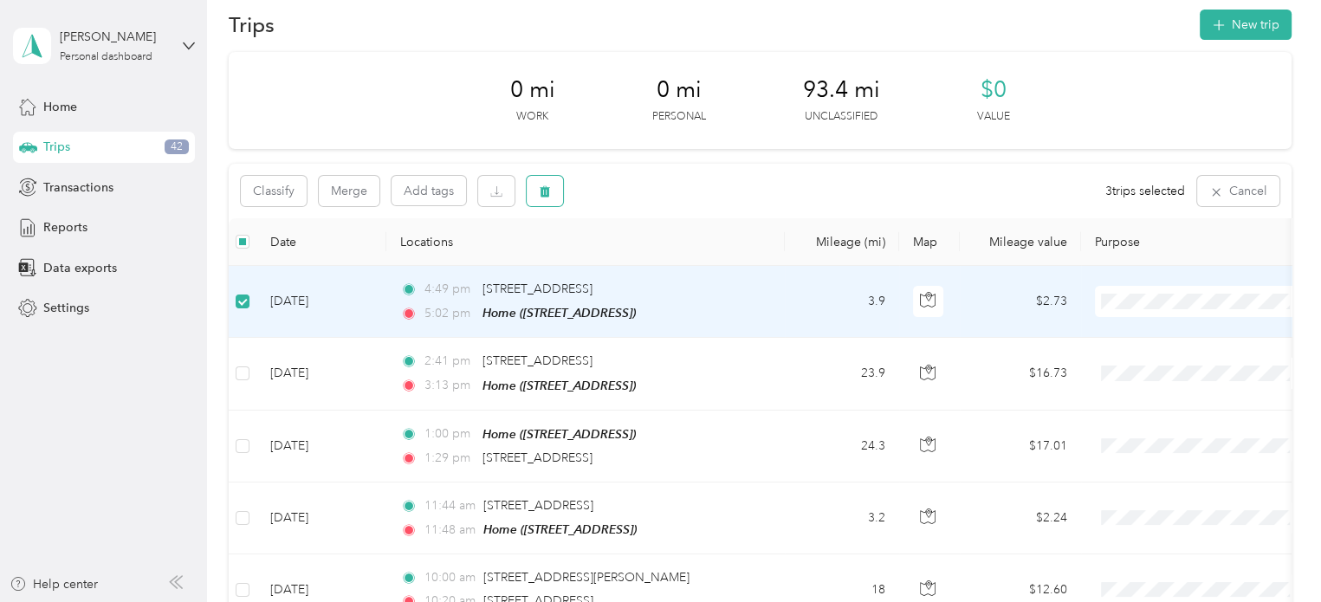
click at [545, 197] on span "button" at bounding box center [545, 191] width 12 height 15
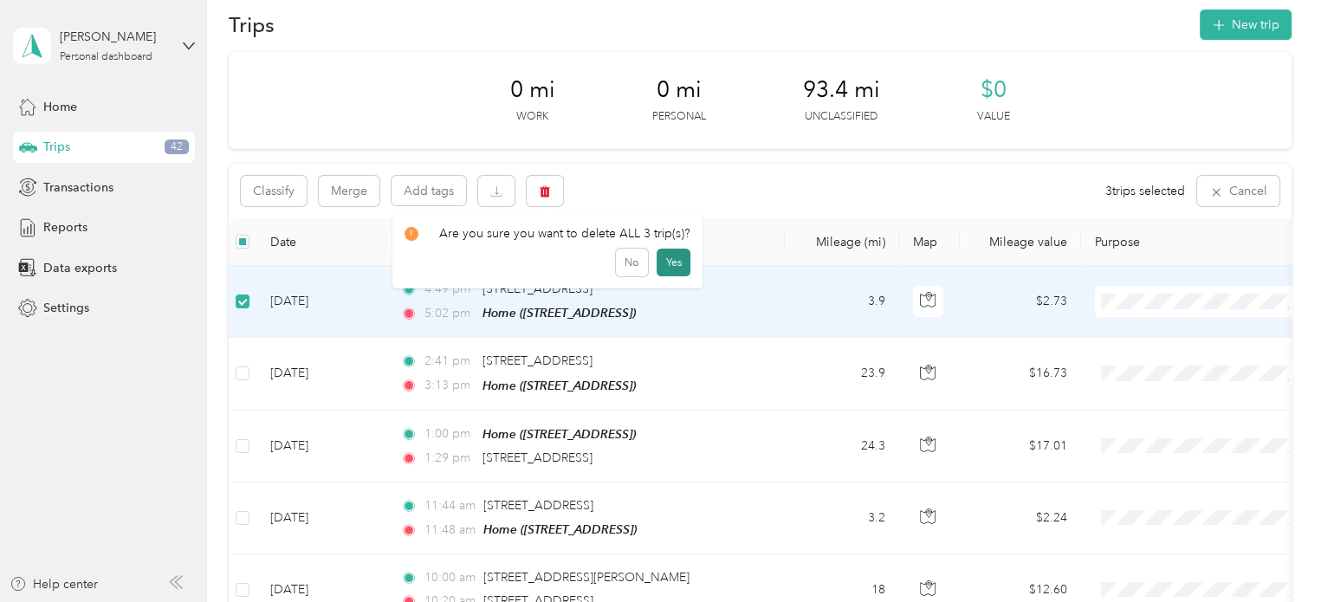
click at [669, 266] on button "Yes" at bounding box center [673, 263] width 34 height 28
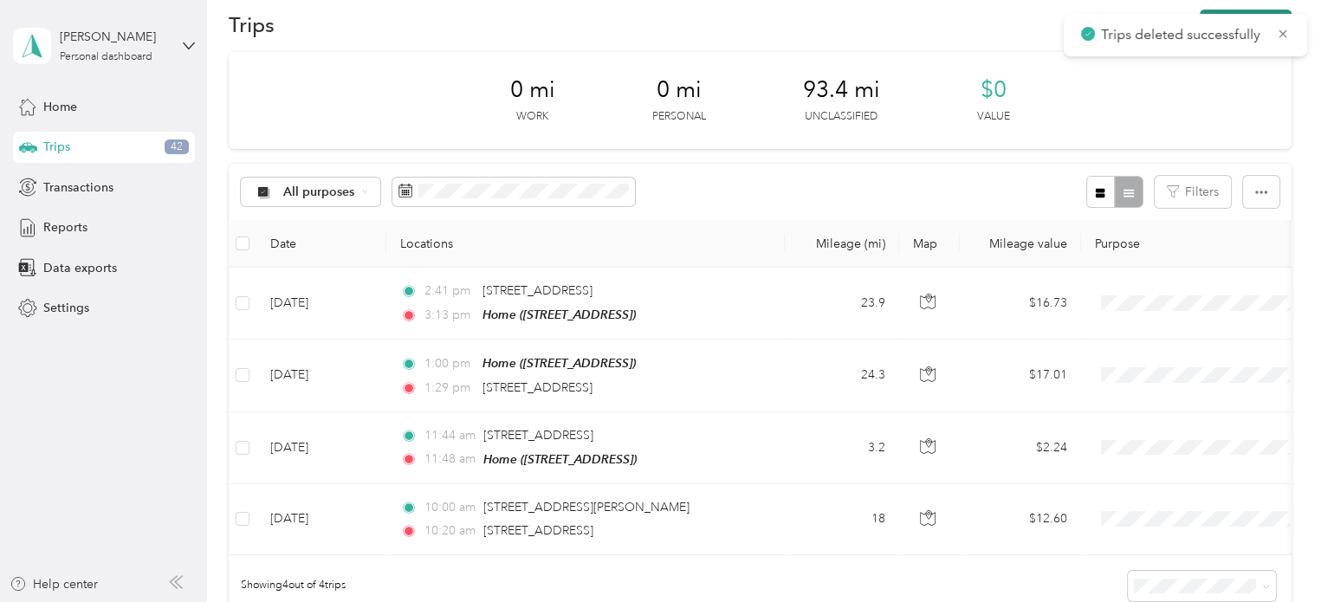
click at [1203, 10] on button "New trip" at bounding box center [1245, 25] width 92 height 30
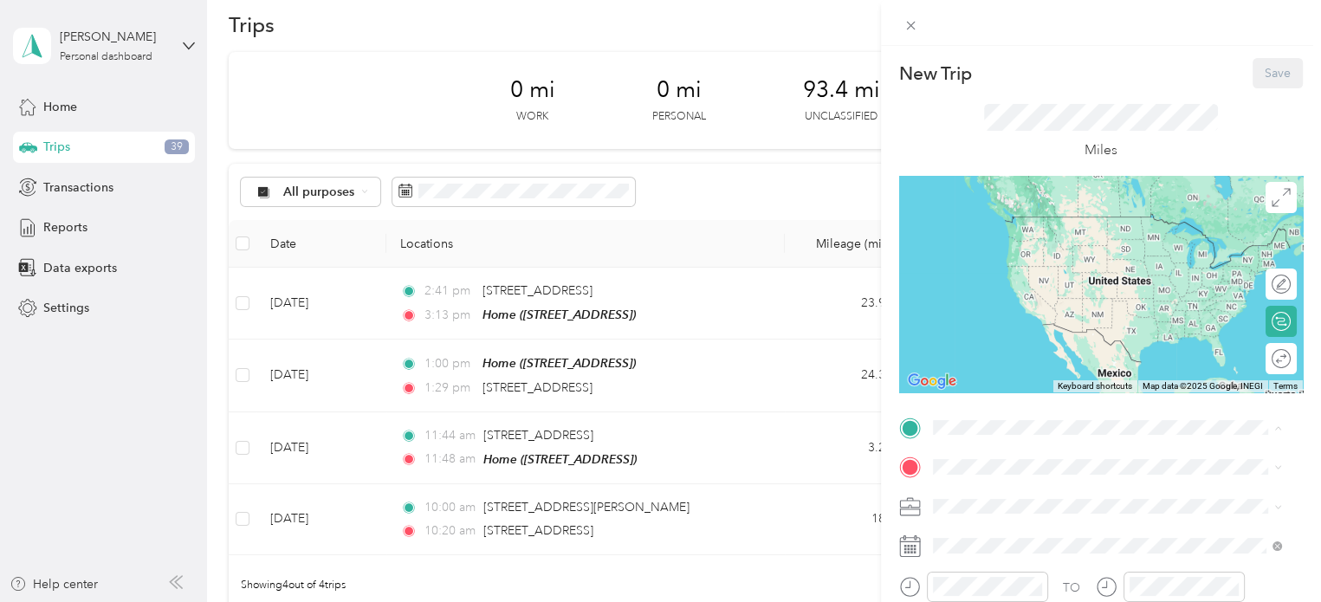
click at [1056, 251] on div "Home [STREET_ADDRESS]" at bounding box center [1020, 233] width 110 height 36
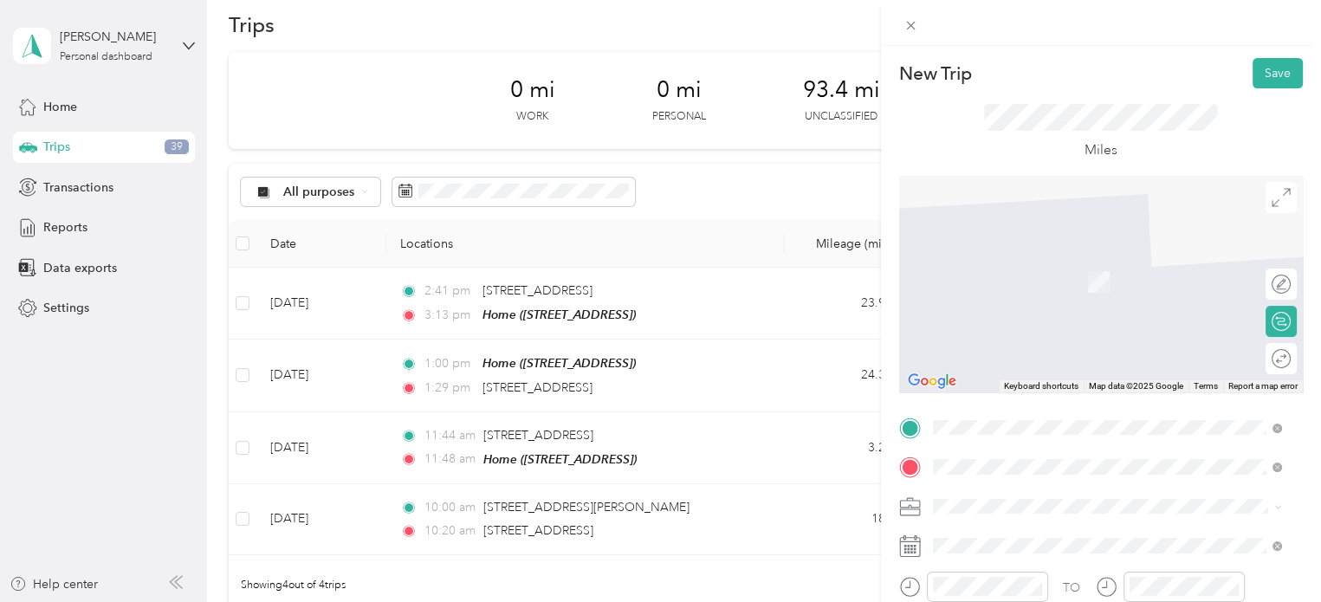
click at [1034, 264] on span "[STREET_ADDRESS][PERSON_NAME][US_STATE]" at bounding box center [1099, 257] width 269 height 16
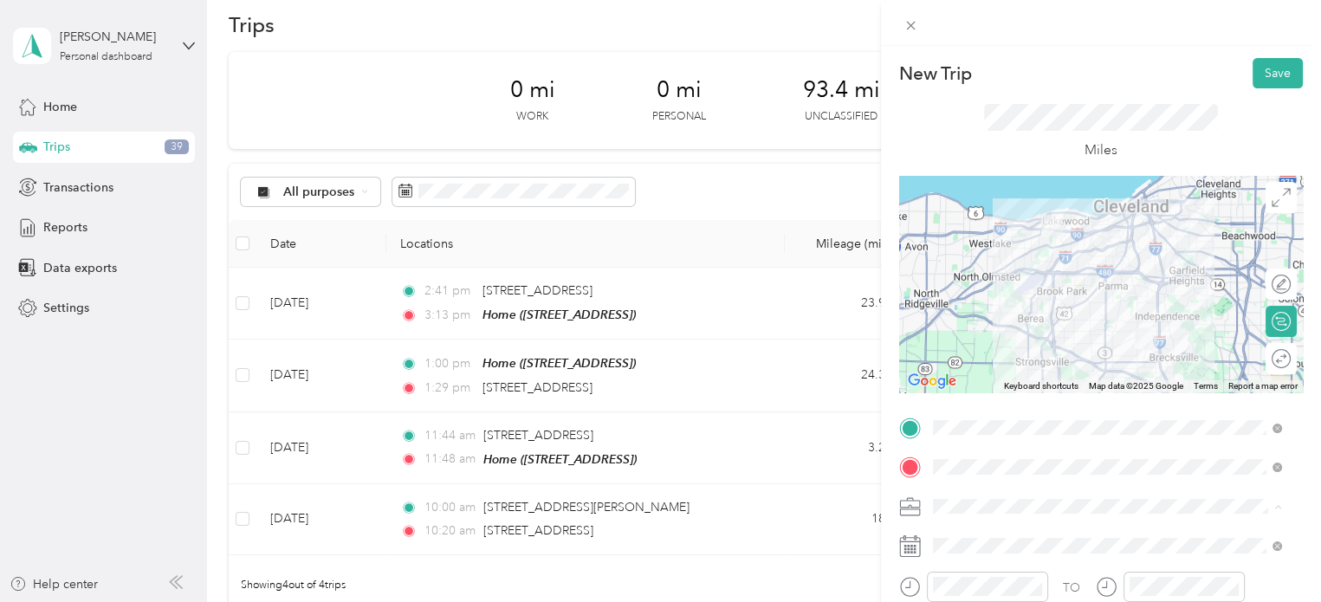
click at [987, 559] on div "Personal" at bounding box center [1107, 567] width 337 height 18
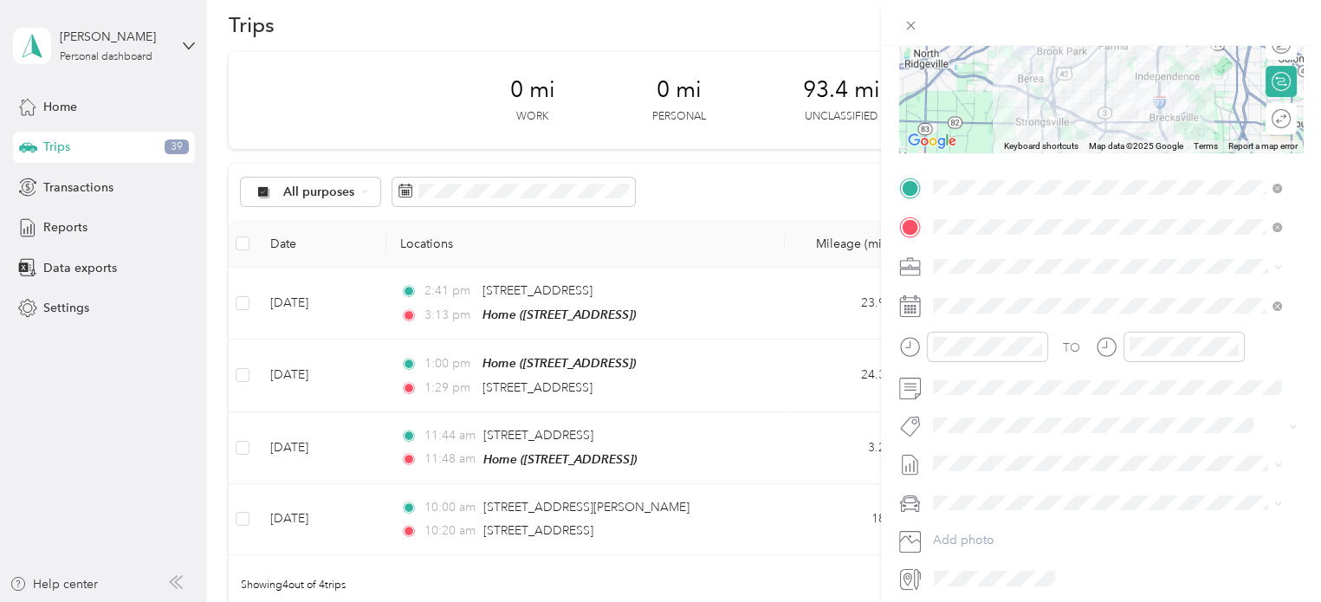
scroll to position [248, 0]
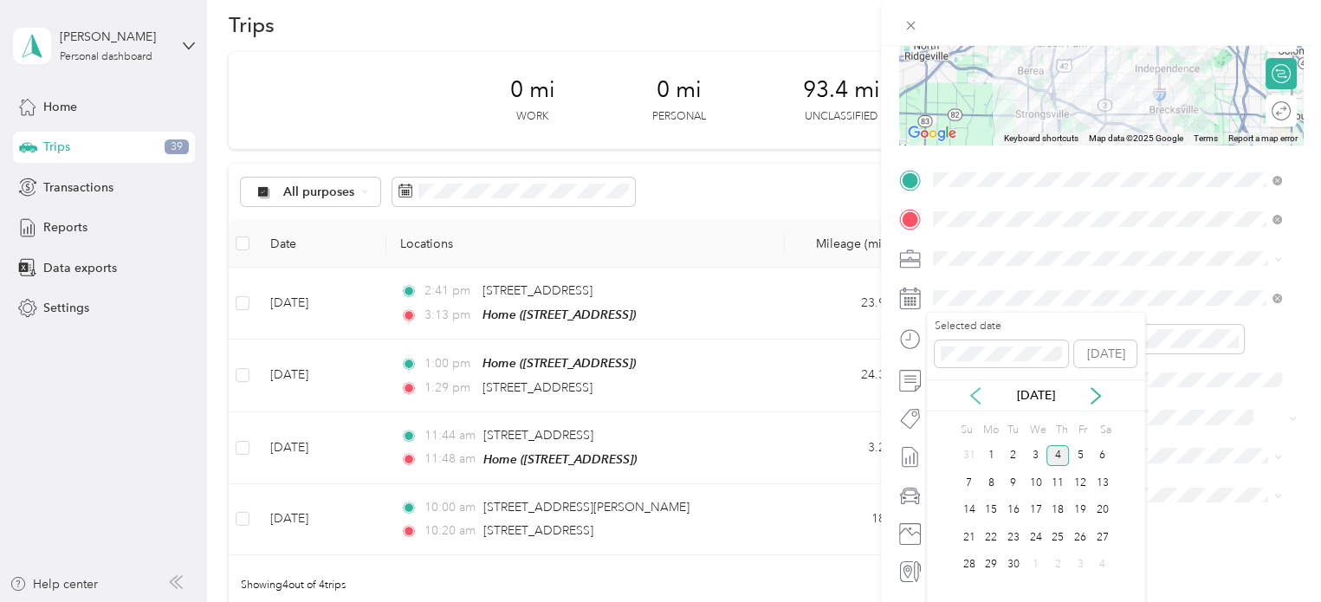
click at [976, 394] on icon at bounding box center [974, 395] width 17 height 17
click at [1056, 533] on div "21" at bounding box center [1057, 537] width 23 height 22
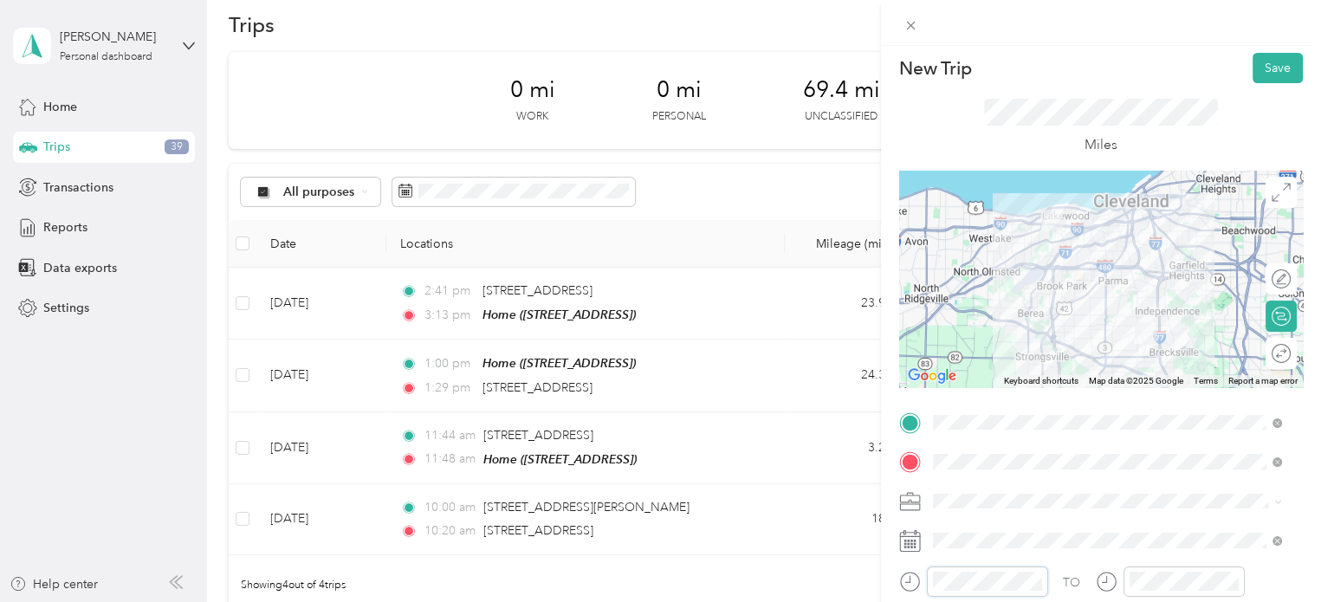
scroll to position [0, 0]
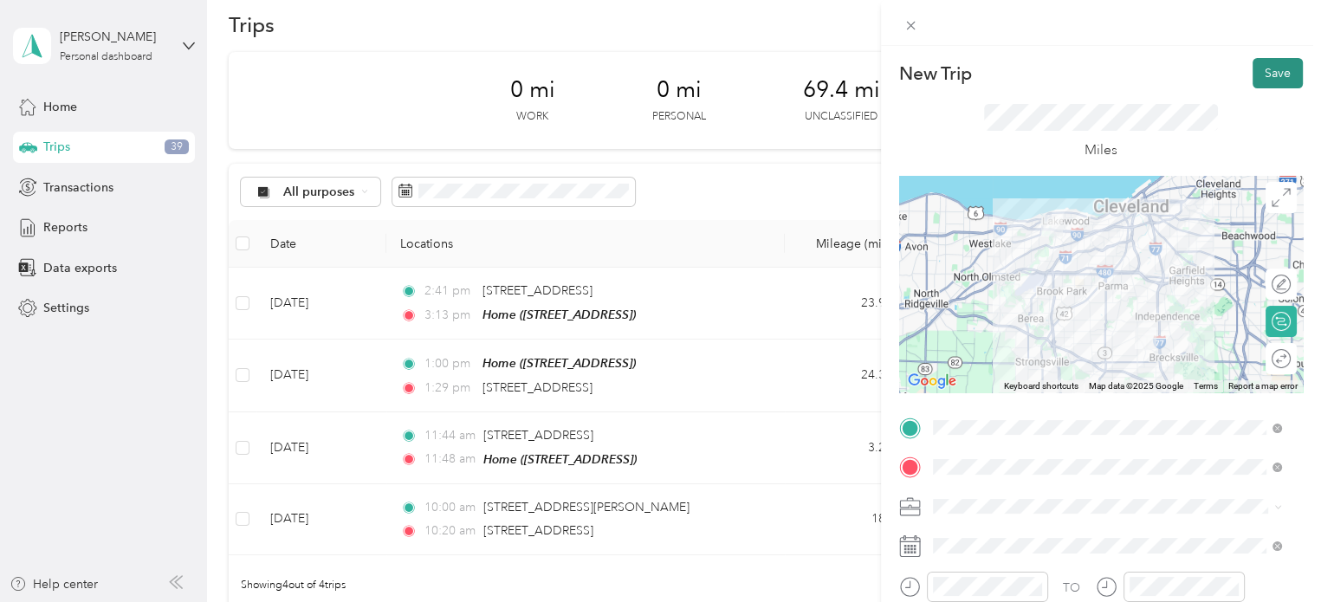
click at [1256, 72] on button "Save" at bounding box center [1277, 73] width 50 height 30
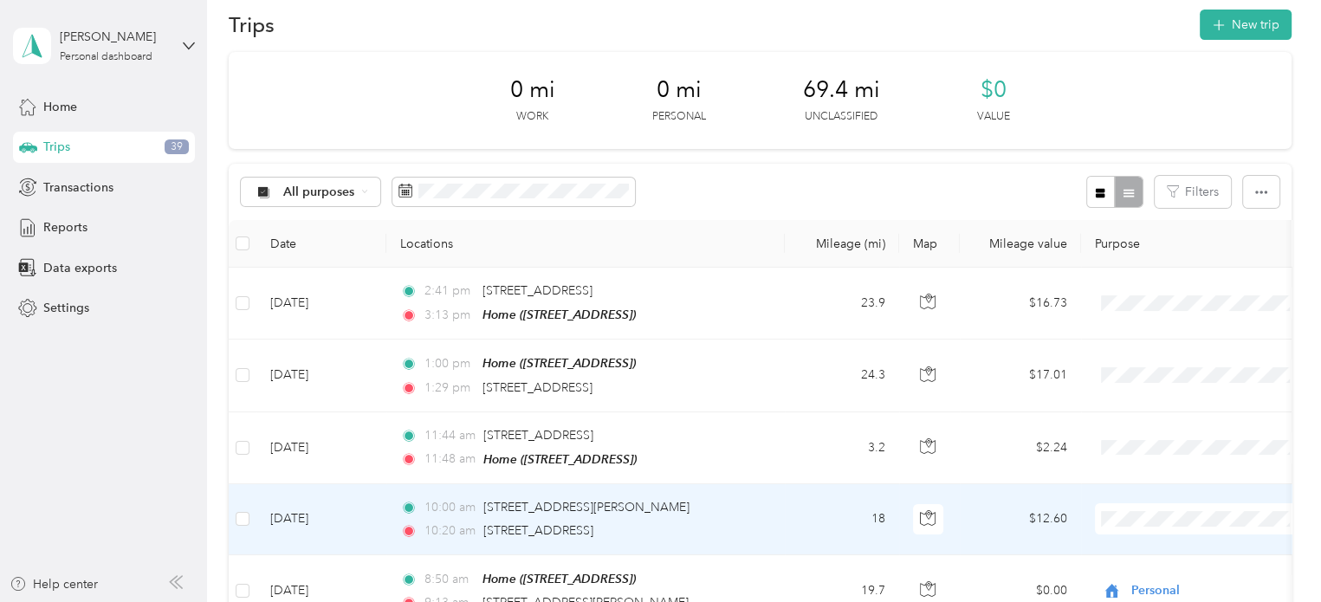
click at [1127, 526] on span at bounding box center [1202, 518] width 215 height 31
click at [1129, 543] on span "Cuyahoga DD" at bounding box center [1202, 547] width 190 height 18
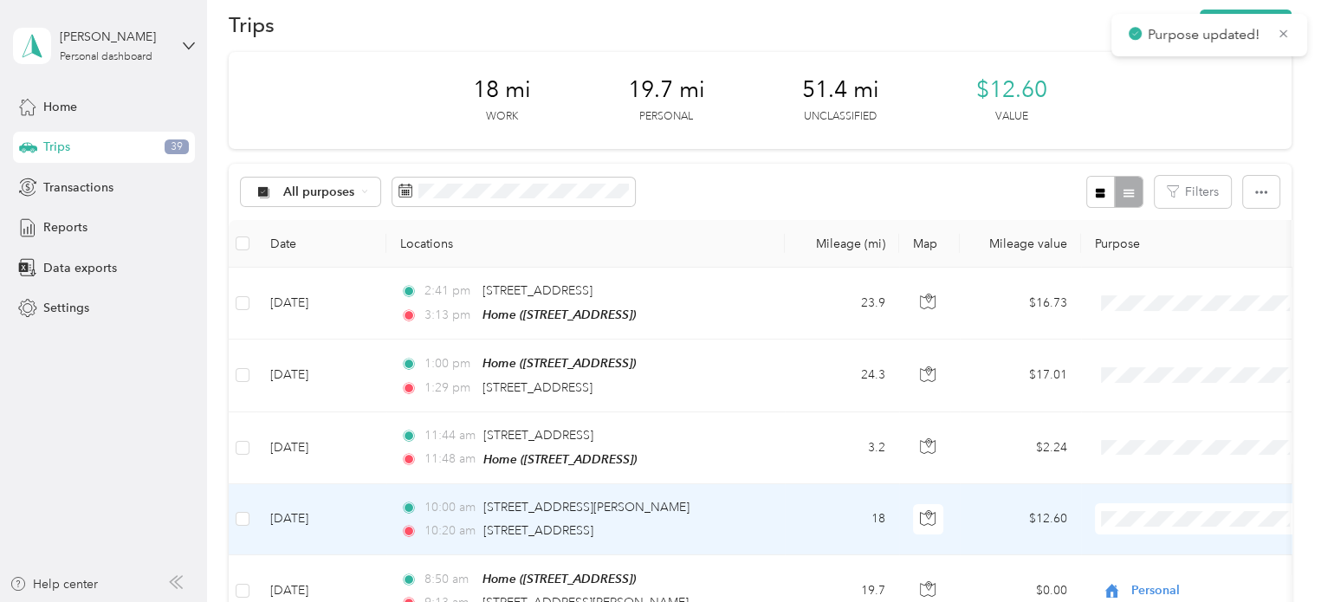
click at [759, 509] on div "10:00 am [STREET_ADDRESS][PERSON_NAME]" at bounding box center [582, 507] width 364 height 19
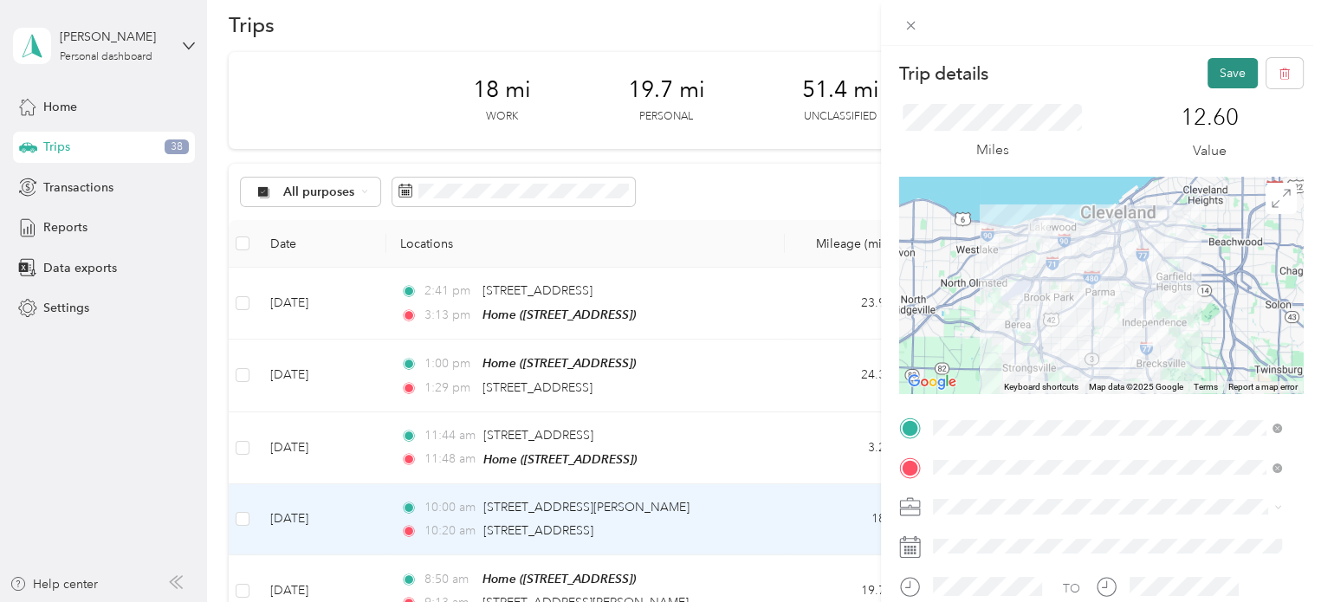
click at [1212, 69] on button "Save" at bounding box center [1232, 73] width 50 height 30
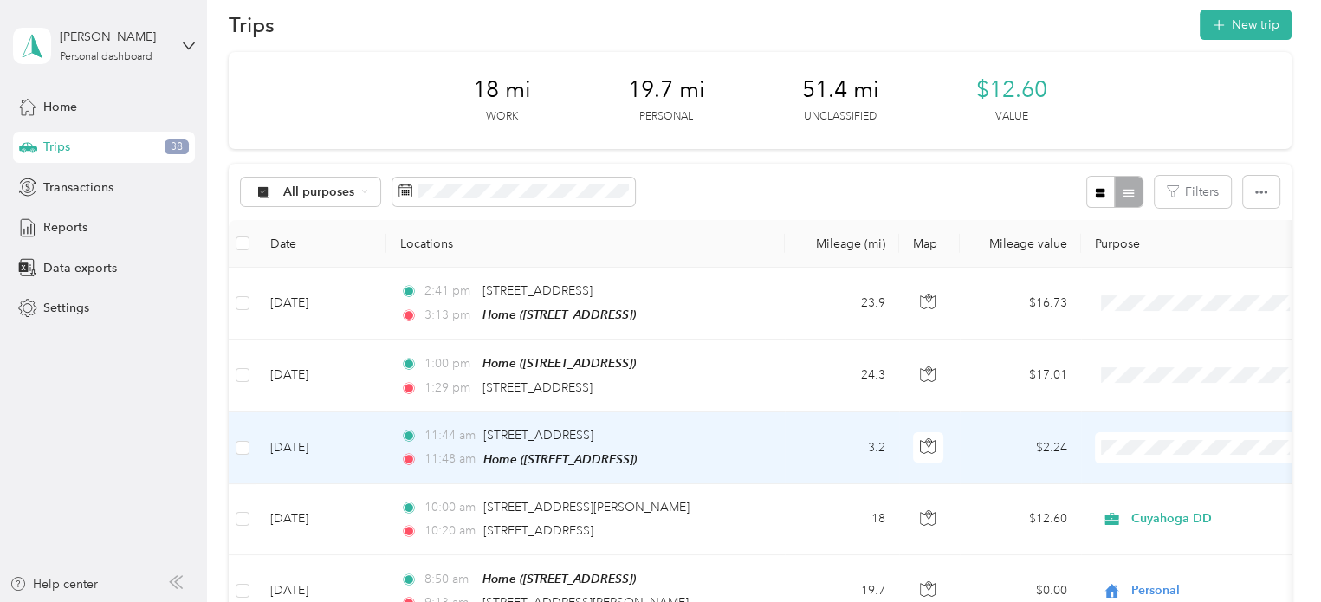
click at [1142, 469] on span "Cuyahoga DD" at bounding box center [1217, 471] width 160 height 18
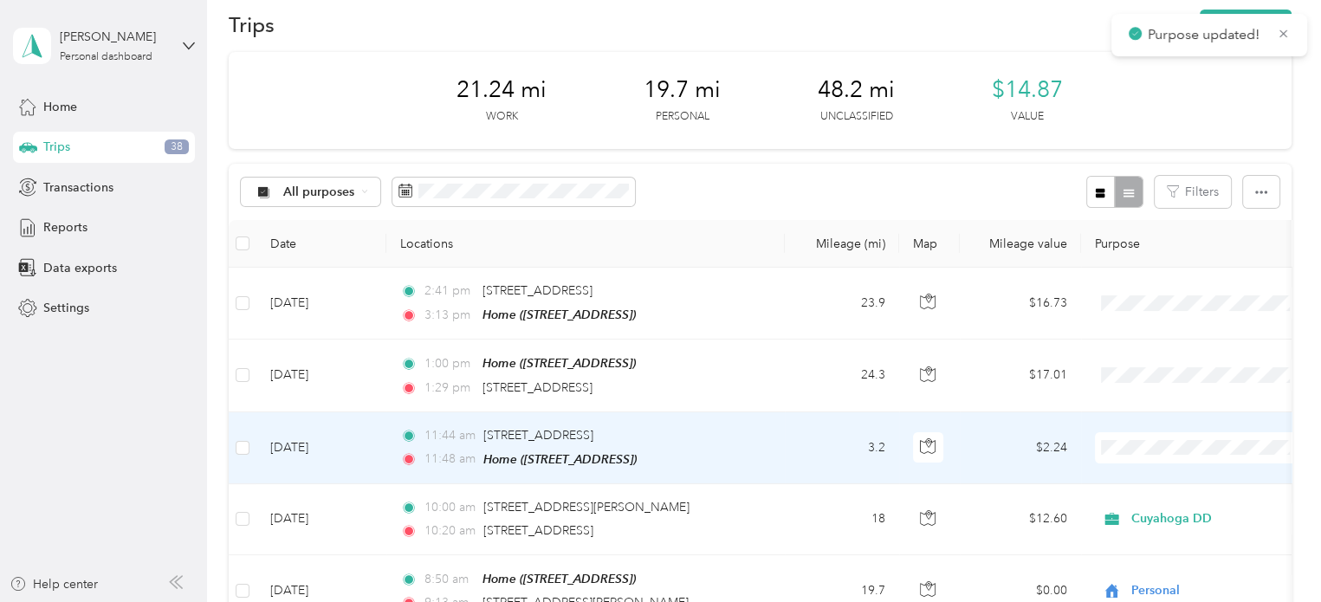
click at [760, 426] on div "11:44 am [STREET_ADDRESS]" at bounding box center [582, 435] width 364 height 19
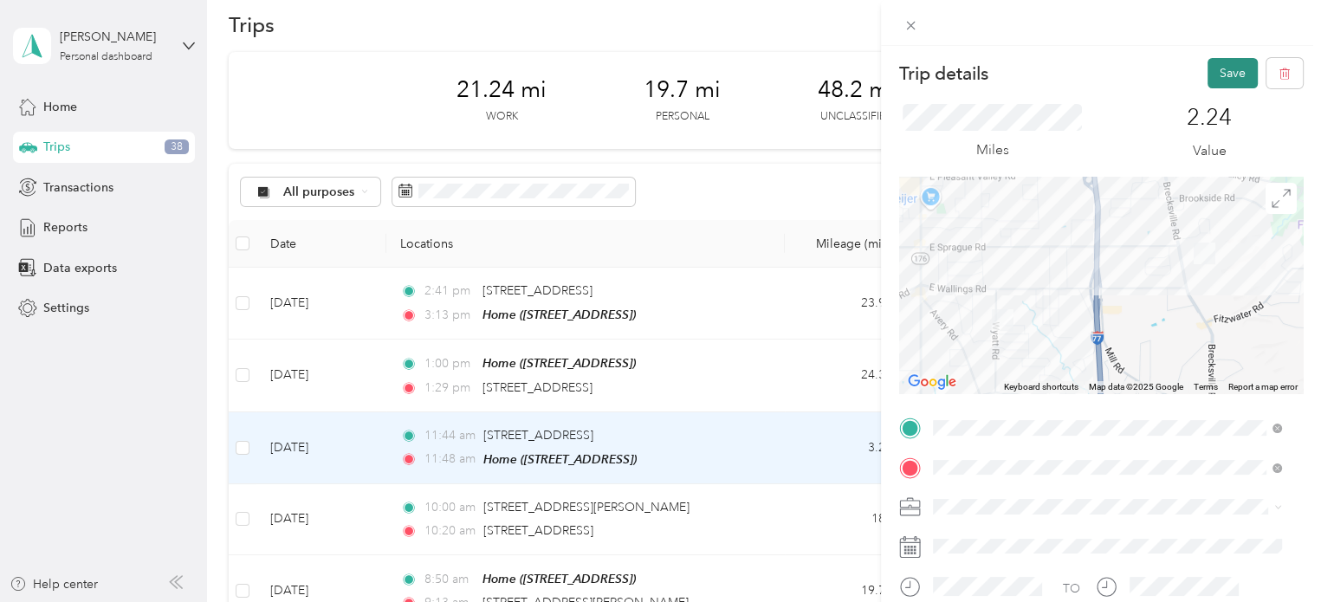
click at [1209, 79] on button "Save" at bounding box center [1232, 73] width 50 height 30
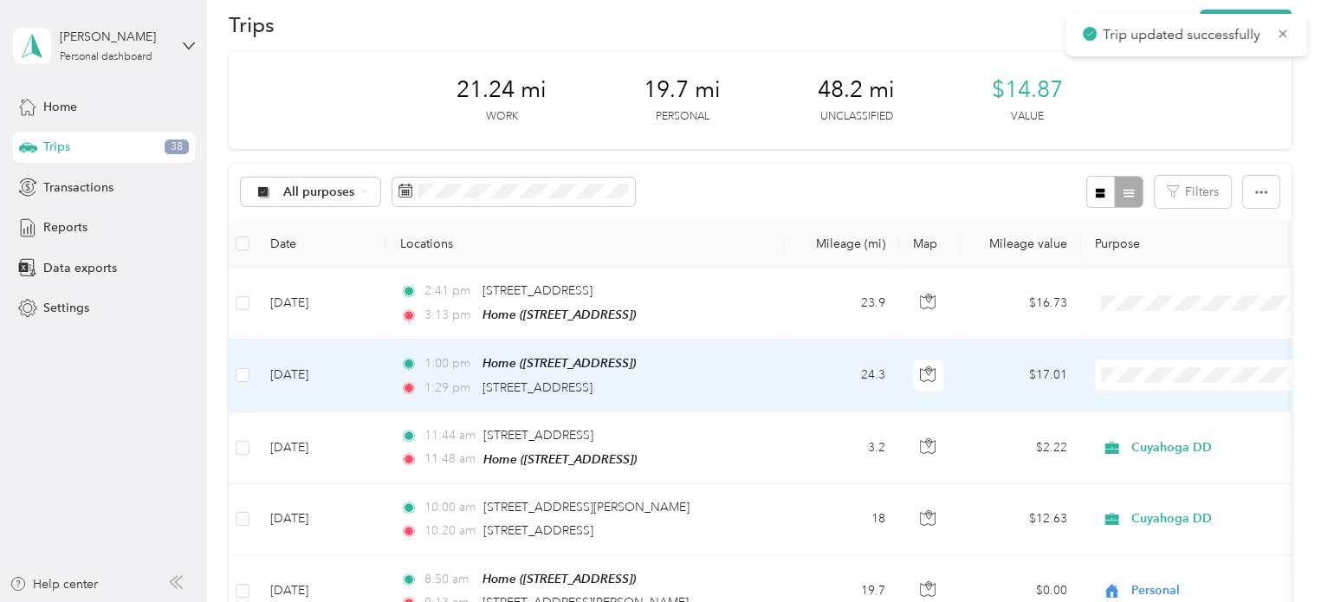
click at [767, 359] on td "1:00 pm Home ([STREET_ADDRESS]) 1:29 pm [STREET_ADDRESS]" at bounding box center [585, 375] width 398 height 72
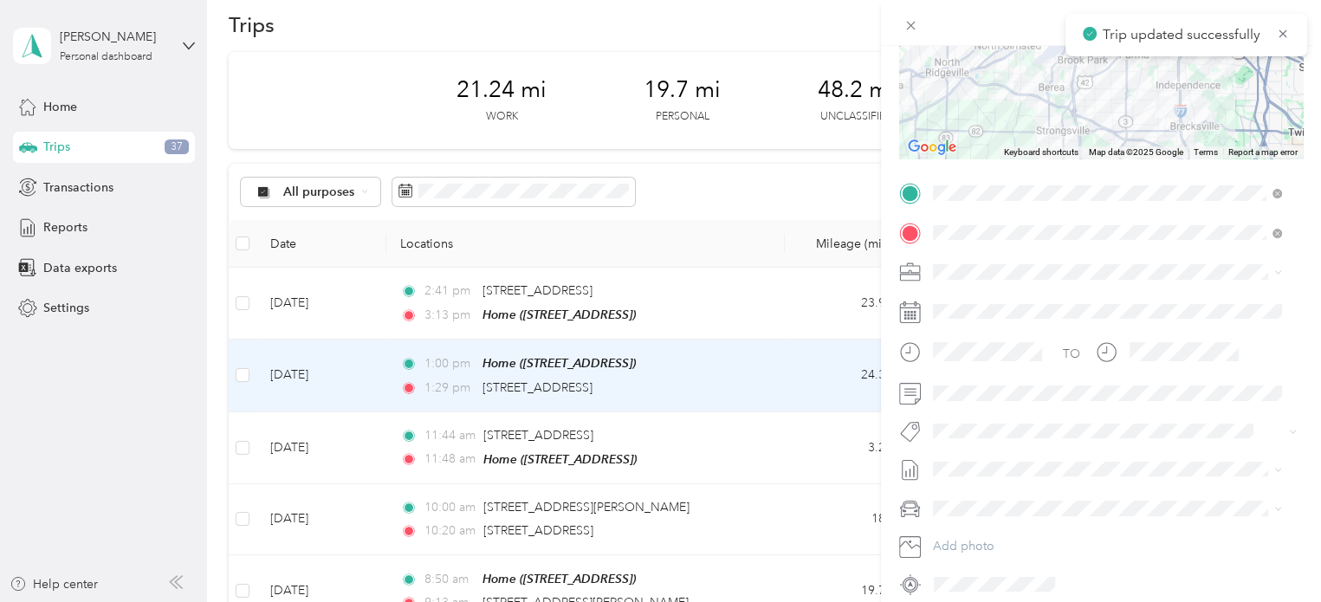
scroll to position [285, 0]
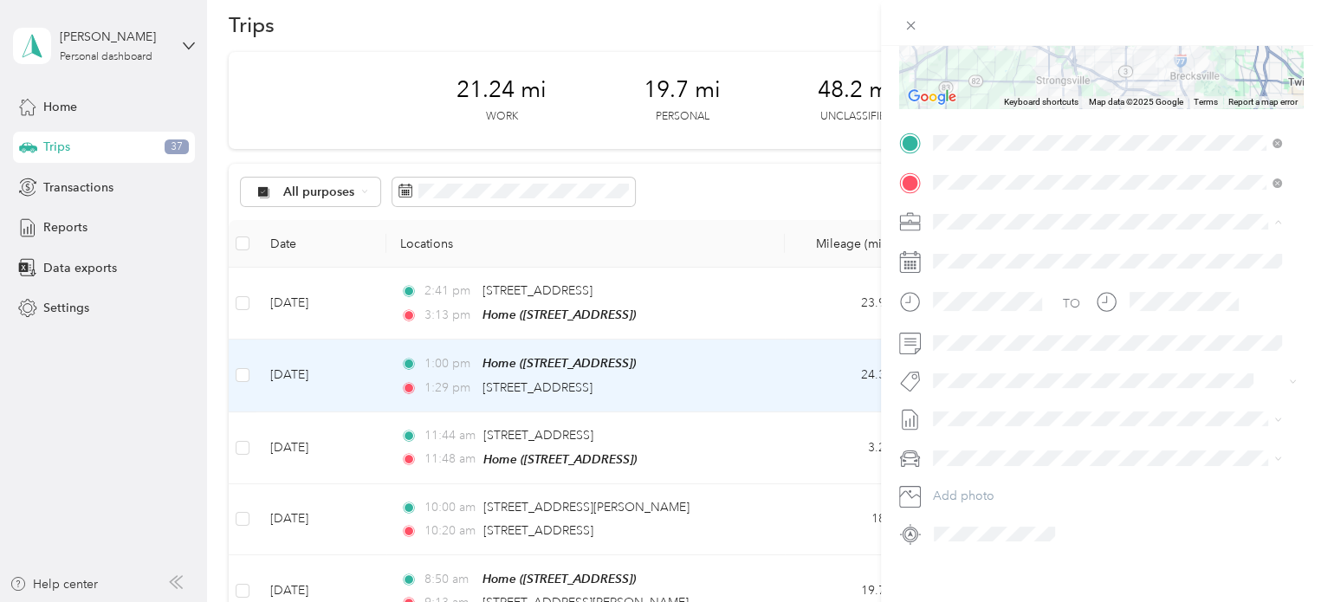
click at [980, 242] on li "Cuyahoga DD" at bounding box center [1107, 251] width 361 height 30
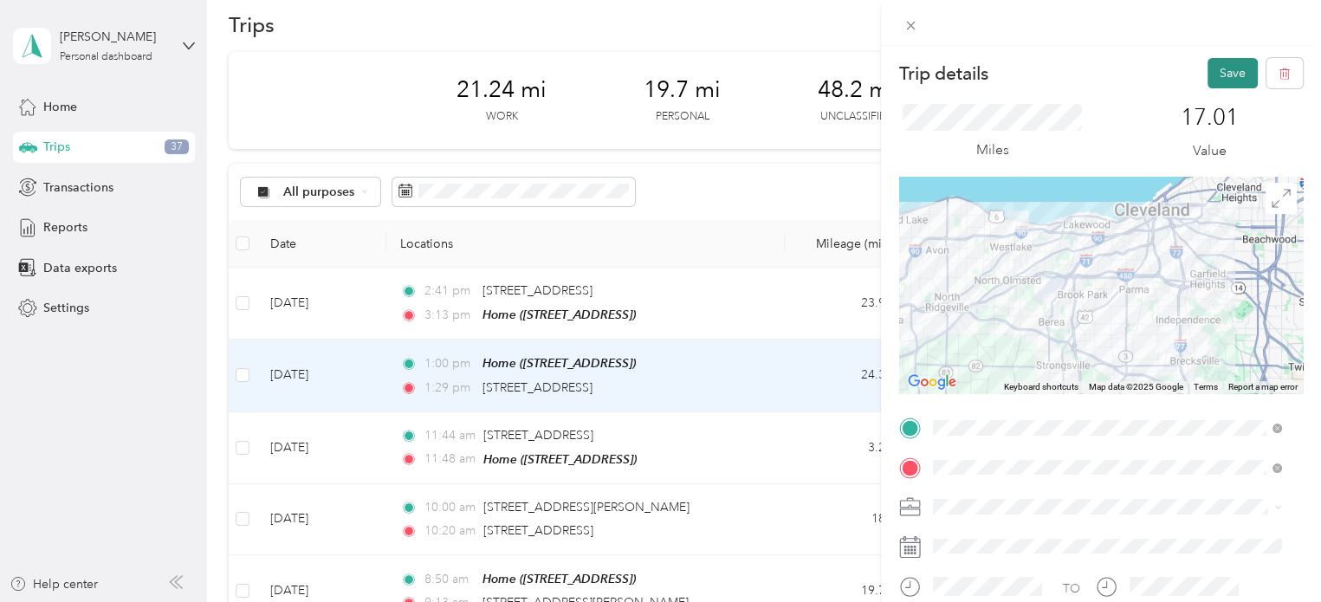
click at [1207, 72] on button "Save" at bounding box center [1232, 73] width 50 height 30
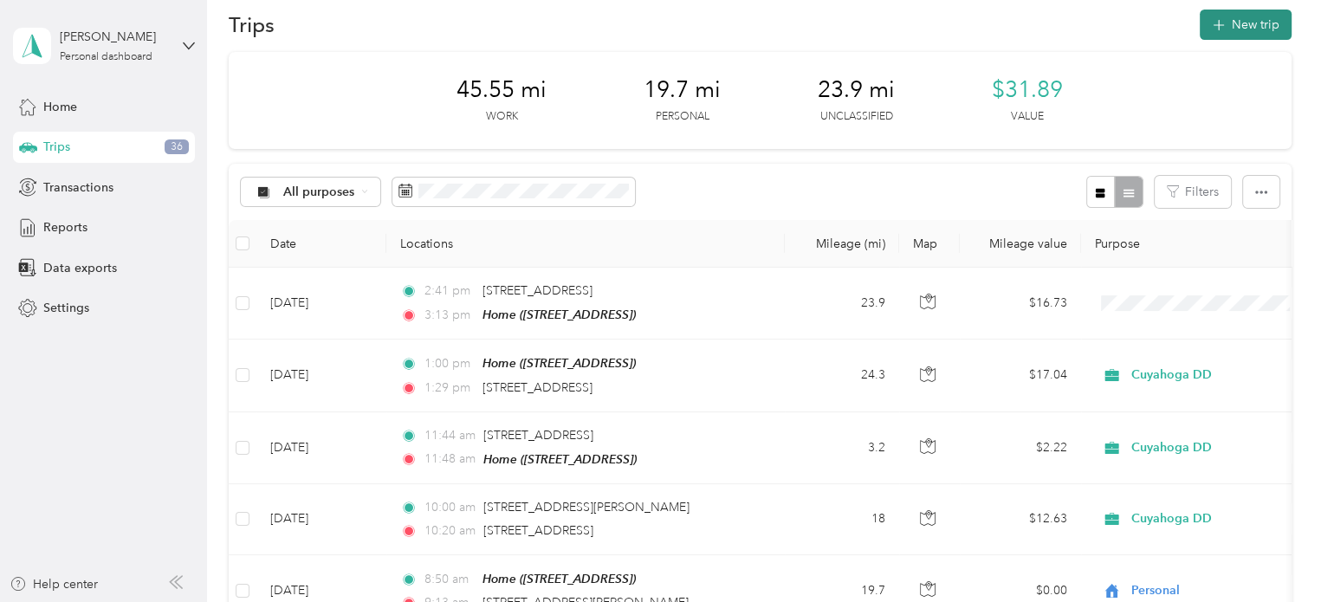
click at [1228, 16] on button "New trip" at bounding box center [1245, 25] width 92 height 30
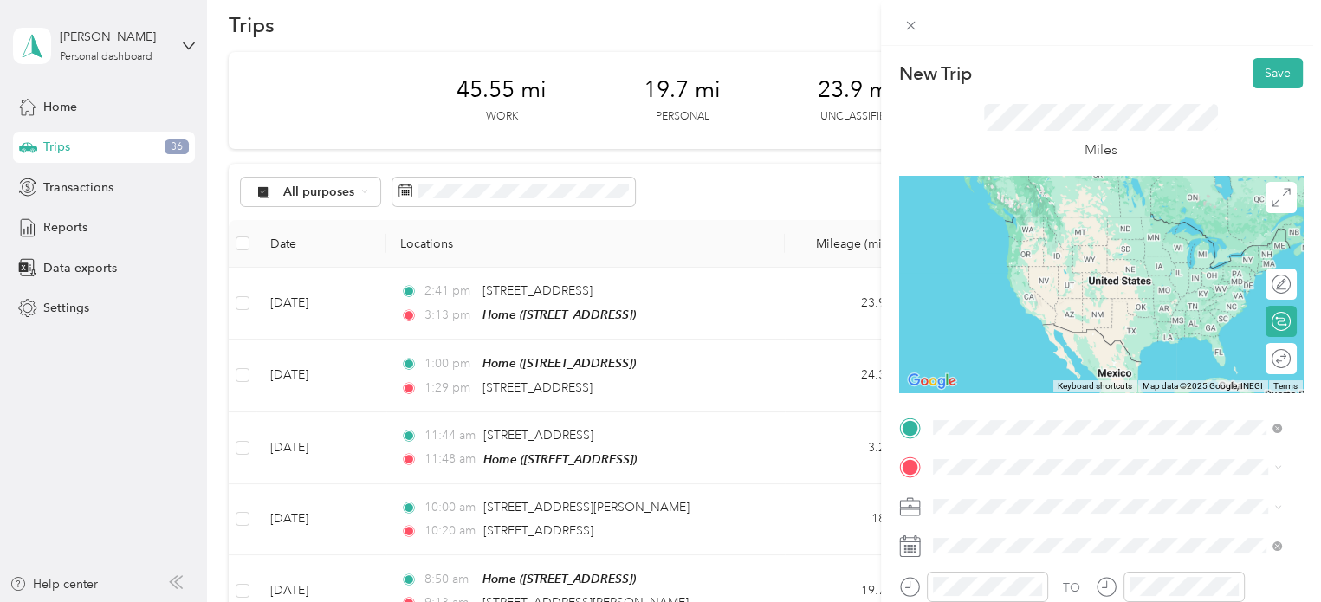
click at [1017, 224] on span "[STREET_ADDRESS][US_STATE]" at bounding box center [1051, 217] width 173 height 16
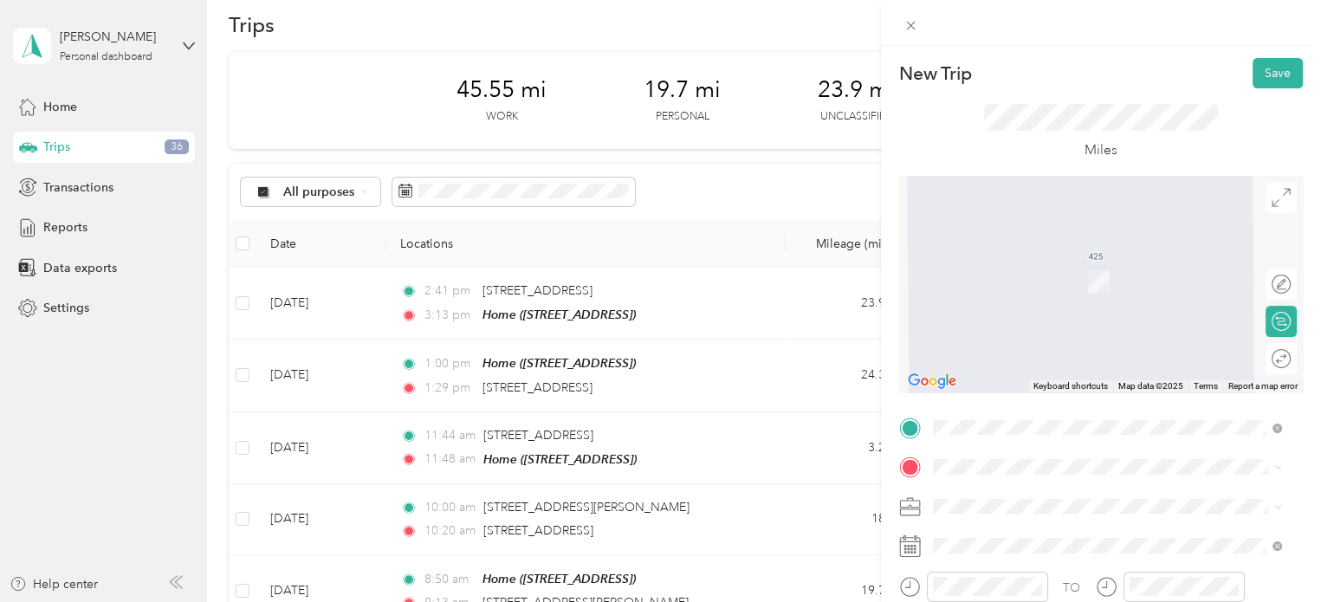
click at [1053, 301] on ol "From search results [STREET_ADDRESS][GEOGRAPHIC_DATA][US_STATE] [GEOGRAPHIC_DAT…" at bounding box center [1107, 332] width 361 height 211
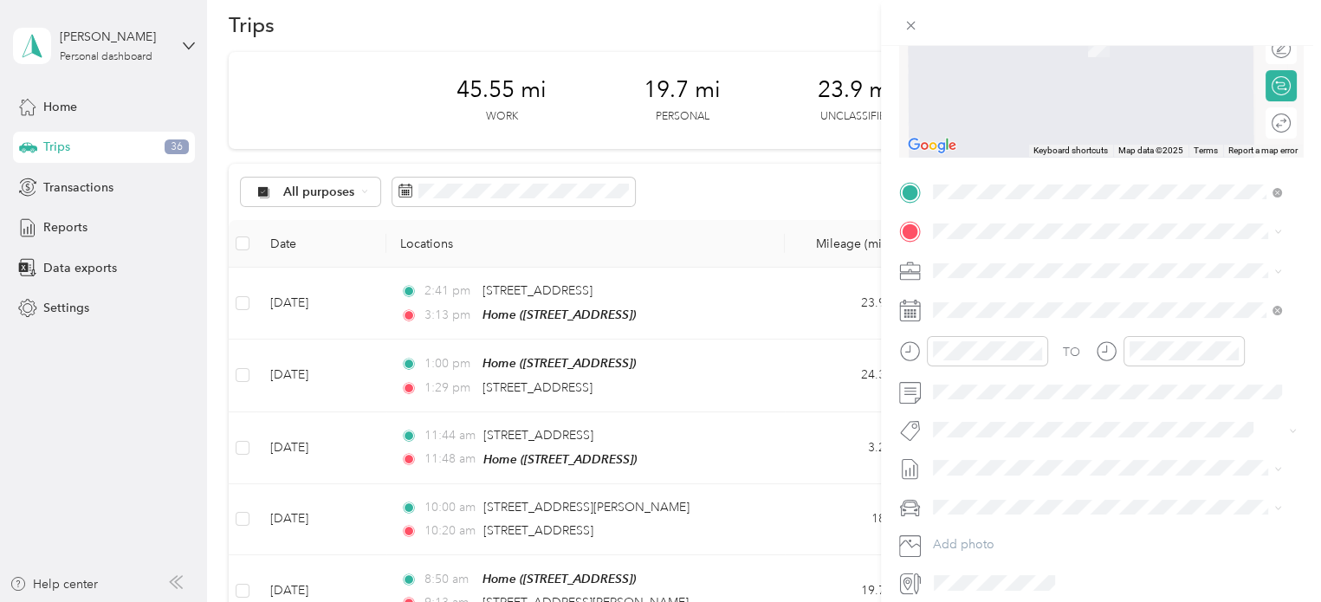
scroll to position [236, 0]
click at [983, 294] on span "[STREET_ADDRESS][US_STATE]" at bounding box center [1051, 293] width 173 height 16
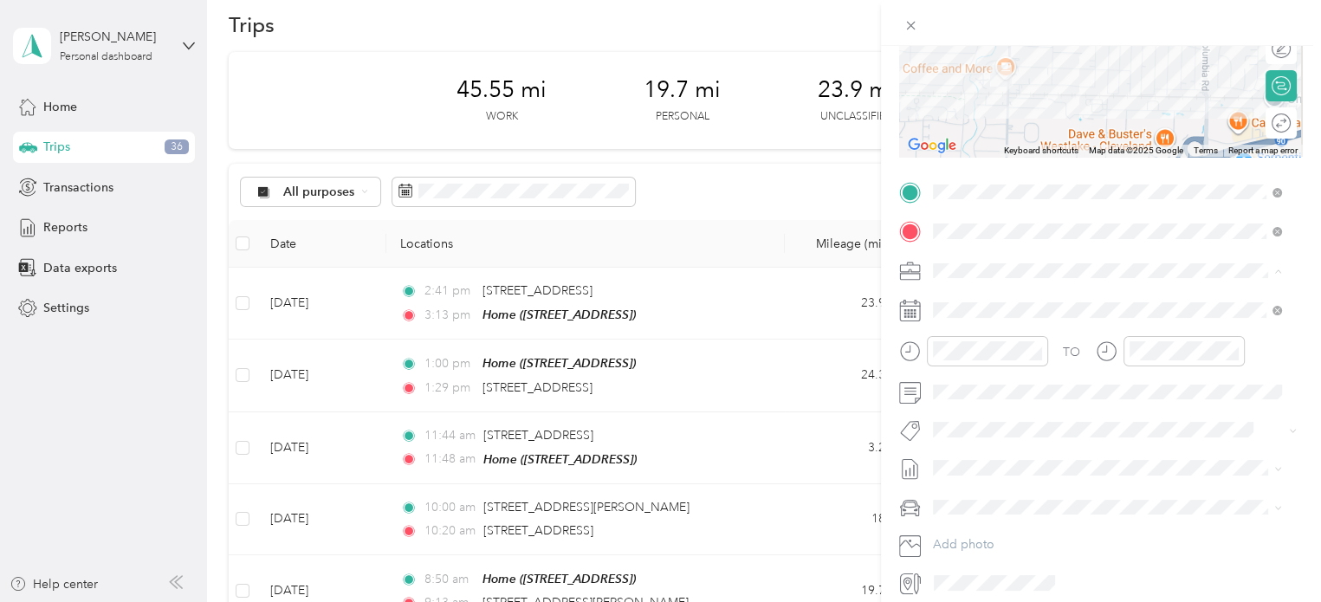
click at [969, 328] on span "Personal" at bounding box center [962, 330] width 46 height 15
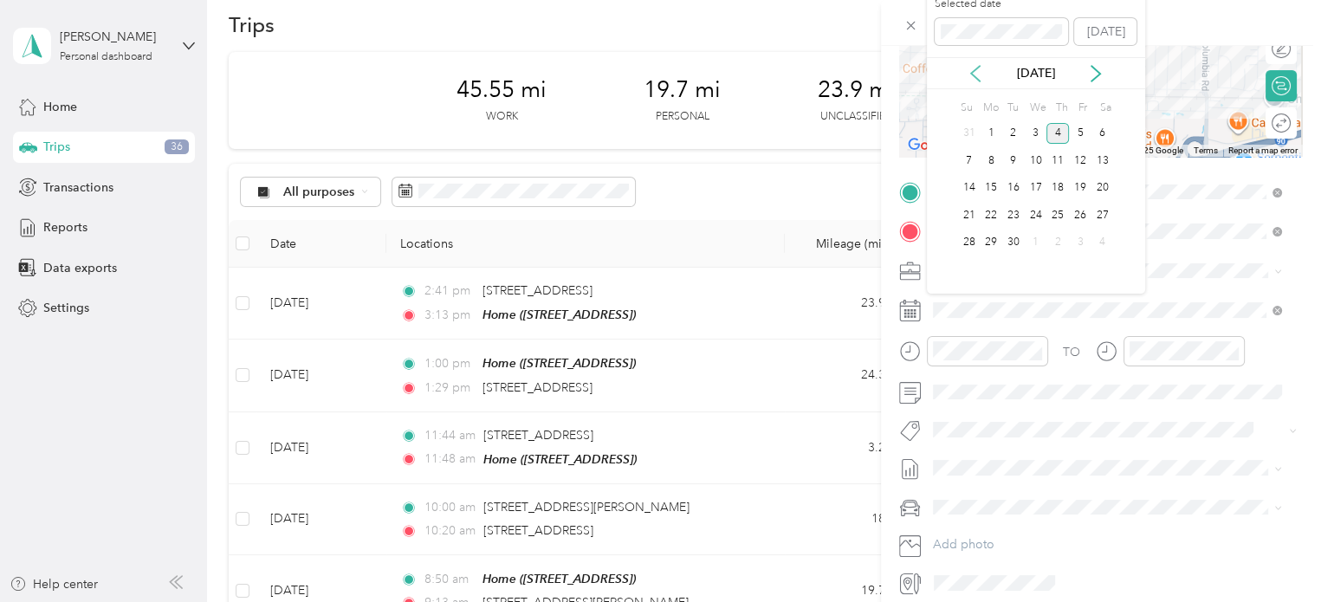
click at [978, 74] on icon at bounding box center [974, 73] width 17 height 17
click at [1059, 207] on div "21" at bounding box center [1057, 215] width 23 height 22
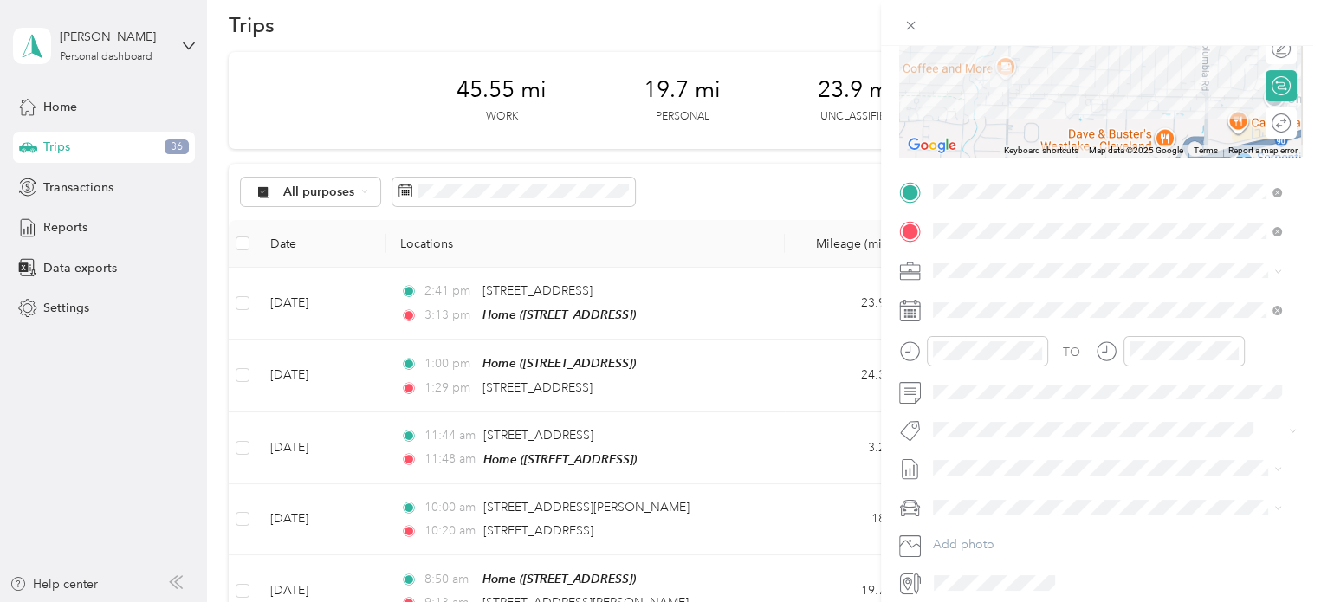
click at [1059, 207] on div "21" at bounding box center [1057, 215] width 23 height 22
click at [950, 416] on div "02" at bounding box center [951, 422] width 42 height 24
click at [998, 436] on div "40" at bounding box center [1000, 433] width 42 height 24
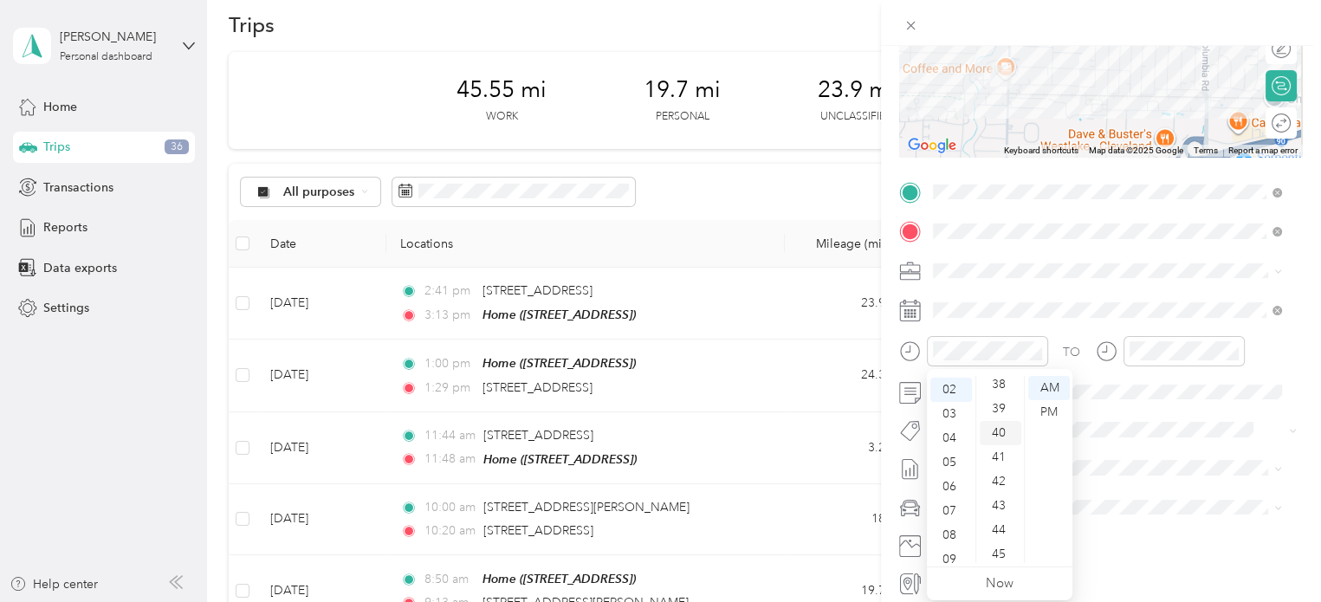
scroll to position [968, 0]
click at [1038, 412] on div "PM" at bounding box center [1049, 412] width 42 height 24
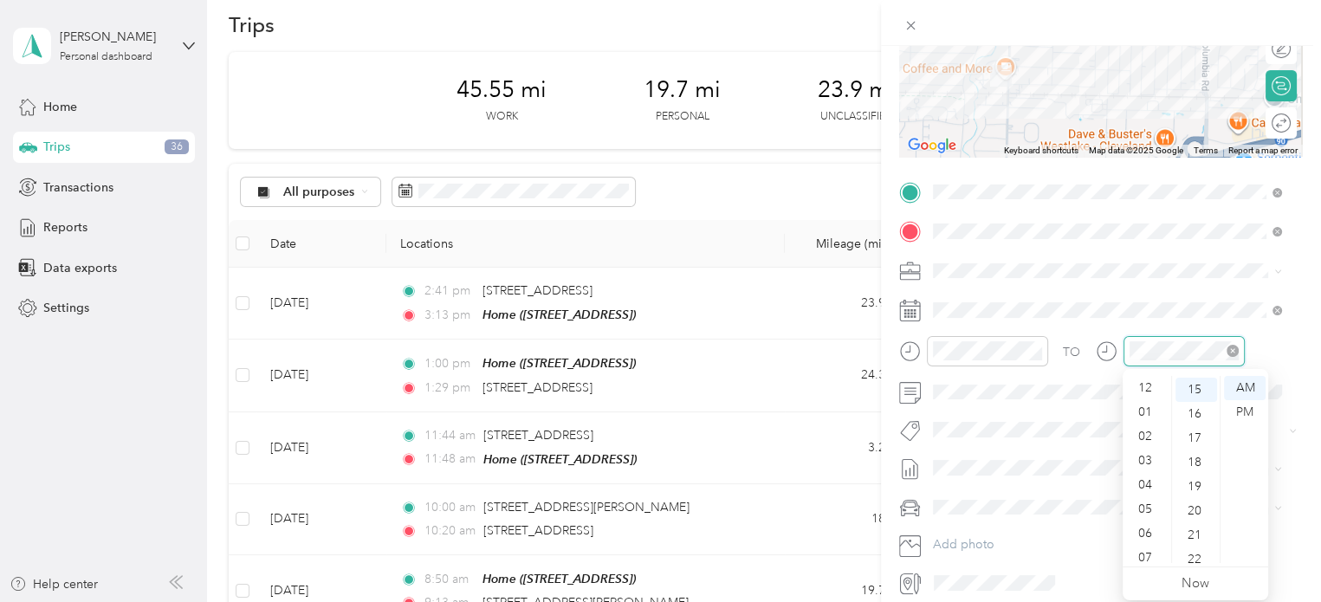
scroll to position [104, 0]
click at [1149, 401] on div "02" at bounding box center [1147, 412] width 42 height 24
click at [1198, 536] on div "55" at bounding box center [1196, 538] width 42 height 24
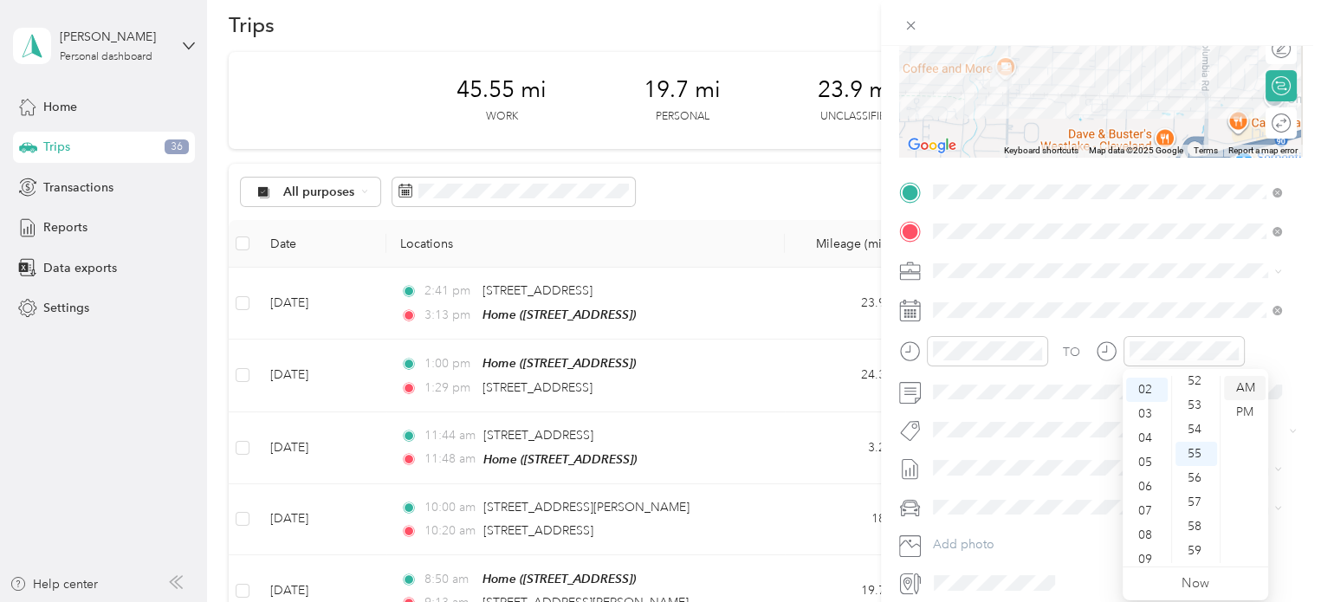
click at [1243, 397] on div "AM" at bounding box center [1245, 388] width 42 height 24
click at [1243, 408] on div "PM" at bounding box center [1245, 412] width 42 height 24
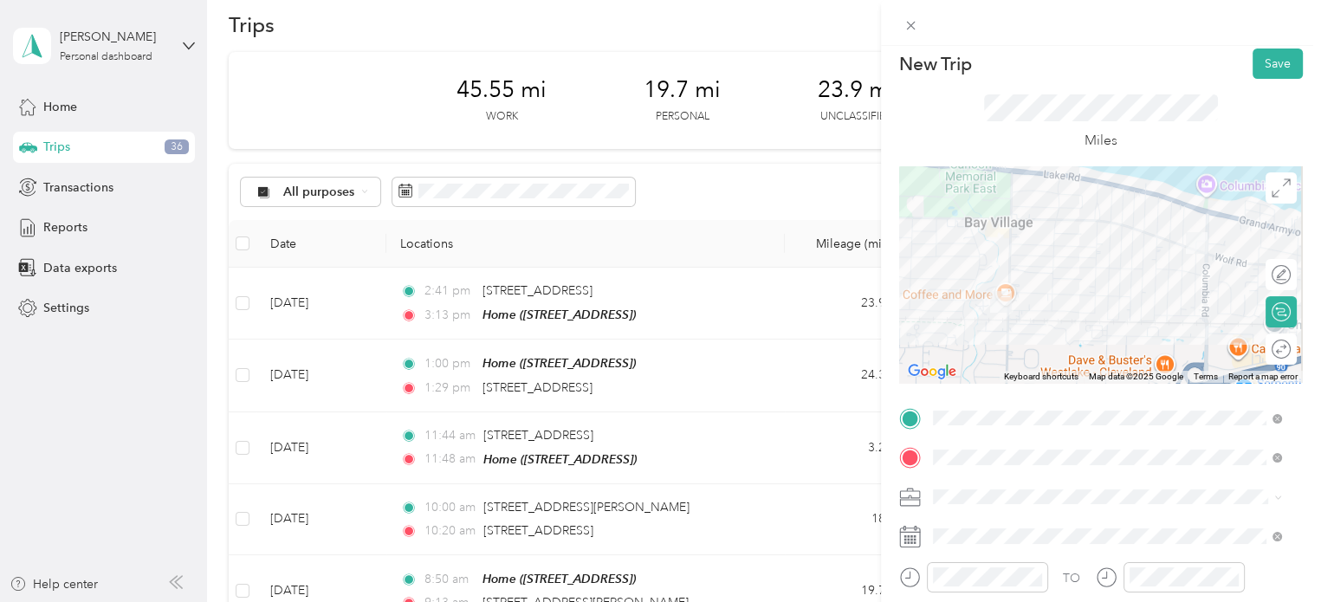
scroll to position [0, 0]
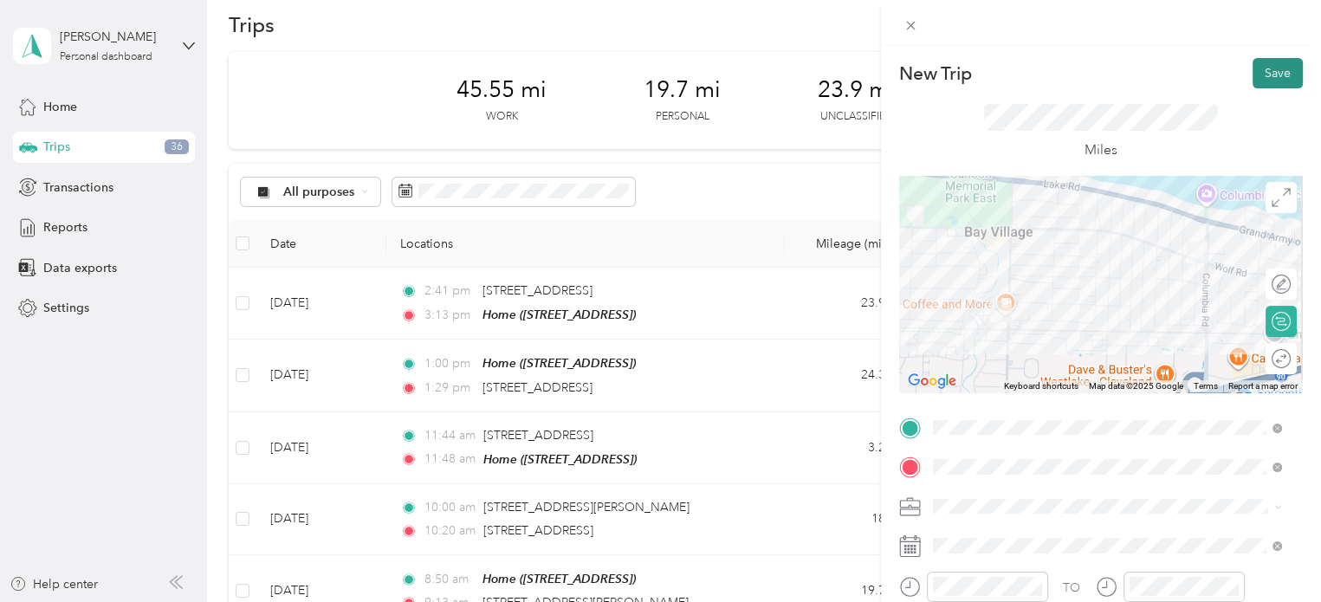
click at [1257, 82] on button "Save" at bounding box center [1277, 73] width 50 height 30
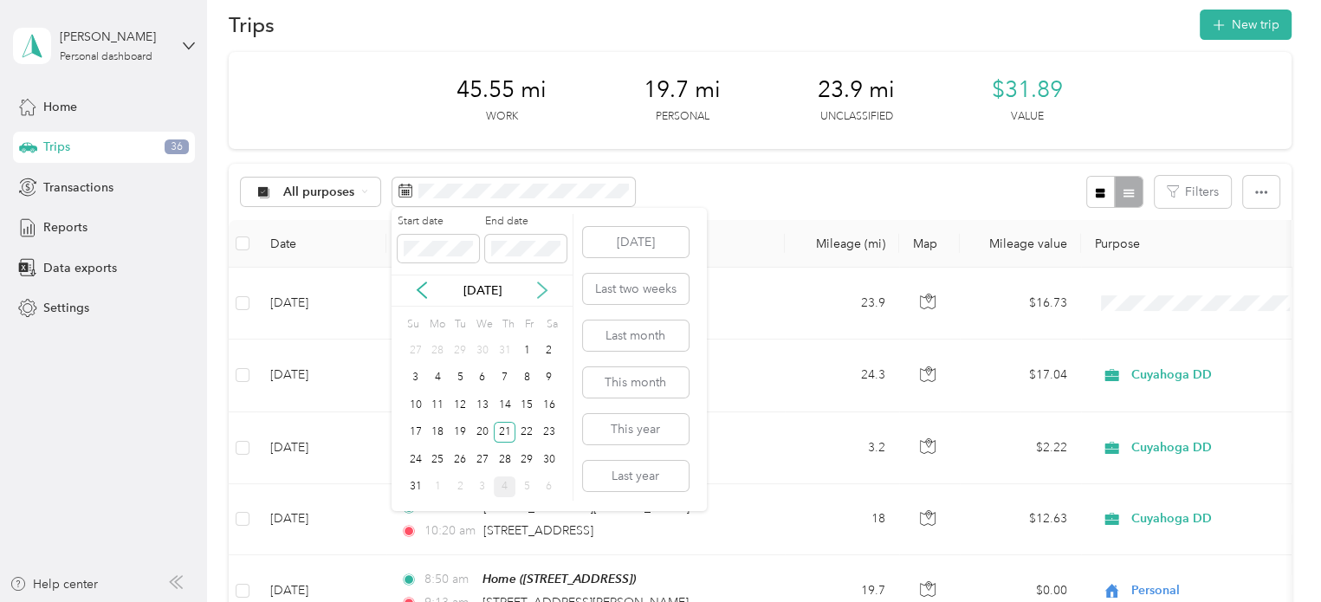
click at [539, 284] on icon at bounding box center [541, 289] width 17 height 17
click at [507, 353] on div "4" at bounding box center [505, 350] width 23 height 22
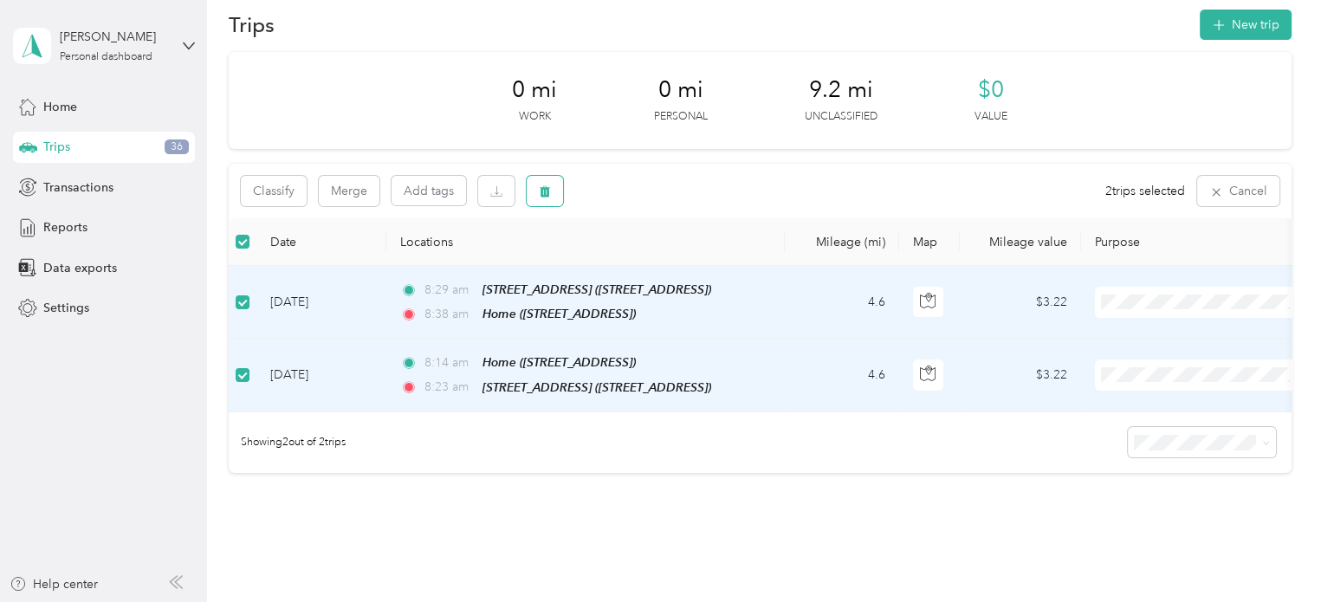
click at [548, 190] on icon "button" at bounding box center [544, 191] width 10 height 11
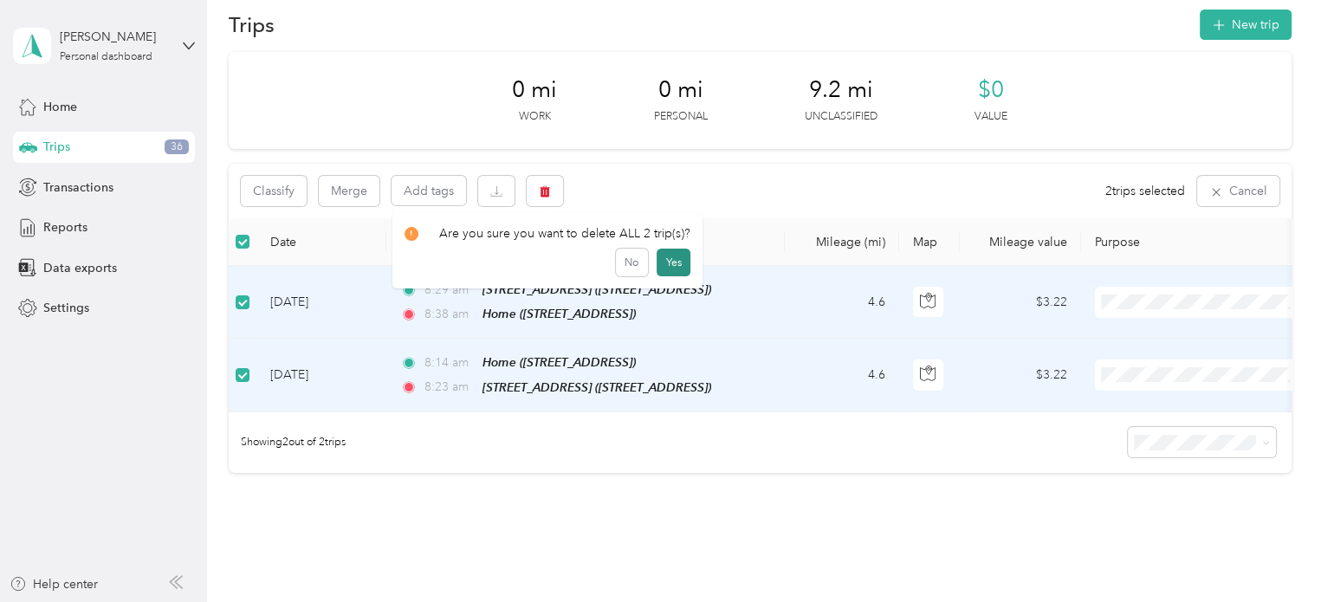
click at [662, 255] on button "Yes" at bounding box center [673, 263] width 34 height 28
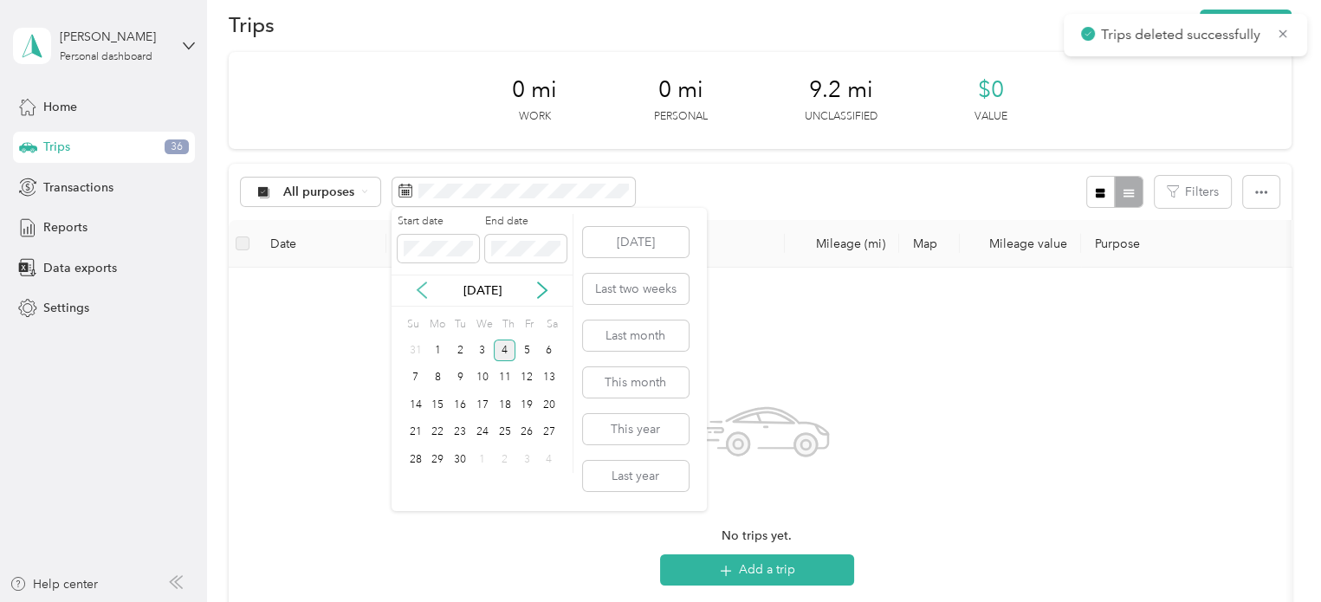
click at [423, 282] on icon at bounding box center [421, 289] width 17 height 17
click at [504, 431] on div "21" at bounding box center [505, 433] width 23 height 22
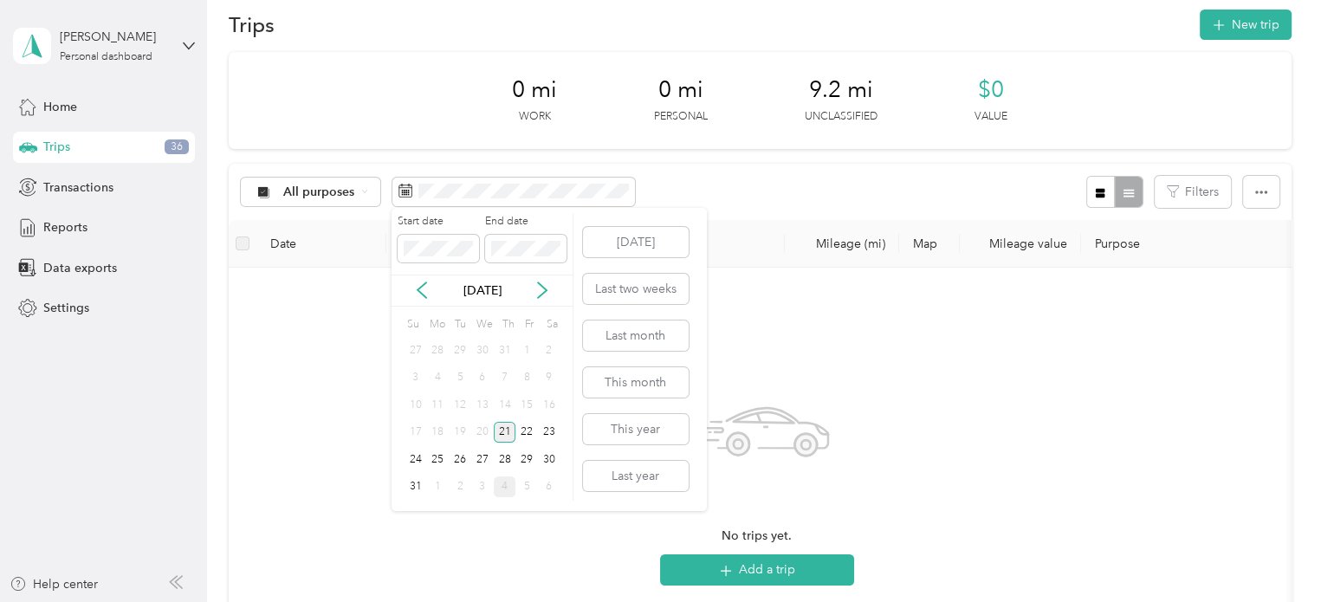
click at [504, 431] on div "21" at bounding box center [505, 433] width 23 height 22
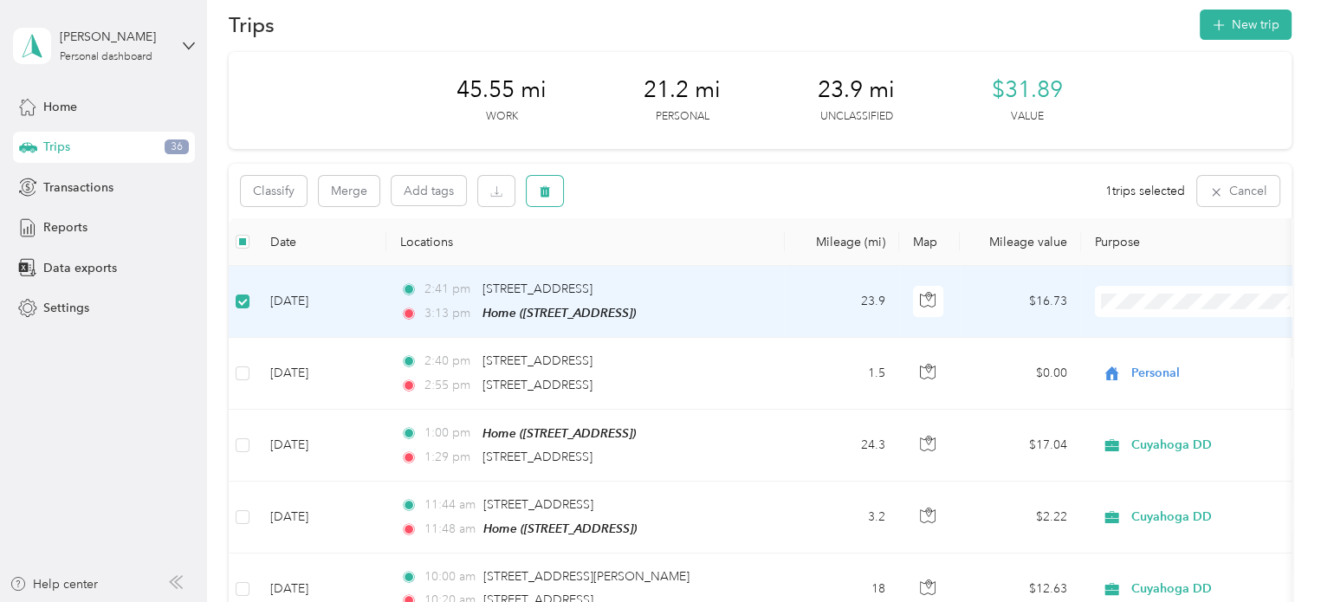
click at [533, 197] on button "button" at bounding box center [544, 191] width 36 height 30
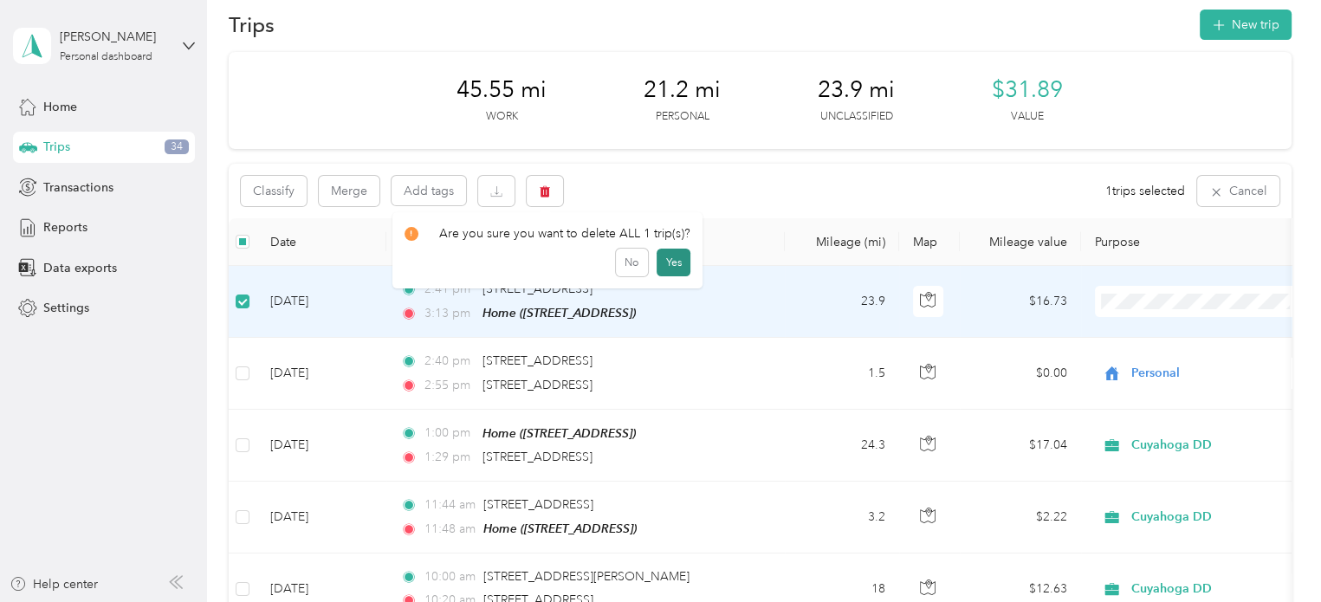
click at [660, 265] on button "Yes" at bounding box center [673, 263] width 34 height 28
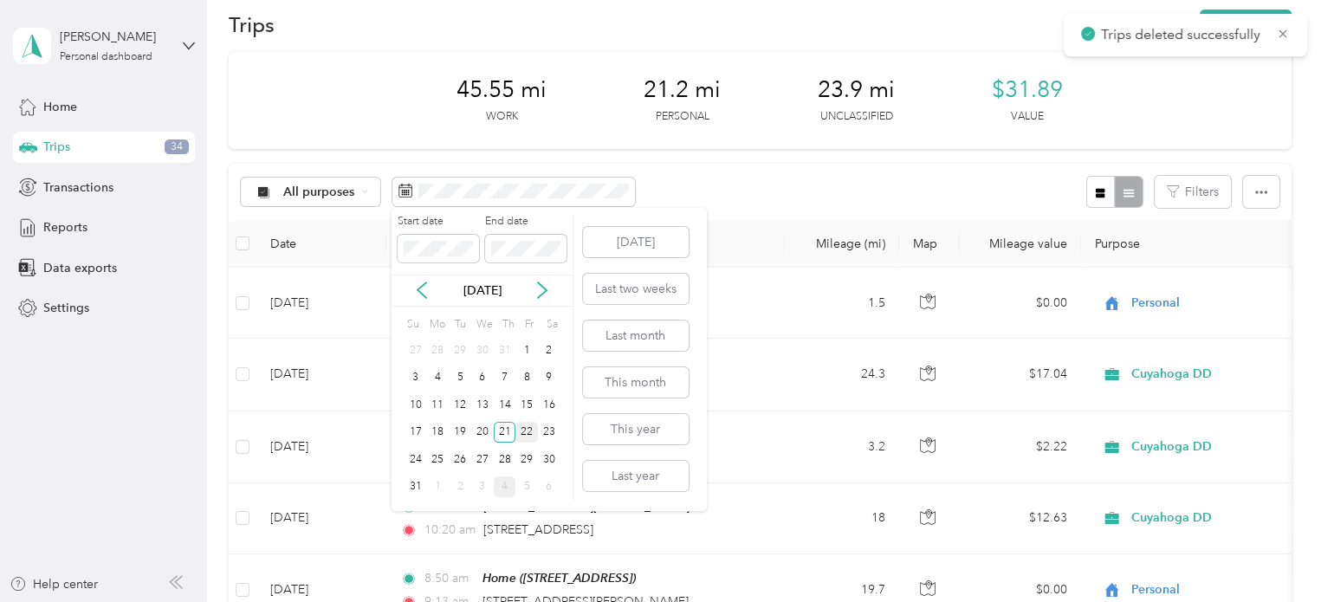
click at [523, 436] on div "22" at bounding box center [526, 433] width 23 height 22
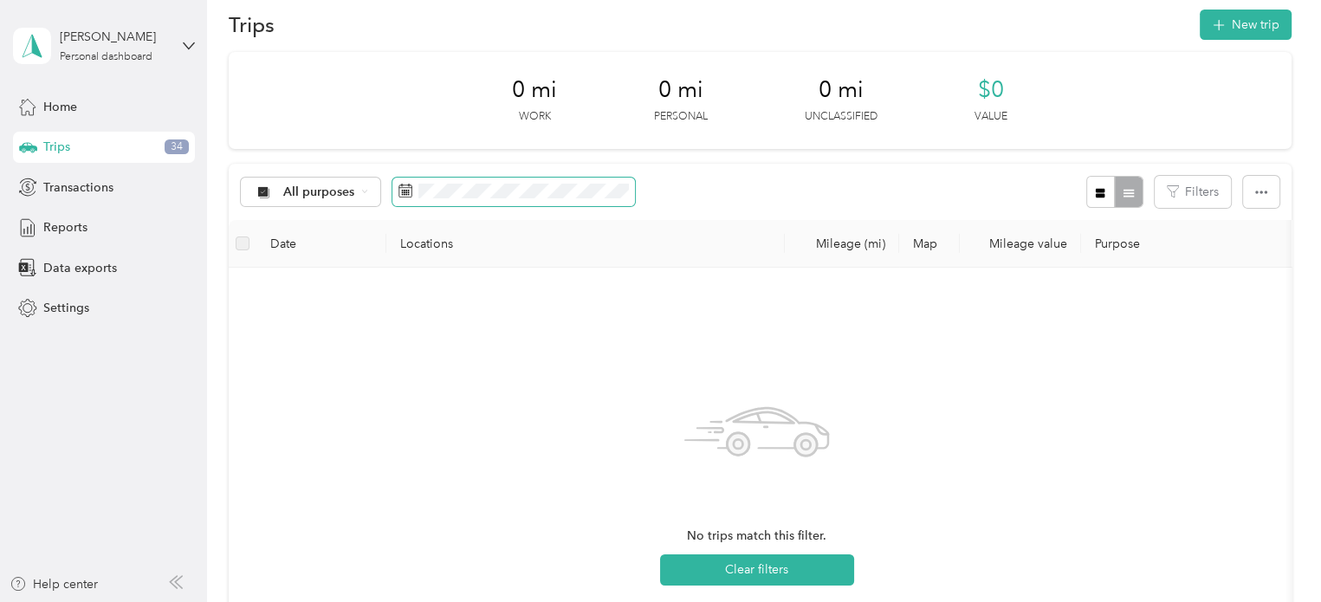
click at [457, 197] on span at bounding box center [513, 192] width 242 height 29
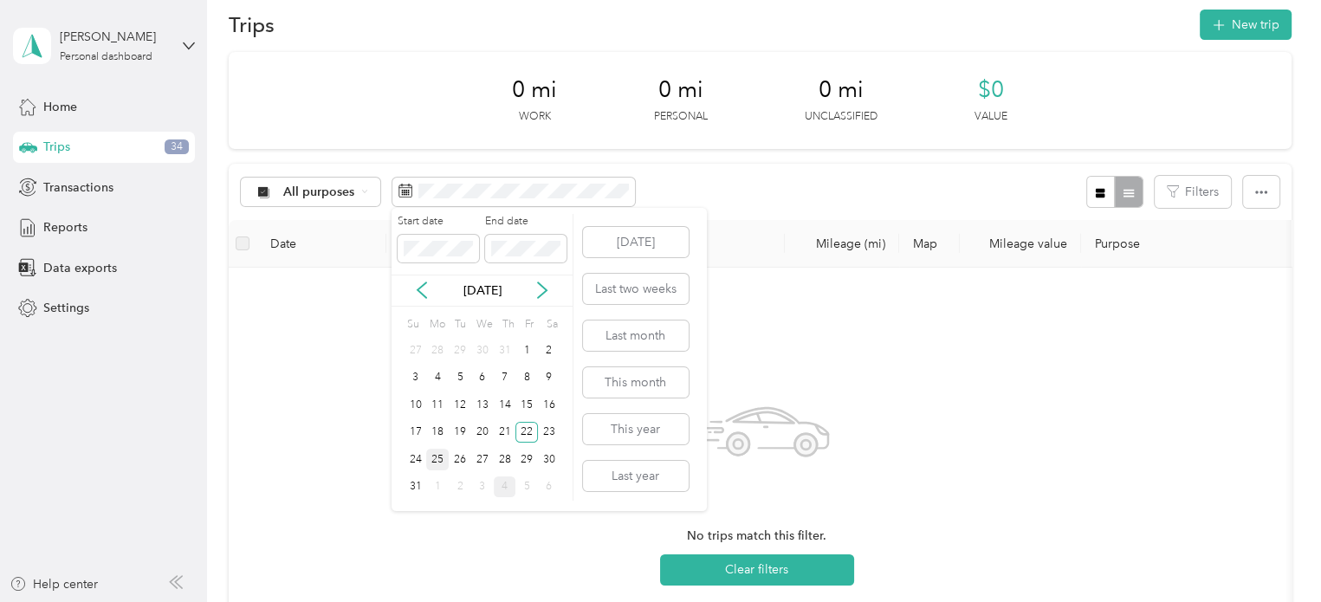
click at [433, 453] on div "25" at bounding box center [437, 460] width 23 height 22
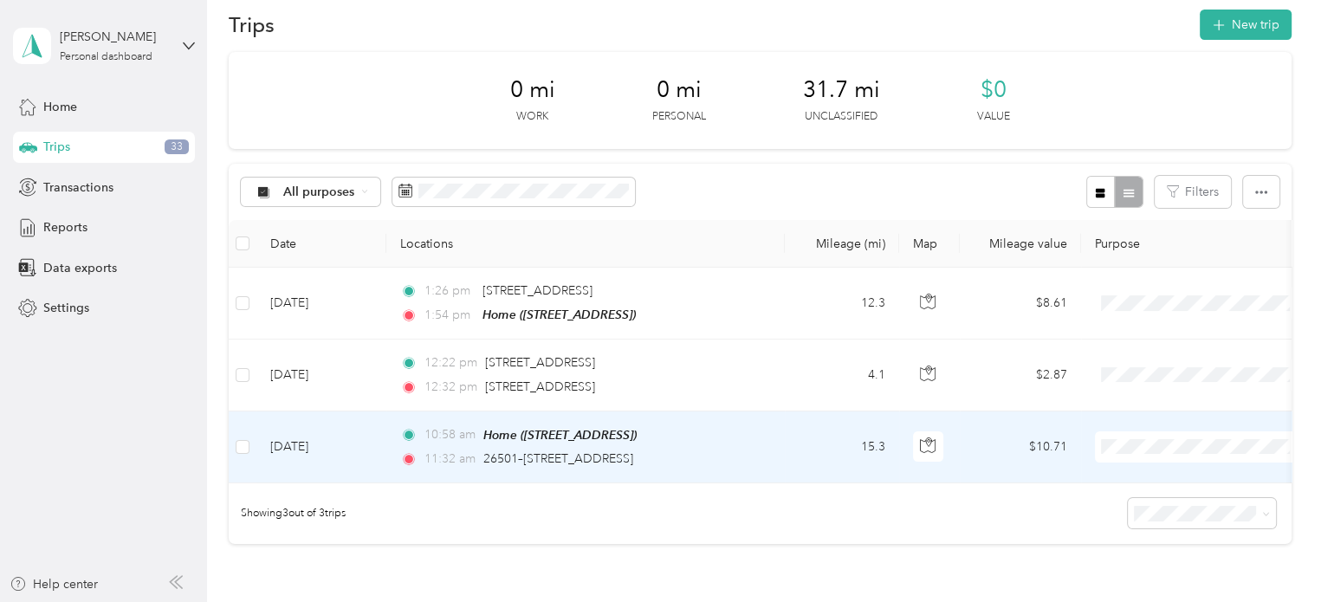
click at [1133, 504] on span "Personal" at bounding box center [1202, 506] width 190 height 18
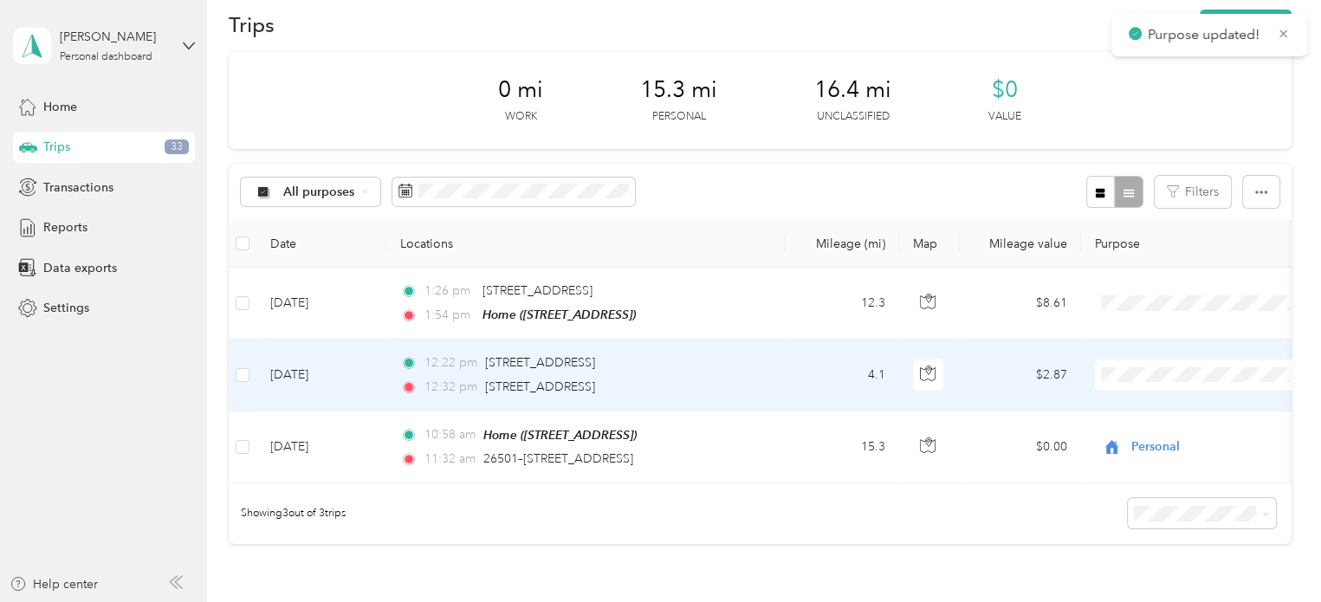
click at [1113, 364] on span at bounding box center [1202, 374] width 215 height 31
click at [1137, 401] on span "Cuyahoga DD" at bounding box center [1217, 405] width 160 height 18
click at [762, 388] on div "12:32 pm [STREET_ADDRESS]" at bounding box center [582, 387] width 364 height 19
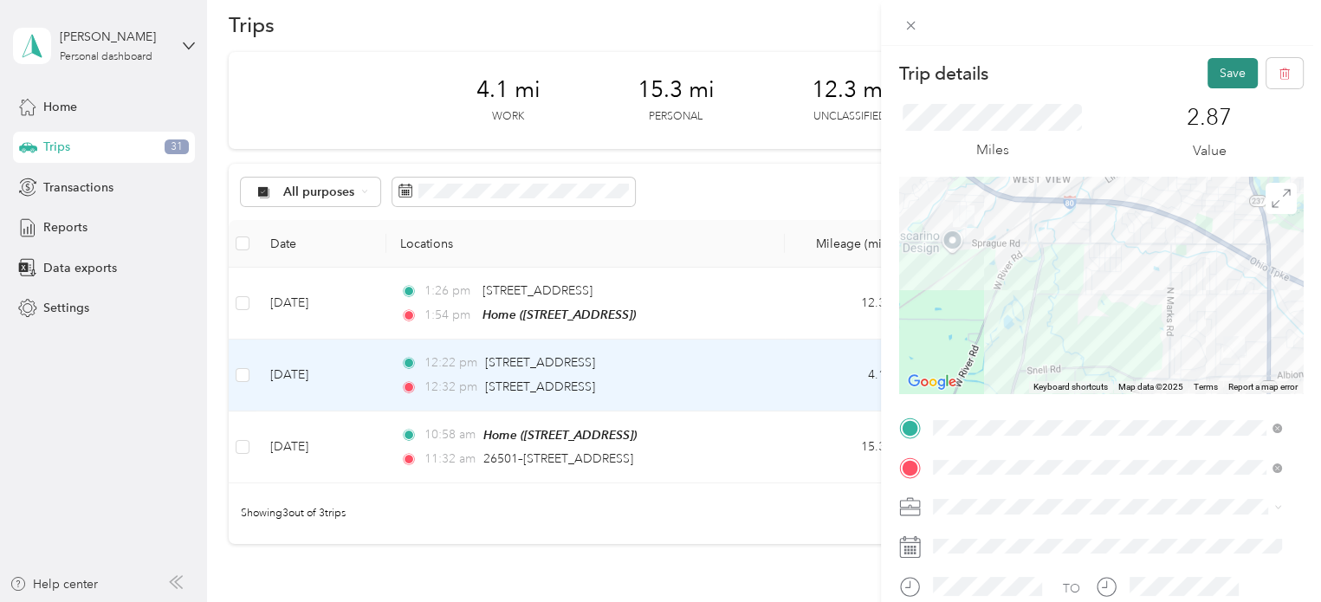
click at [1221, 75] on button "Save" at bounding box center [1232, 73] width 50 height 30
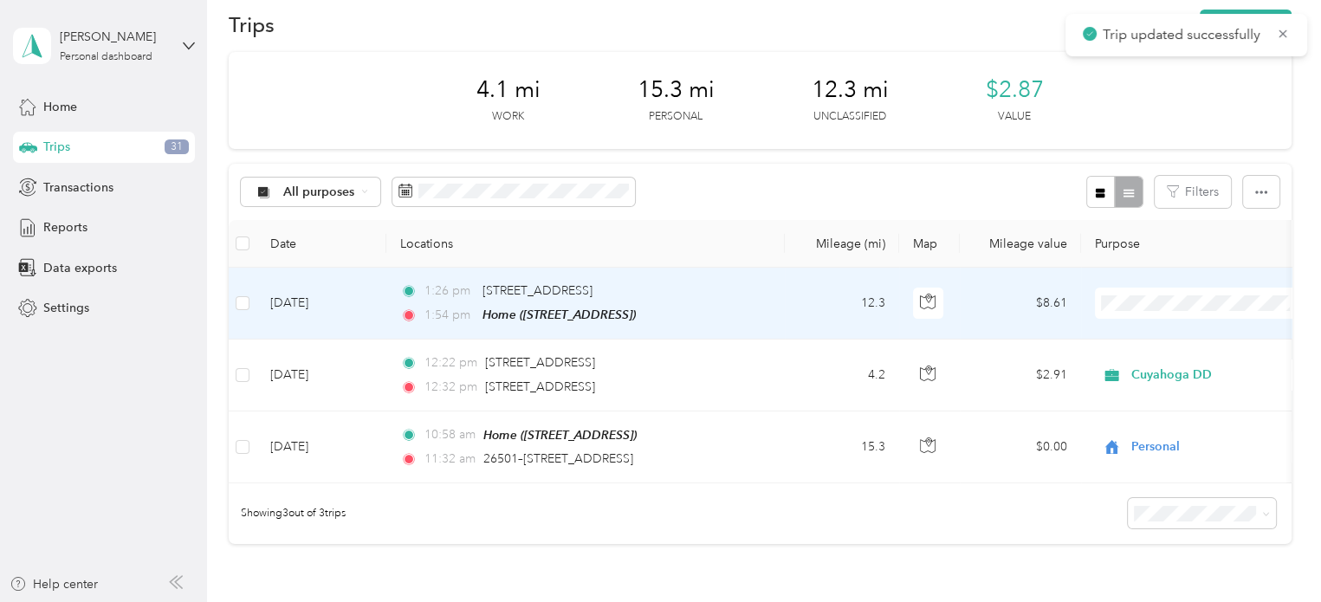
click at [1152, 355] on span "Personal" at bounding box center [1217, 364] width 160 height 18
click at [776, 297] on td "1:26 pm [STREET_ADDRESS] 1:54 pm Home ([STREET_ADDRESS])" at bounding box center [585, 304] width 398 height 72
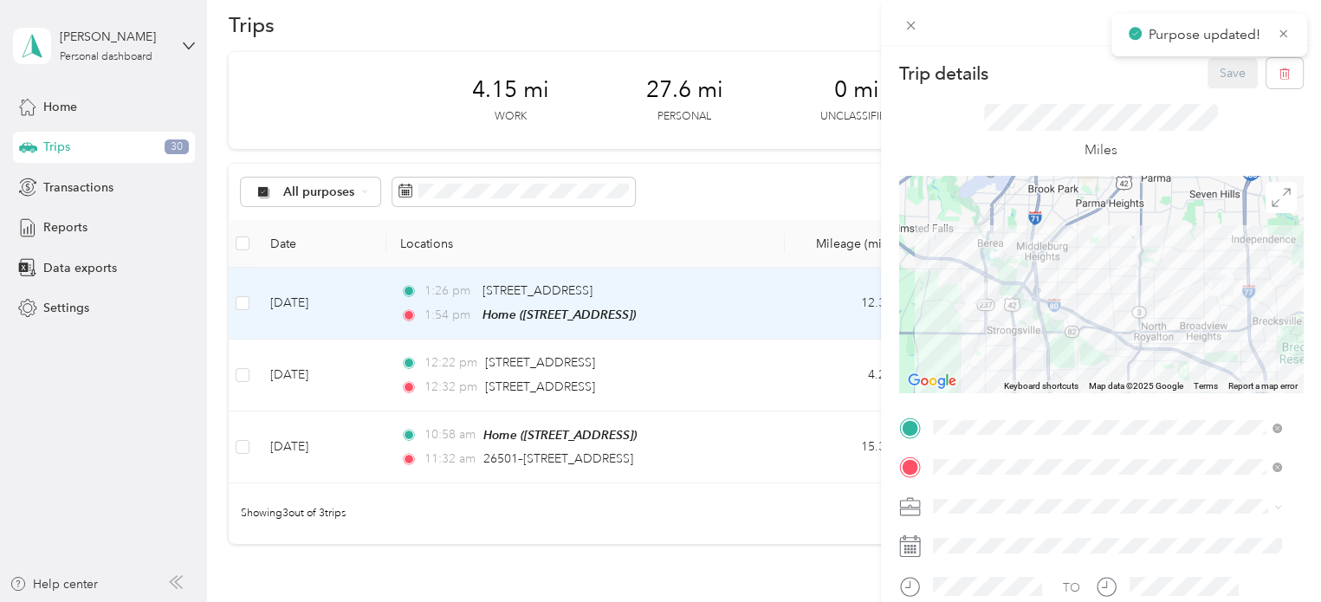
click at [429, 193] on div "Trip details Save This trip cannot be edited because it is either under review,…" at bounding box center [660, 301] width 1321 height 602
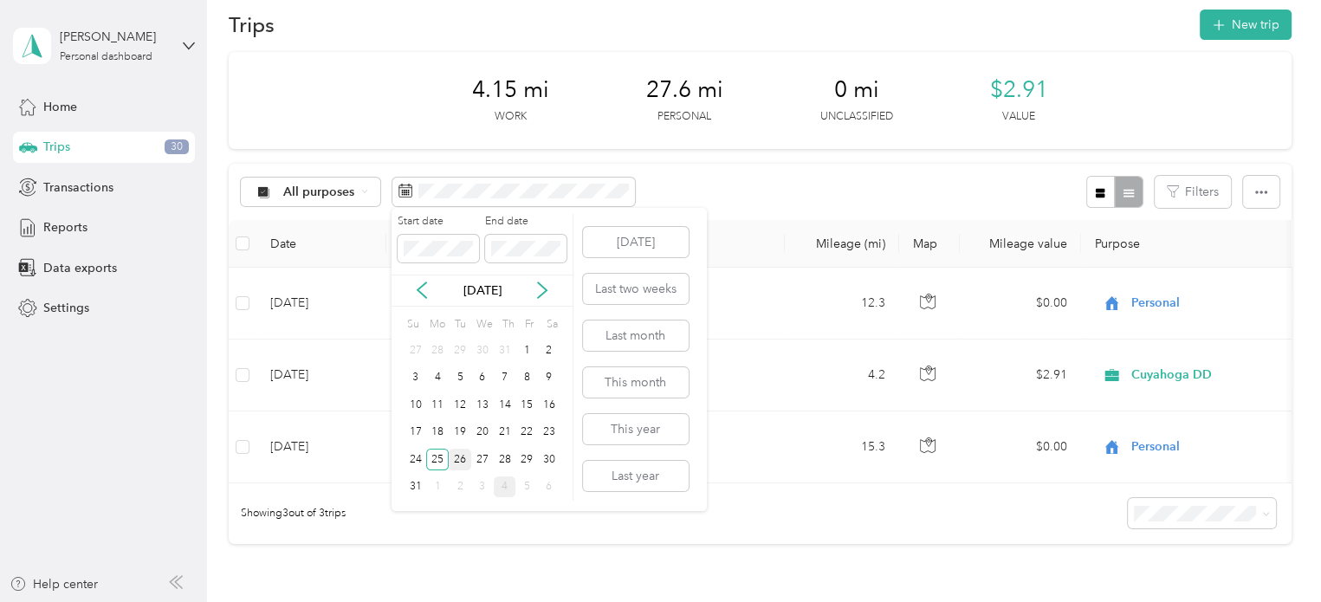
click at [462, 458] on div "26" at bounding box center [460, 460] width 23 height 22
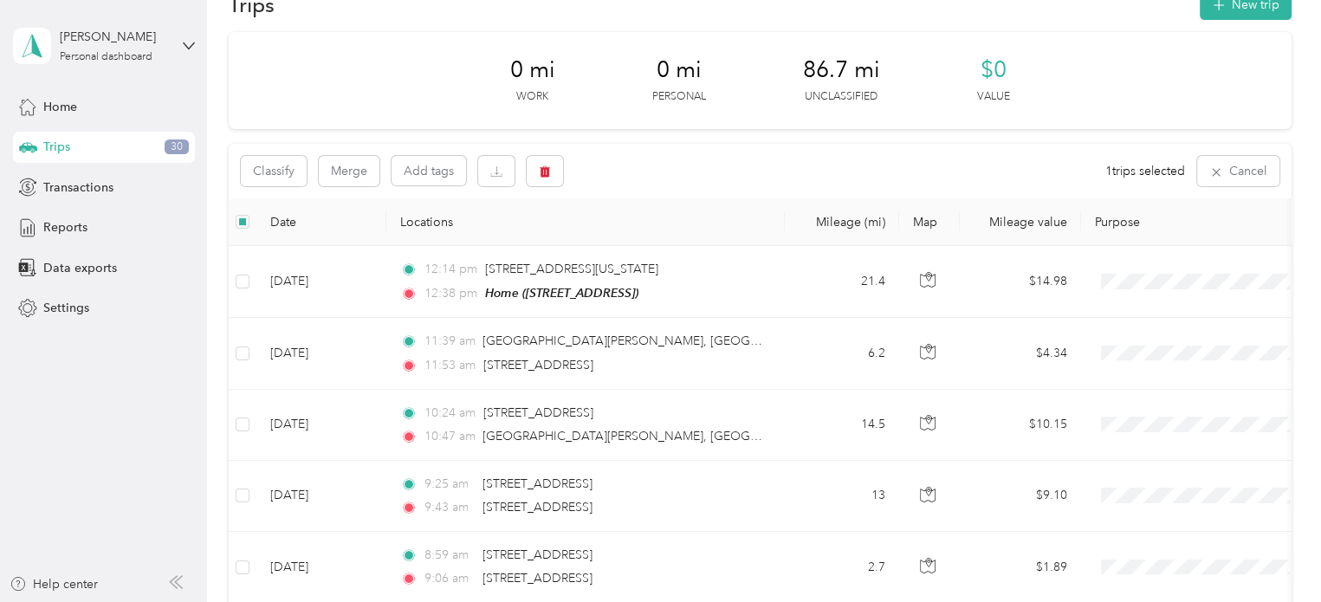
scroll to position [35, 0]
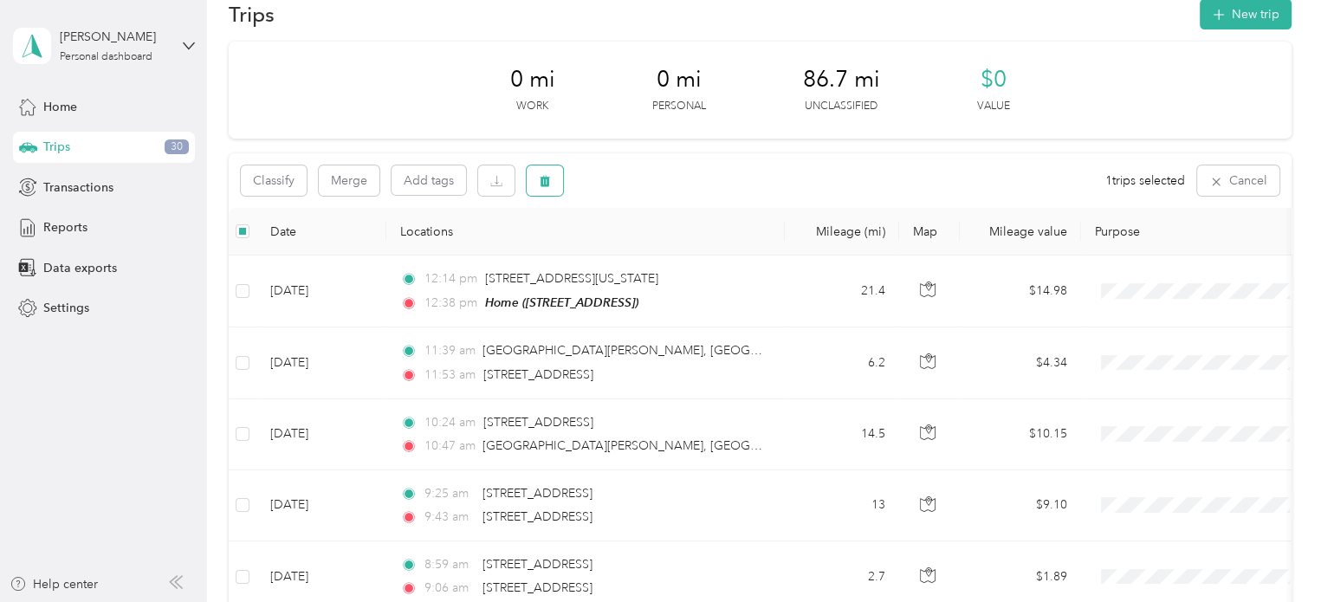
click at [540, 181] on icon "button" at bounding box center [545, 181] width 12 height 12
click at [667, 255] on button "Yes" at bounding box center [673, 253] width 34 height 28
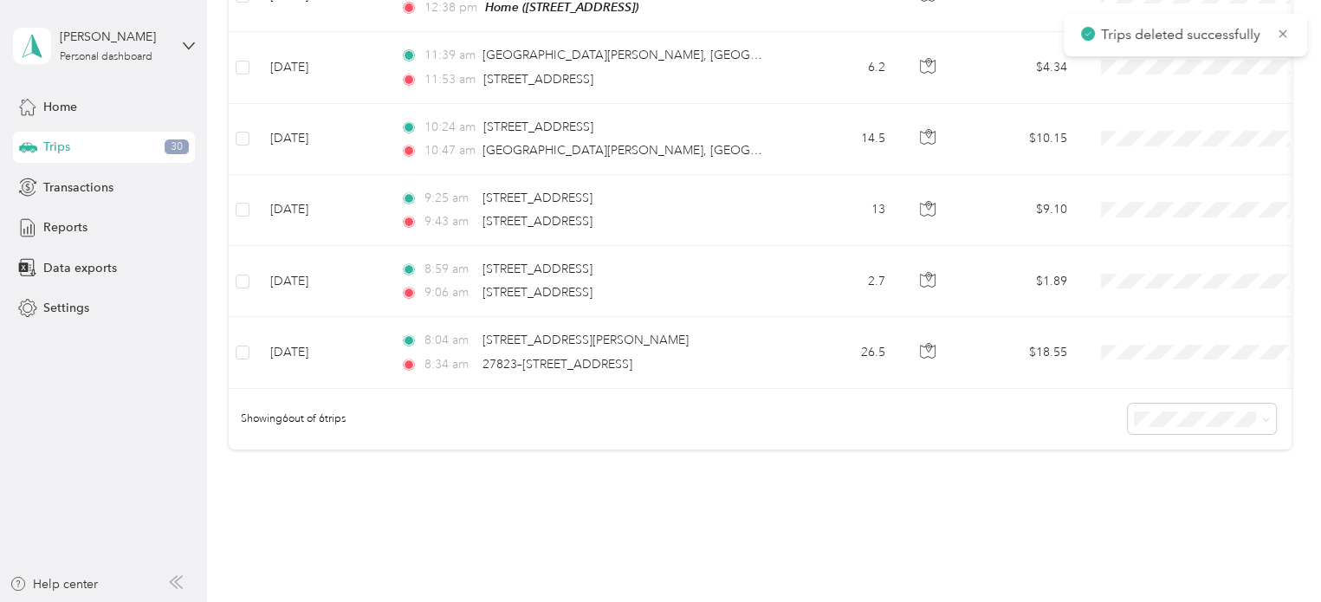
scroll to position [209, 0]
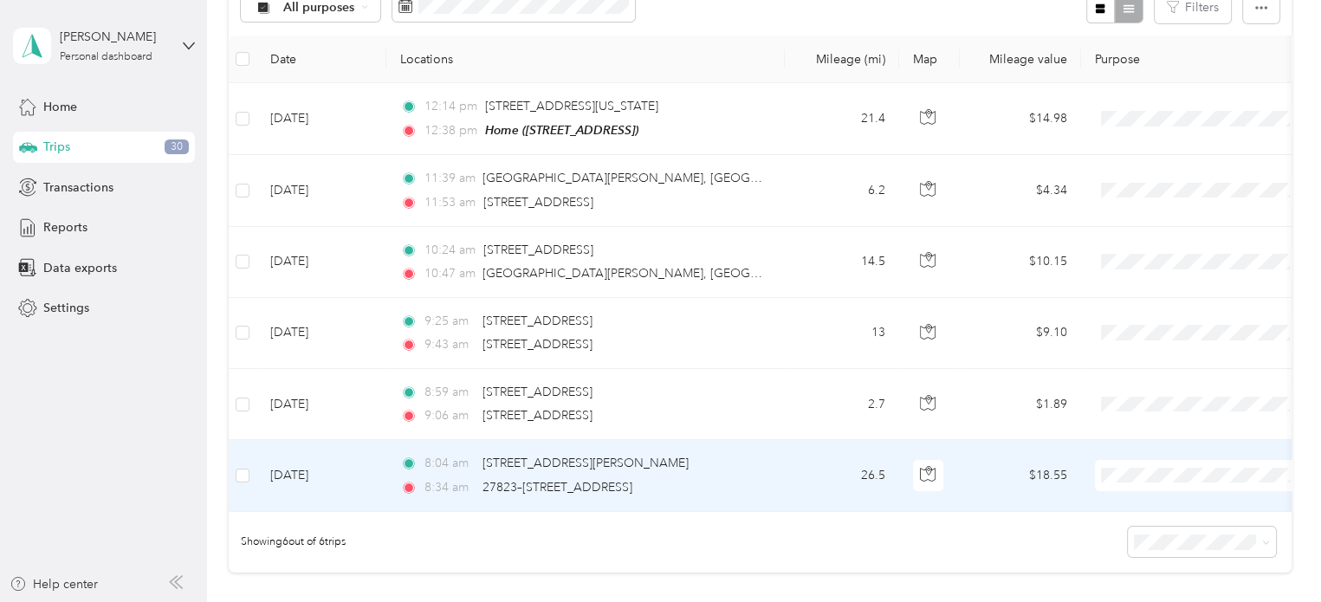
click at [1145, 455] on td at bounding box center [1202, 475] width 242 height 71
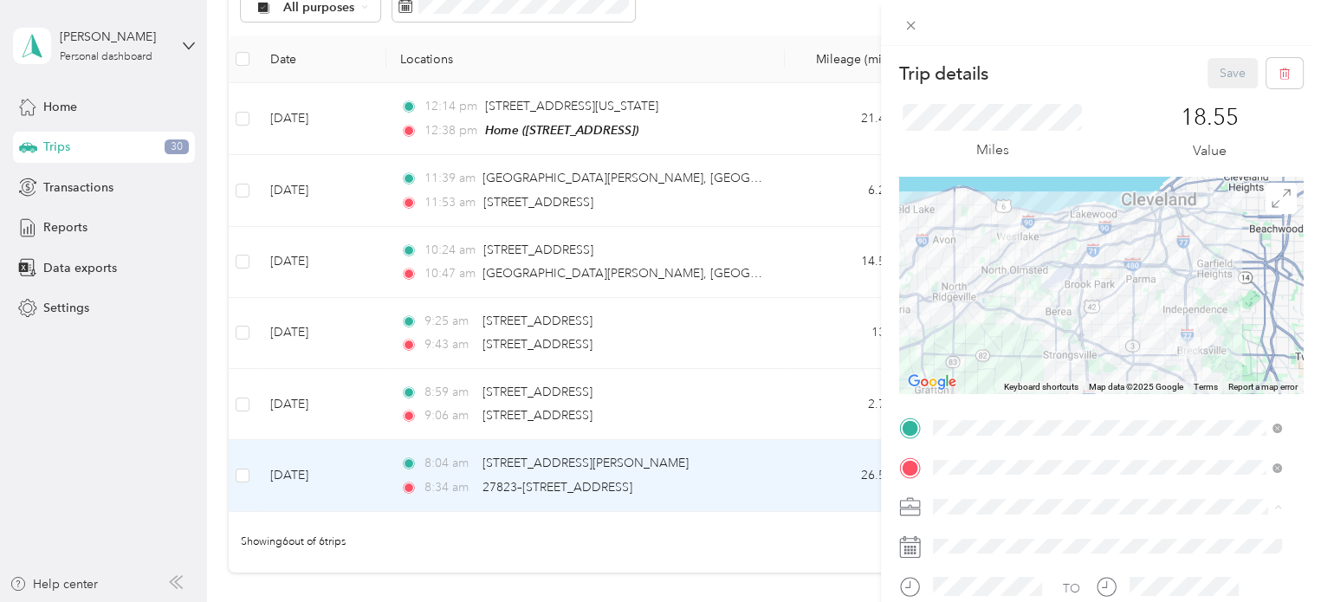
click at [976, 565] on span "Personal" at bounding box center [962, 567] width 46 height 15
click at [1214, 65] on button "Save" at bounding box center [1232, 73] width 50 height 30
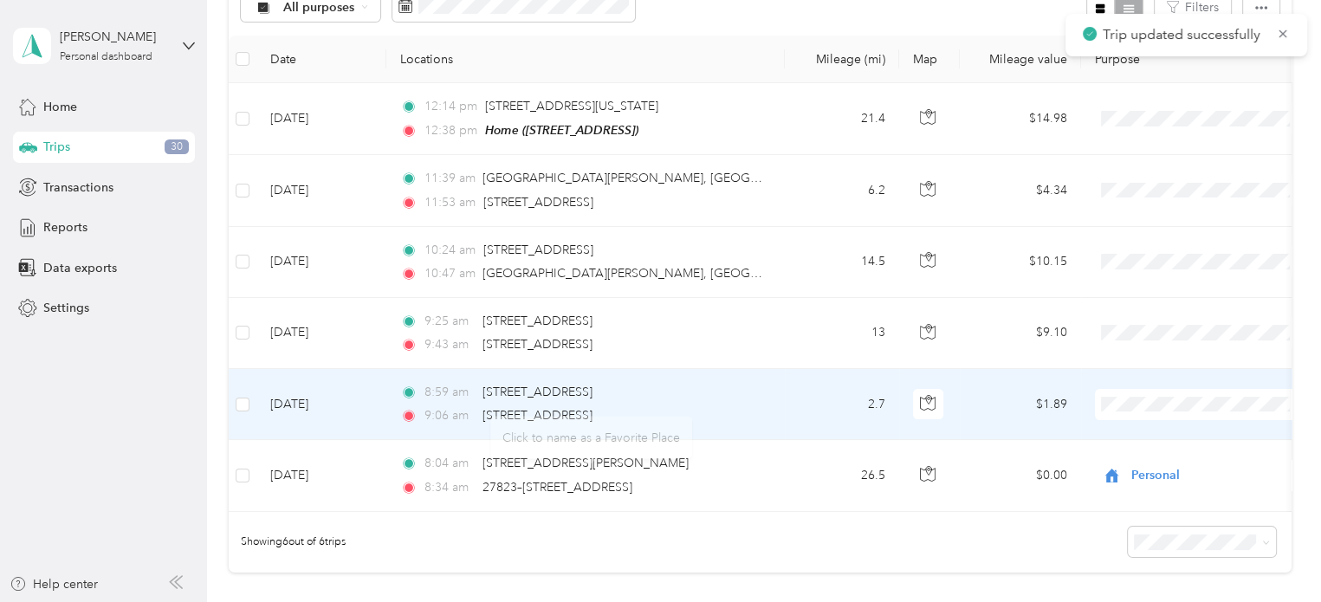
click at [685, 394] on div "8:59 am [STREET_ADDRESS]" at bounding box center [582, 392] width 364 height 19
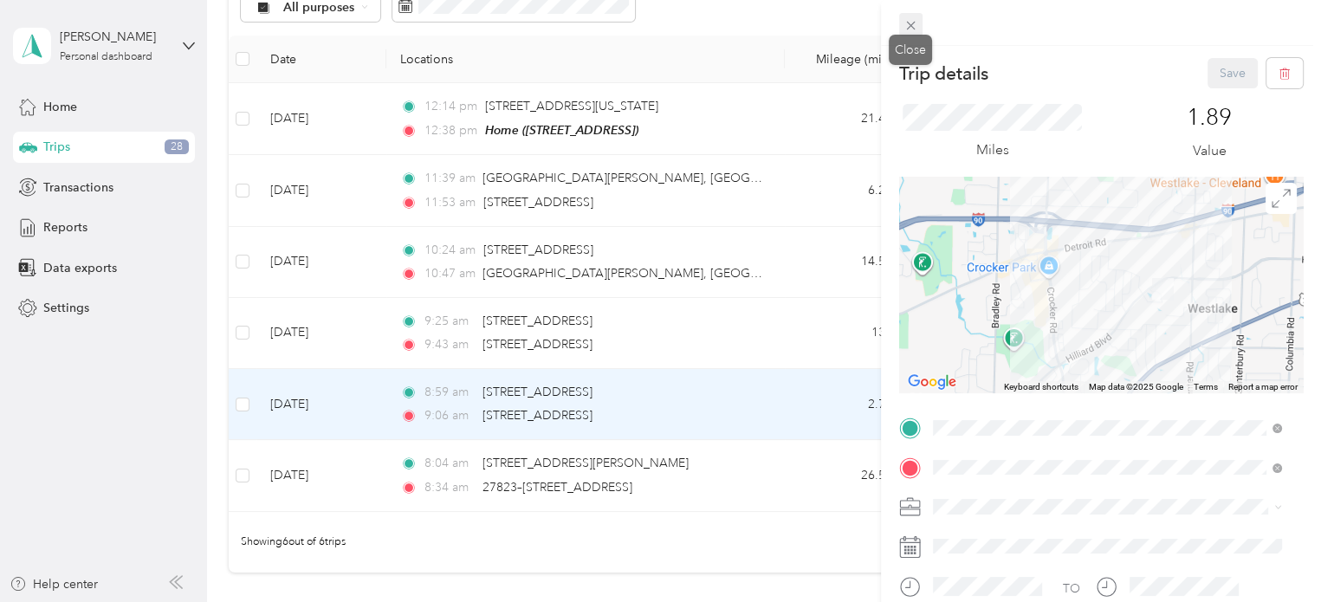
click at [908, 23] on icon at bounding box center [910, 26] width 9 height 9
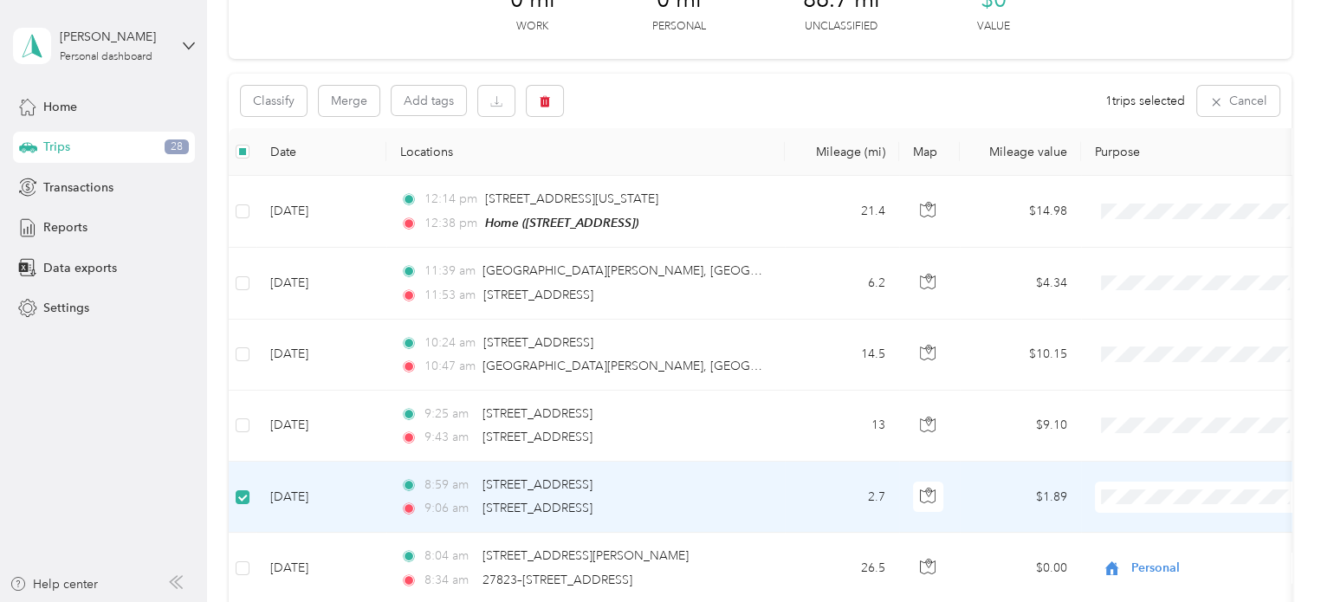
scroll to position [118, 0]
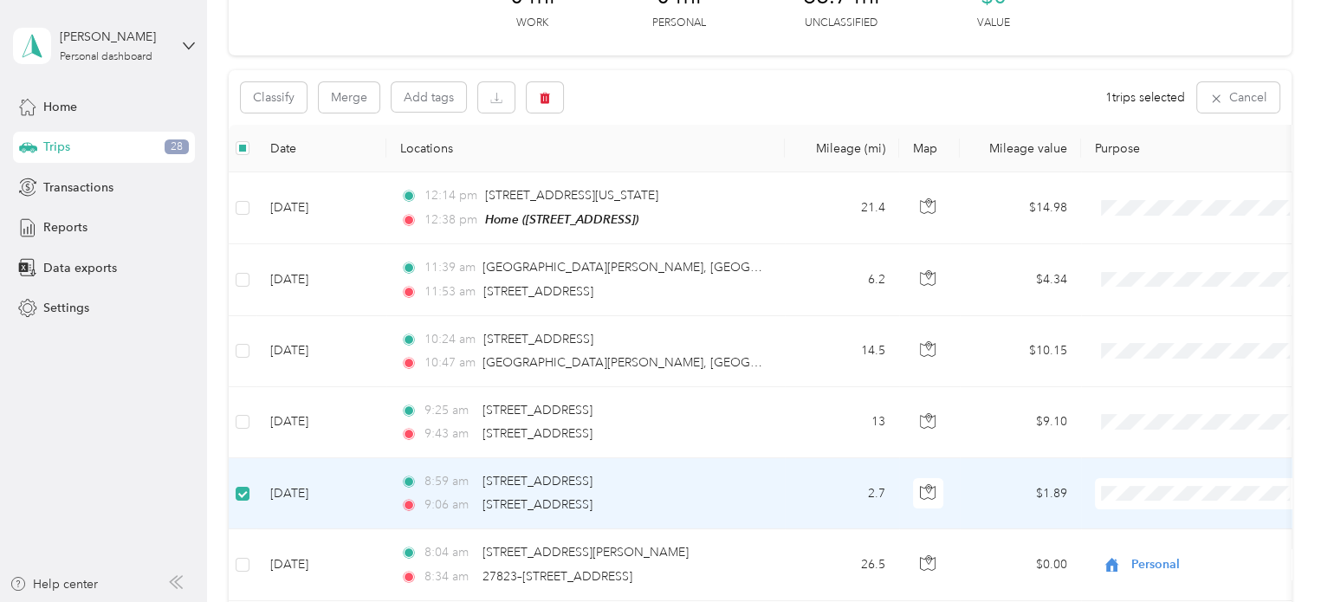
click at [1140, 485] on span at bounding box center [1202, 493] width 215 height 31
click at [1137, 521] on span "Cuyahoga DD" at bounding box center [1217, 523] width 160 height 18
click at [758, 489] on div "8:59 am [STREET_ADDRESS] 9:06 am [STREET_ADDRESS]" at bounding box center [582, 493] width 364 height 42
click at [836, 486] on td "2.7" at bounding box center [842, 493] width 114 height 71
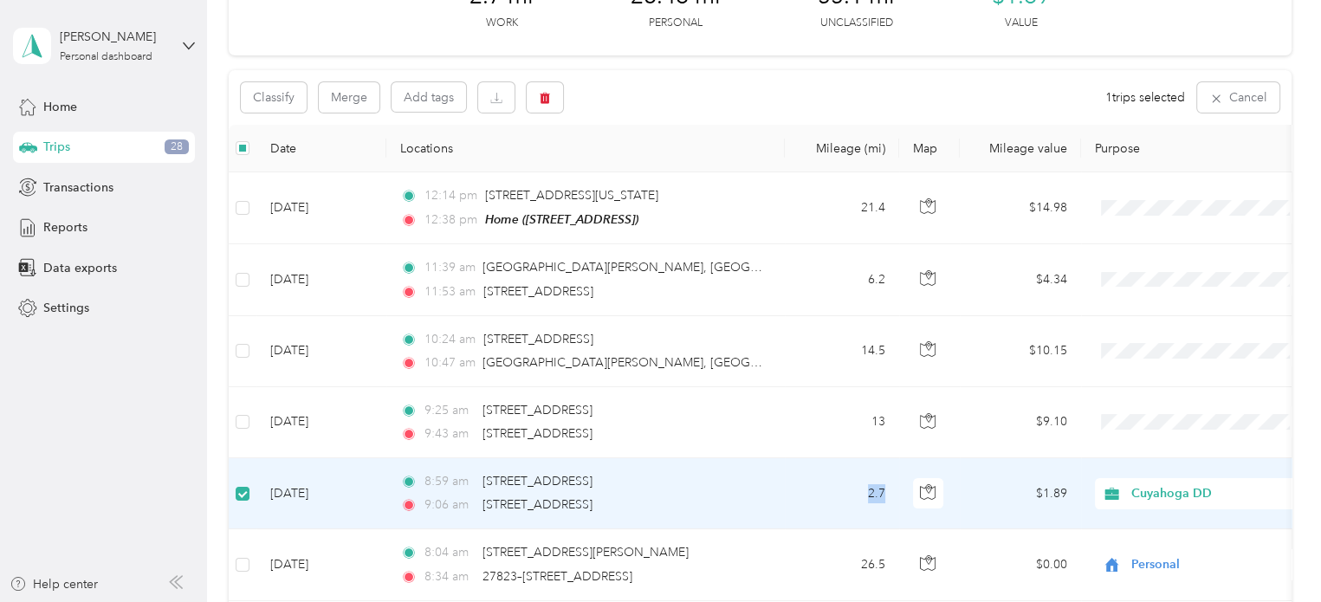
click at [836, 486] on td "2.7" at bounding box center [842, 493] width 114 height 71
click at [683, 500] on div "9:06 am [STREET_ADDRESS]" at bounding box center [582, 504] width 364 height 19
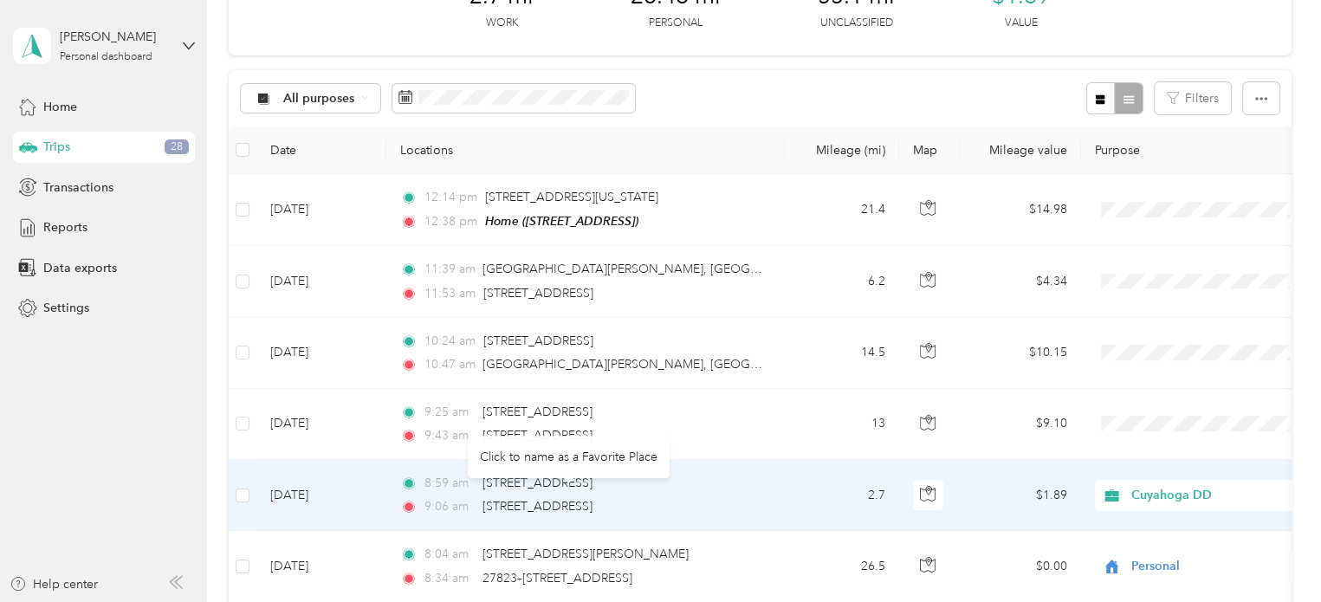
click at [694, 493] on div "8:59 am [STREET_ADDRESS] 9:06 am [STREET_ADDRESS]" at bounding box center [582, 495] width 364 height 42
click at [694, 493] on div at bounding box center [660, 301] width 1321 height 602
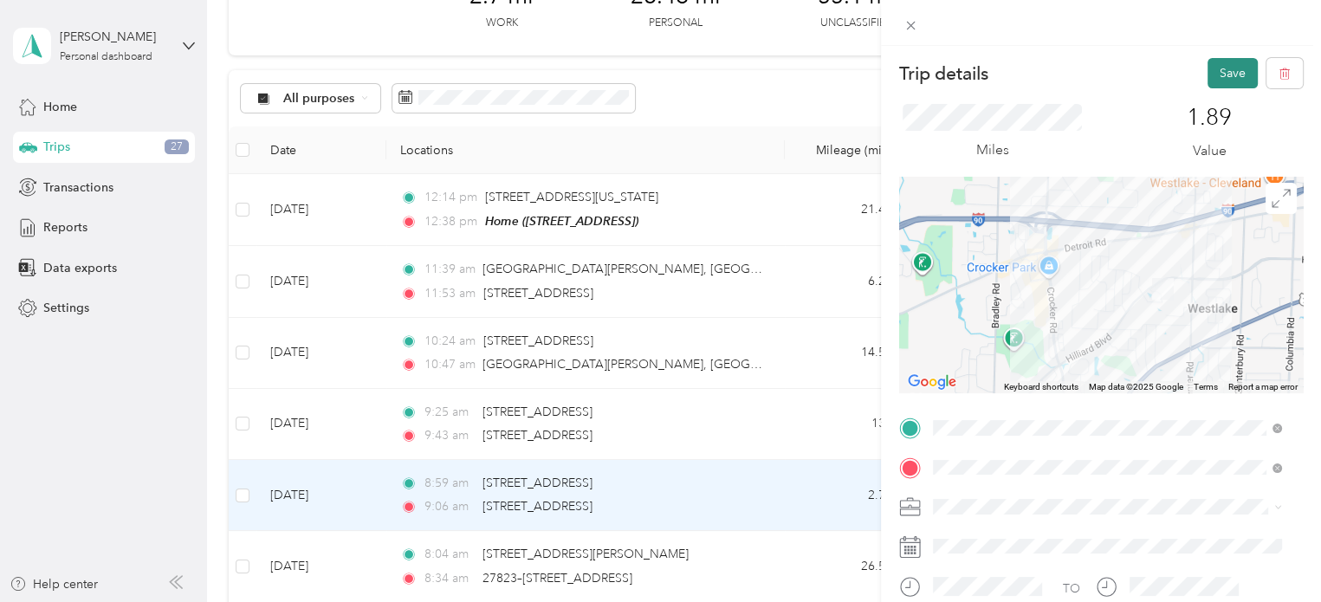
click at [1214, 68] on button "Save" at bounding box center [1232, 73] width 50 height 30
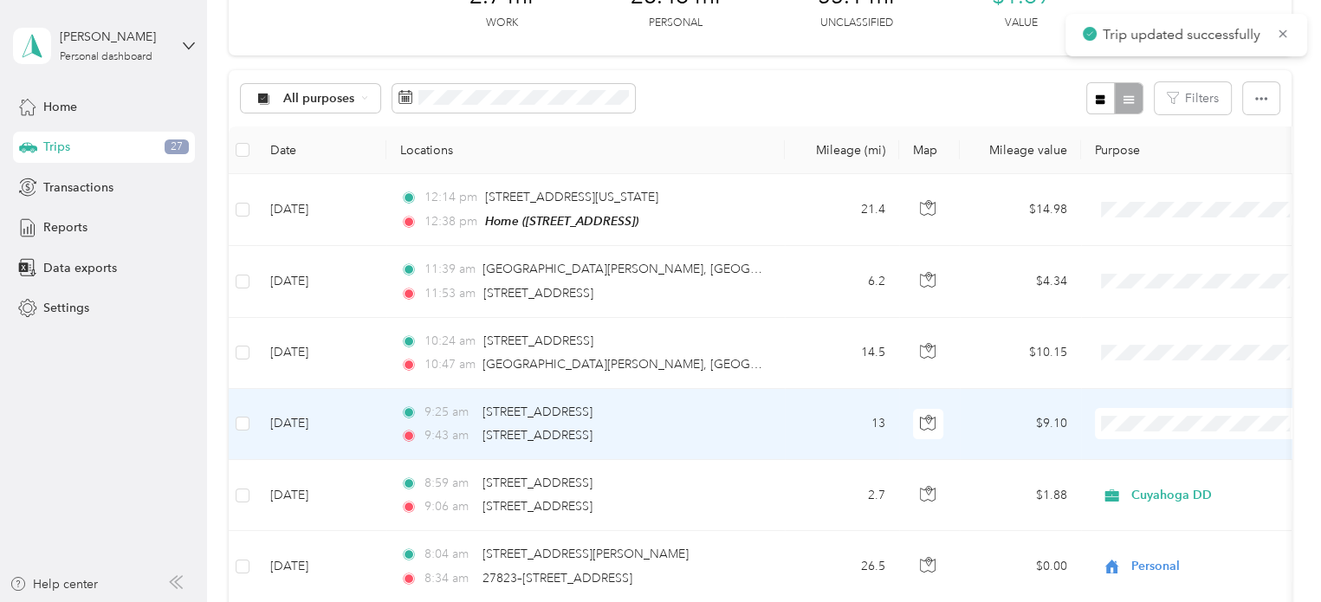
click at [793, 409] on td "13" at bounding box center [842, 424] width 114 height 71
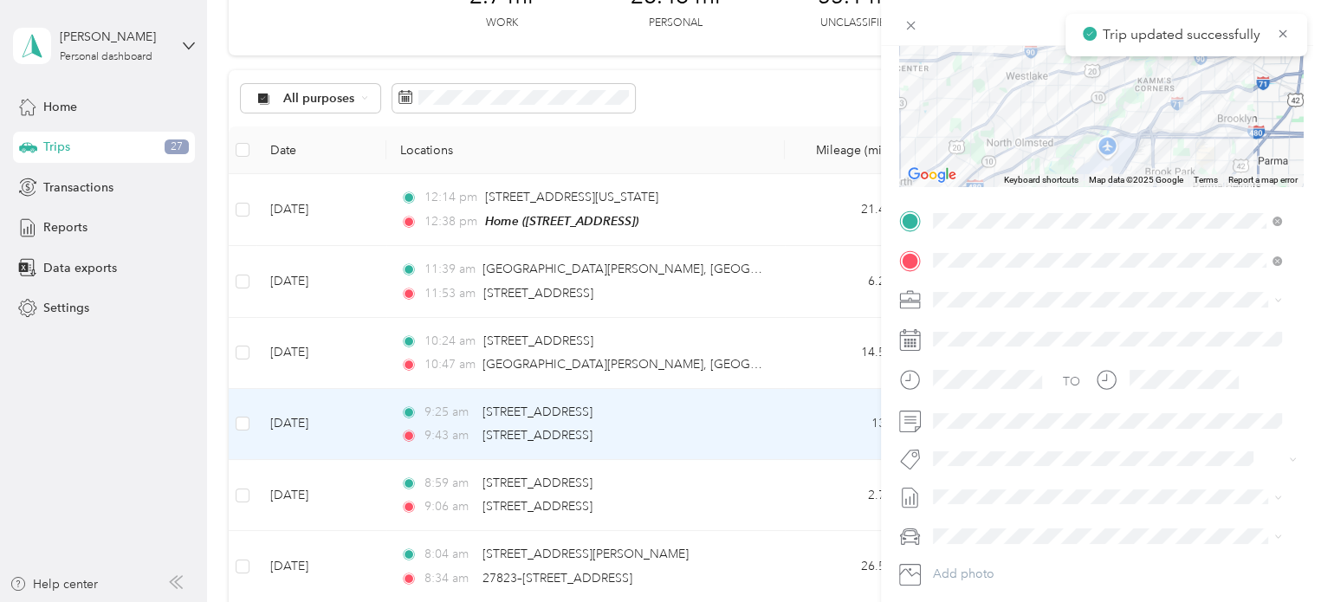
scroll to position [308, 0]
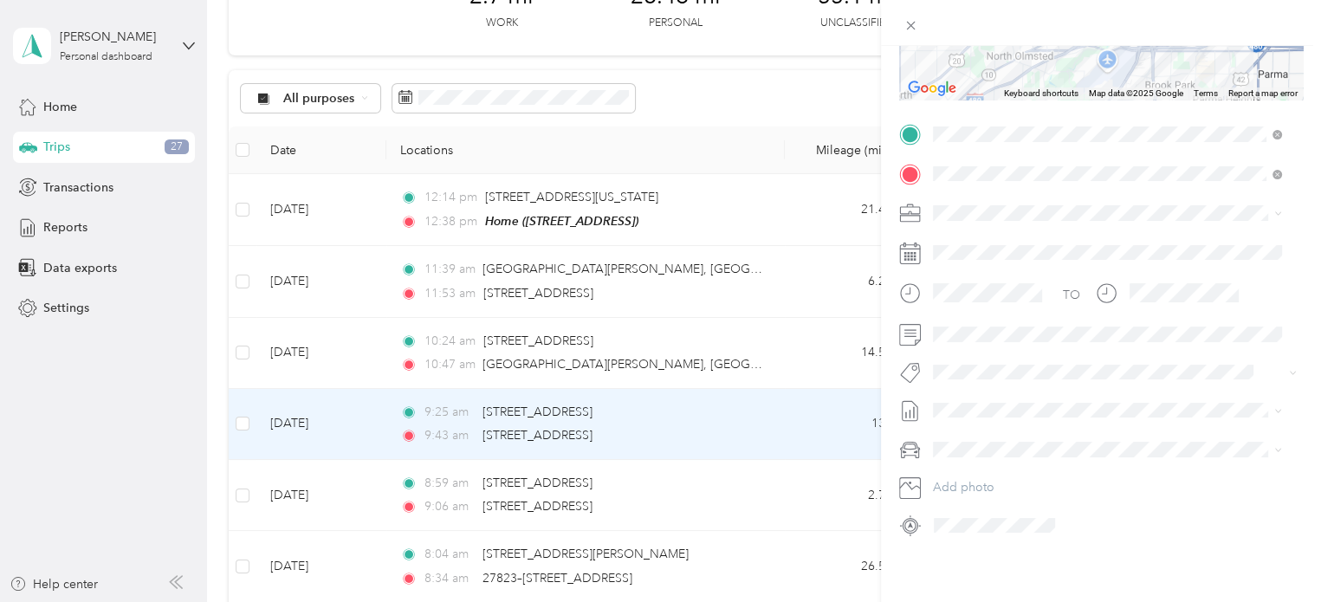
click at [960, 228] on div "Cuyahoga DD" at bounding box center [1107, 225] width 337 height 18
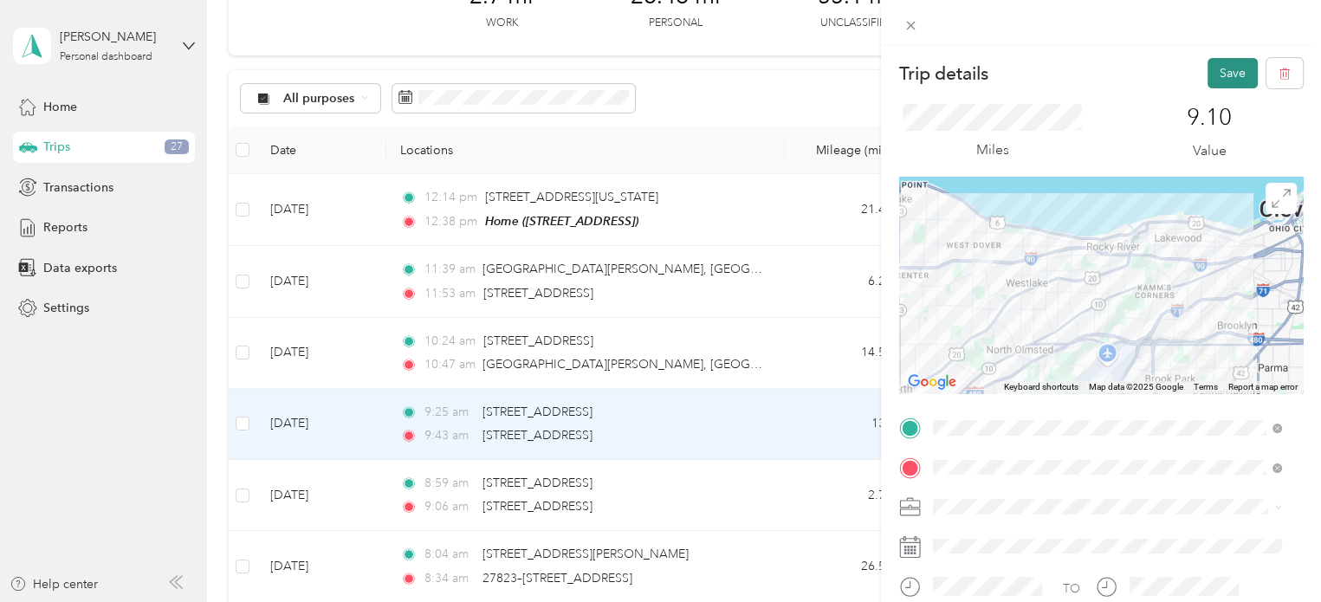
click at [1207, 75] on button "Save" at bounding box center [1232, 73] width 50 height 30
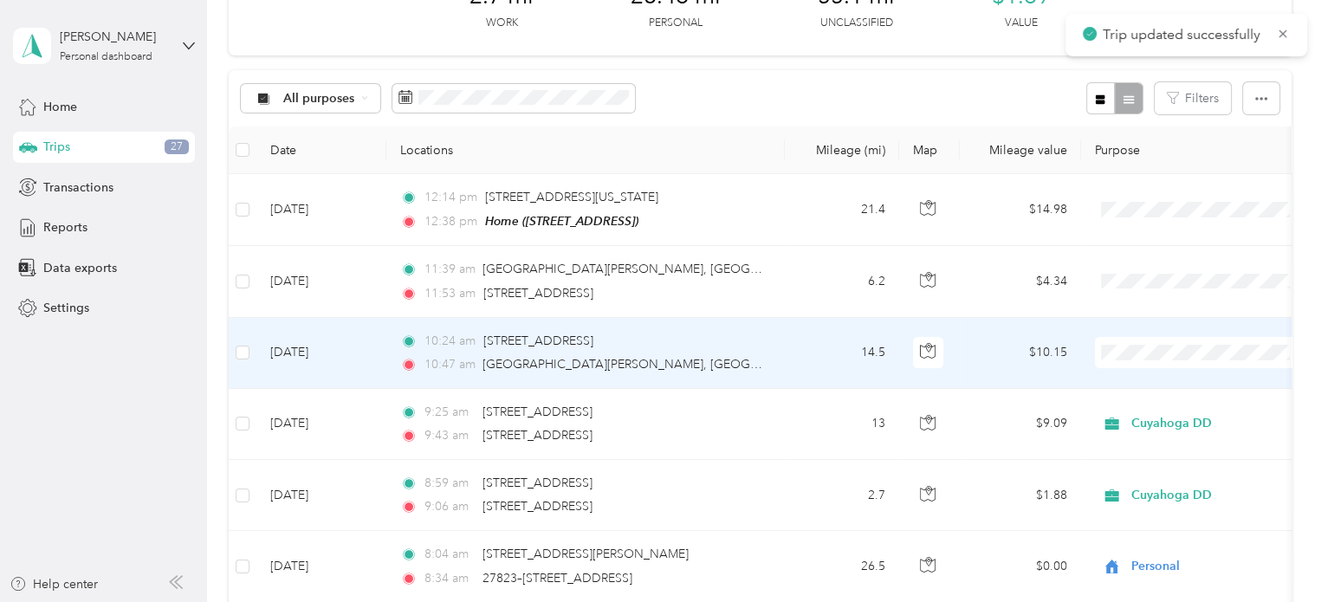
click at [771, 351] on td "10:24 am [STREET_ADDRESS] 10:47 am [GEOGRAPHIC_DATA][PERSON_NAME], [GEOGRAPHIC_…" at bounding box center [585, 353] width 398 height 71
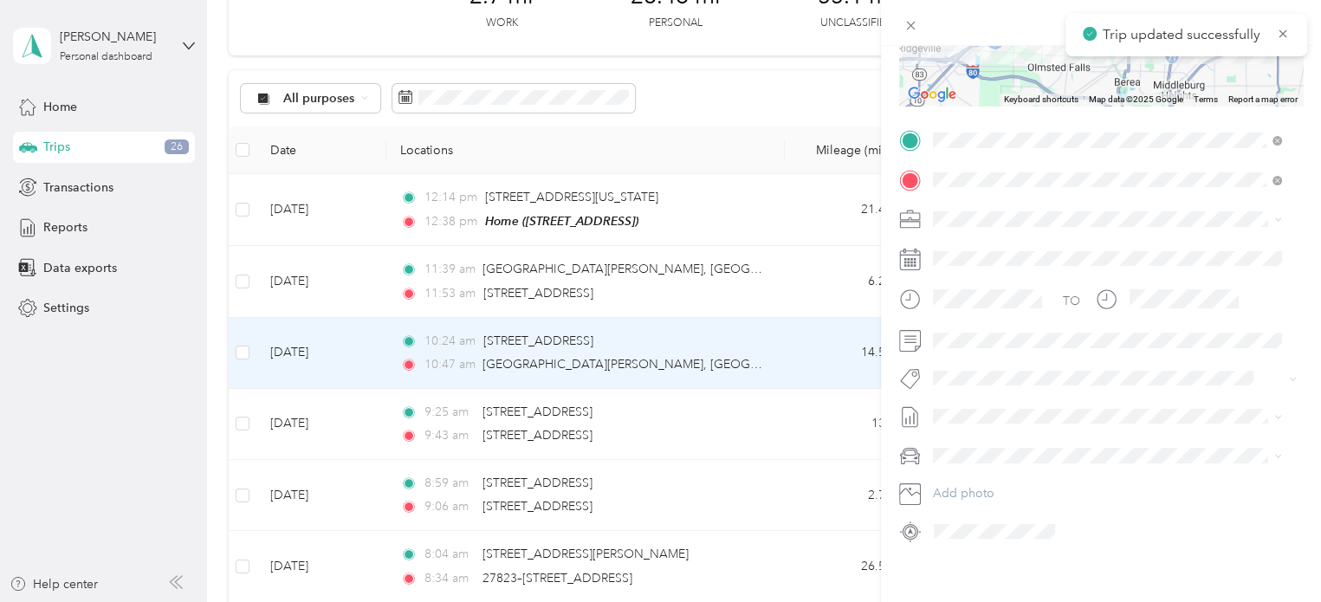
scroll to position [293, 0]
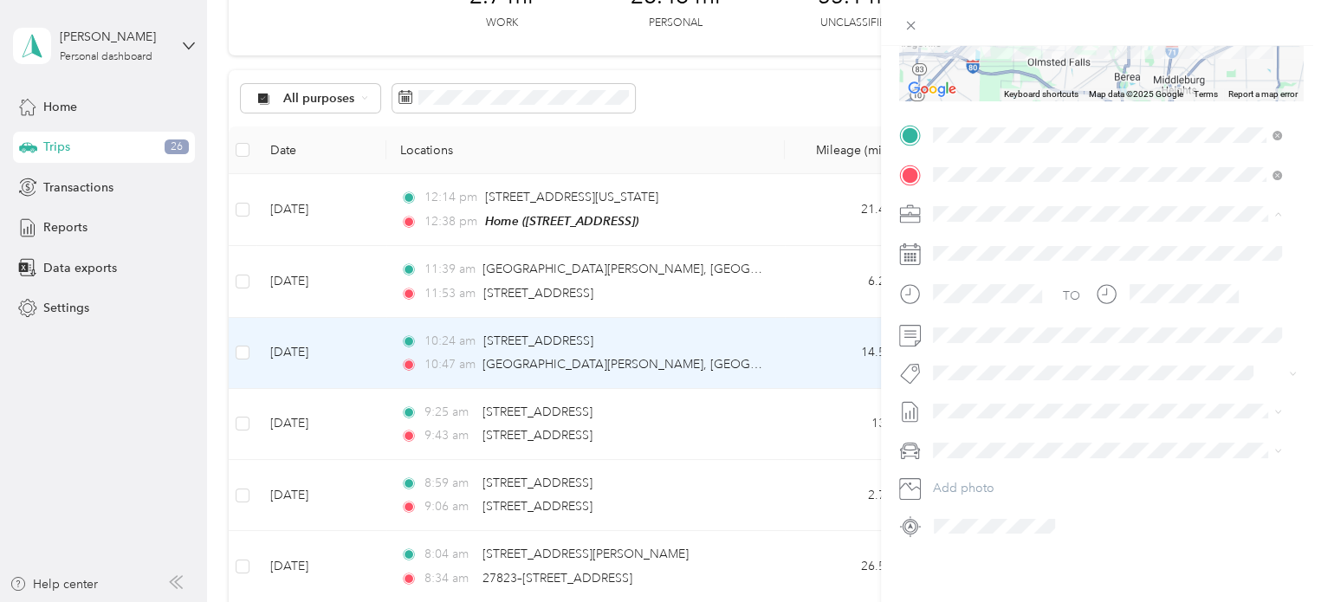
click at [959, 238] on span "Cuyahoga DD" at bounding box center [978, 243] width 79 height 15
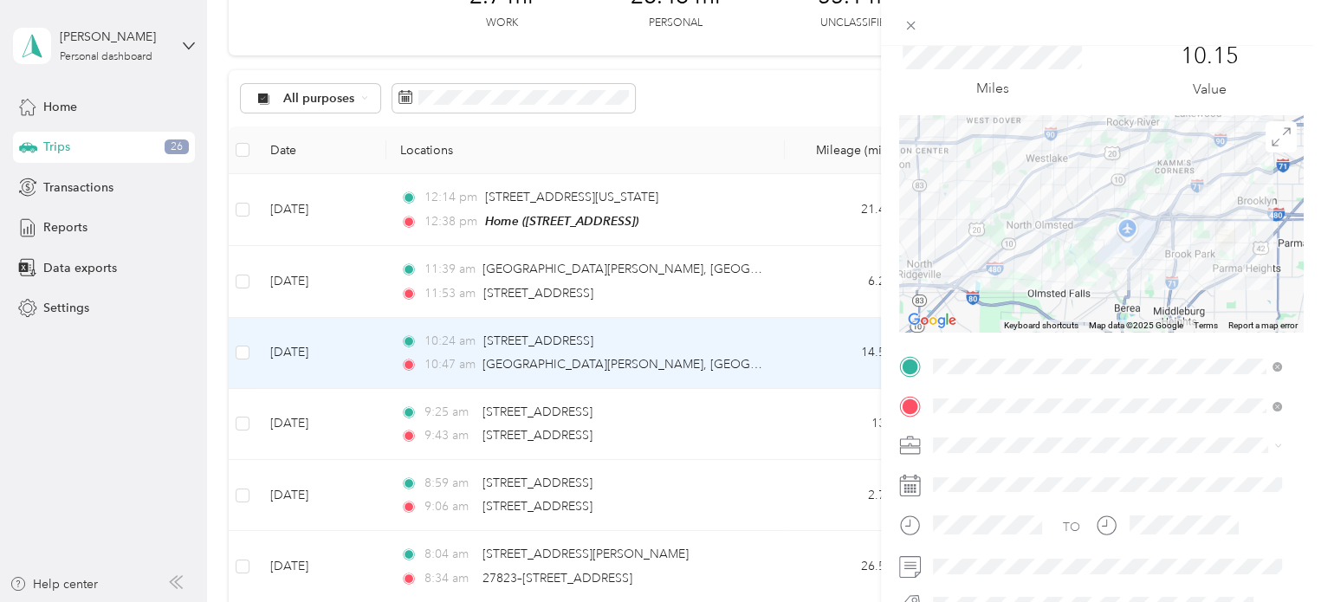
scroll to position [0, 0]
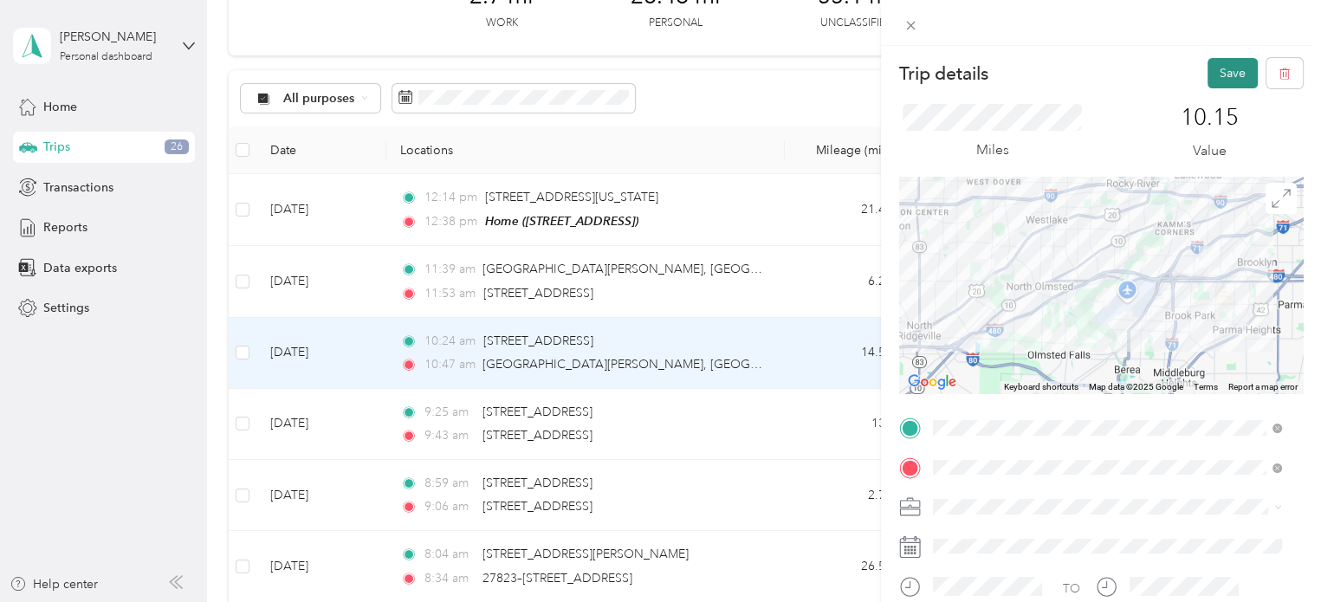
click at [1212, 71] on button "Save" at bounding box center [1232, 73] width 50 height 30
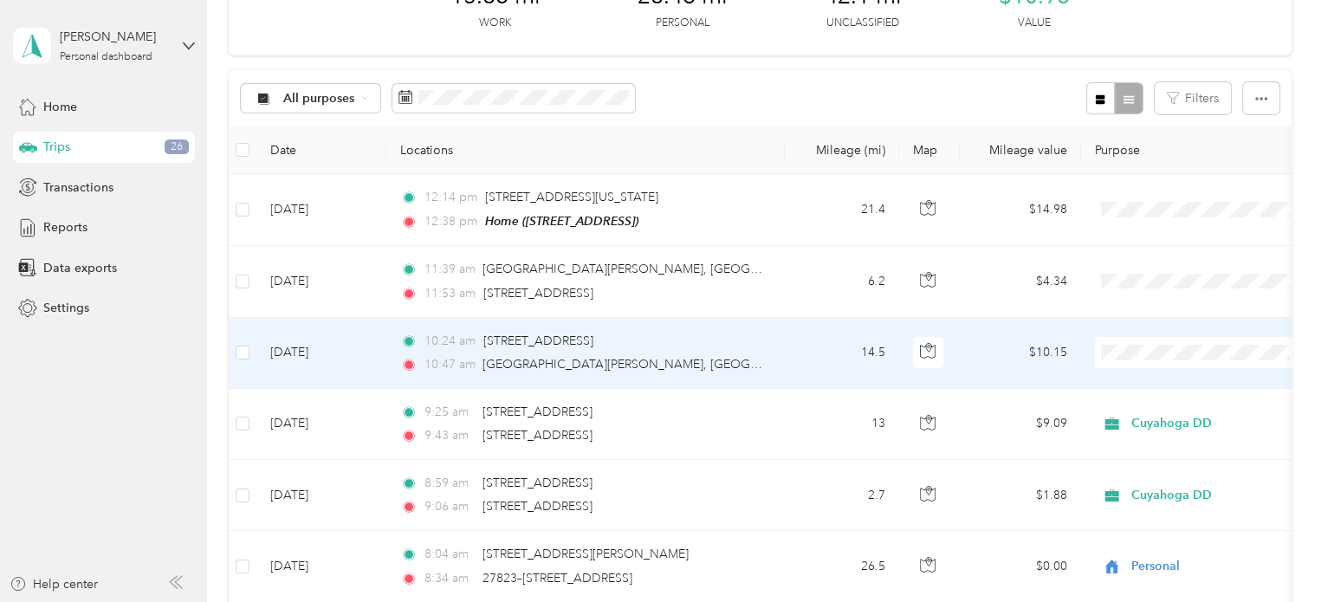
click at [1153, 373] on span "Cuyahoga DD" at bounding box center [1217, 382] width 160 height 18
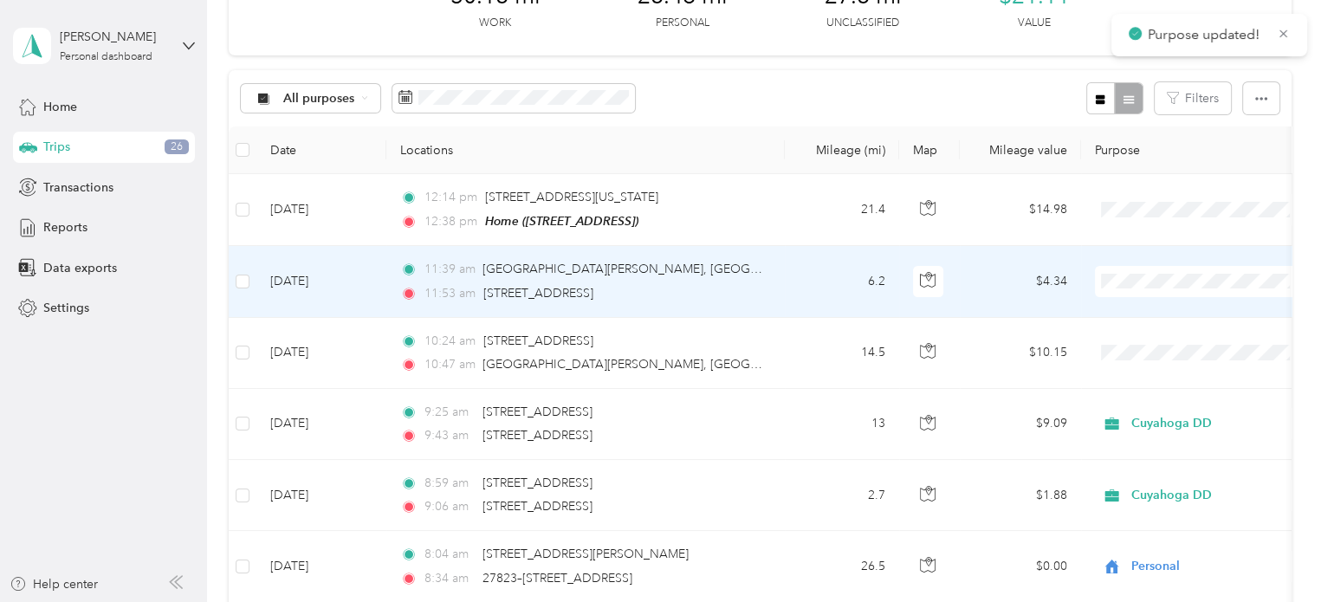
click at [757, 284] on div "11:53 am [STREET_ADDRESS]" at bounding box center [582, 293] width 364 height 19
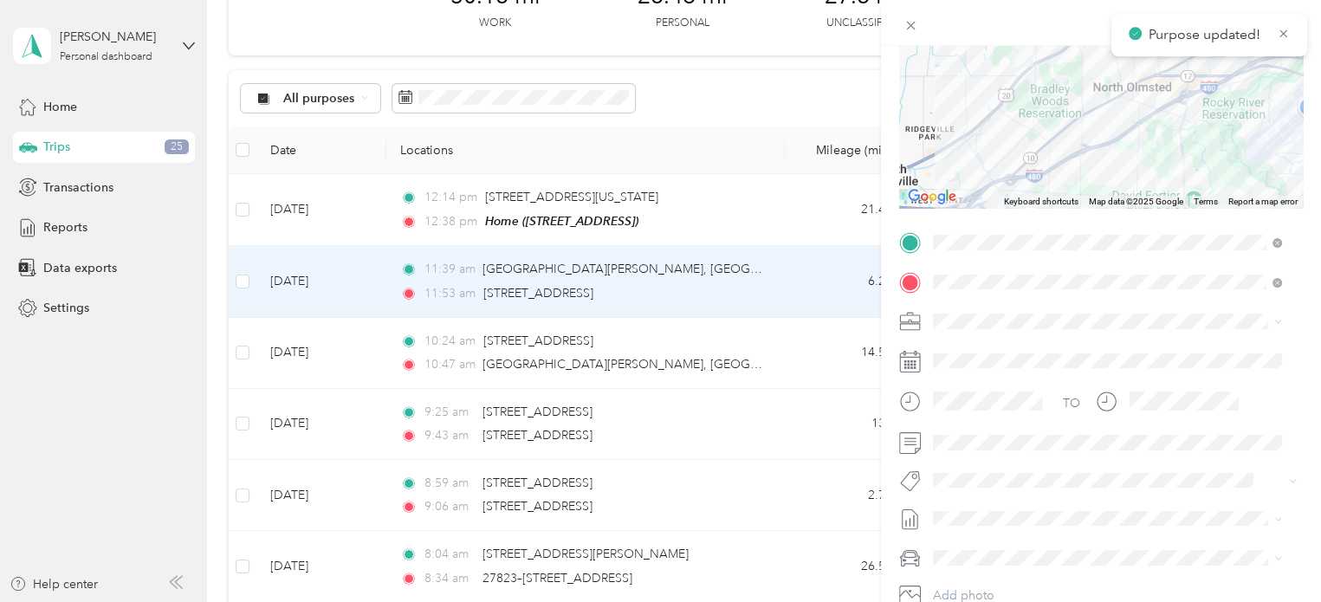
scroll to position [197, 0]
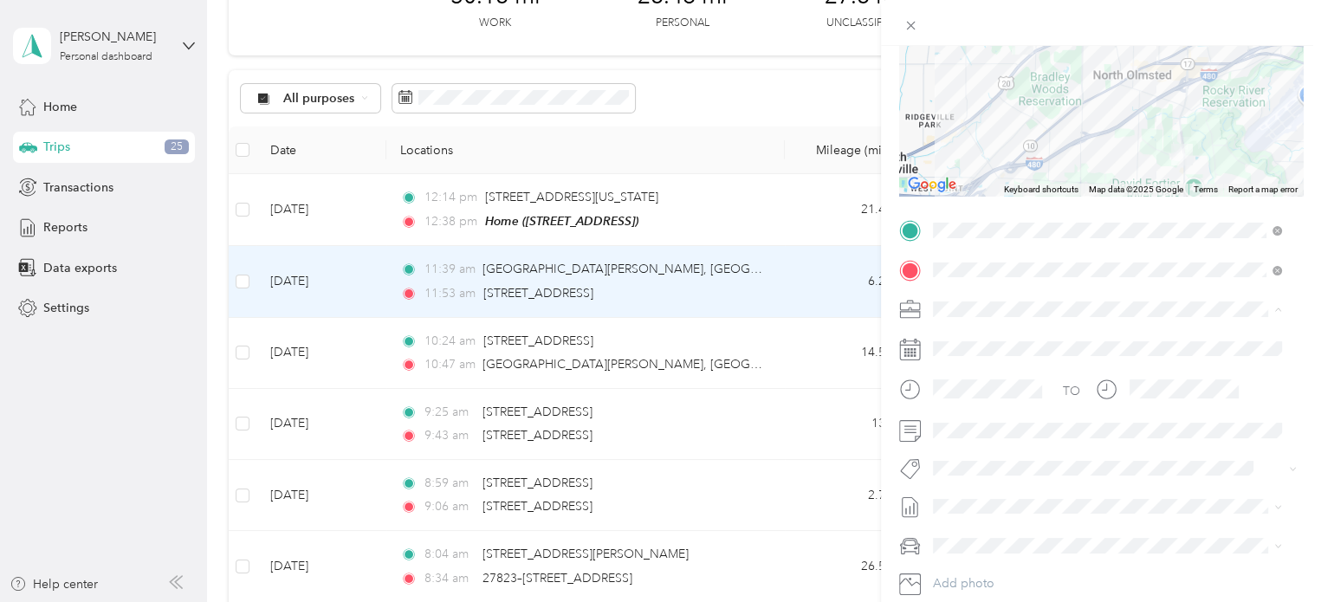
click at [963, 340] on div "Cuyahoga DD" at bounding box center [1107, 339] width 337 height 18
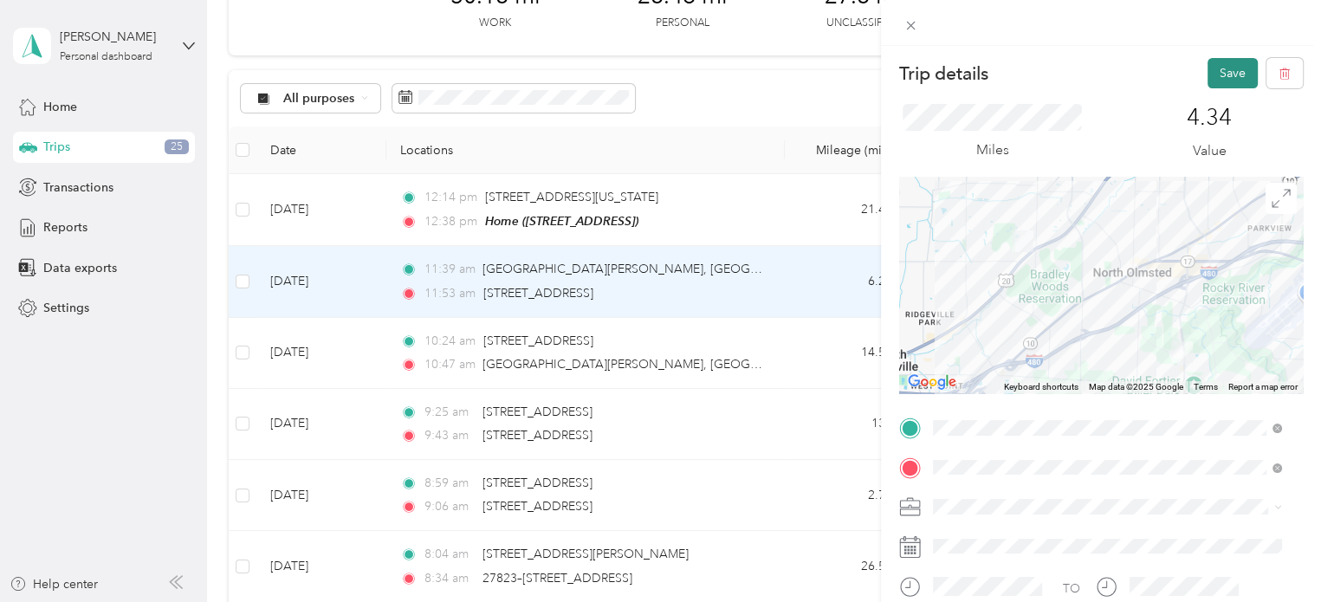
click at [1207, 66] on button "Save" at bounding box center [1232, 73] width 50 height 30
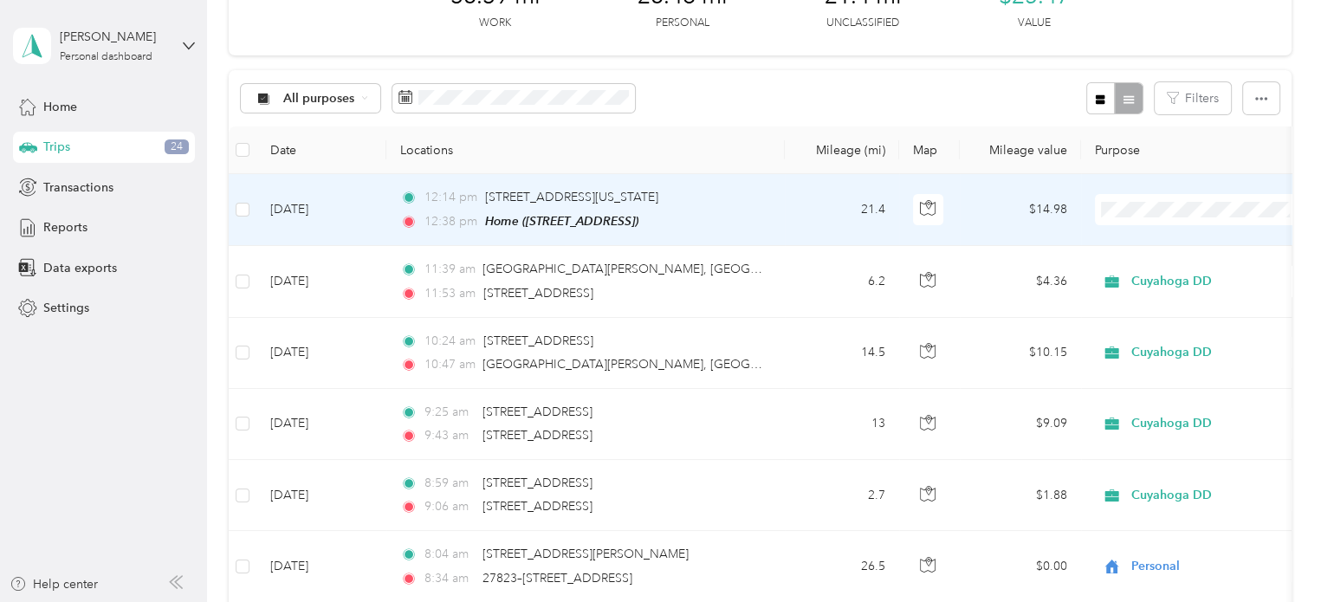
click at [1120, 262] on span "Personal" at bounding box center [1202, 268] width 190 height 18
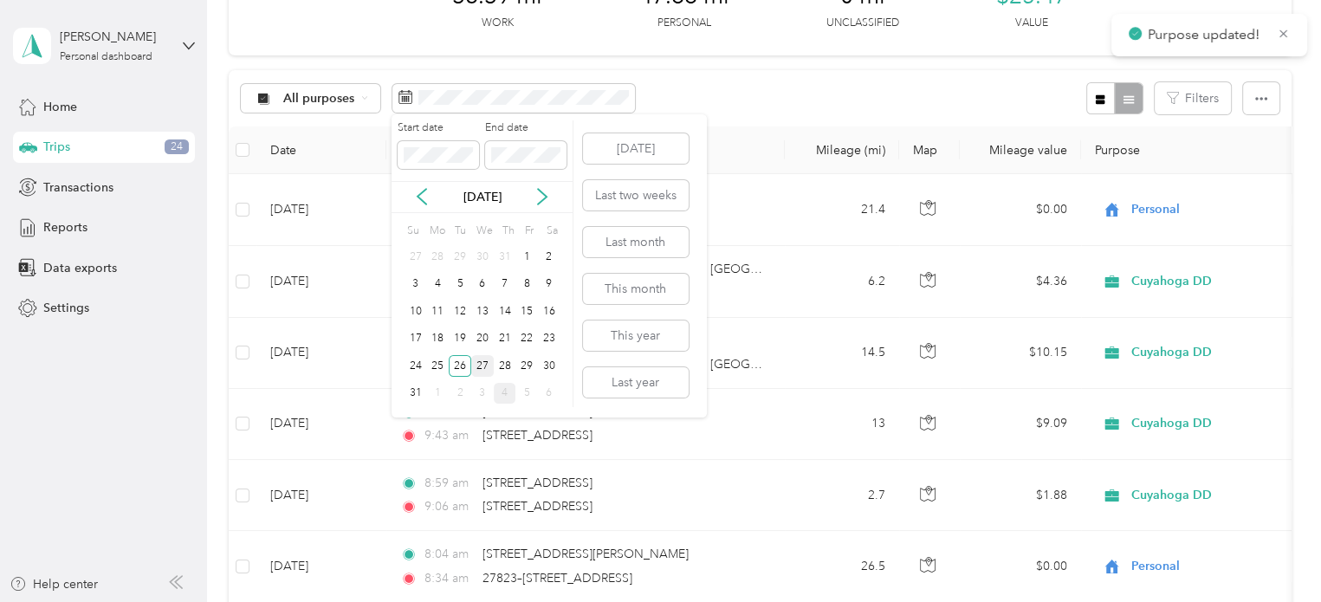
click at [479, 362] on div "27" at bounding box center [482, 366] width 23 height 22
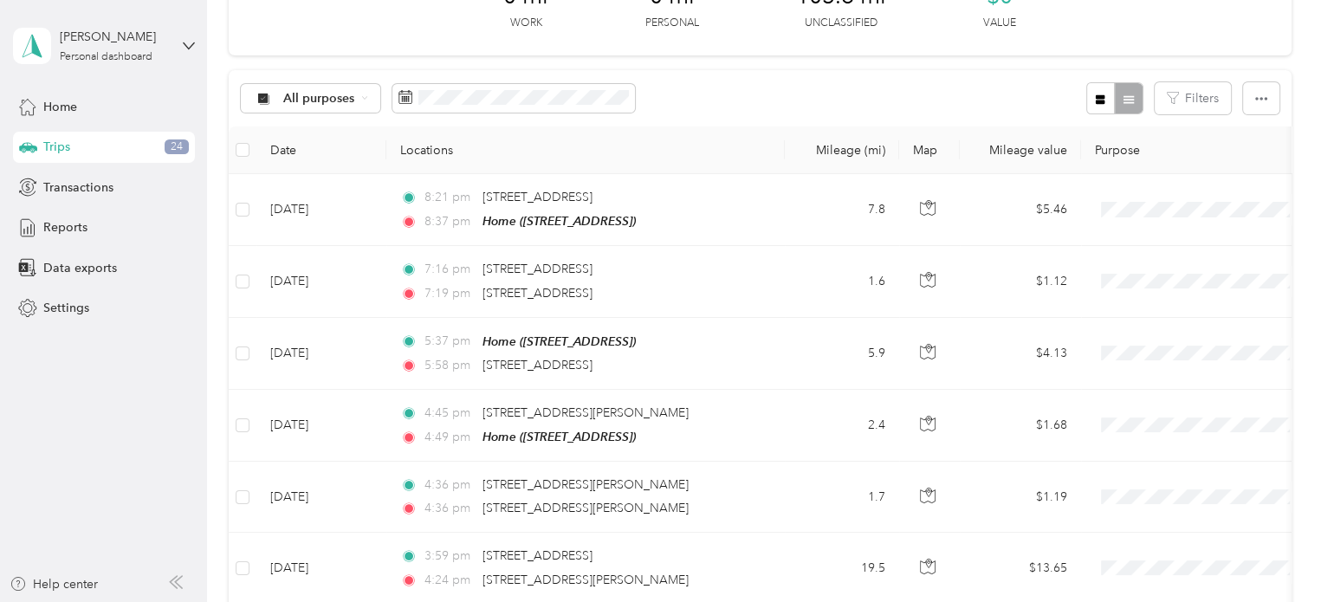
click at [1299, 119] on div "Trips New trip 0 mi Work 0 mi Personal 103.8 mi Unclassified $0 Value All purpo…" at bounding box center [759, 602] width 1105 height 1440
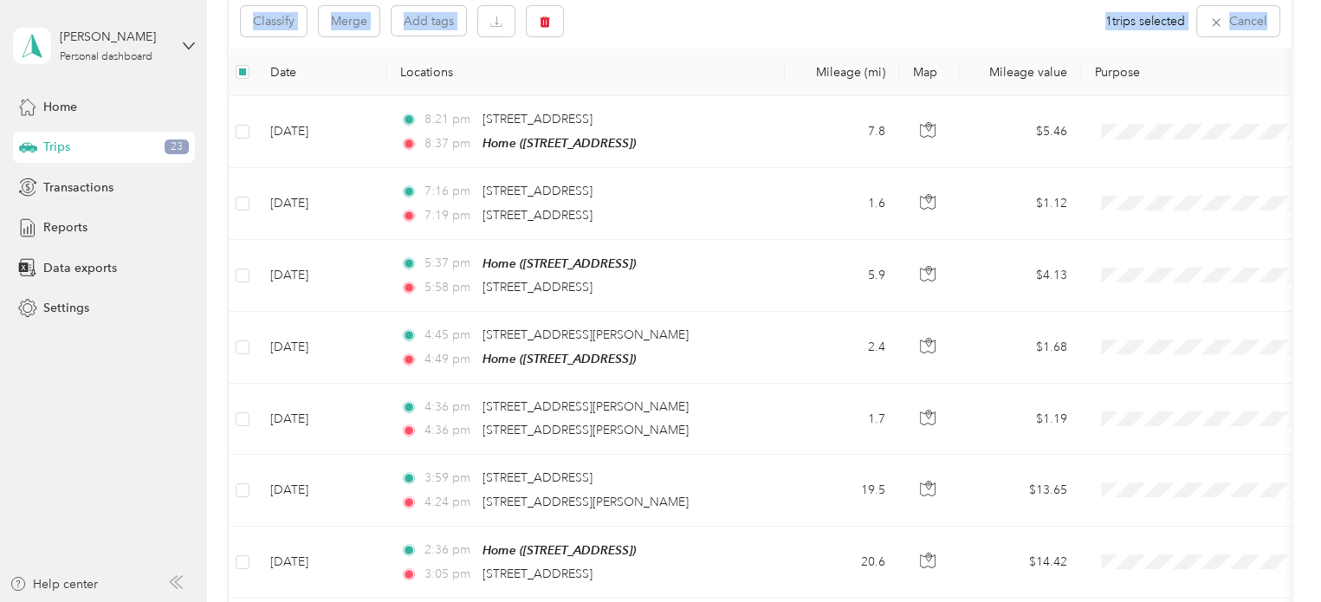
scroll to position [142, 0]
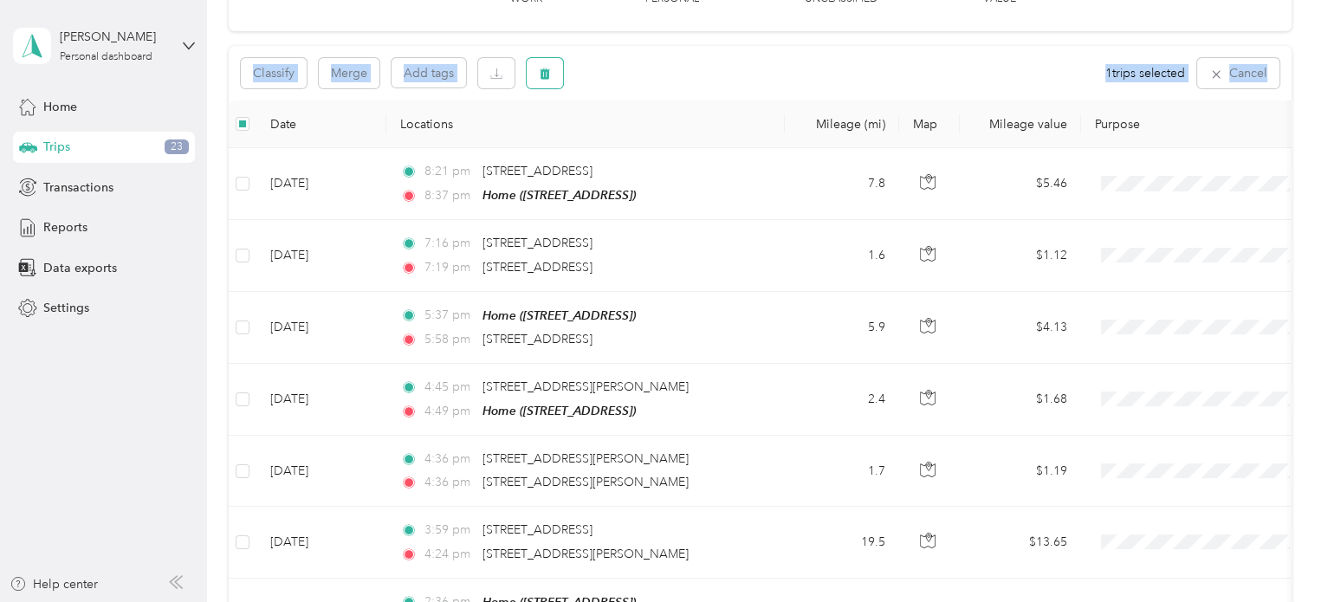
click at [547, 79] on span "button" at bounding box center [545, 73] width 12 height 15
click at [675, 147] on button "Yes" at bounding box center [673, 145] width 34 height 28
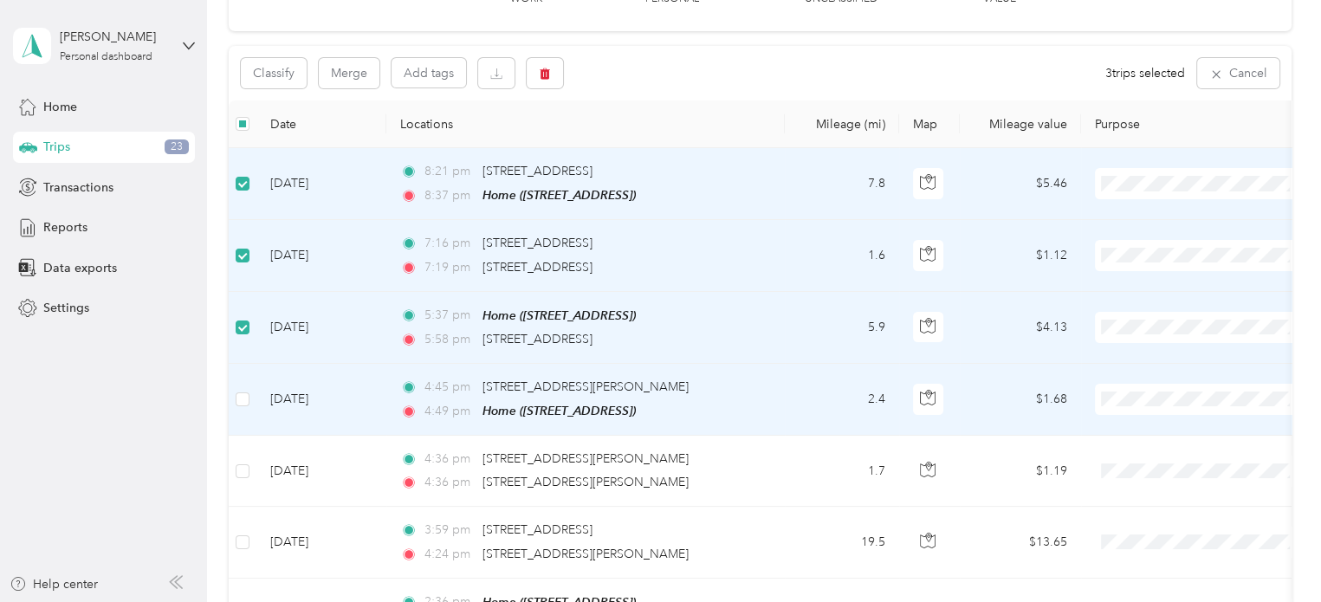
click at [241, 373] on td at bounding box center [243, 400] width 28 height 72
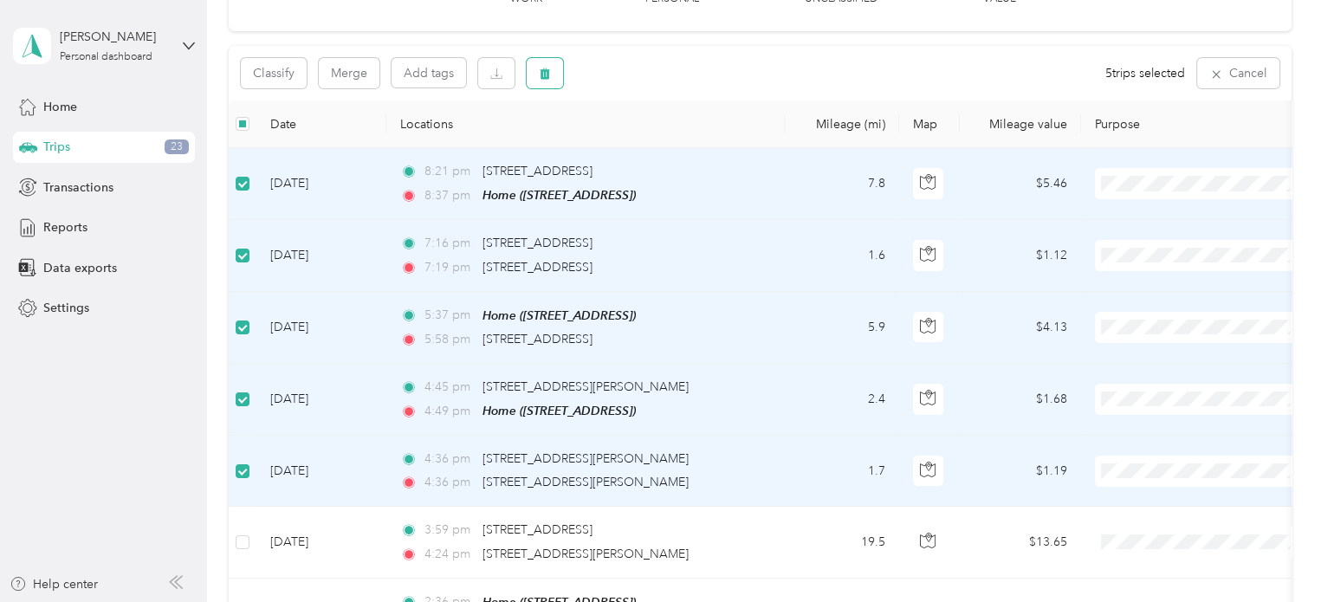
click at [544, 74] on icon "button" at bounding box center [544, 73] width 10 height 11
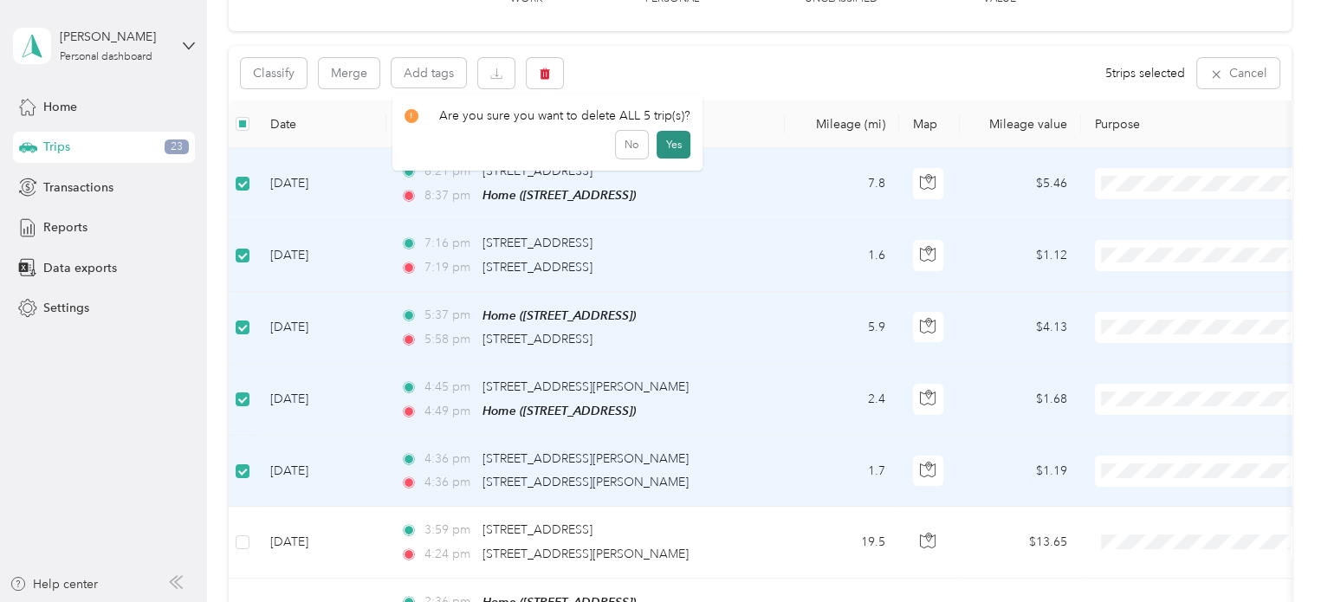
click at [668, 147] on button "Yes" at bounding box center [673, 145] width 34 height 28
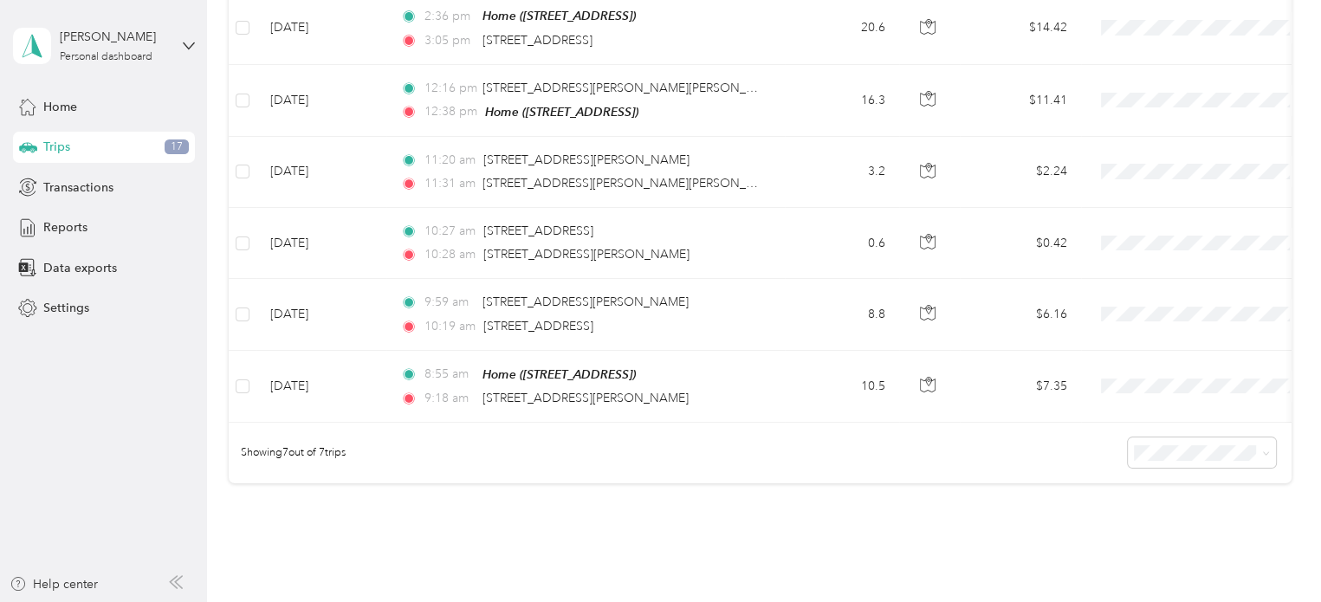
scroll to position [360, 0]
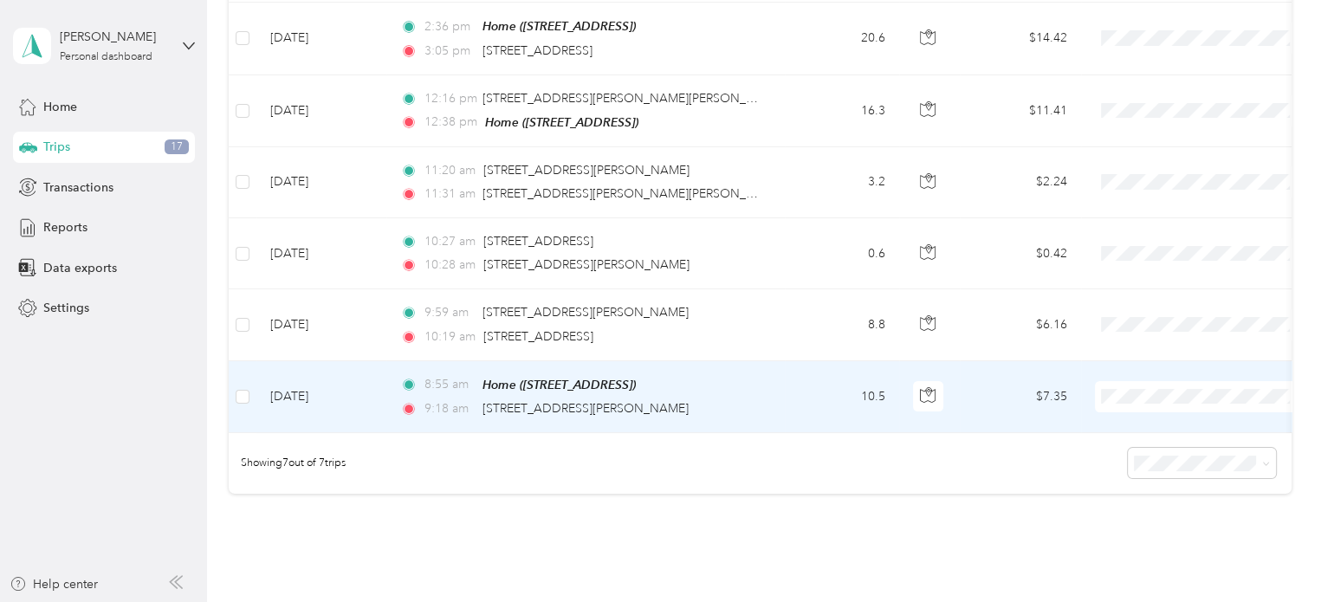
click at [1130, 457] on span "Personal" at bounding box center [1202, 453] width 190 height 18
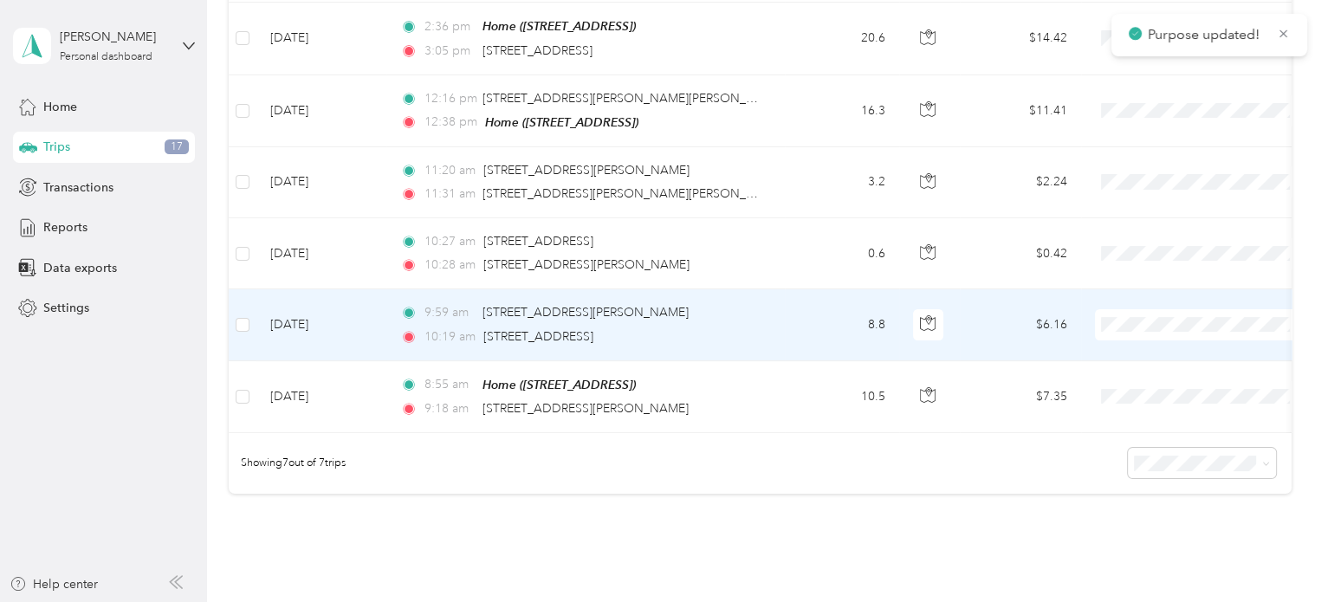
click at [764, 323] on td "9:59 am [STREET_ADDRESS][PERSON_NAME] 10:19 am [STREET_ADDRESS]" at bounding box center [585, 324] width 398 height 71
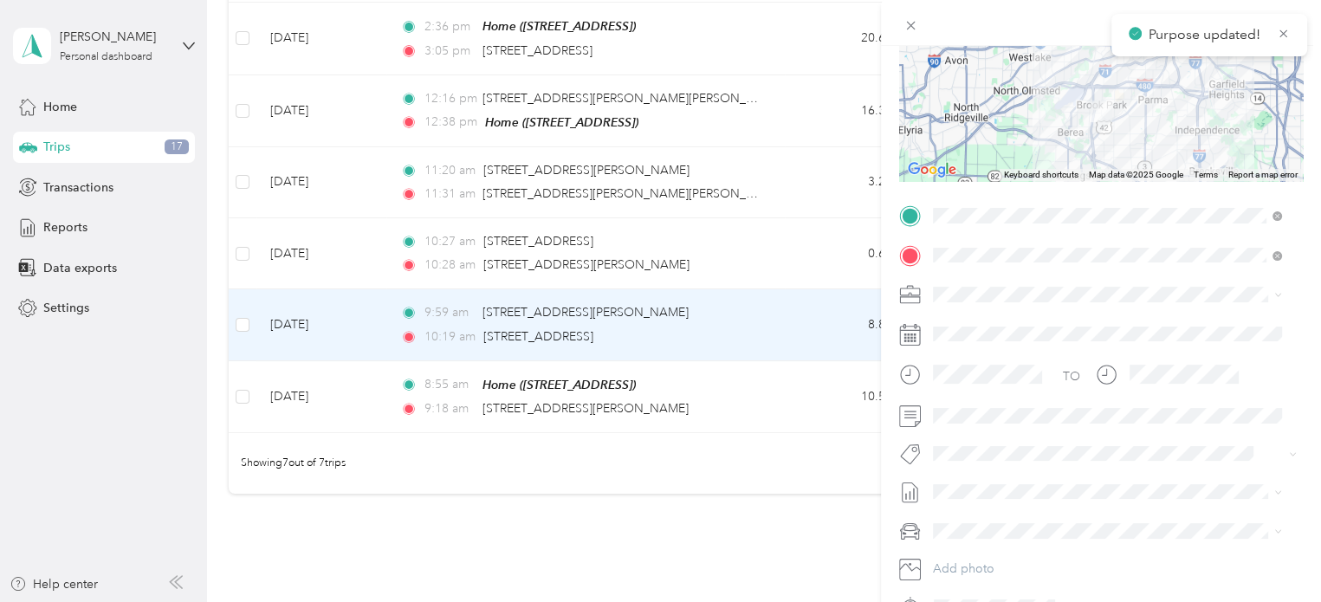
scroll to position [229, 0]
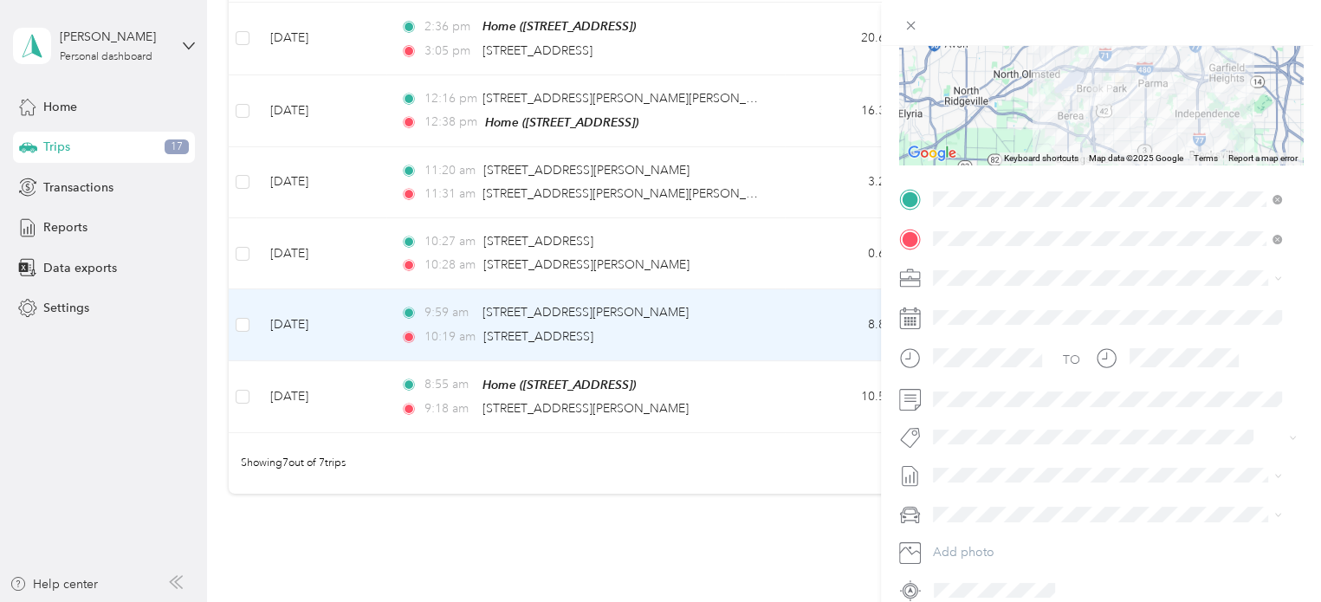
click at [975, 287] on span at bounding box center [1115, 278] width 376 height 28
click at [965, 304] on span "Cuyahoga DD" at bounding box center [978, 308] width 79 height 15
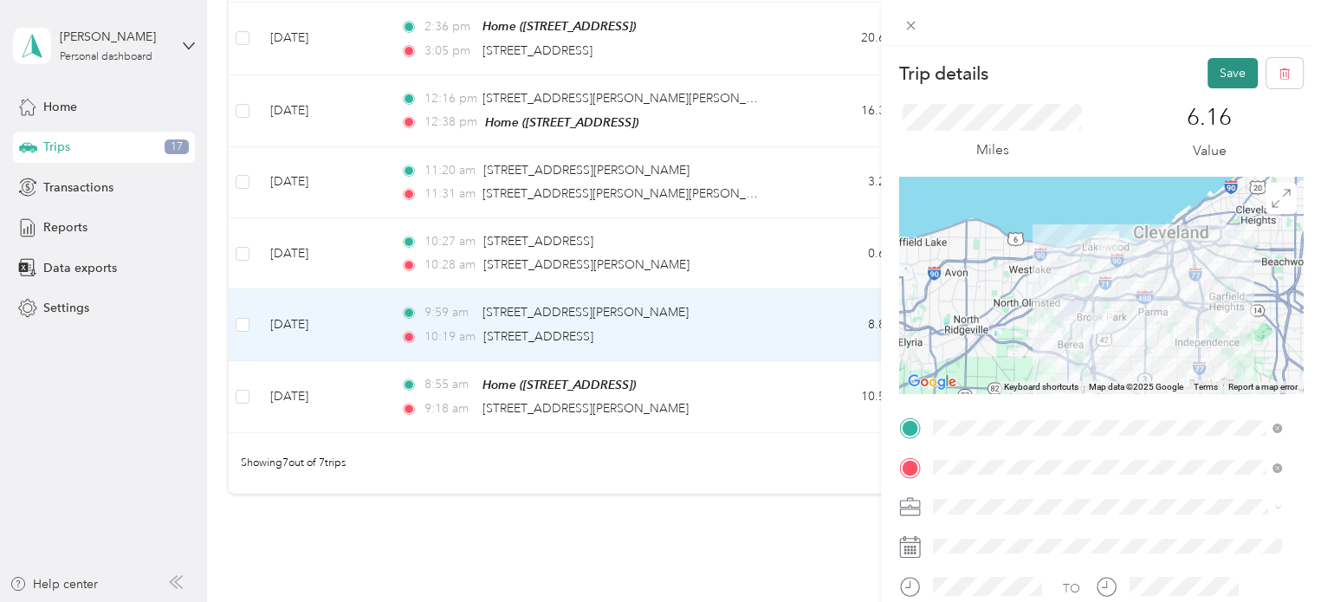
click at [1207, 68] on button "Save" at bounding box center [1232, 73] width 50 height 30
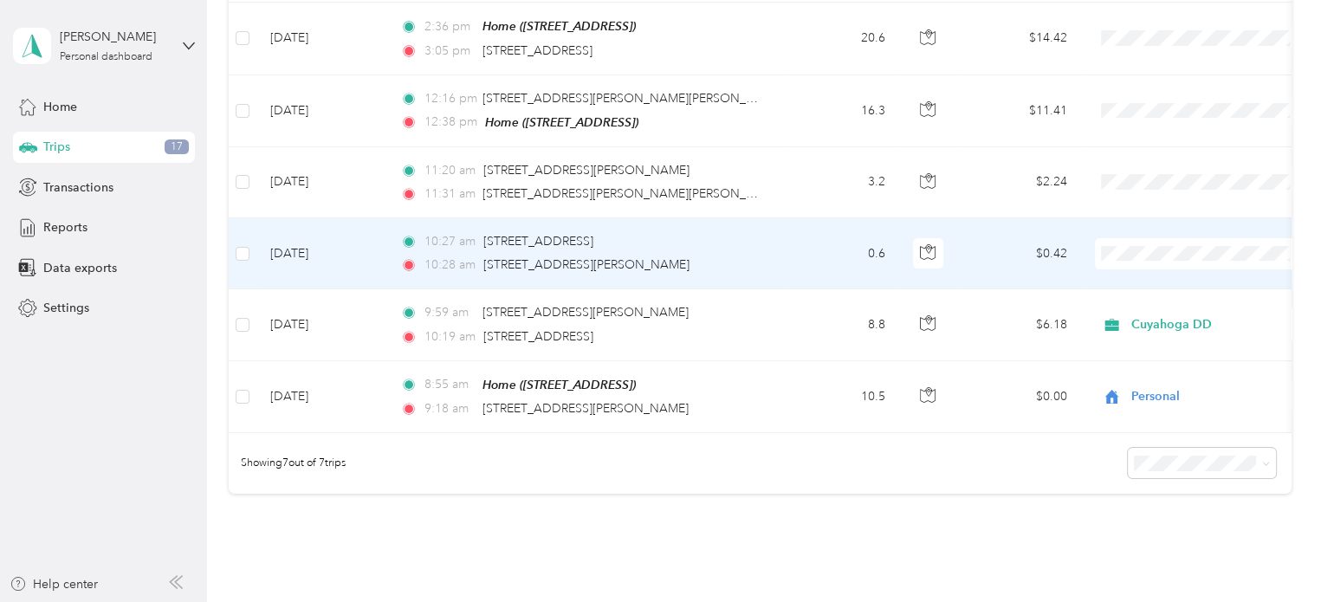
click at [1146, 259] on span at bounding box center [1202, 253] width 215 height 31
click at [1122, 277] on icon at bounding box center [1118, 283] width 22 height 14
click at [783, 262] on td "10:27 am [STREET_ADDRESS][GEOGRAPHIC_DATA]:28 am [STREET_ADDRESS][PERSON_NAME]" at bounding box center [585, 253] width 398 height 71
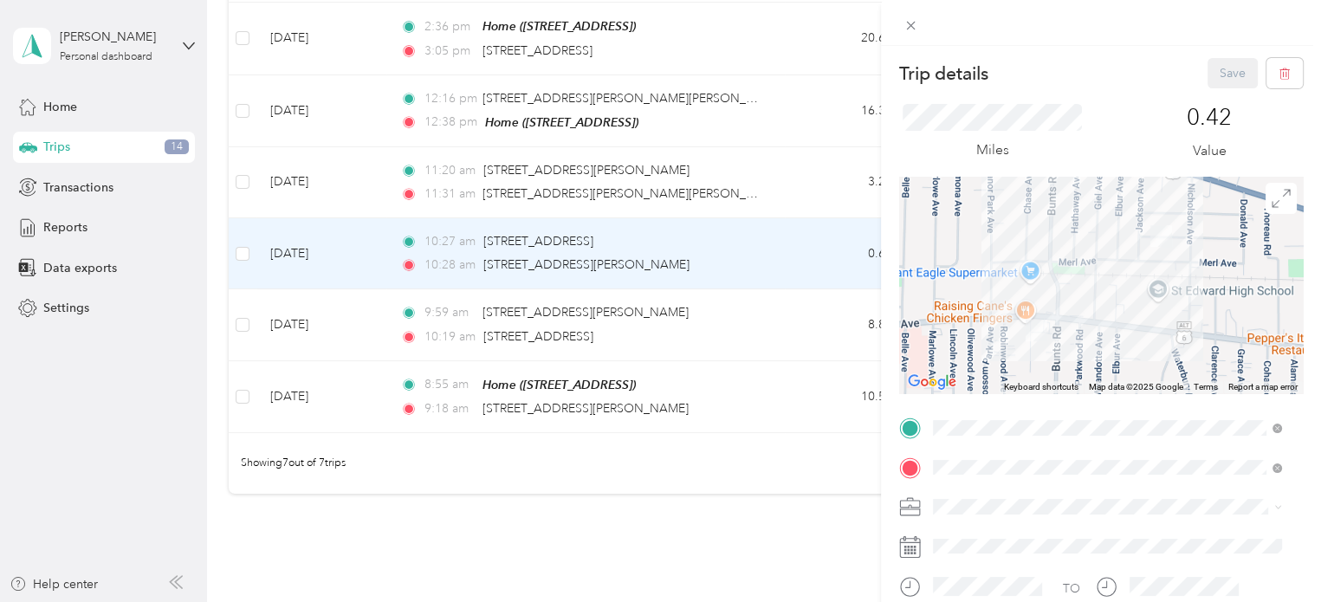
click at [784, 495] on div "Trip details Save This trip cannot be edited because it is either under review,…" at bounding box center [660, 301] width 1321 height 602
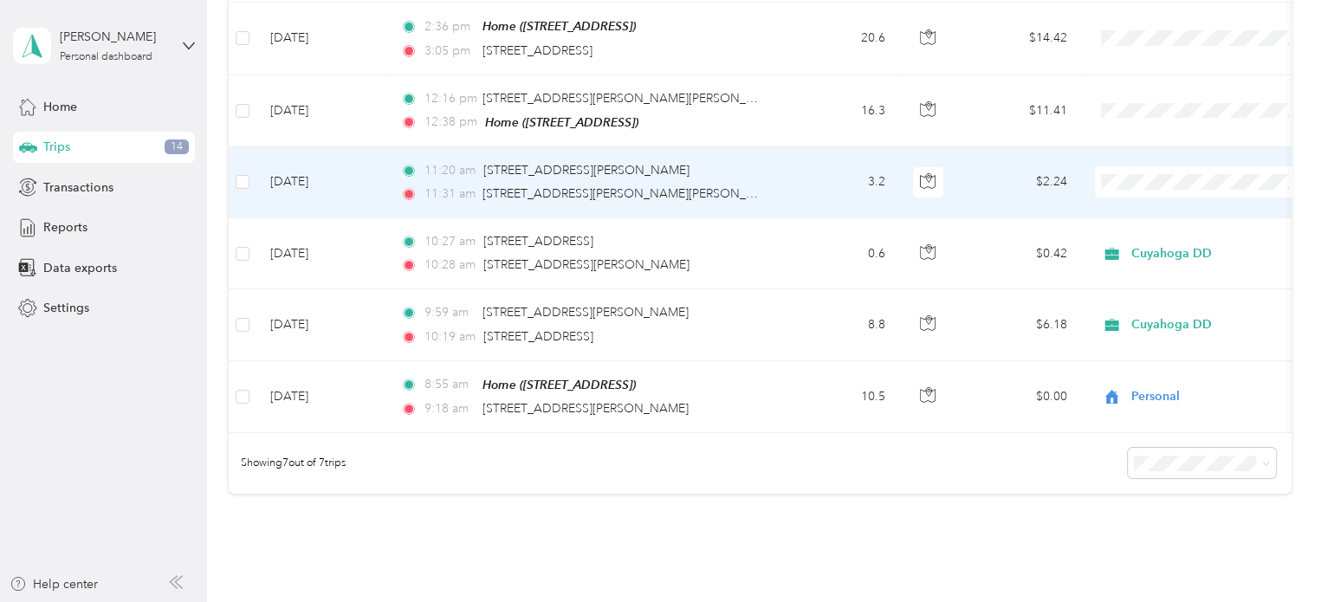
click at [1155, 214] on span "Cuyahoga DD" at bounding box center [1217, 212] width 160 height 18
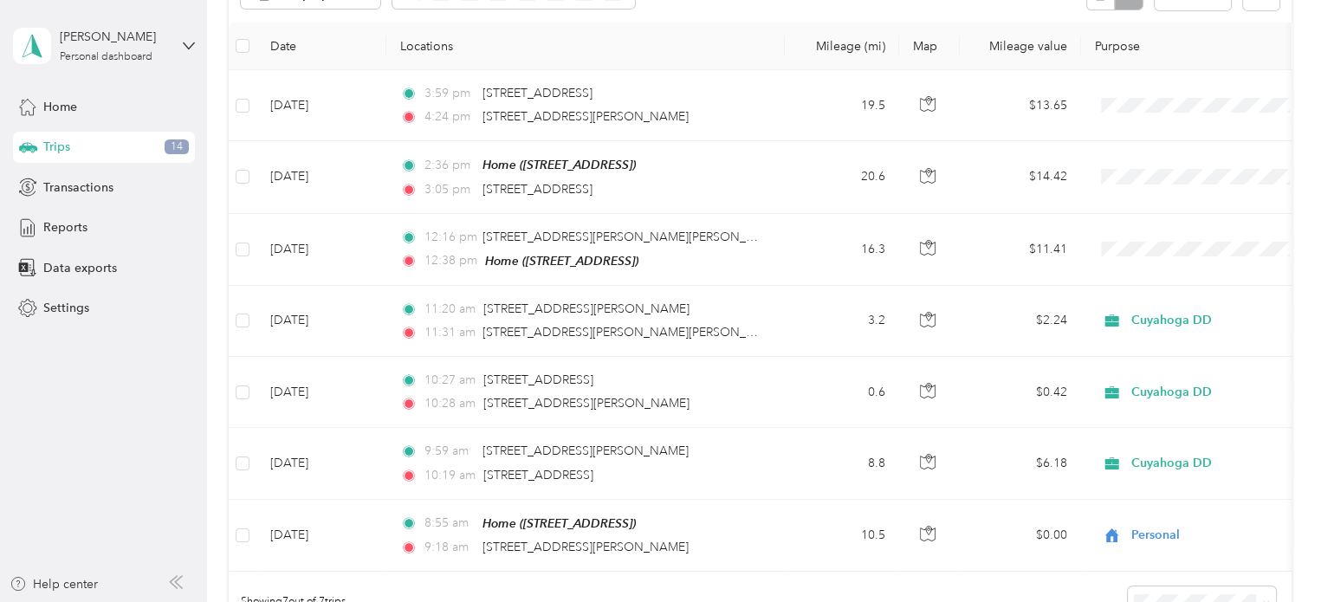
scroll to position [219, 0]
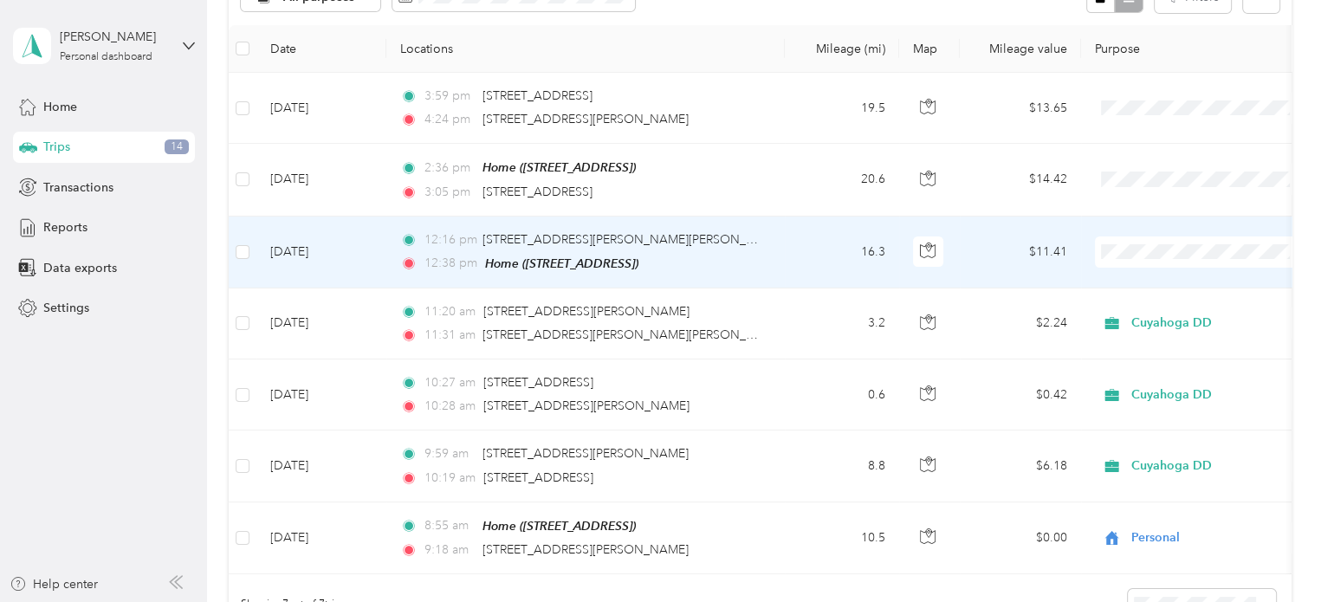
click at [1129, 273] on span "Cuyahoga DD" at bounding box center [1202, 274] width 190 height 18
click at [768, 242] on td "12:16 pm [STREET_ADDRESS][PERSON_NAME] 12:38 pm Home ([STREET_ADDRESS])" at bounding box center [585, 252] width 398 height 72
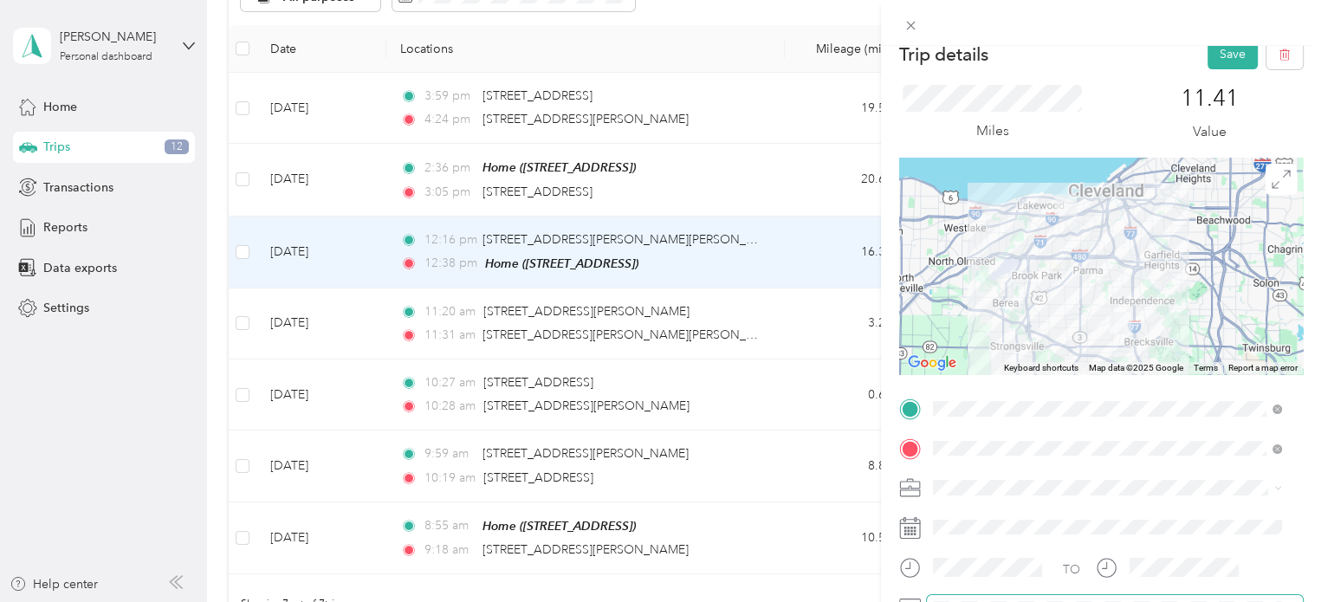
scroll to position [7, 0]
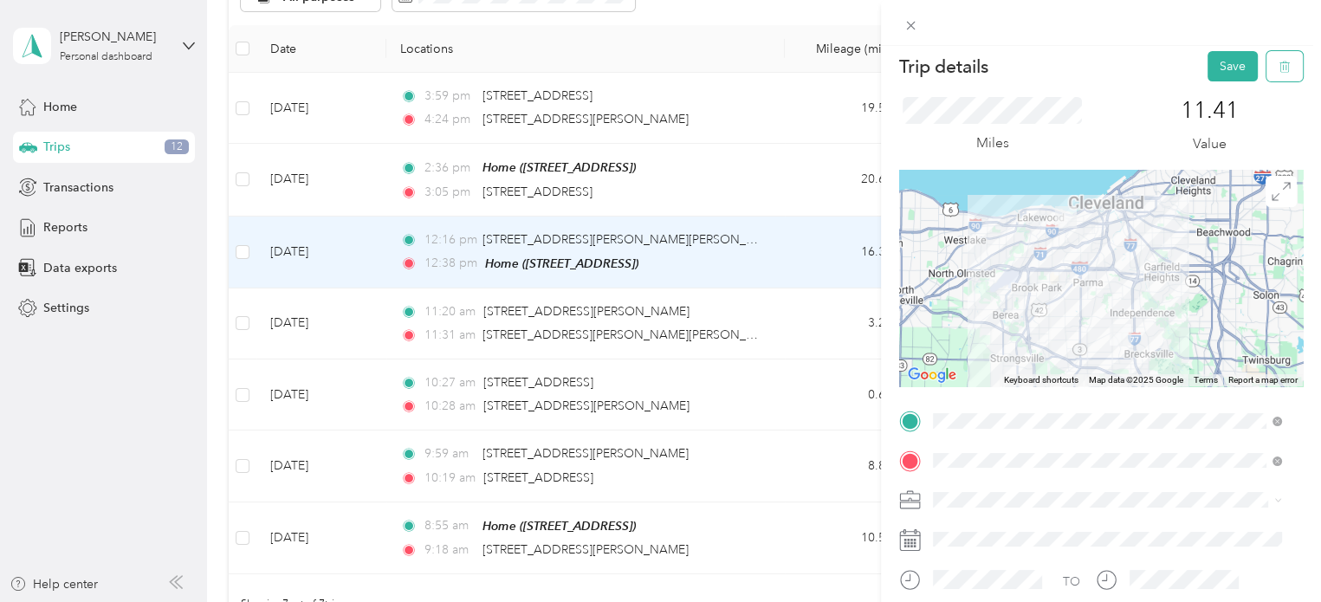
click at [1270, 73] on button "button" at bounding box center [1284, 66] width 36 height 30
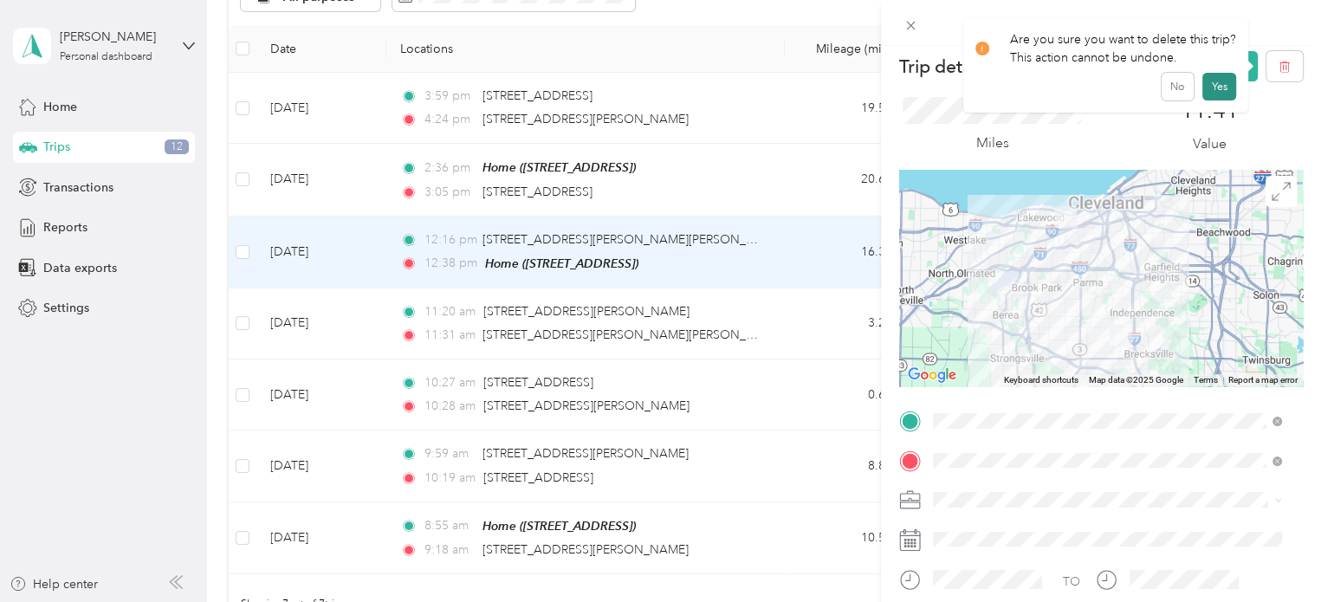
click at [1219, 81] on button "Yes" at bounding box center [1219, 87] width 34 height 28
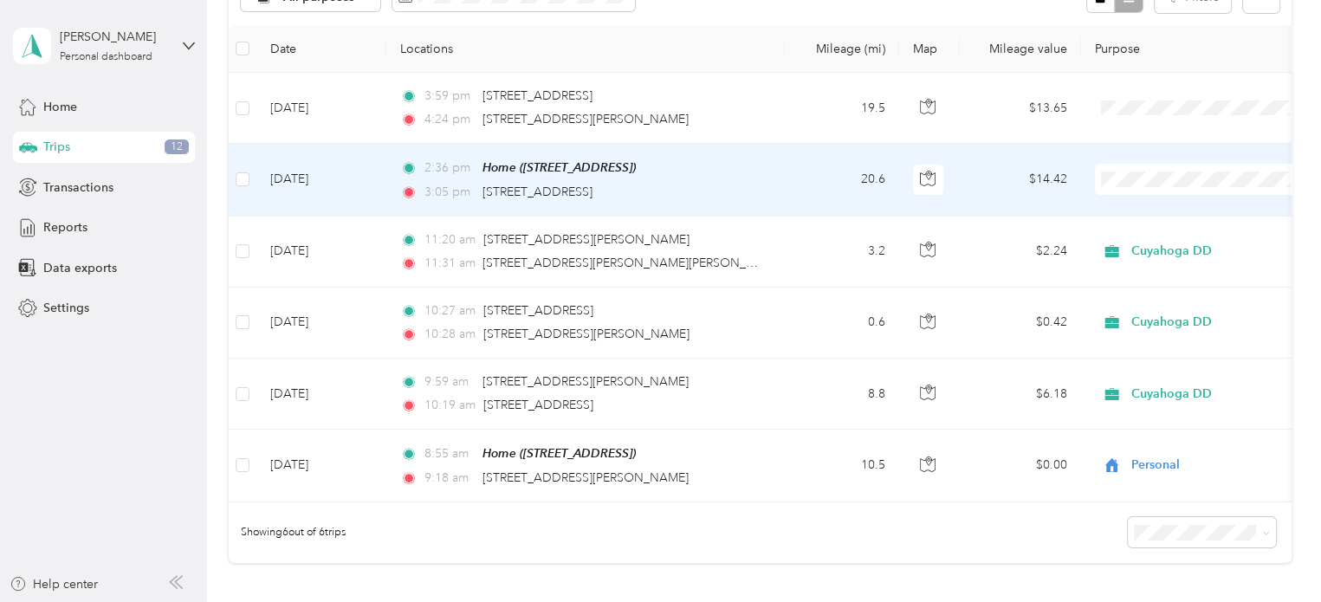
click at [1134, 203] on span "Cuyahoga DD" at bounding box center [1202, 208] width 190 height 18
click at [830, 178] on td "20.6" at bounding box center [842, 180] width 114 height 72
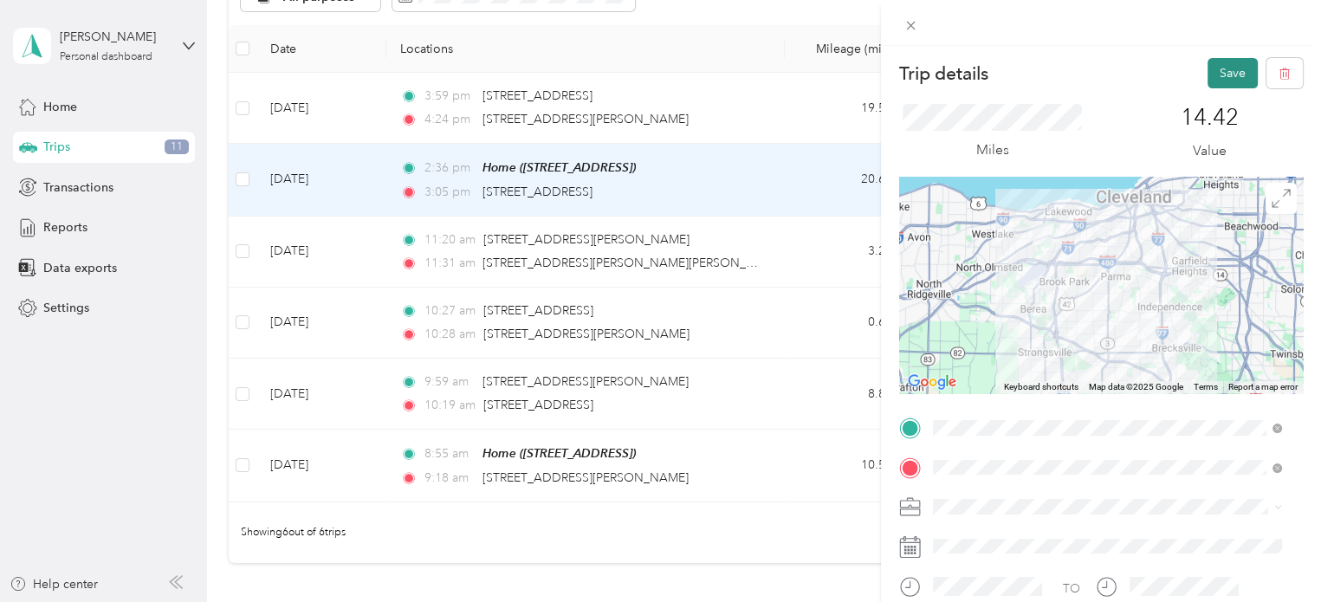
click at [1217, 75] on button "Save" at bounding box center [1232, 73] width 50 height 30
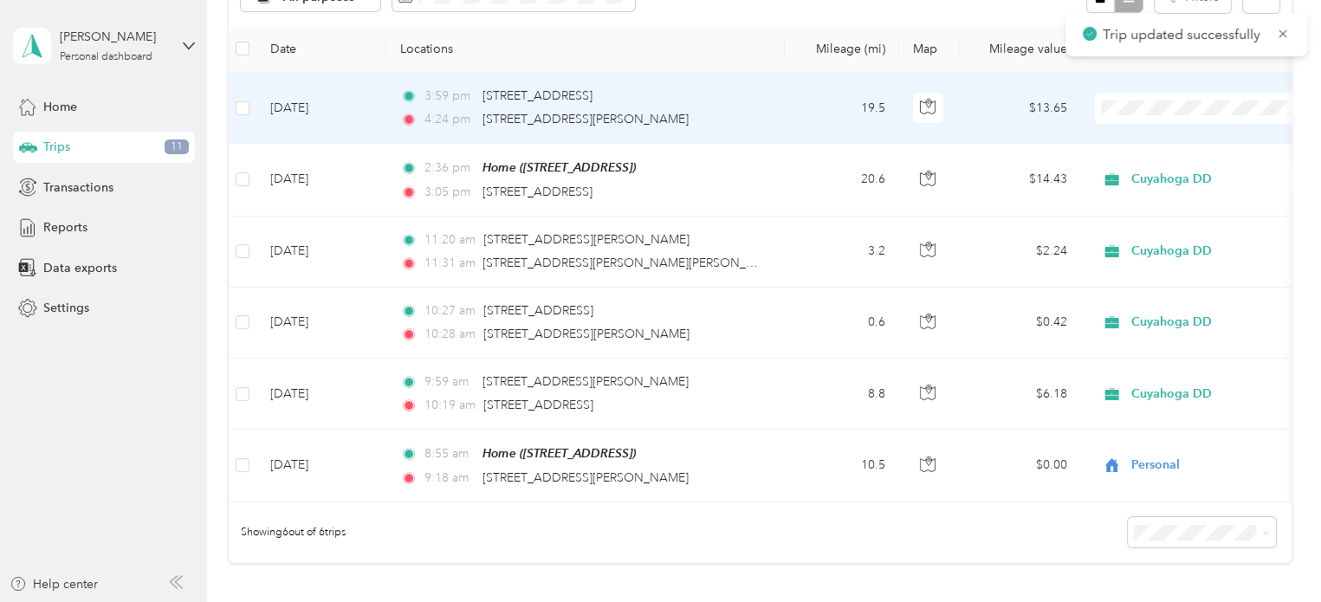
click at [1155, 165] on span "Personal" at bounding box center [1217, 169] width 160 height 18
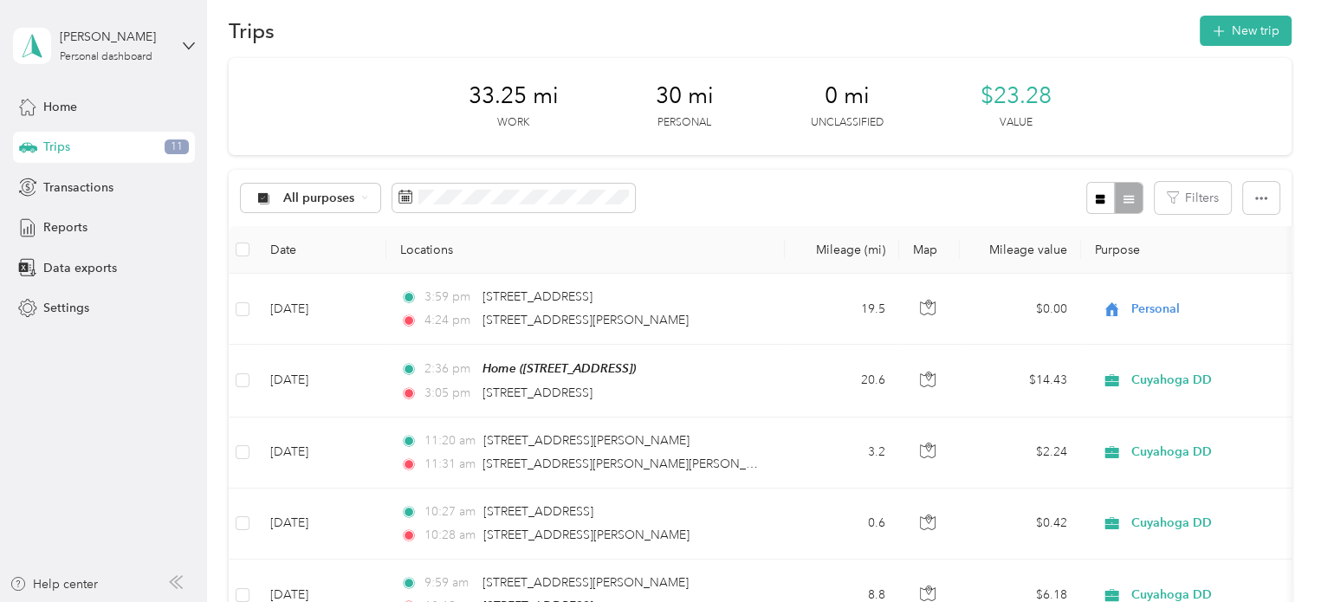
scroll to position [4, 0]
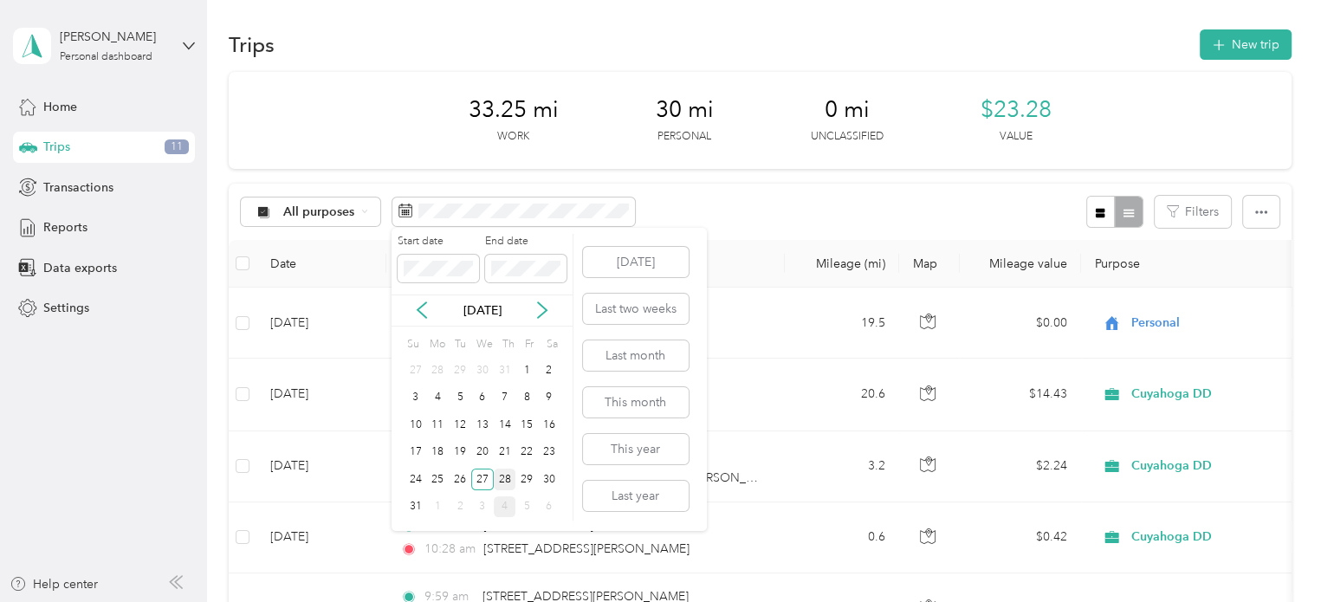
click at [500, 481] on div "28" at bounding box center [505, 479] width 23 height 22
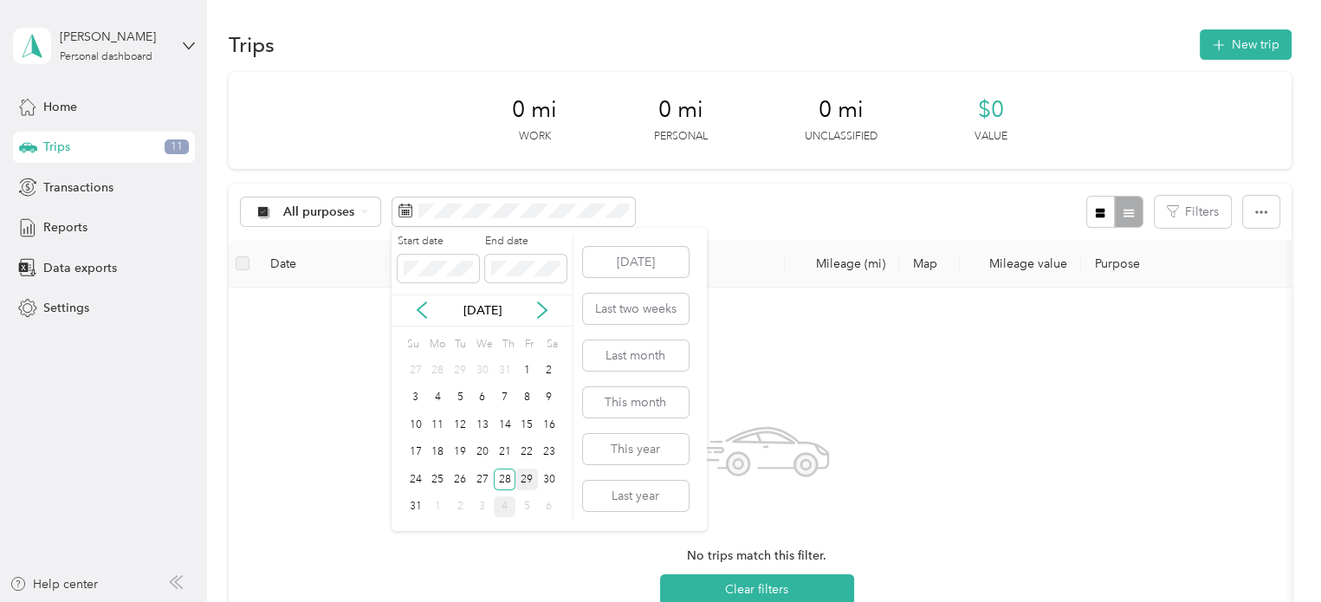
click at [525, 470] on div "29" at bounding box center [526, 479] width 23 height 22
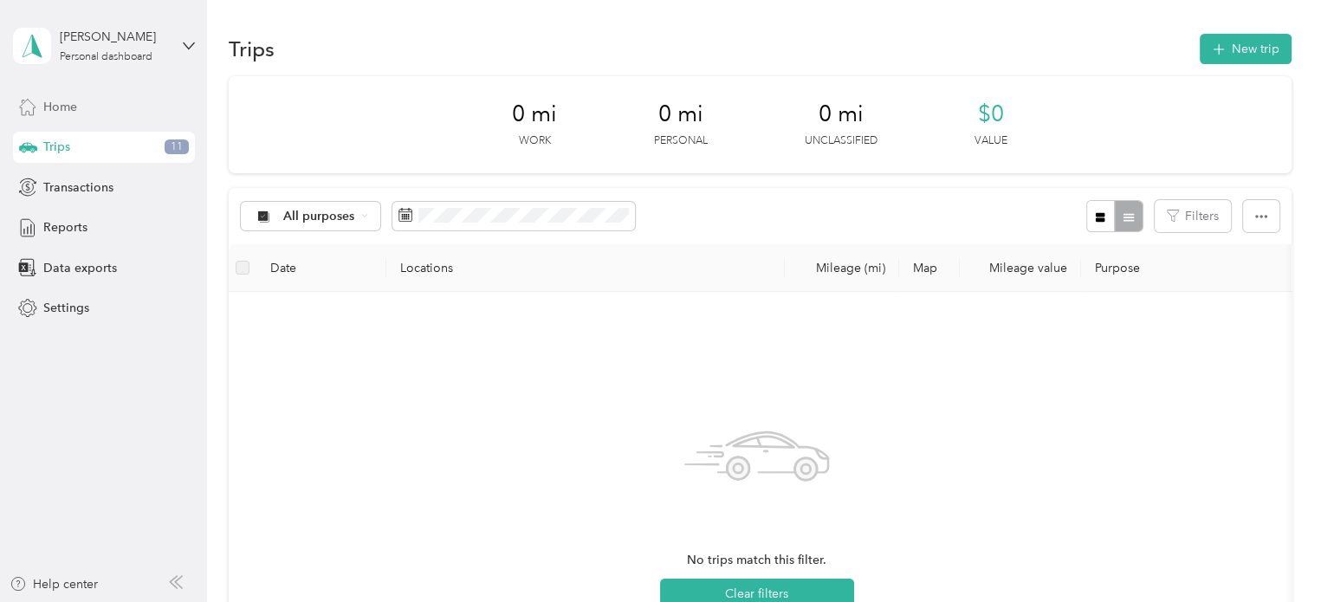
click at [88, 100] on div "Home" at bounding box center [104, 106] width 182 height 31
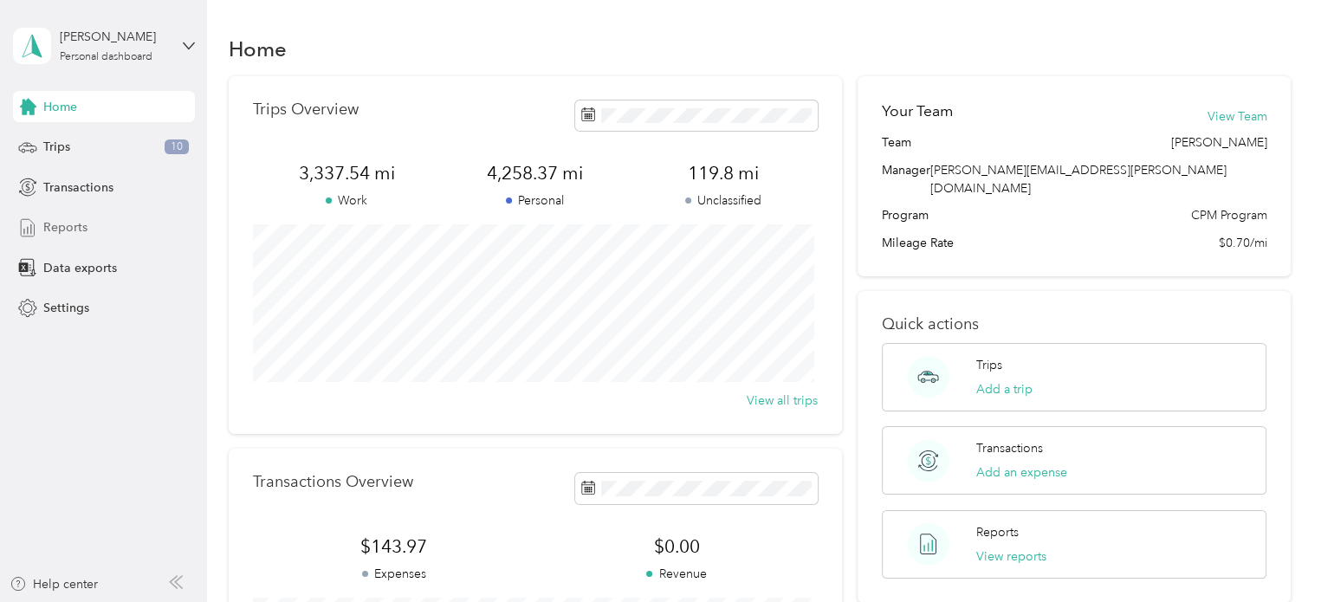
click at [46, 222] on span "Reports" at bounding box center [65, 227] width 44 height 18
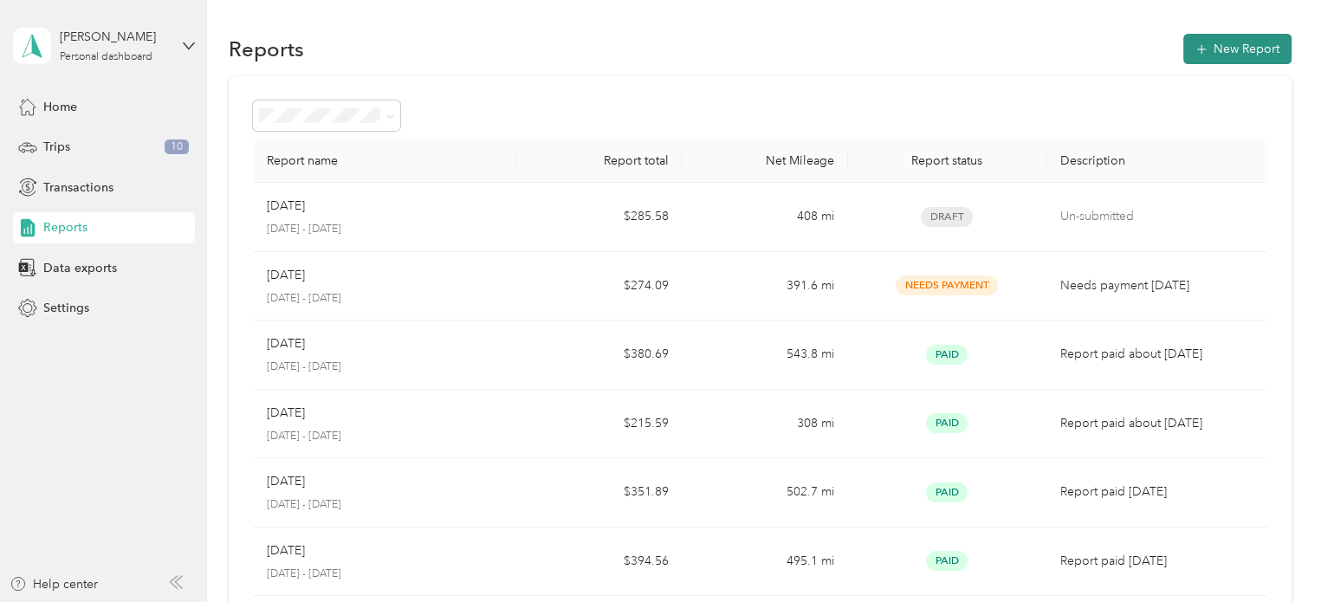
click at [1203, 52] on button "New Report" at bounding box center [1237, 49] width 108 height 30
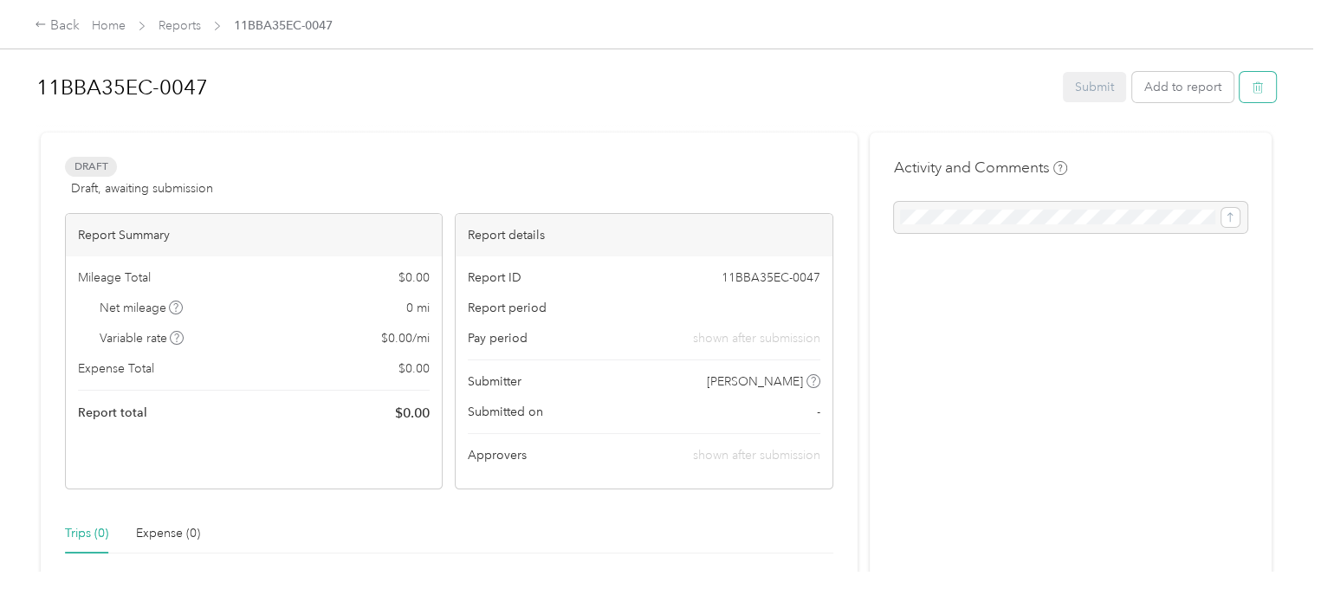
click at [1251, 86] on icon "button" at bounding box center [1257, 87] width 12 height 12
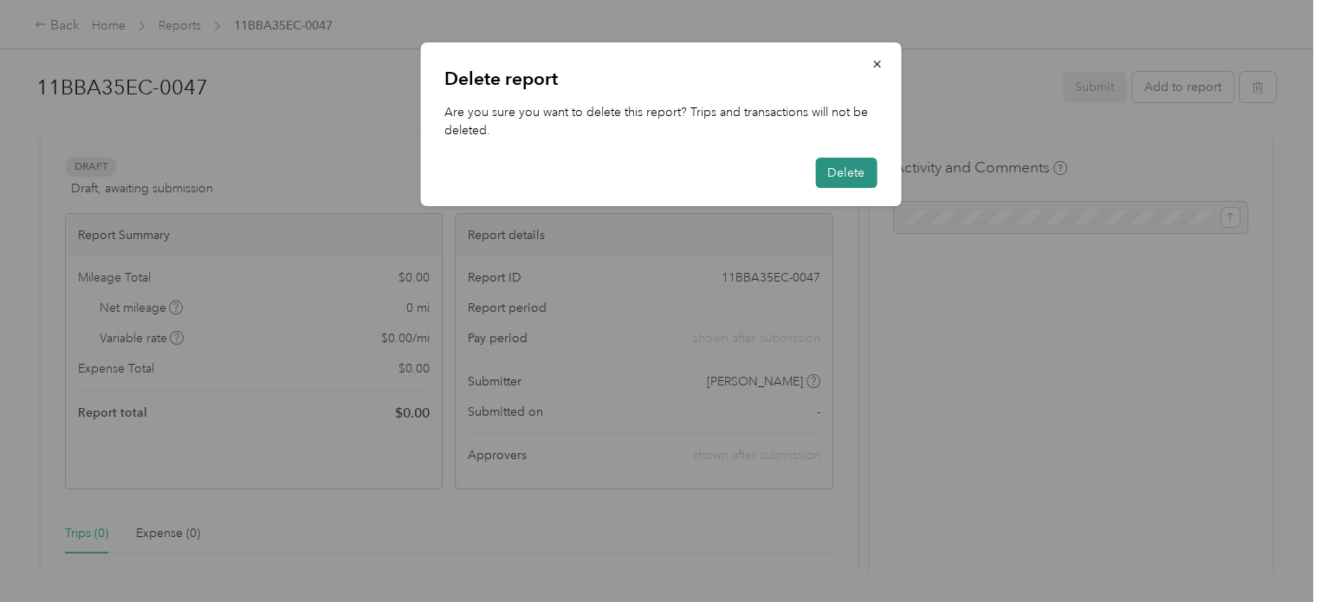
click at [842, 166] on button "Delete" at bounding box center [845, 173] width 61 height 30
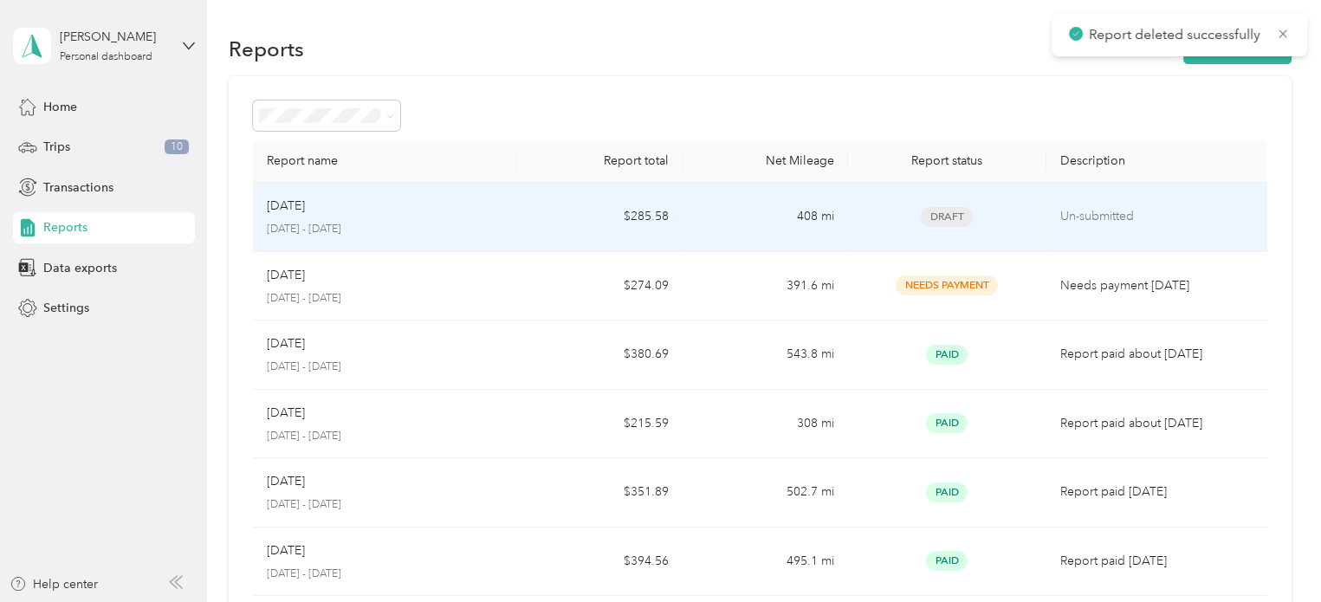
click at [1068, 217] on p "Un-submitted" at bounding box center [1156, 216] width 193 height 19
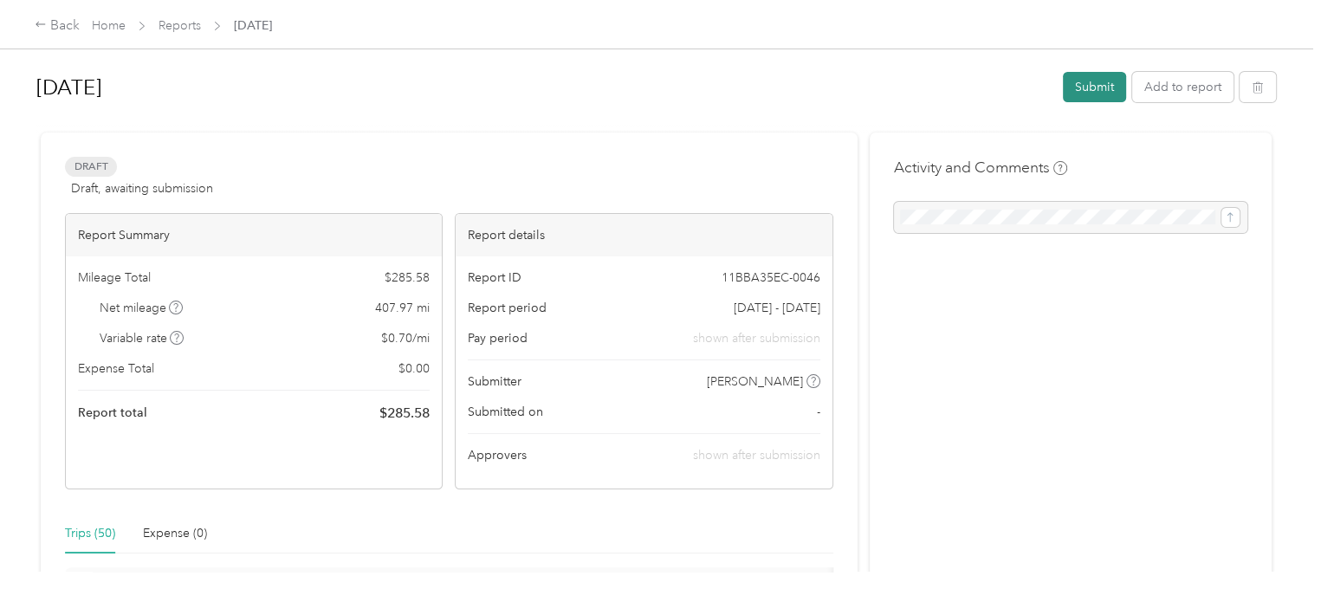
click at [1091, 93] on button "Submit" at bounding box center [1093, 87] width 63 height 30
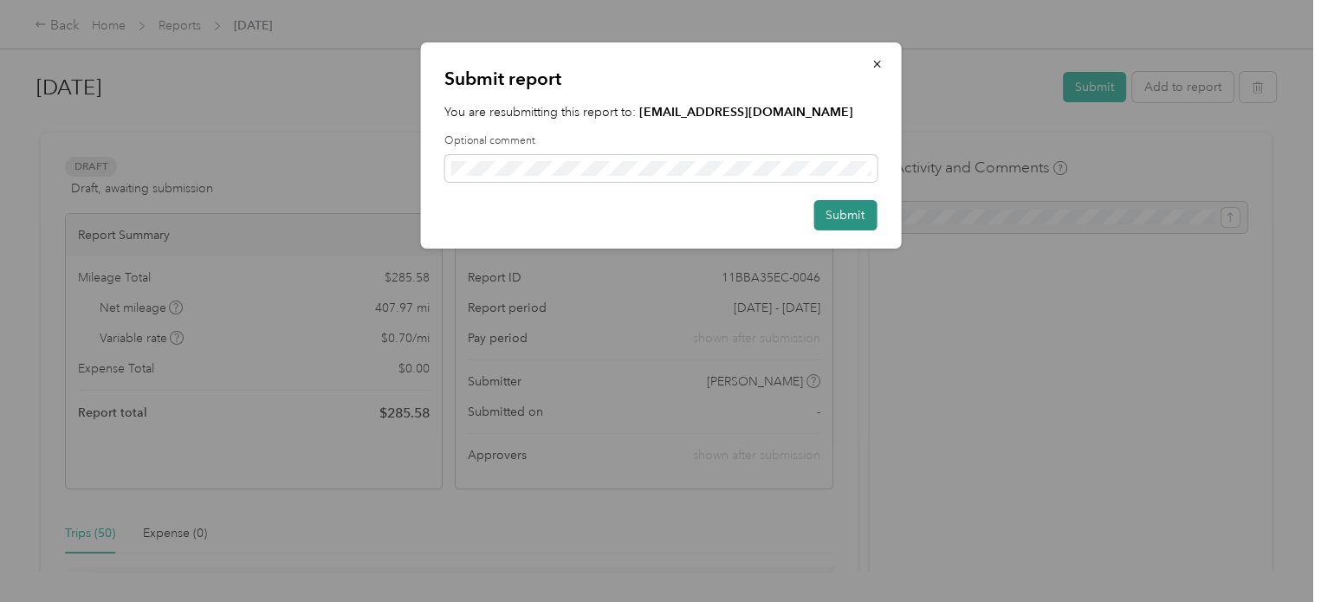
click at [852, 210] on button "Submit" at bounding box center [844, 215] width 63 height 30
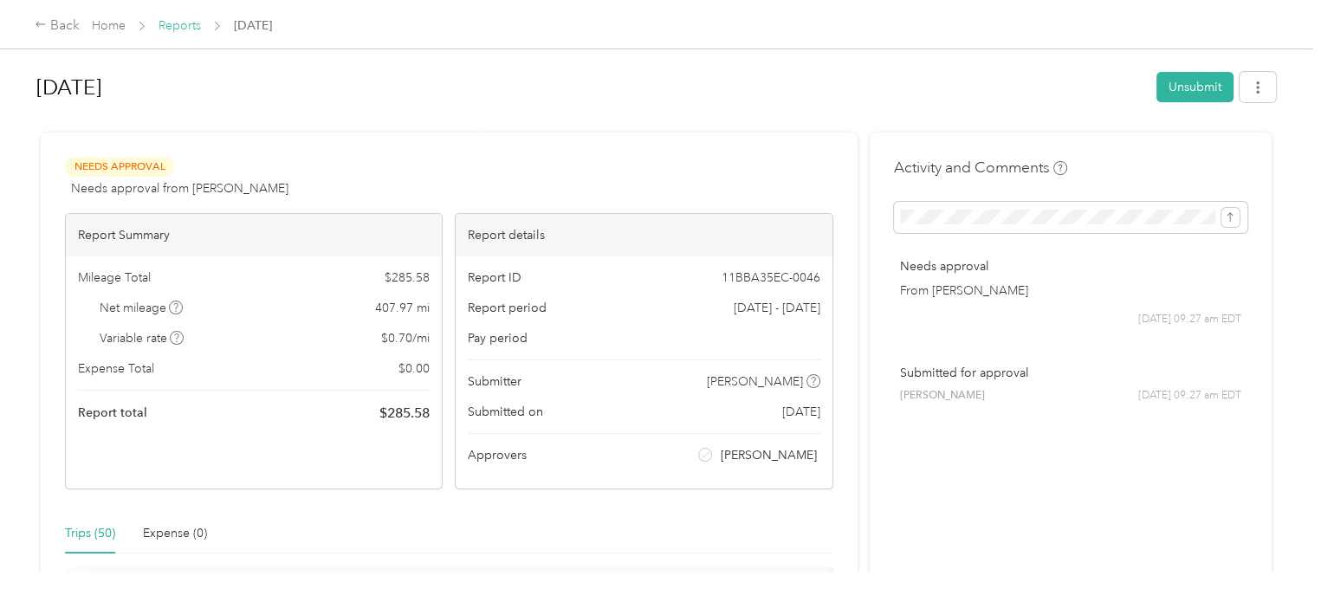
click at [171, 26] on link "Reports" at bounding box center [179, 25] width 42 height 15
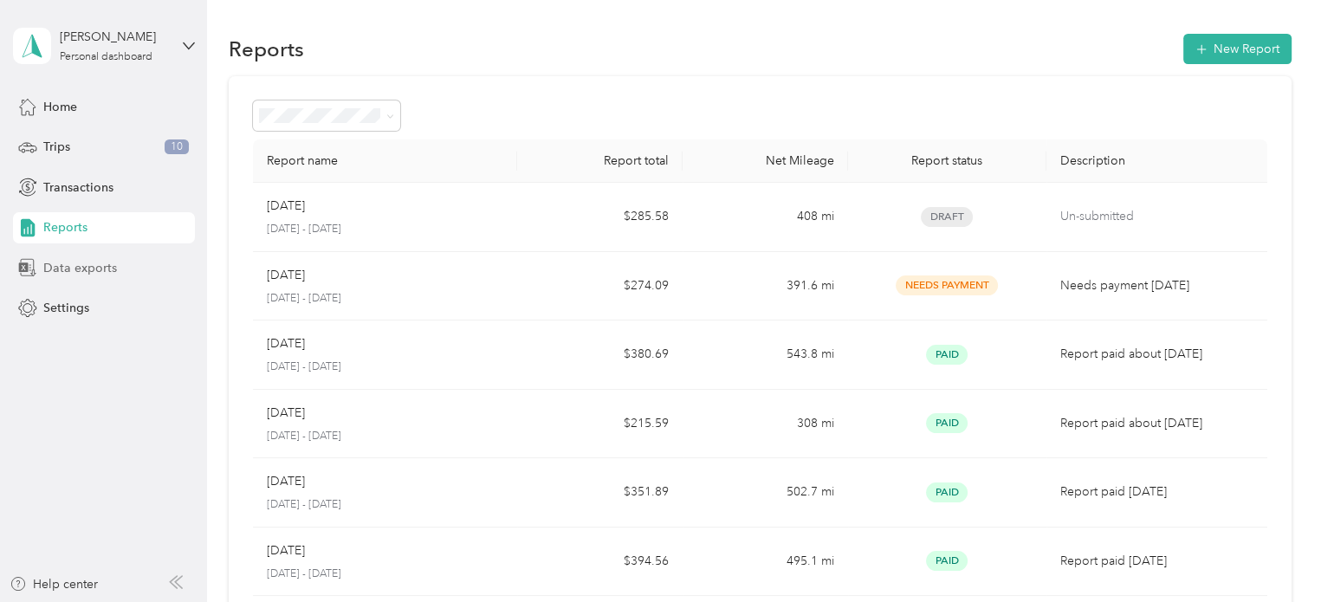
click at [84, 269] on span "Data exports" at bounding box center [80, 268] width 74 height 18
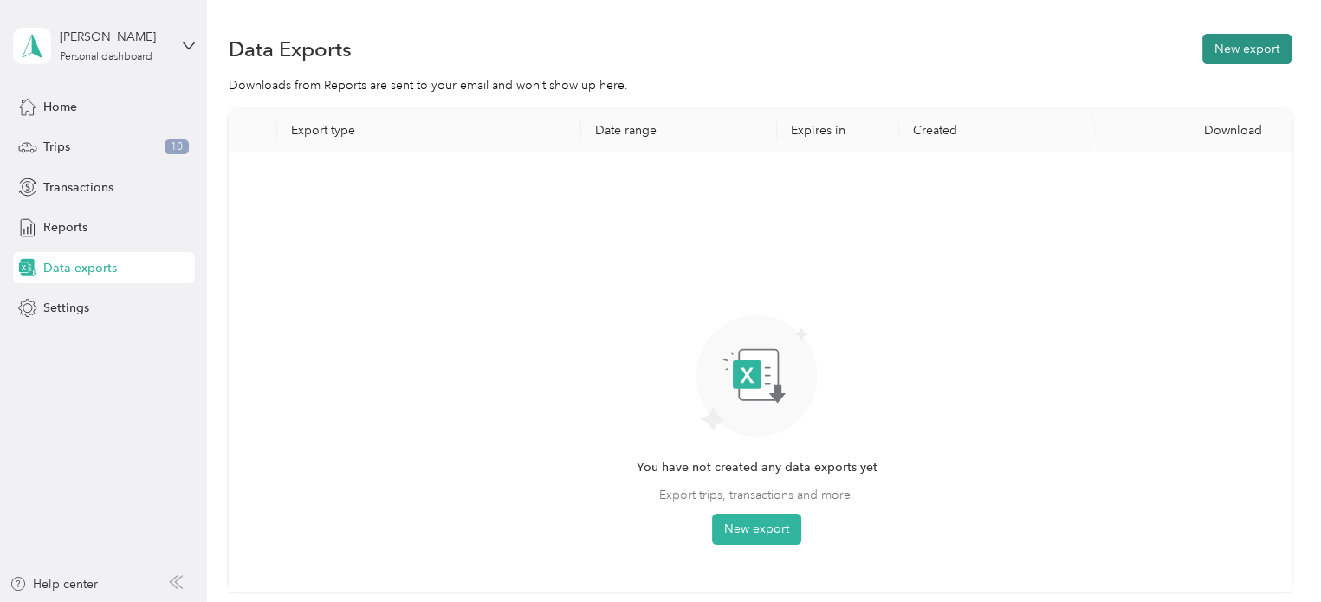
click at [1252, 41] on button "New export" at bounding box center [1246, 49] width 89 height 30
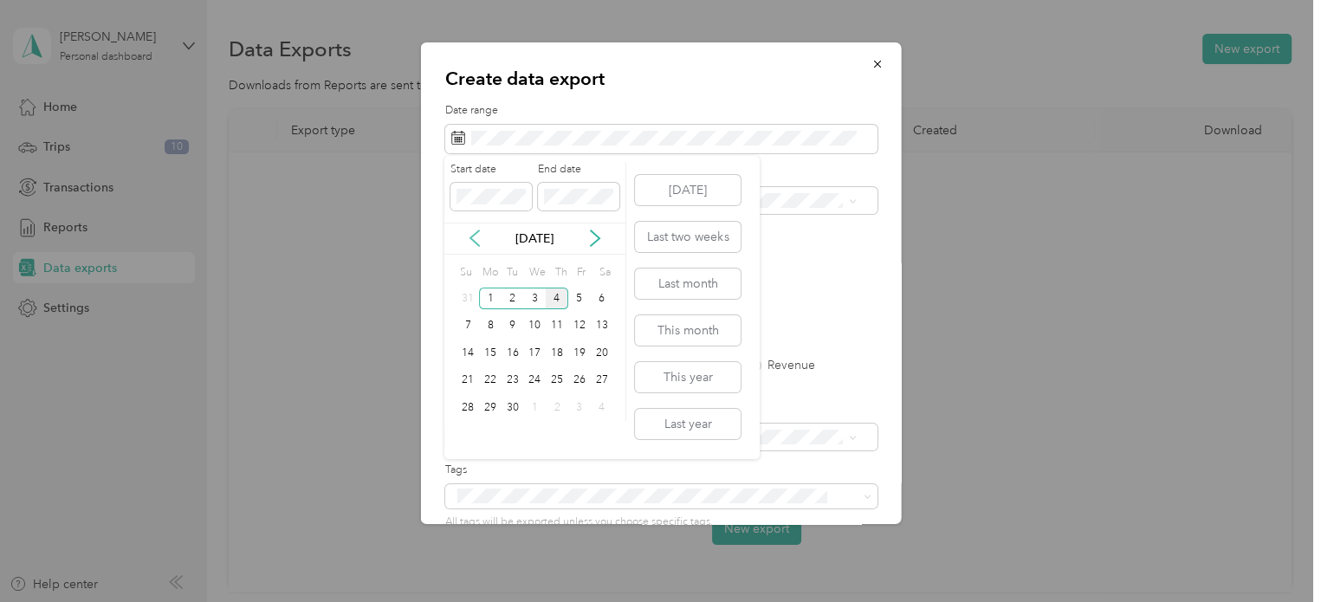
click at [475, 235] on icon at bounding box center [474, 238] width 9 height 16
click at [578, 294] on div "1" at bounding box center [579, 298] width 23 height 22
click at [582, 402] on div "29" at bounding box center [579, 408] width 23 height 22
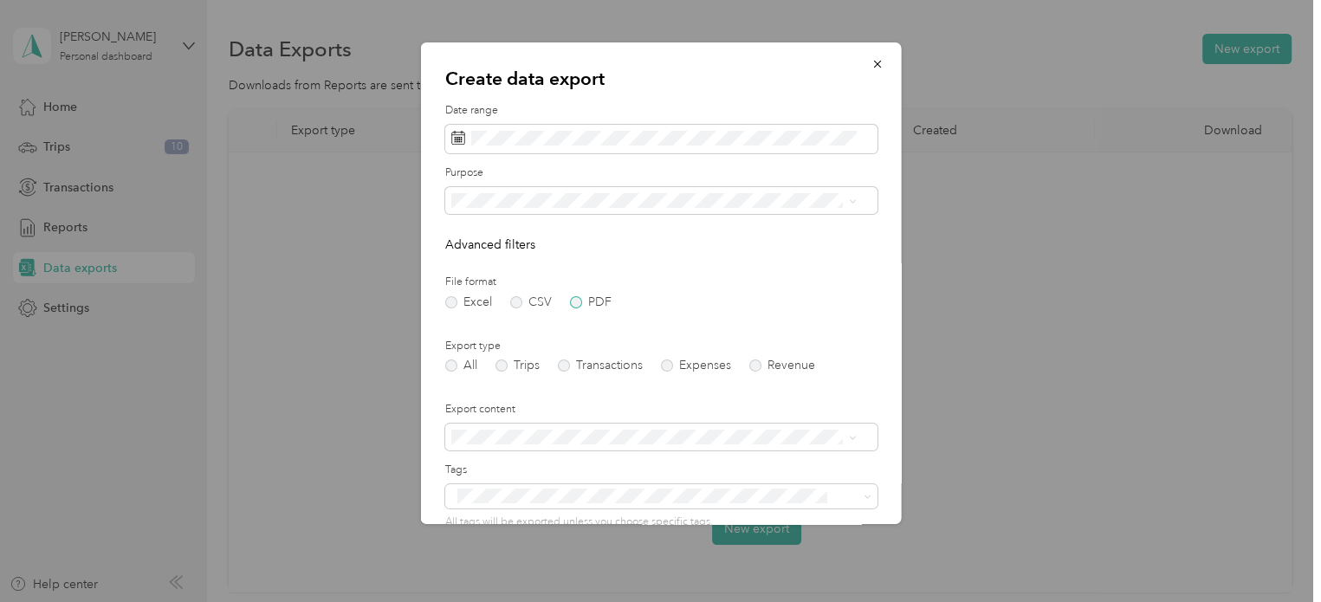
click at [577, 301] on label "PDF" at bounding box center [590, 302] width 42 height 12
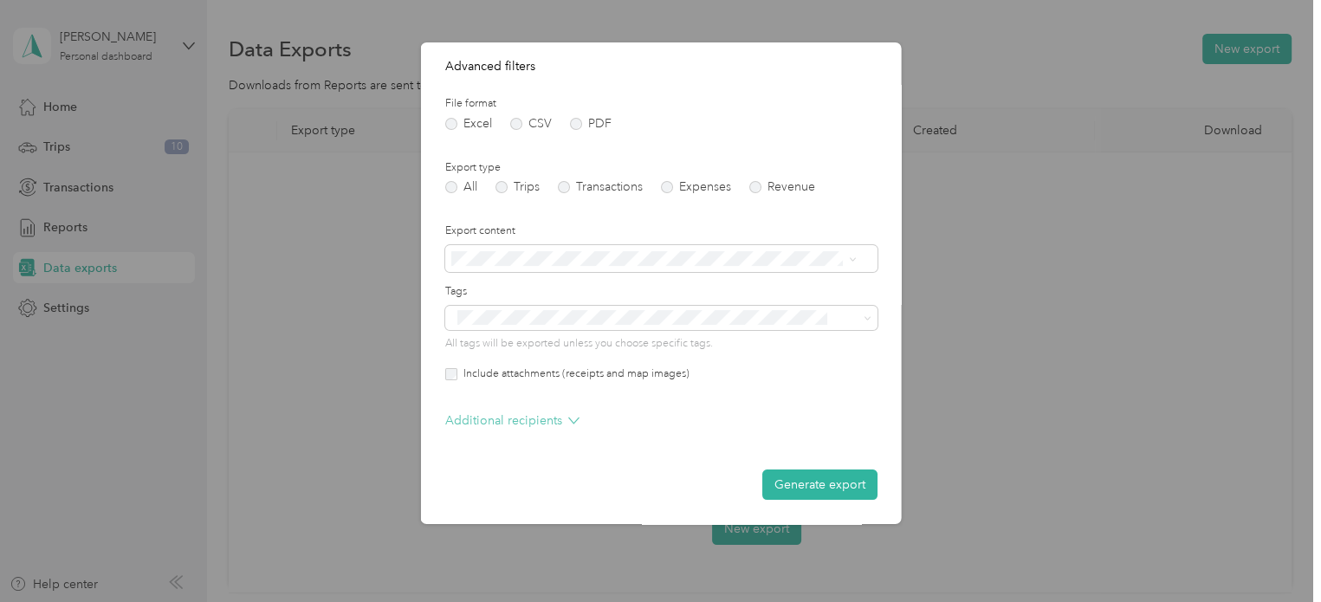
click at [535, 418] on p "Additional recipients" at bounding box center [511, 420] width 134 height 18
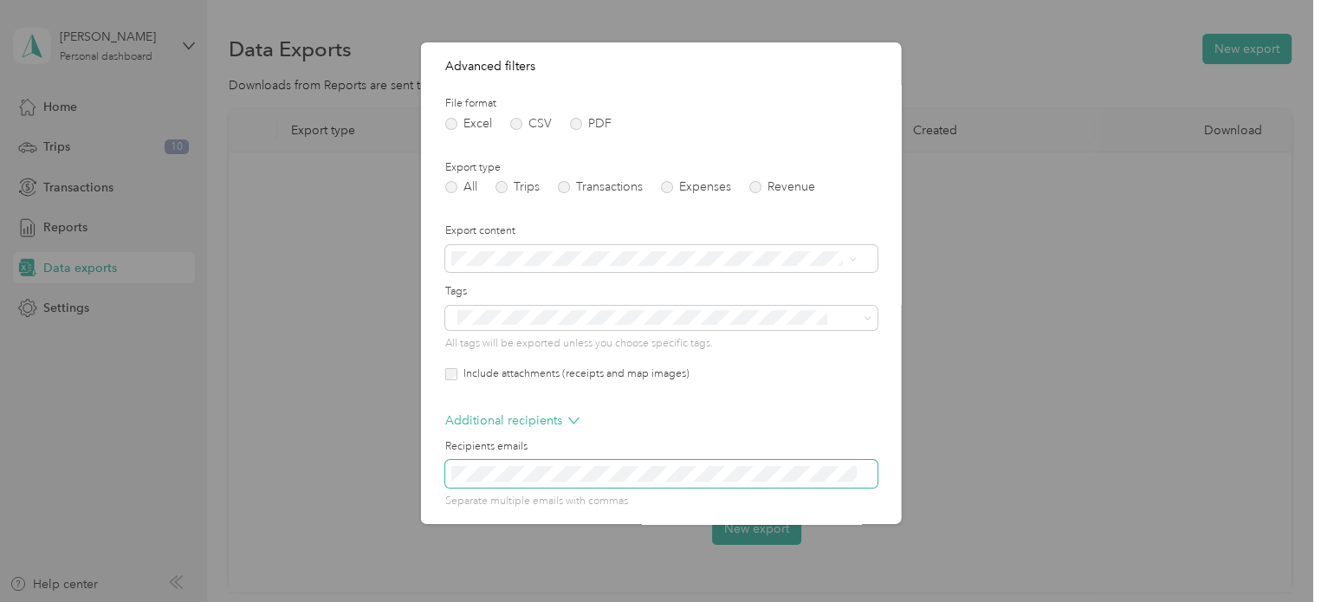
scroll to position [248, 0]
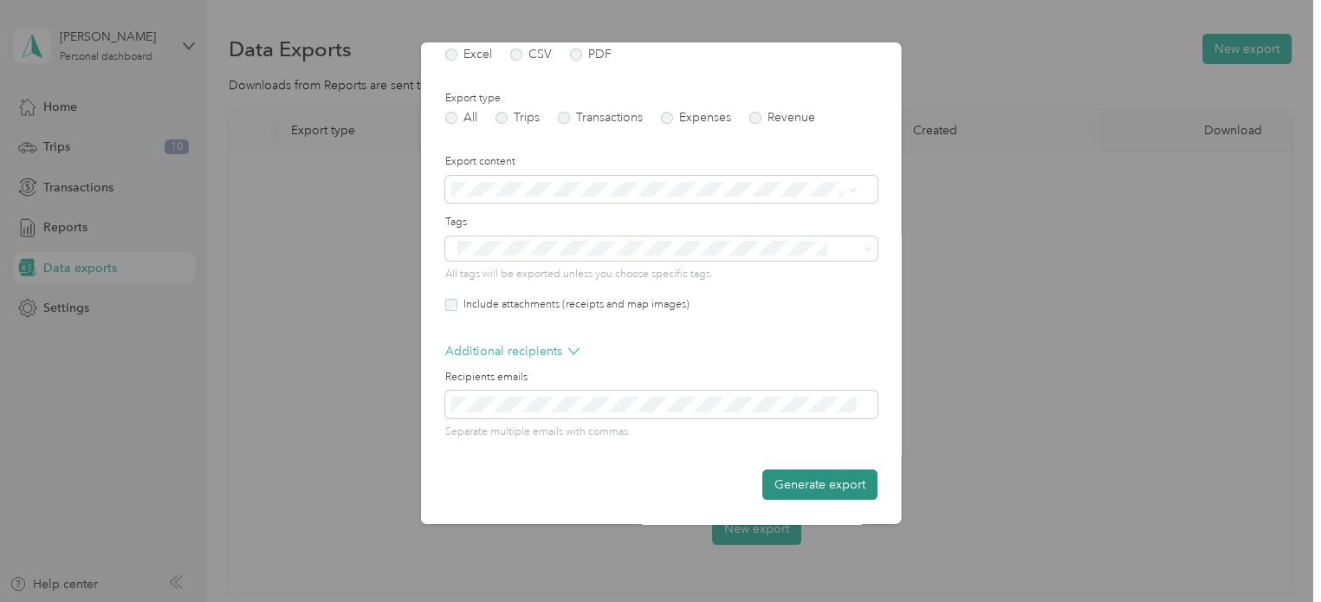
click at [828, 481] on button "Generate export" at bounding box center [818, 484] width 115 height 30
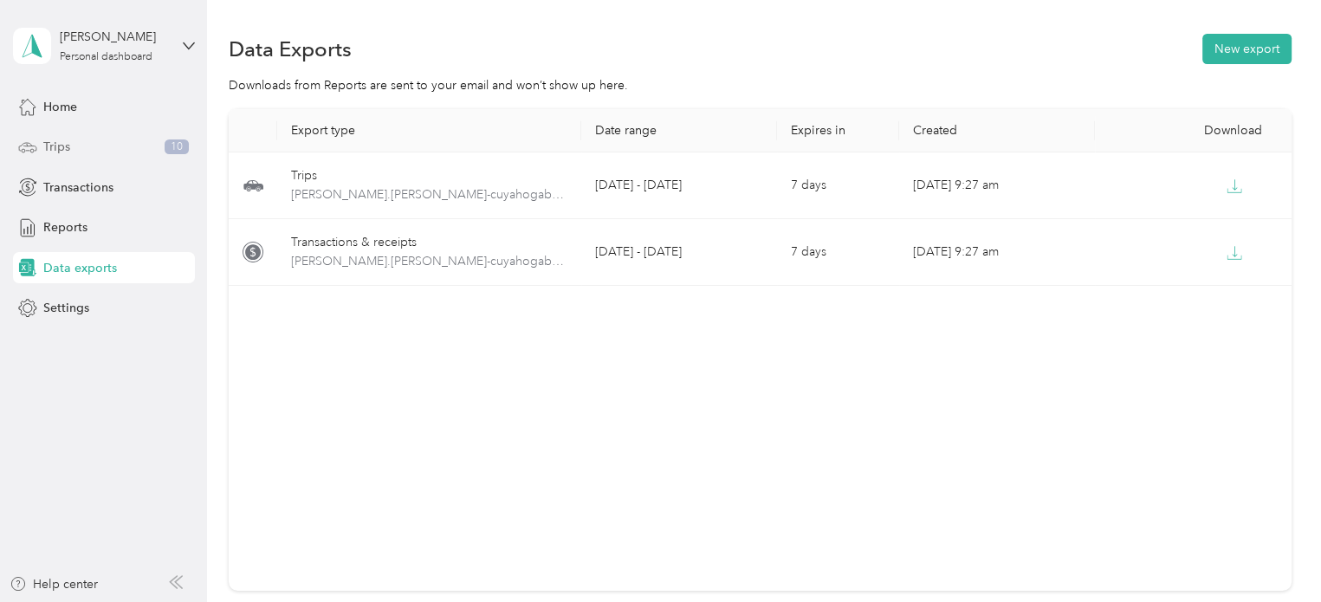
click at [51, 151] on span "Trips" at bounding box center [56, 147] width 27 height 18
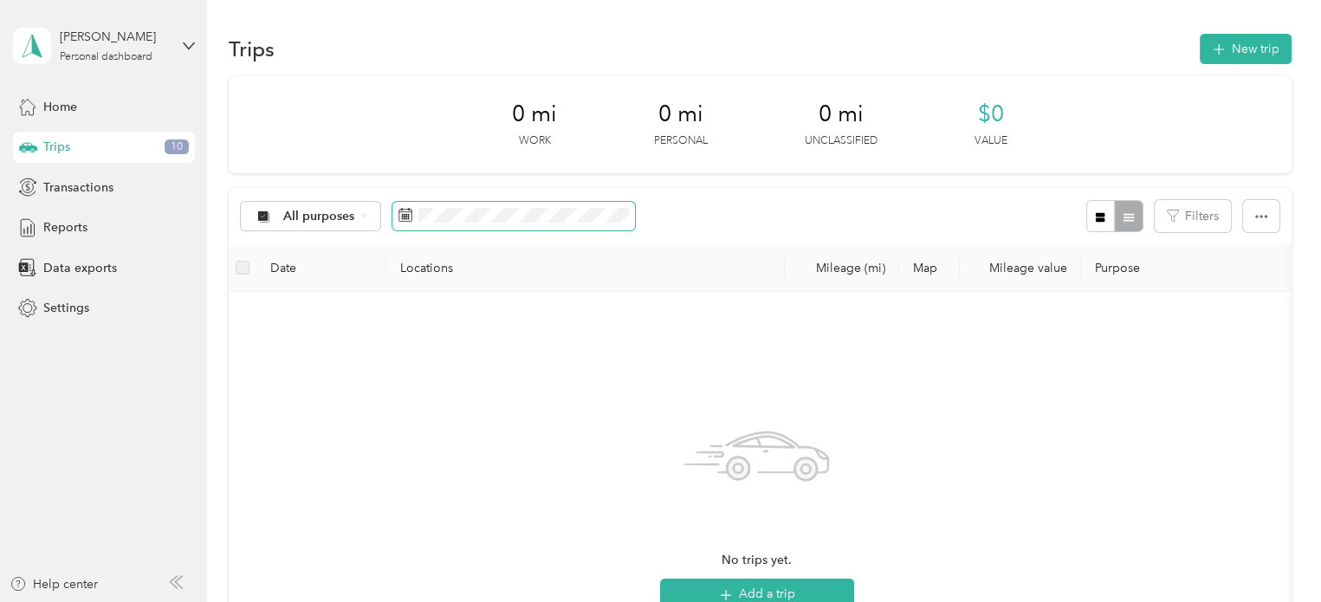
click at [466, 223] on span at bounding box center [513, 216] width 242 height 29
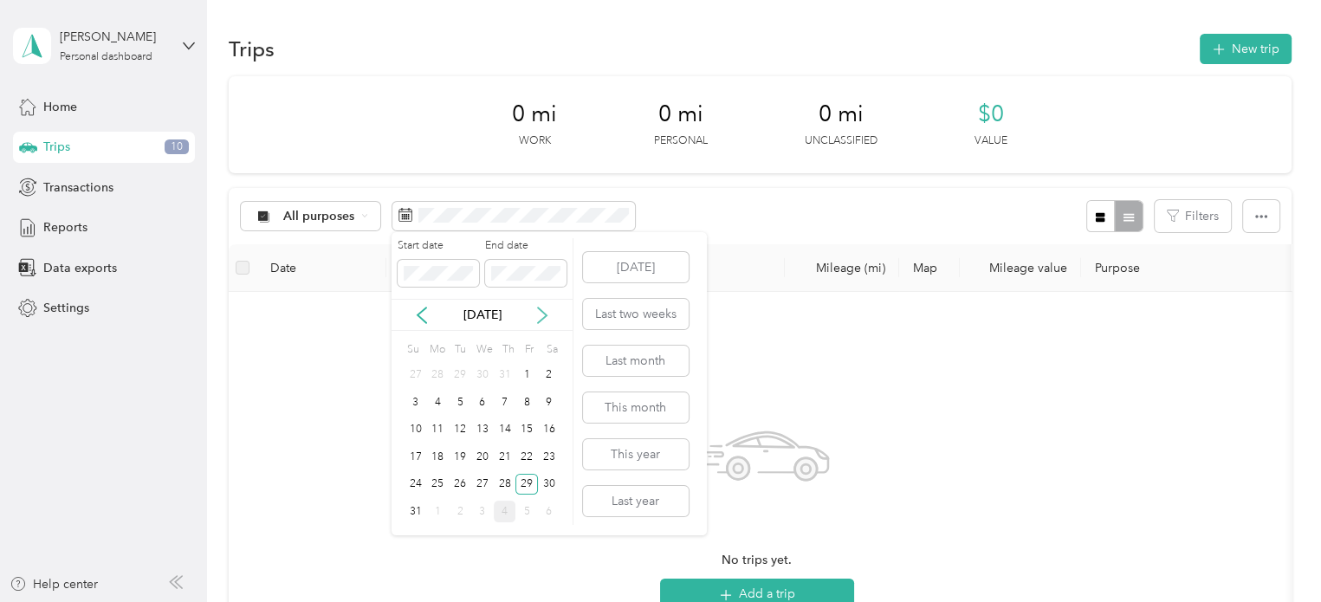
click at [543, 317] on icon at bounding box center [542, 315] width 9 height 16
click at [460, 380] on div "2" at bounding box center [460, 376] width 23 height 22
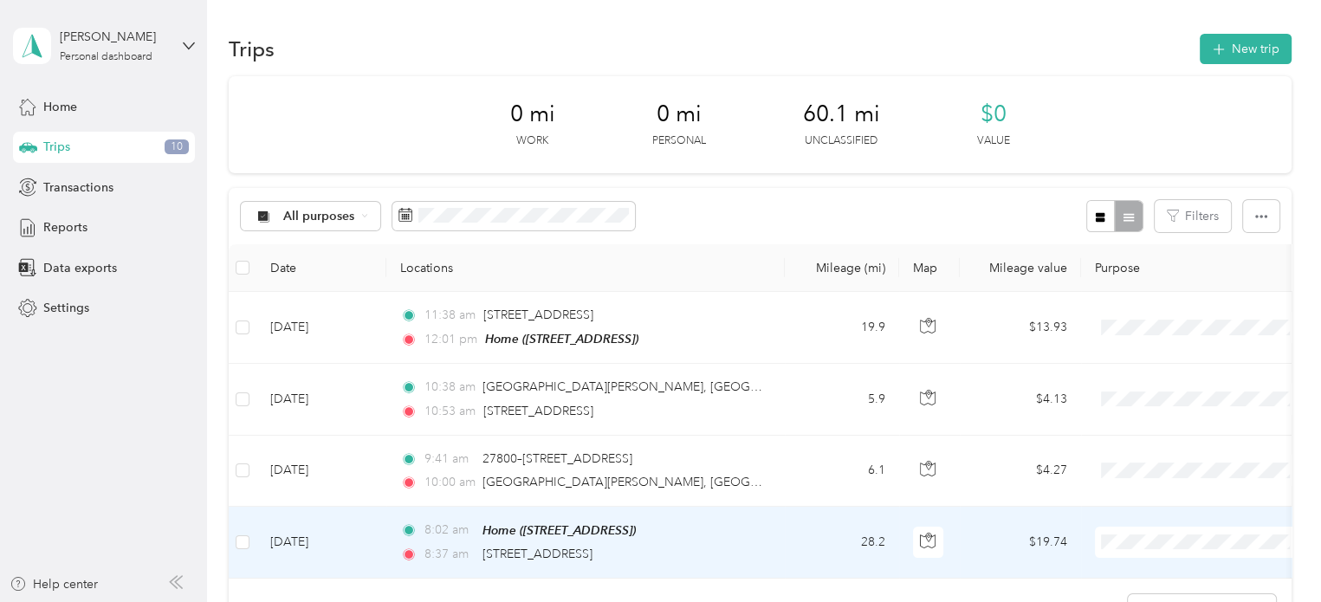
click at [1130, 548] on span at bounding box center [1202, 541] width 215 height 31
click at [1148, 507] on span "Personal" at bounding box center [1217, 507] width 160 height 18
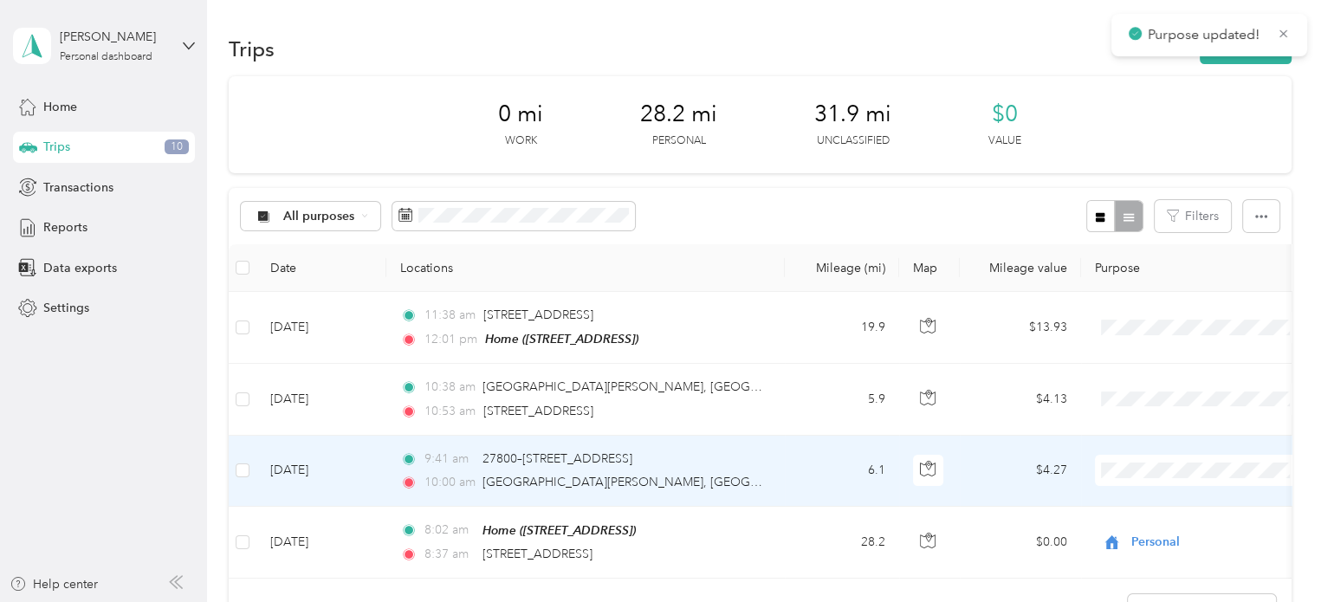
click at [1139, 493] on span "Cuyahoga DD" at bounding box center [1217, 501] width 160 height 18
click at [748, 463] on div "9:41 am 27800–[STREET_ADDRESS]" at bounding box center [582, 458] width 364 height 19
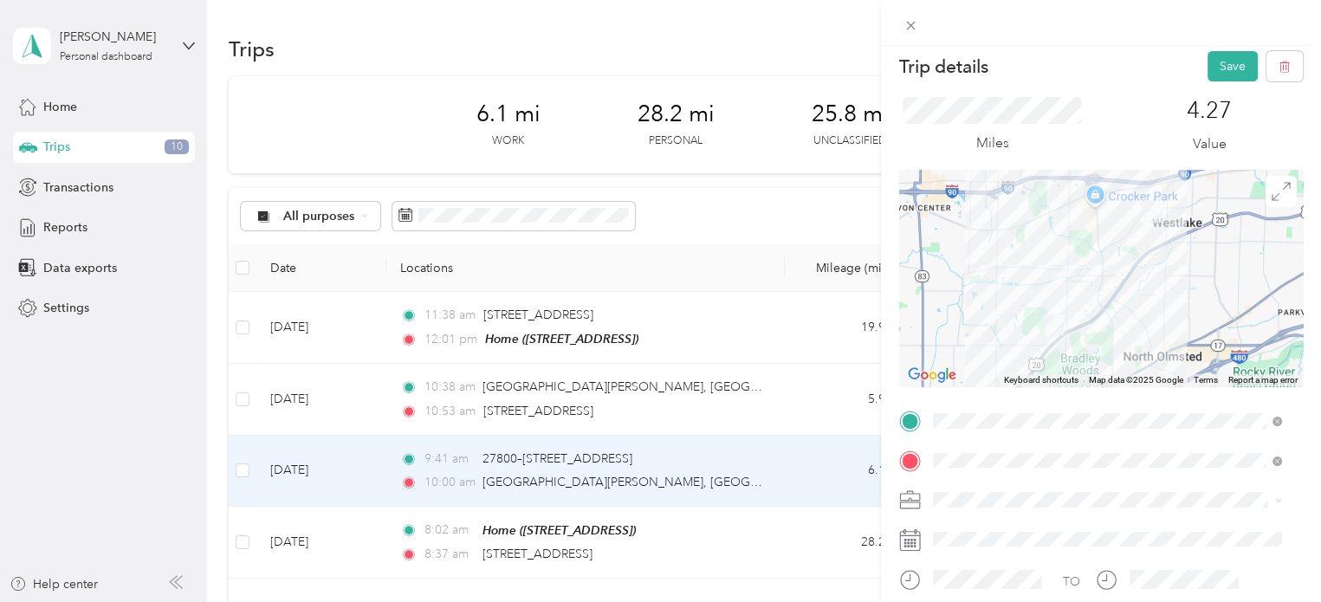
scroll to position [3, 0]
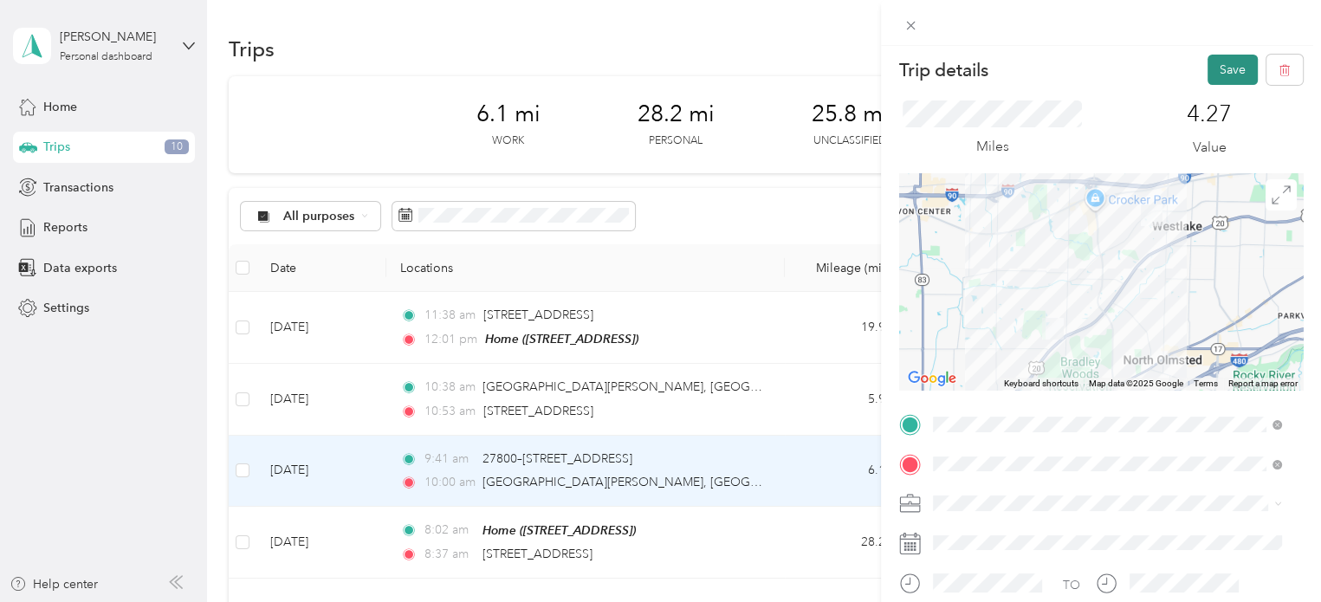
click at [1217, 64] on button "Save" at bounding box center [1232, 70] width 50 height 30
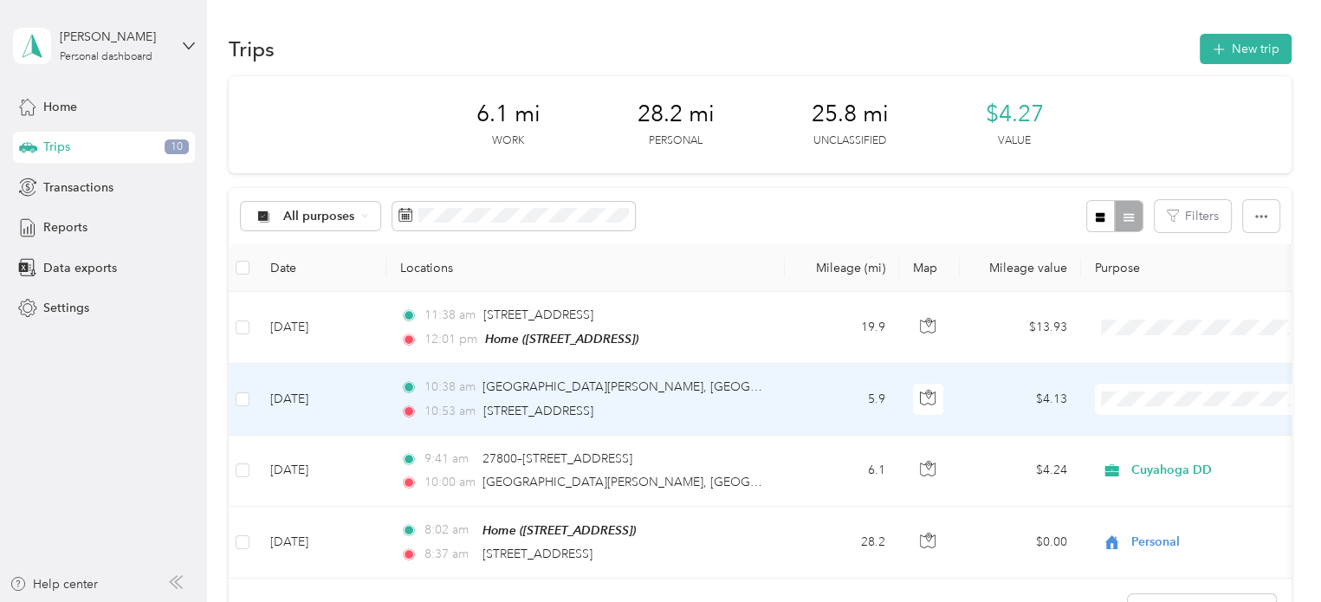
click at [763, 404] on div "10:53 am [STREET_ADDRESS]" at bounding box center [582, 411] width 364 height 19
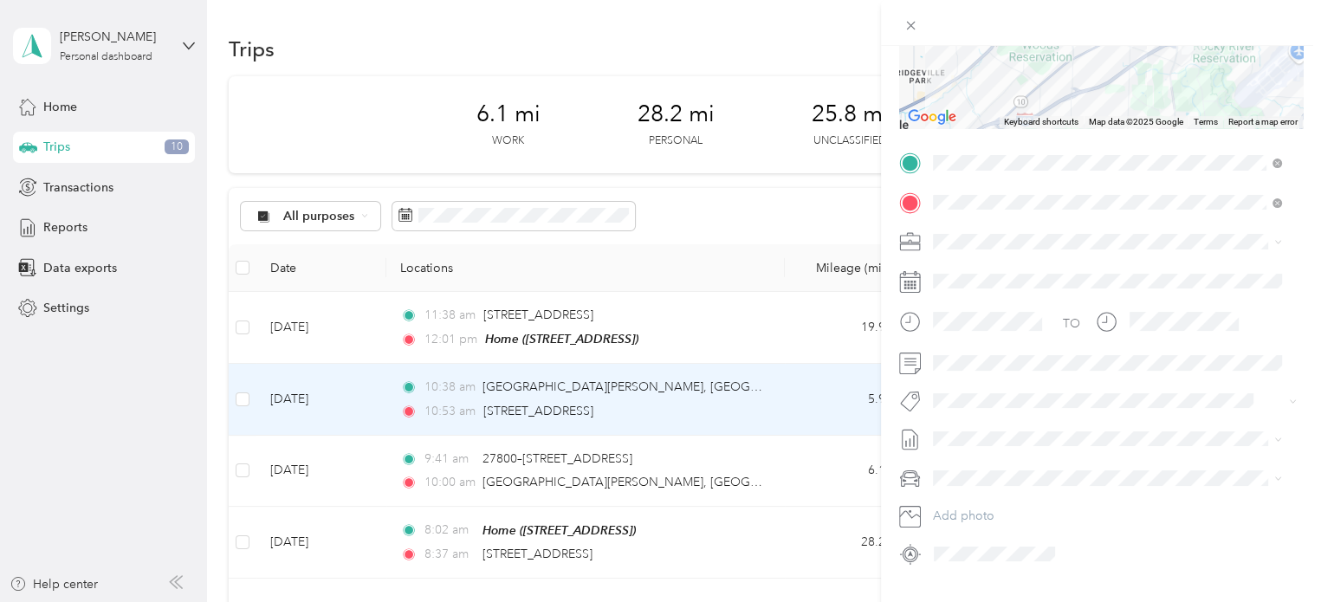
scroll to position [266, 0]
click at [968, 262] on span "Cuyahoga DD" at bounding box center [978, 269] width 79 height 15
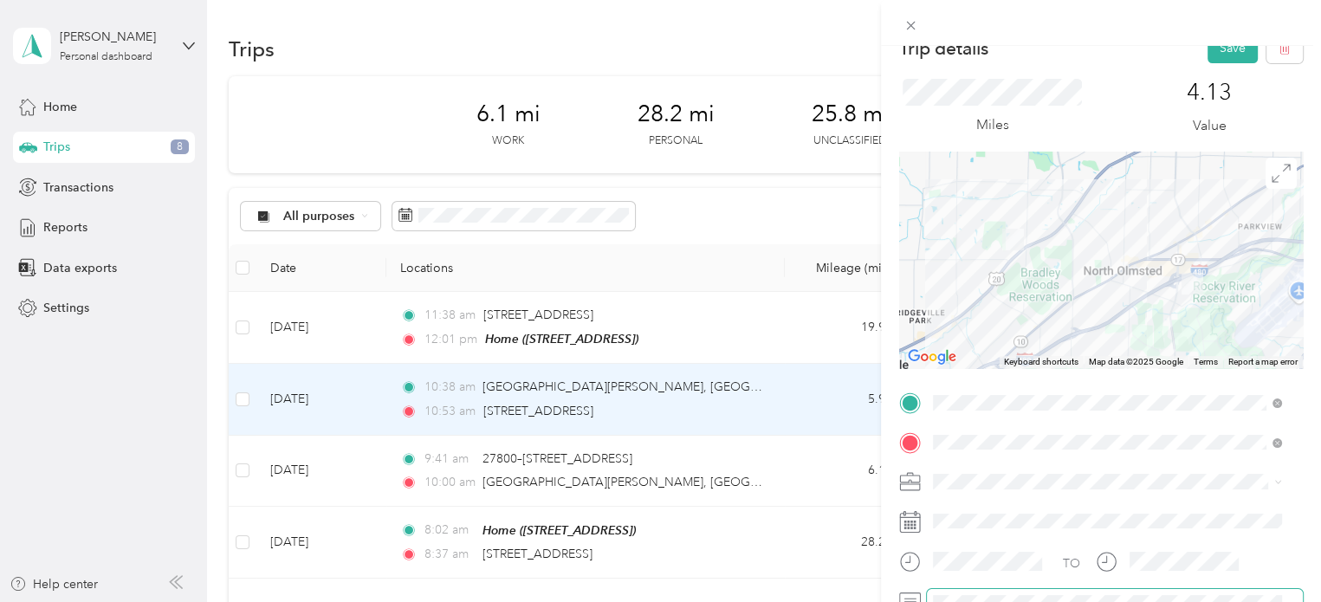
scroll to position [0, 0]
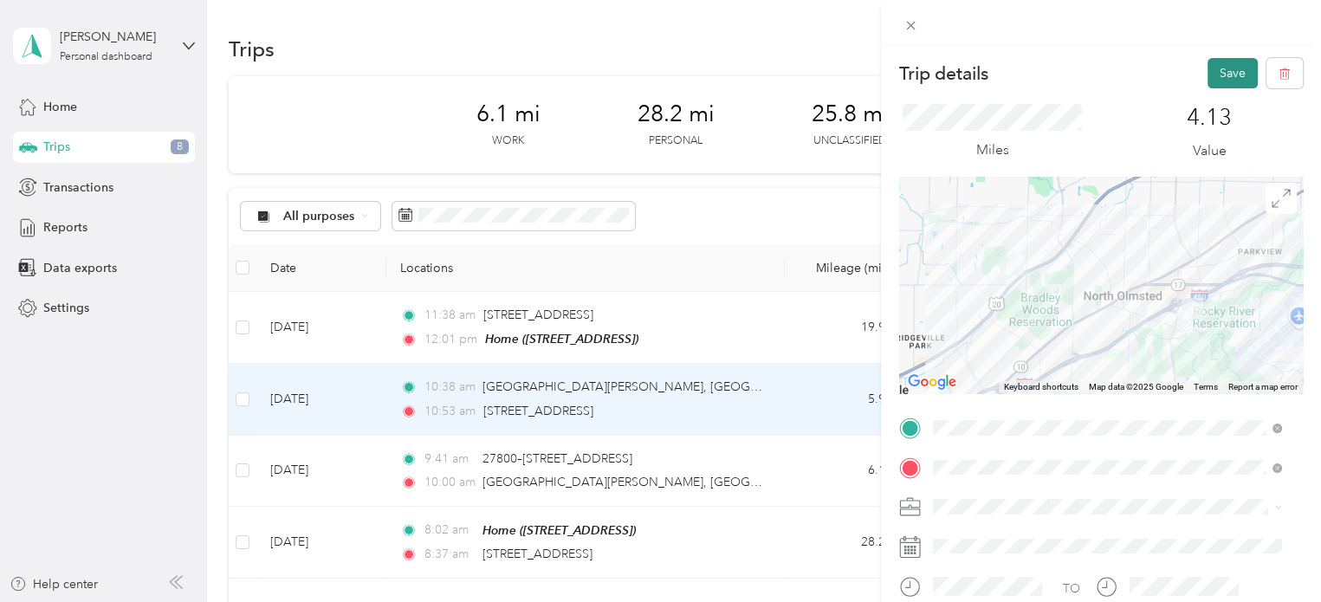
click at [1207, 68] on button "Save" at bounding box center [1232, 73] width 50 height 30
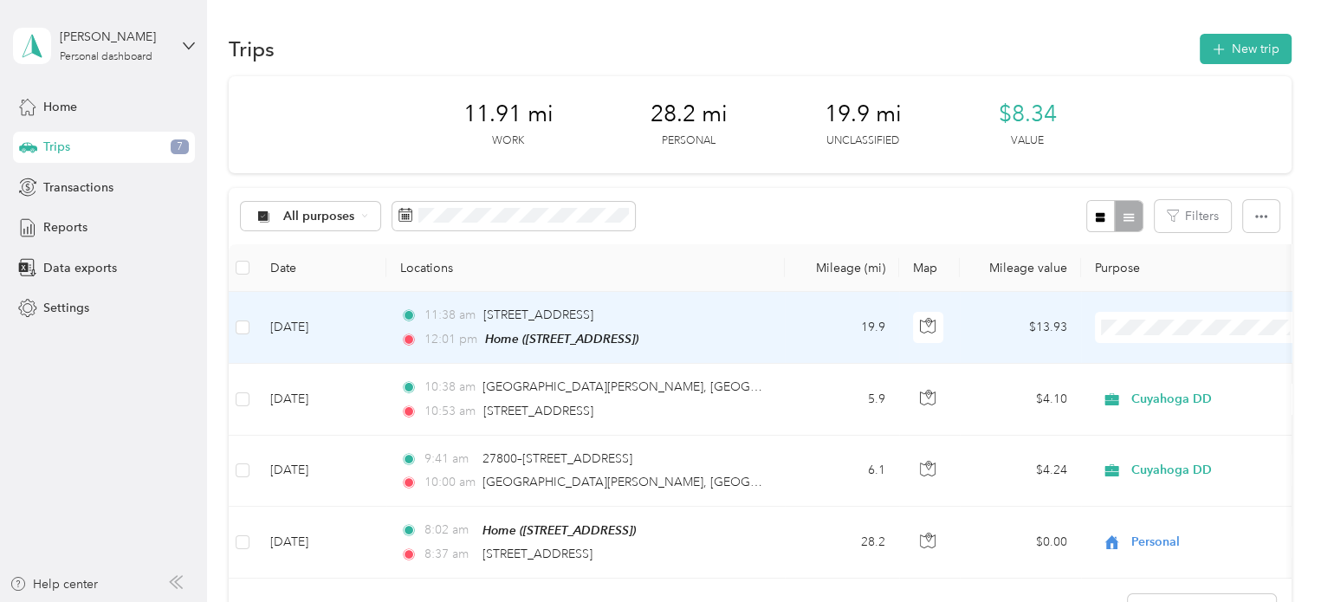
click at [1177, 374] on li "Personal" at bounding box center [1202, 389] width 215 height 30
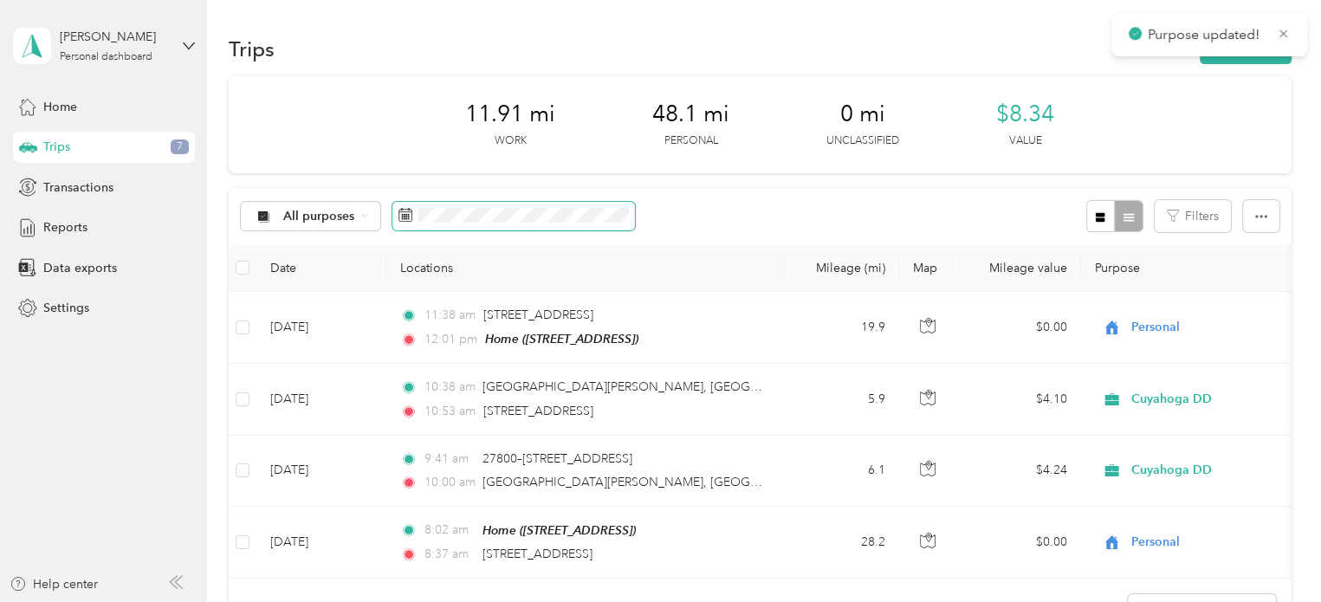
click at [433, 223] on span at bounding box center [513, 216] width 242 height 29
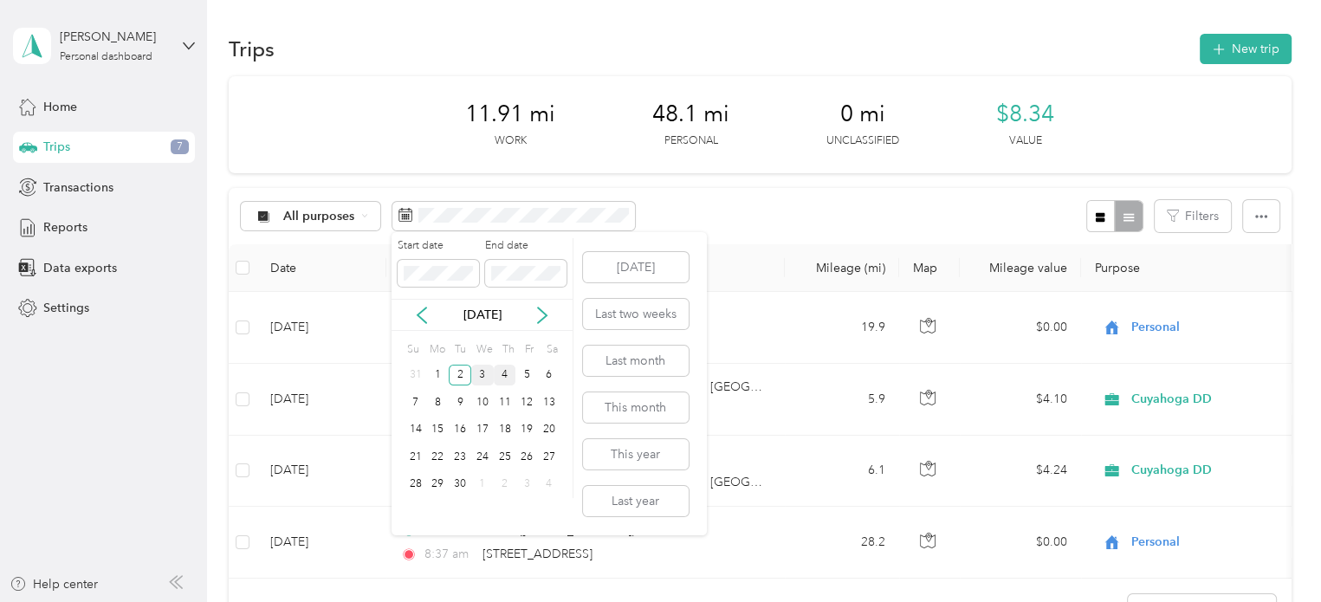
click at [480, 374] on div "3" at bounding box center [482, 376] width 23 height 22
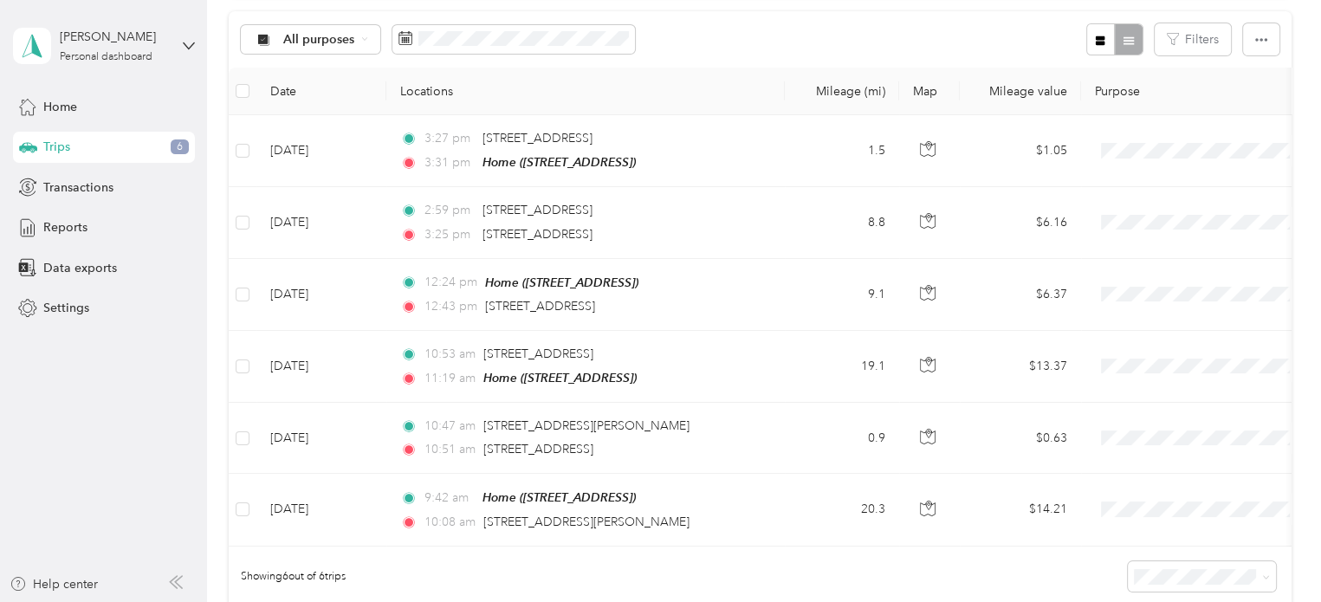
scroll to position [178, 0]
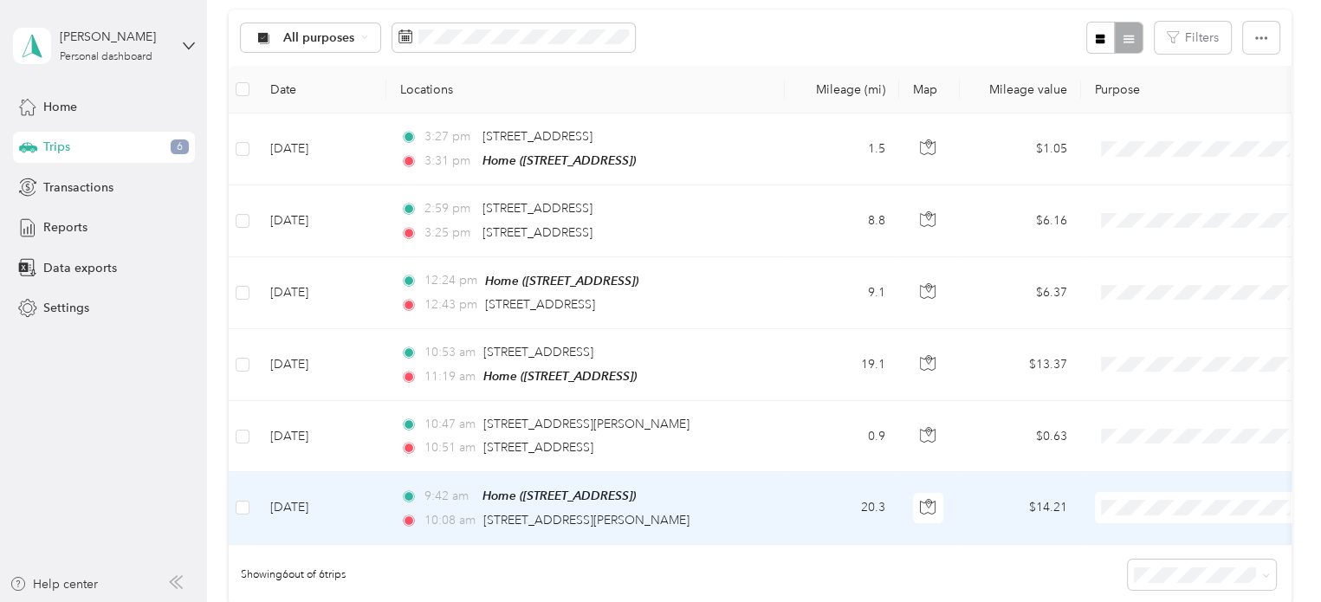
click at [1132, 560] on span "Personal" at bounding box center [1202, 559] width 190 height 18
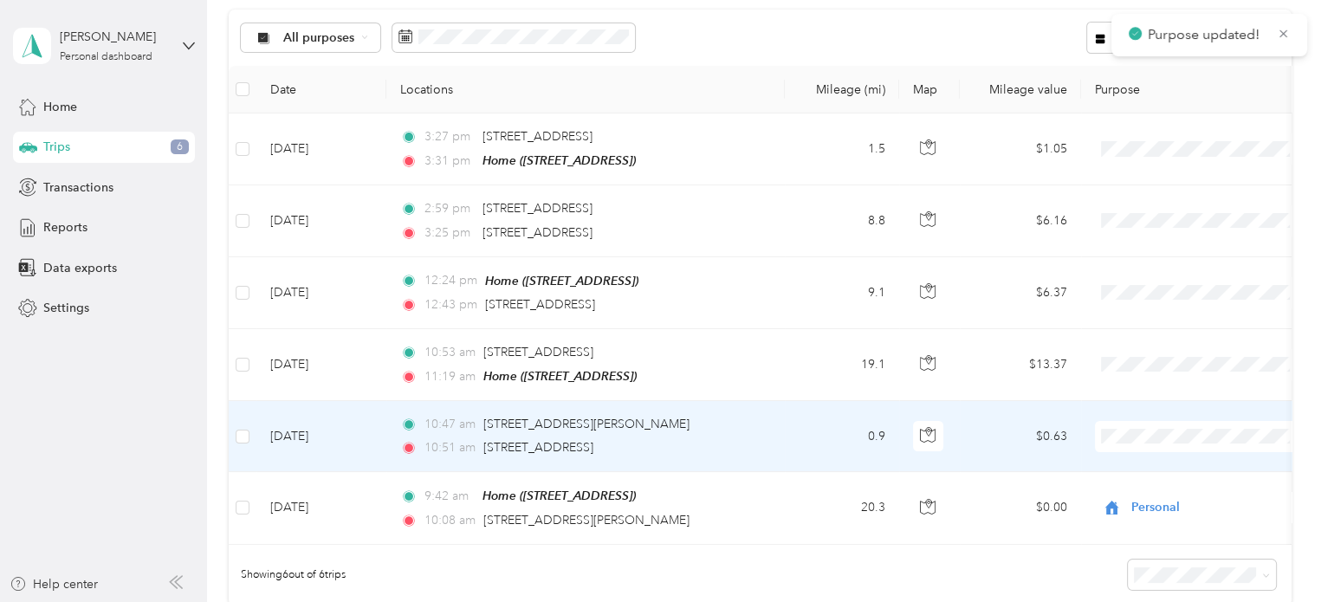
click at [823, 415] on td "0.9" at bounding box center [842, 436] width 114 height 71
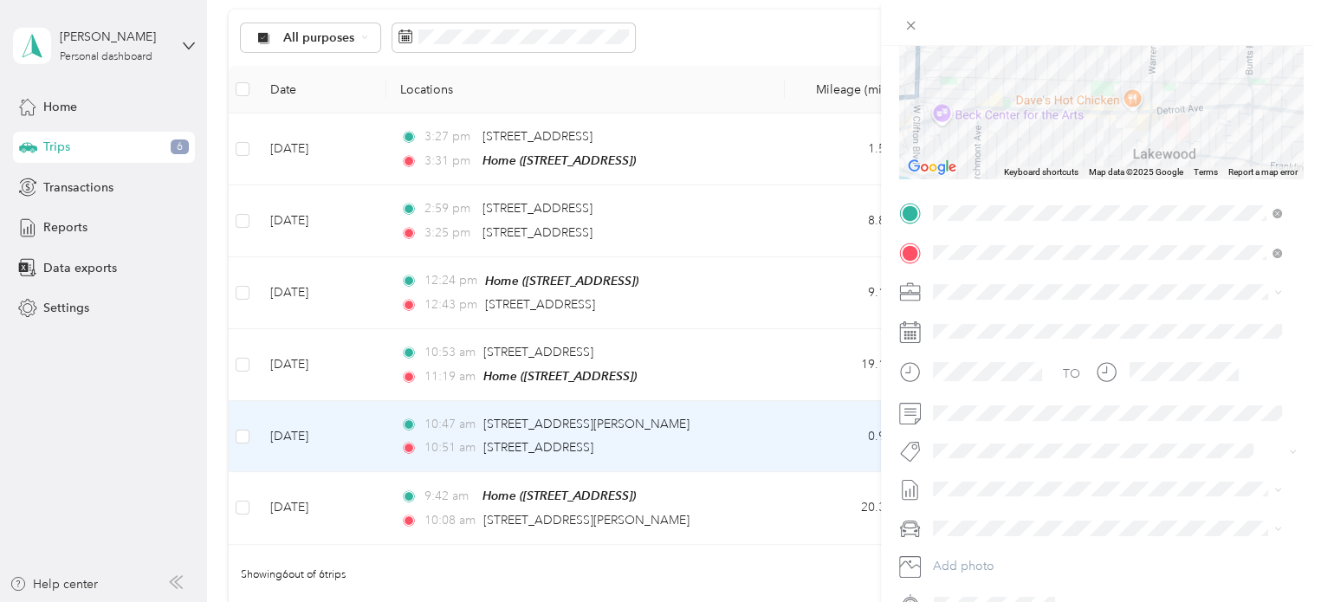
scroll to position [220, 0]
click at [970, 312] on span "Cuyahoga DD" at bounding box center [978, 316] width 79 height 15
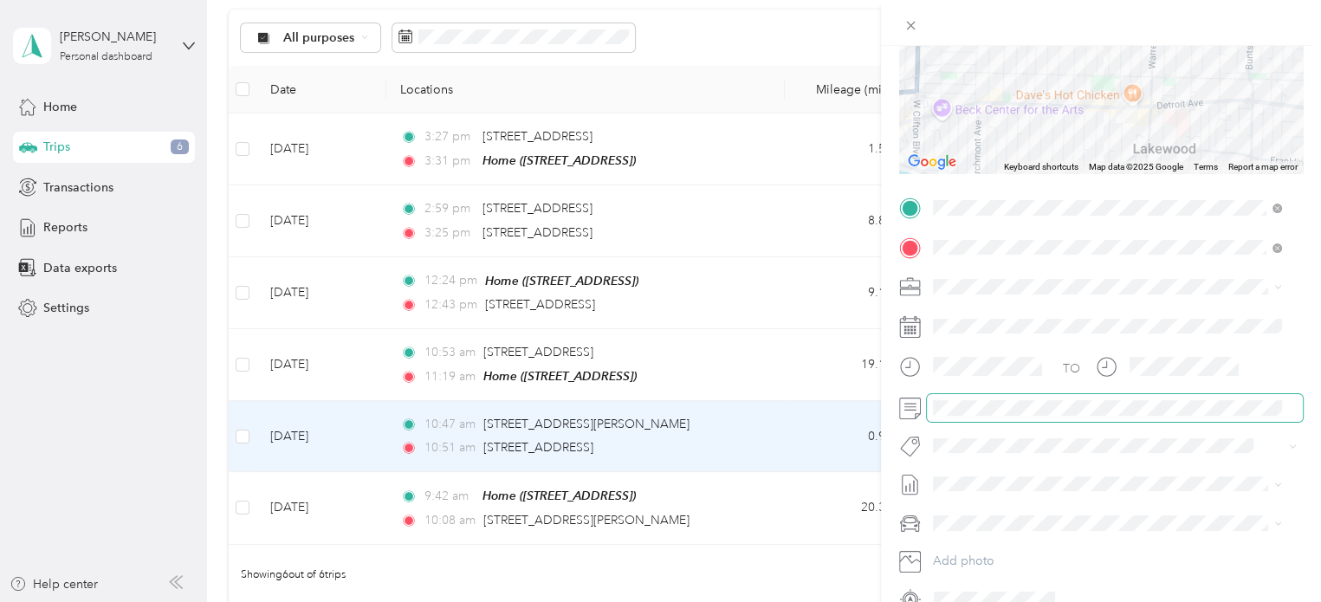
scroll to position [17, 0]
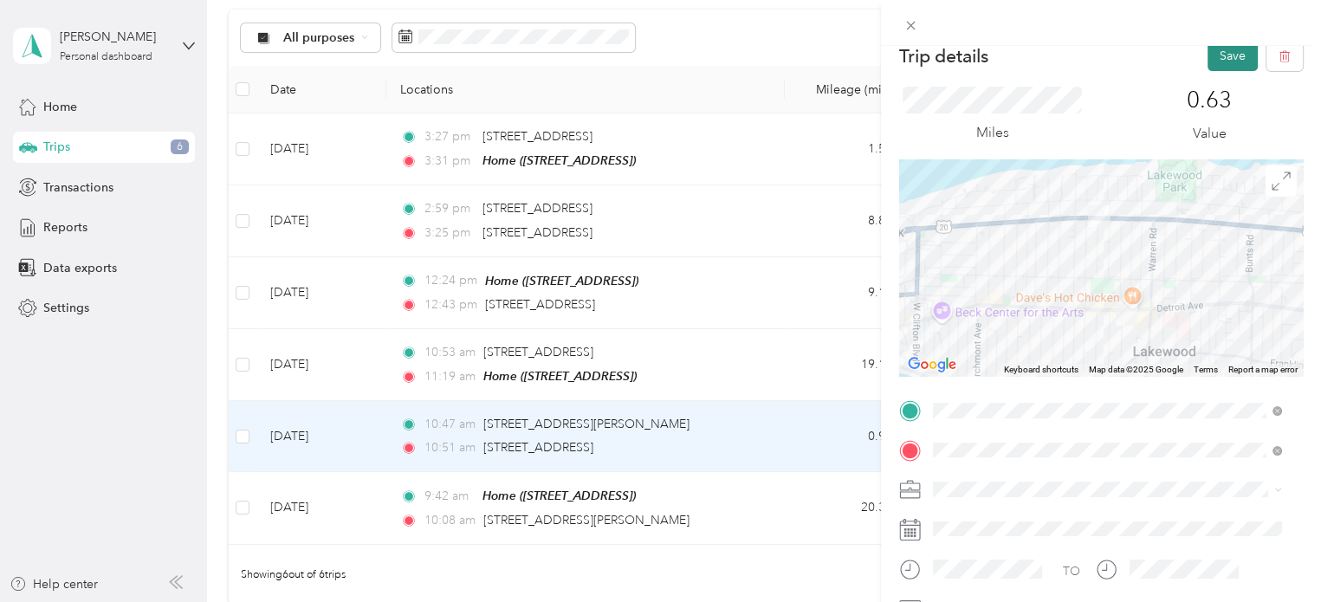
click at [1226, 57] on button "Save" at bounding box center [1232, 56] width 50 height 30
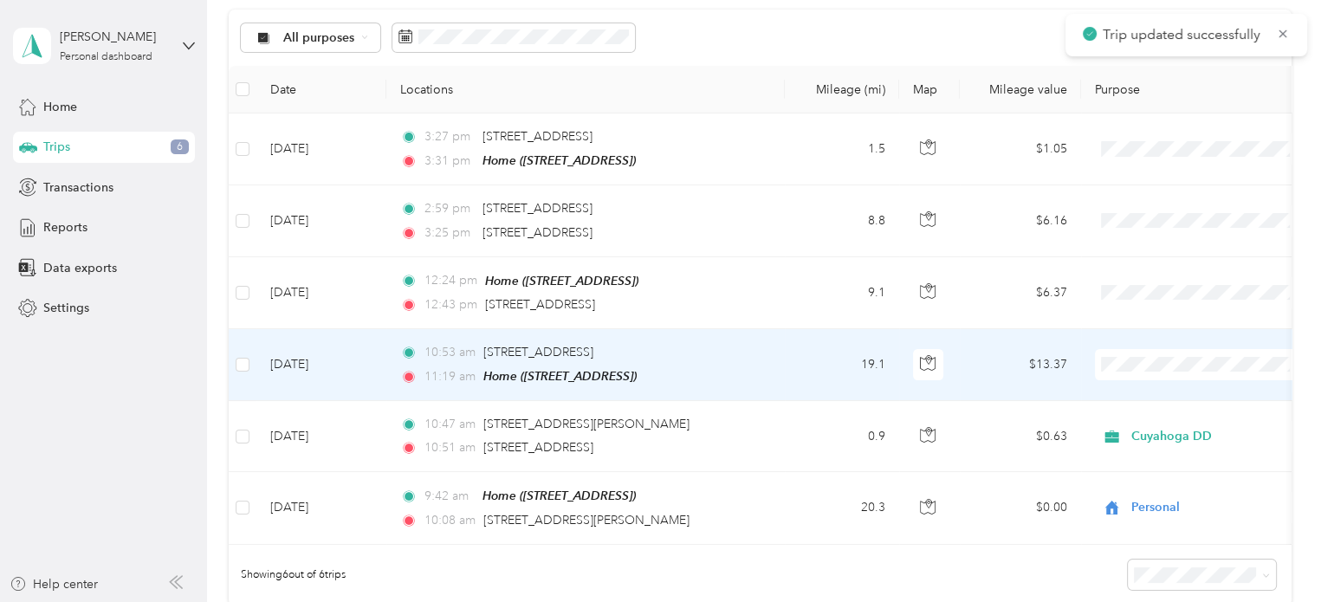
click at [806, 361] on td "19.1" at bounding box center [842, 365] width 114 height 72
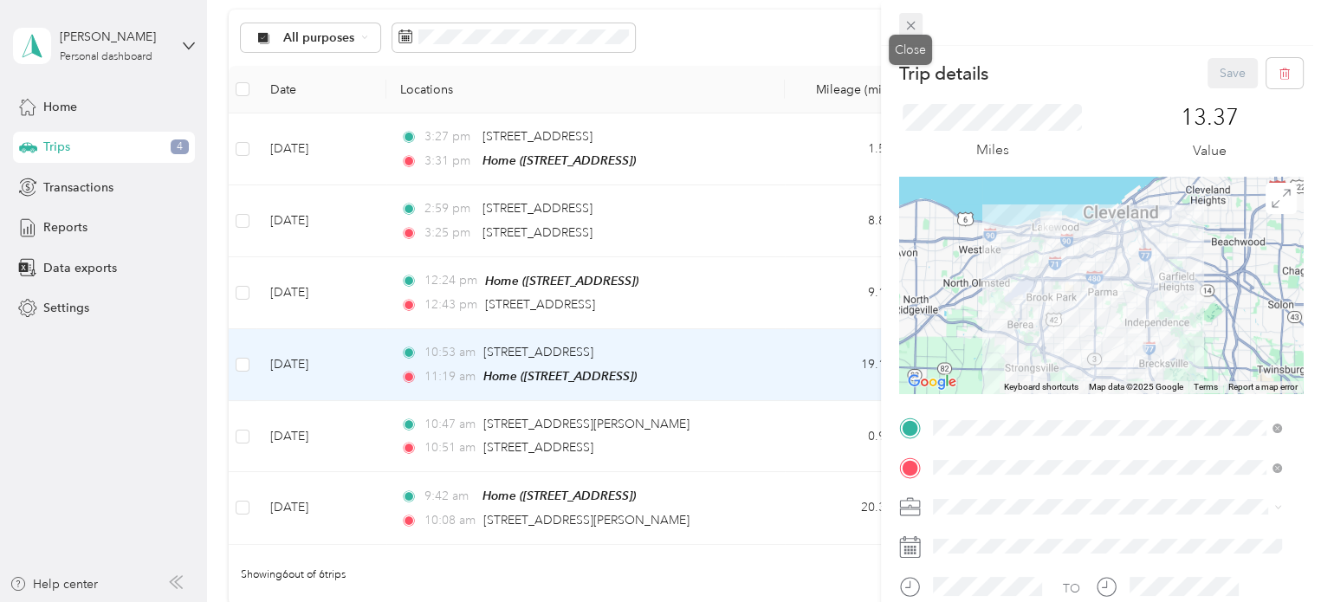
click at [909, 29] on icon at bounding box center [910, 25] width 15 height 15
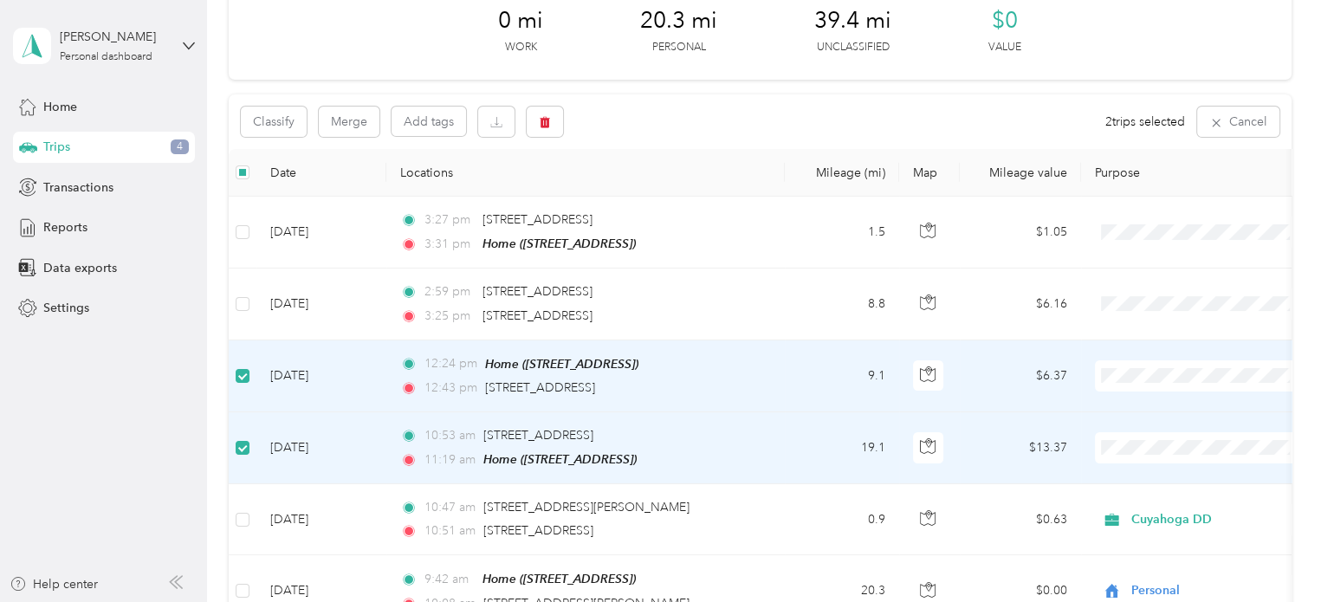
scroll to position [61, 0]
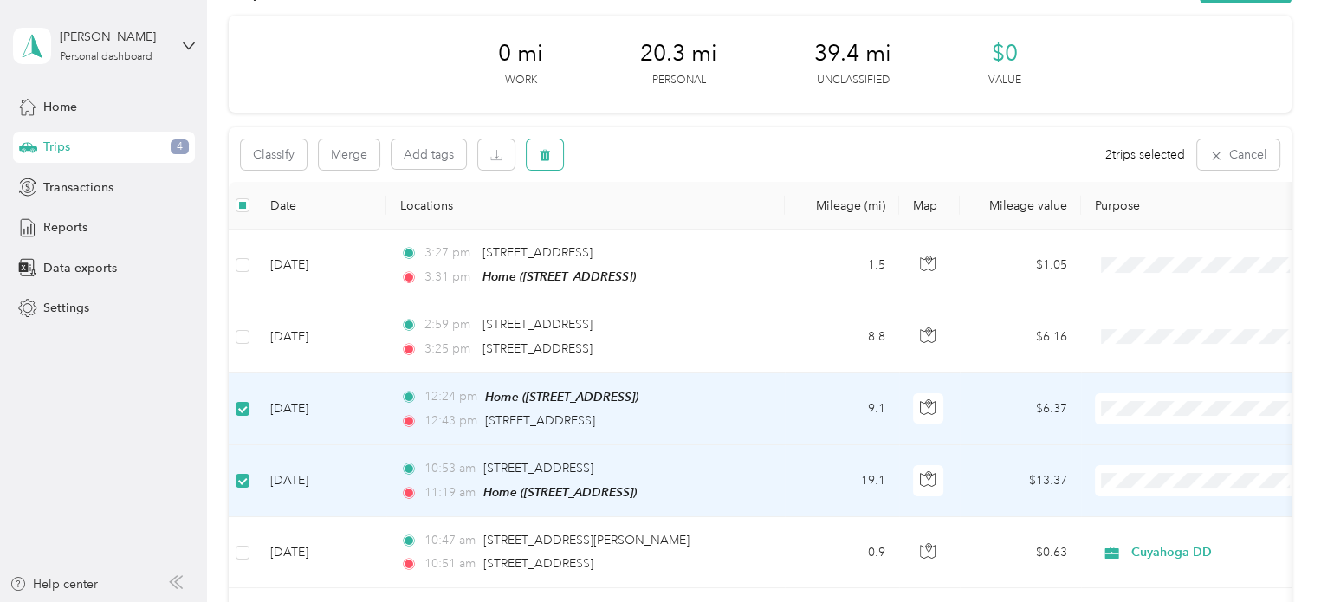
click at [554, 148] on button "button" at bounding box center [544, 154] width 36 height 30
click at [667, 228] on button "Yes" at bounding box center [673, 227] width 34 height 28
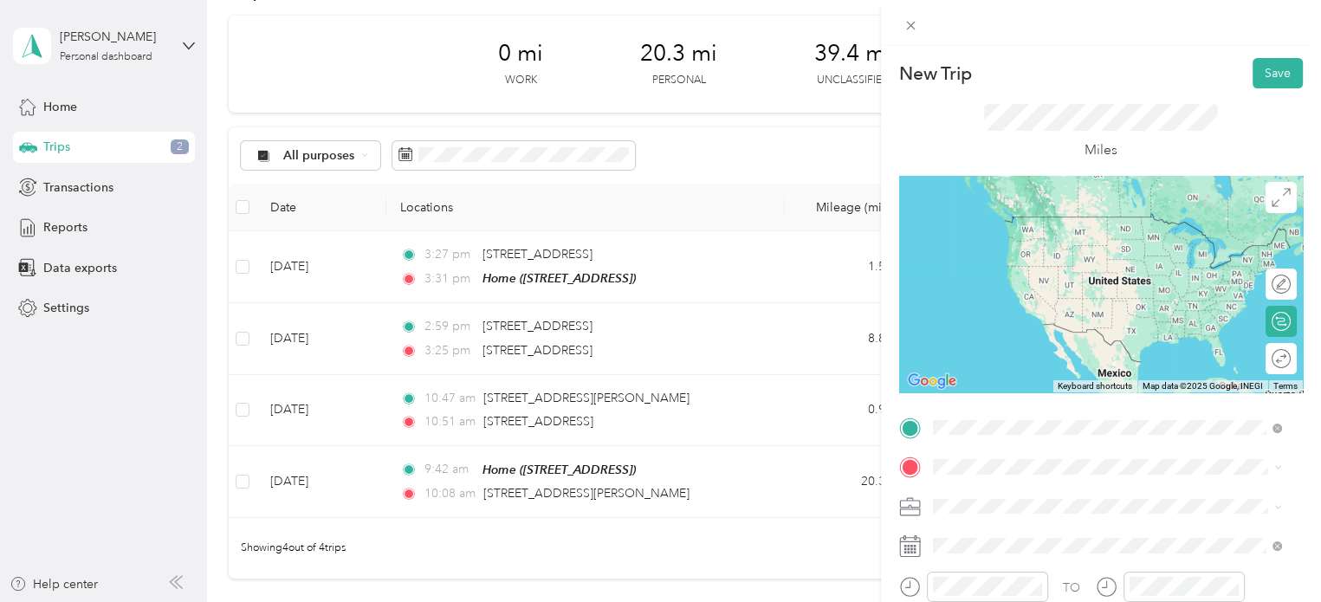
click at [1026, 496] on span "[STREET_ADDRESS][PERSON_NAME][US_STATE]" at bounding box center [1099, 490] width 269 height 16
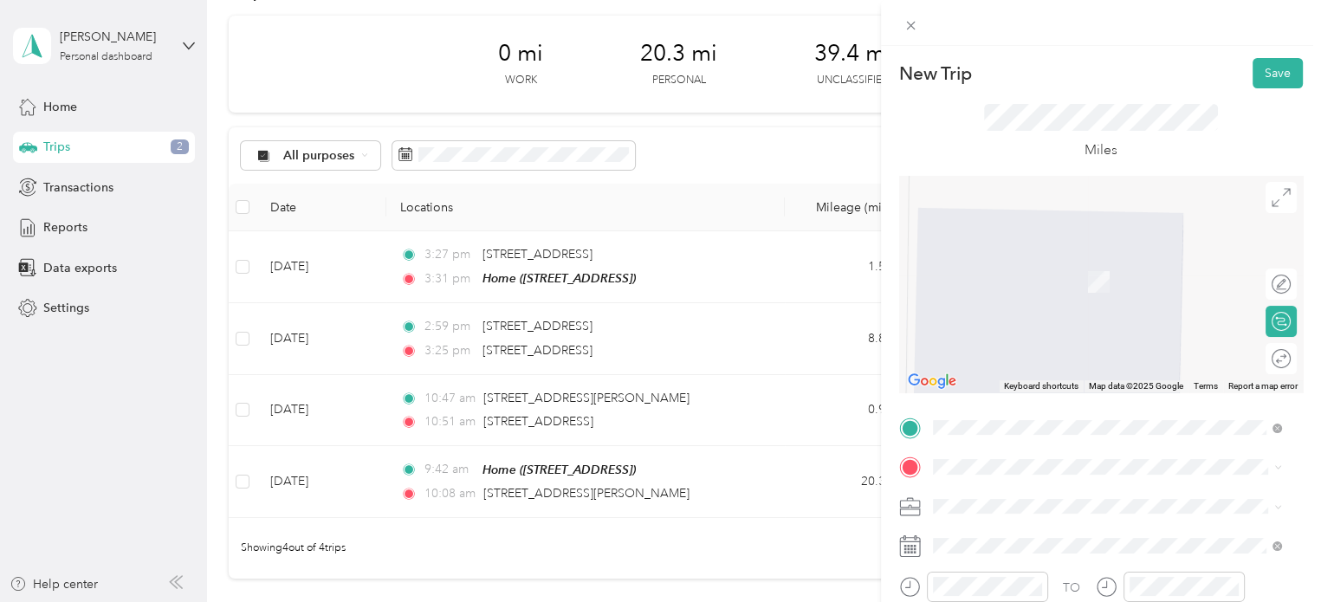
click at [1029, 379] on div "[STREET_ADDRESS][US_STATE]" at bounding box center [1107, 367] width 337 height 23
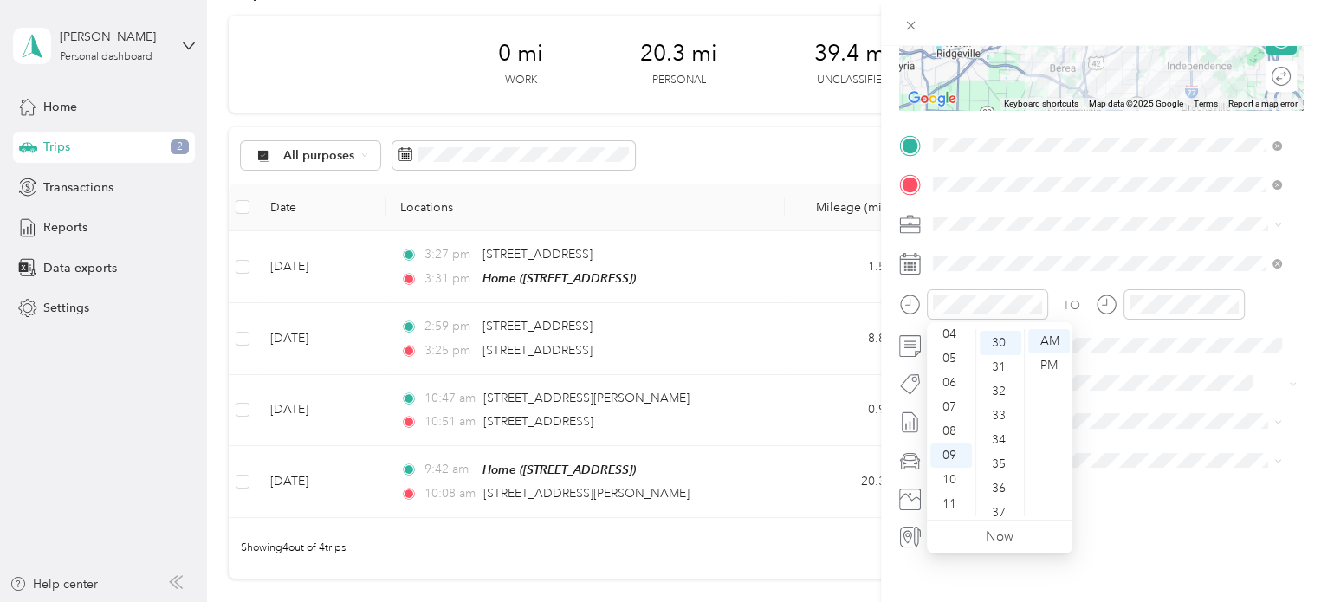
scroll to position [0, 0]
click at [956, 335] on div "12" at bounding box center [951, 341] width 42 height 24
click at [994, 413] on div "26" at bounding box center [1000, 424] width 42 height 24
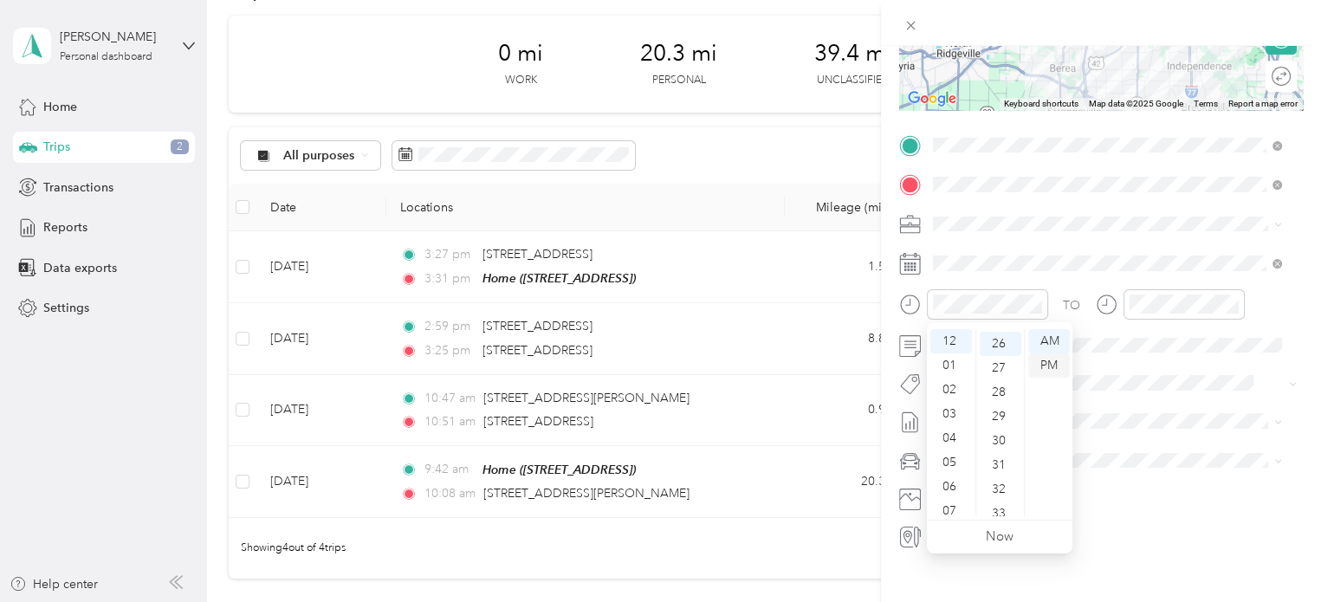
click at [1041, 360] on div "PM" at bounding box center [1049, 365] width 42 height 24
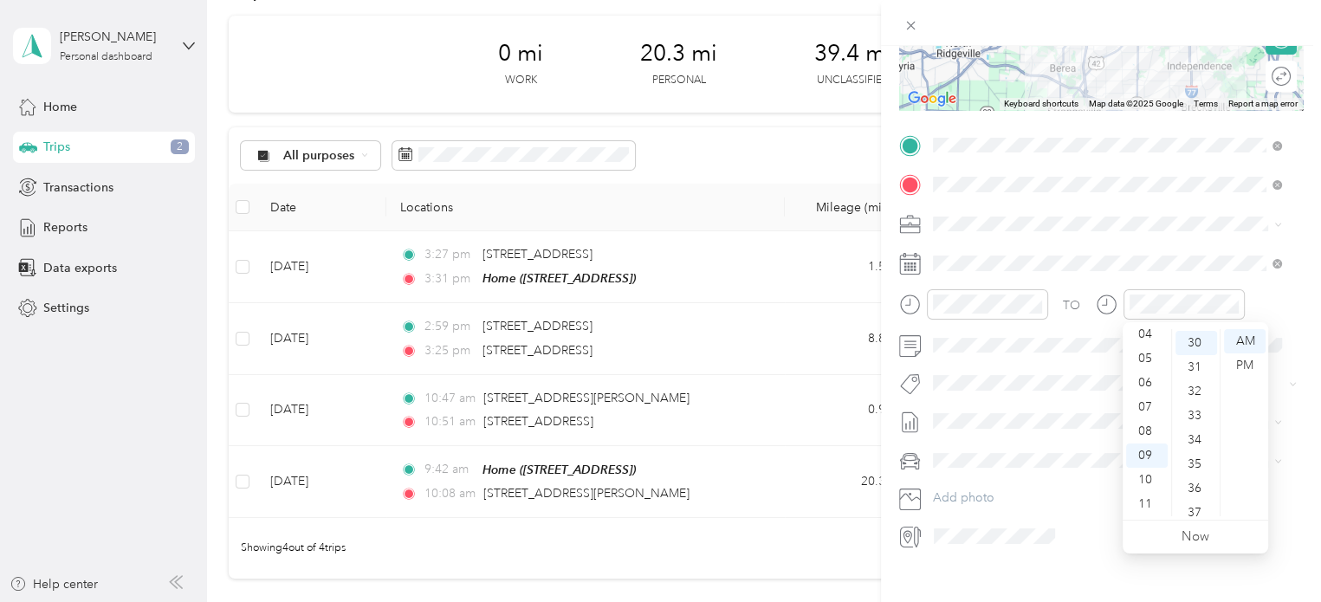
scroll to position [0, 0]
click at [1150, 339] on div "12" at bounding box center [1147, 341] width 42 height 24
click at [1202, 481] on div "45" at bounding box center [1196, 477] width 42 height 24
click at [1237, 369] on div "PM" at bounding box center [1245, 365] width 42 height 24
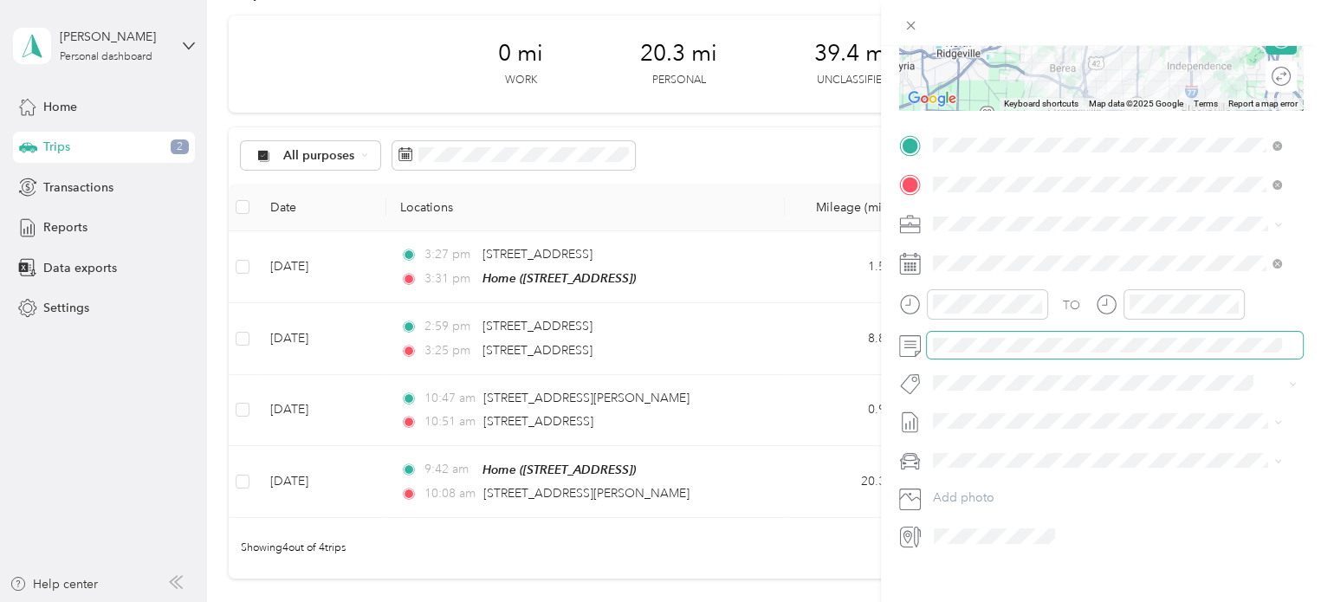
scroll to position [0, 0]
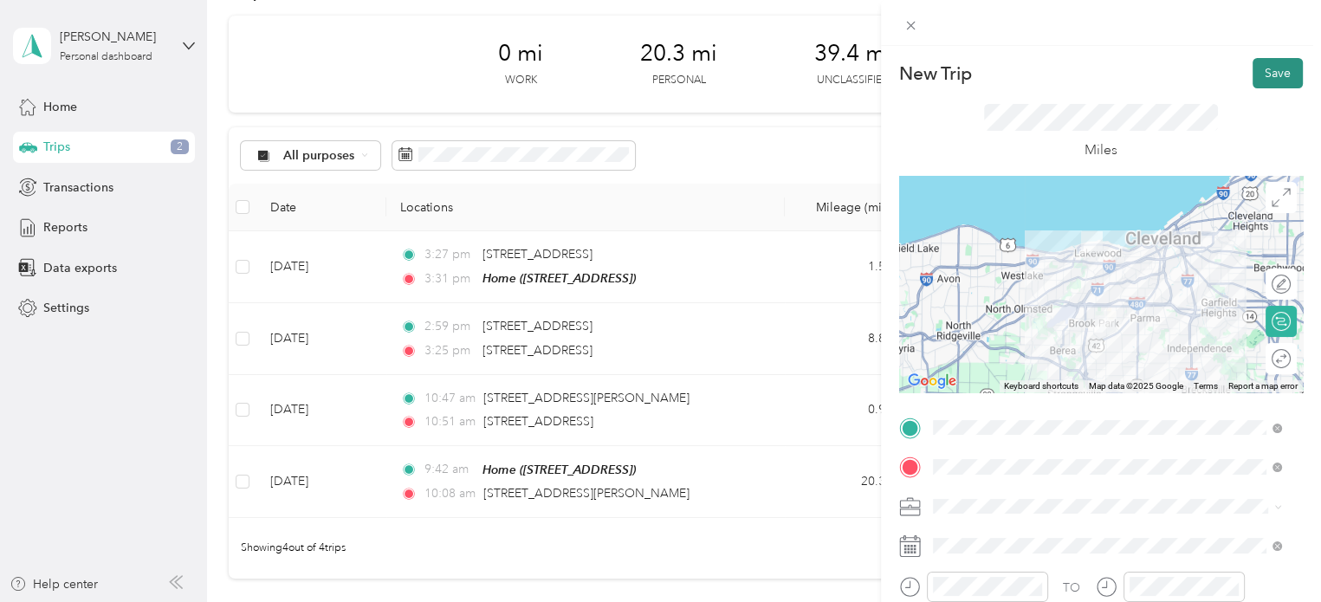
click at [1259, 74] on button "Save" at bounding box center [1277, 73] width 50 height 30
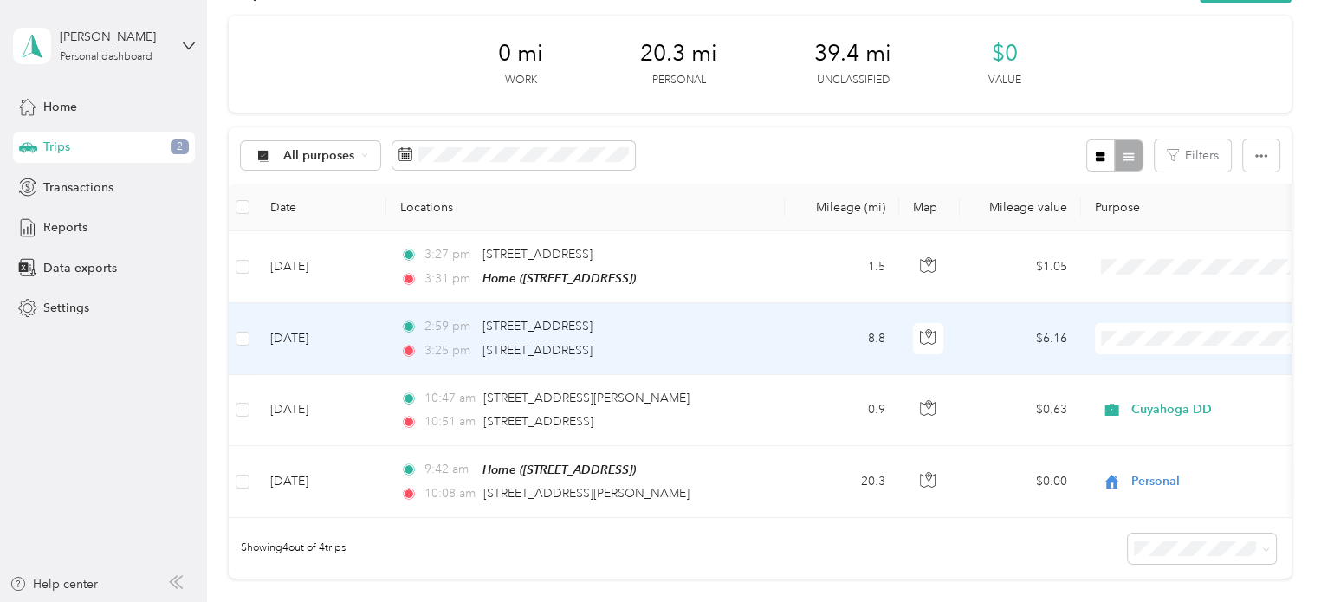
click at [1140, 368] on span "Cuyahoga DD" at bounding box center [1217, 369] width 160 height 18
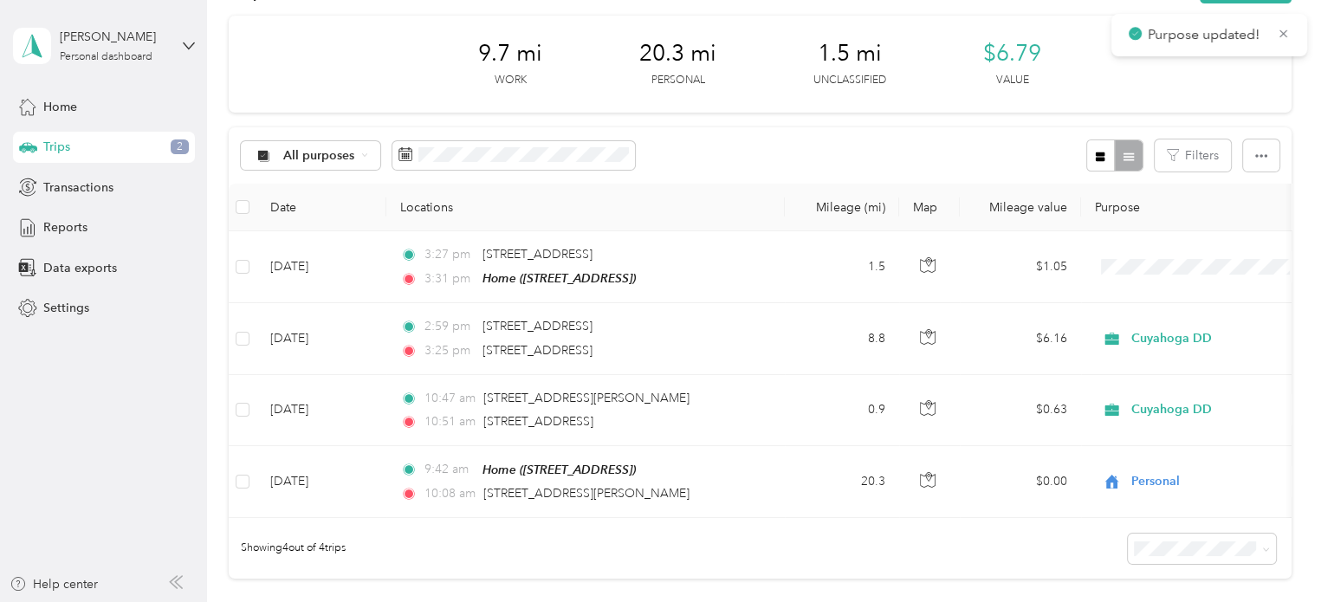
click at [336, 88] on div "9.7 mi Work 20.3 mi Personal 1.5 mi Unclassified $6.79 Value" at bounding box center [760, 64] width 1062 height 97
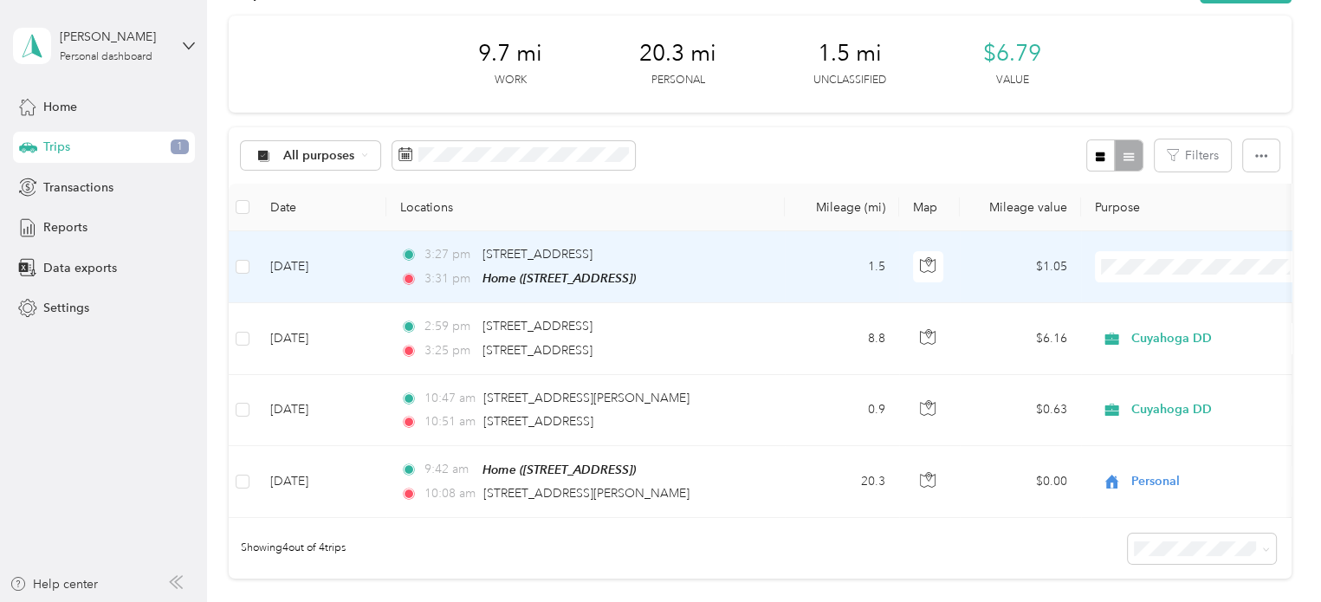
click at [1149, 321] on span "Personal" at bounding box center [1217, 323] width 160 height 18
click at [1172, 263] on span "Personal" at bounding box center [1210, 266] width 158 height 19
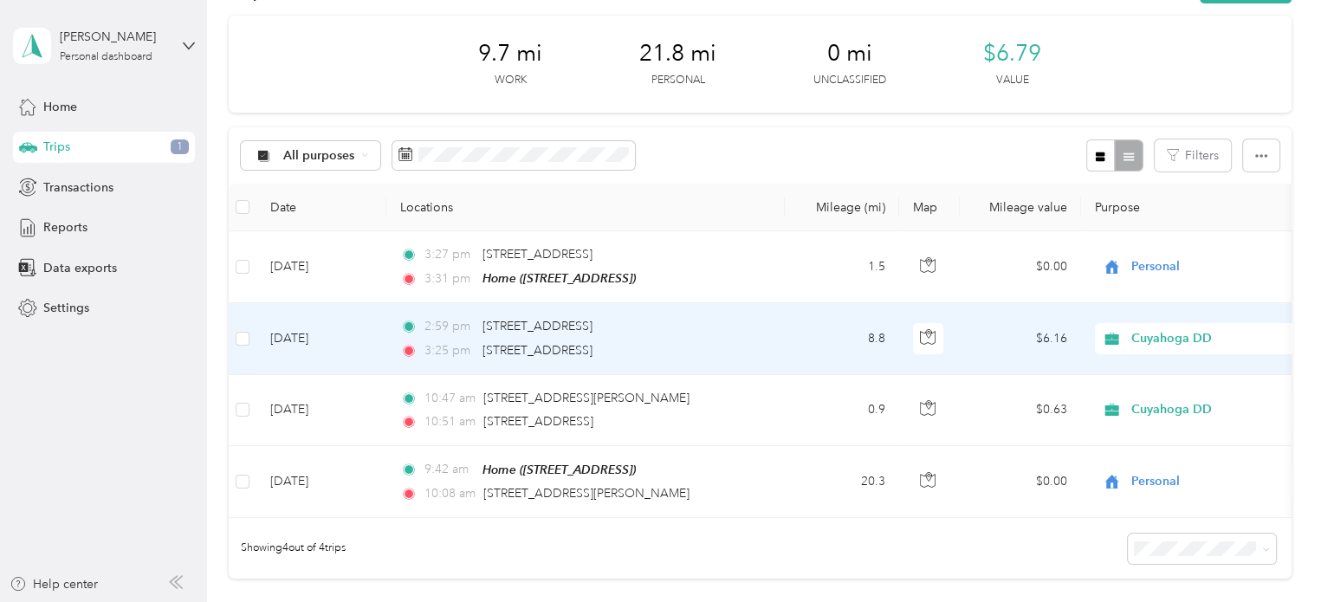
click at [980, 345] on td "$6.16" at bounding box center [1019, 338] width 121 height 71
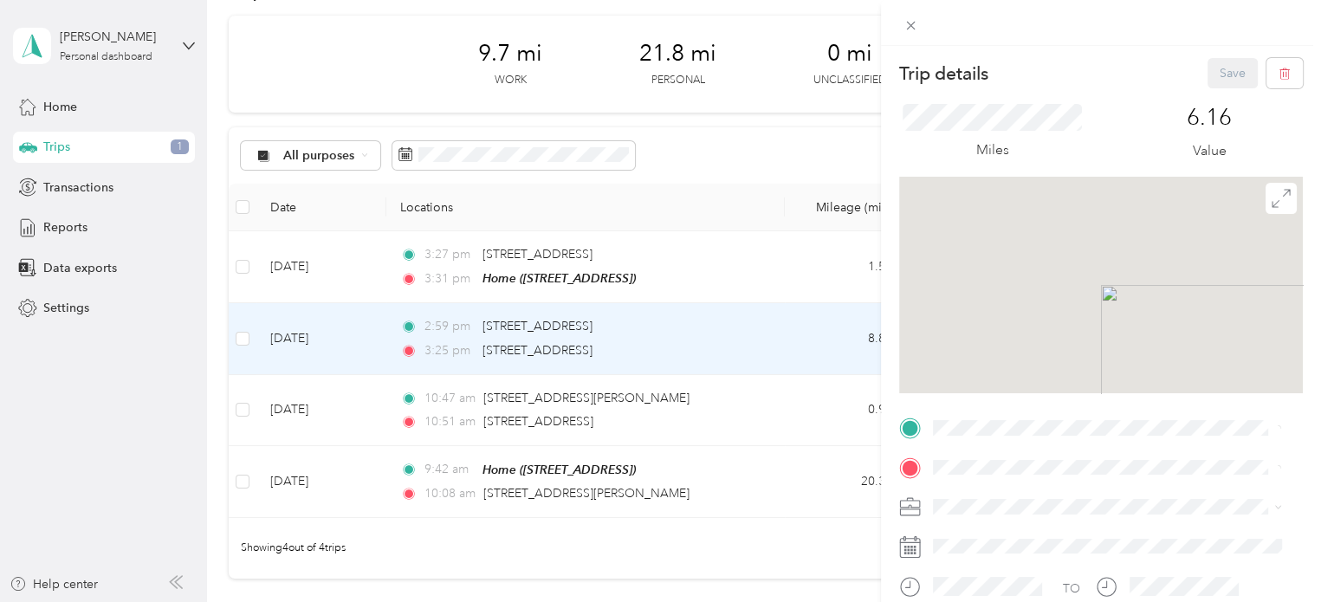
click at [1172, 333] on div at bounding box center [1101, 285] width 404 height 216
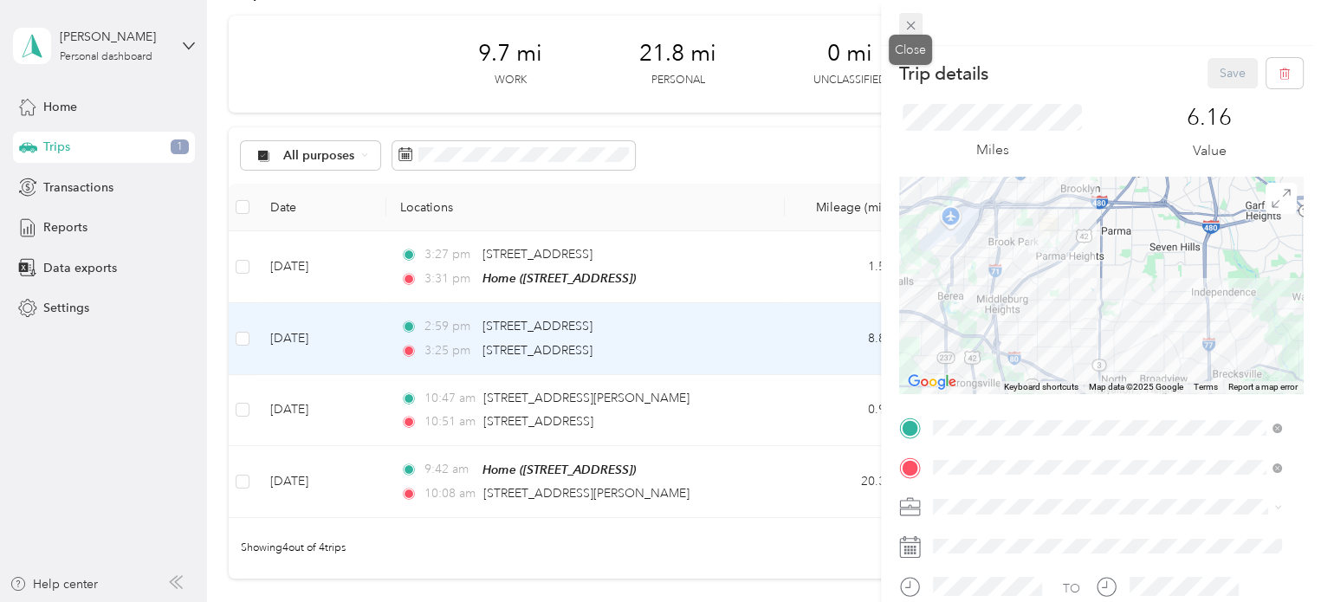
click at [911, 29] on icon at bounding box center [910, 25] width 15 height 15
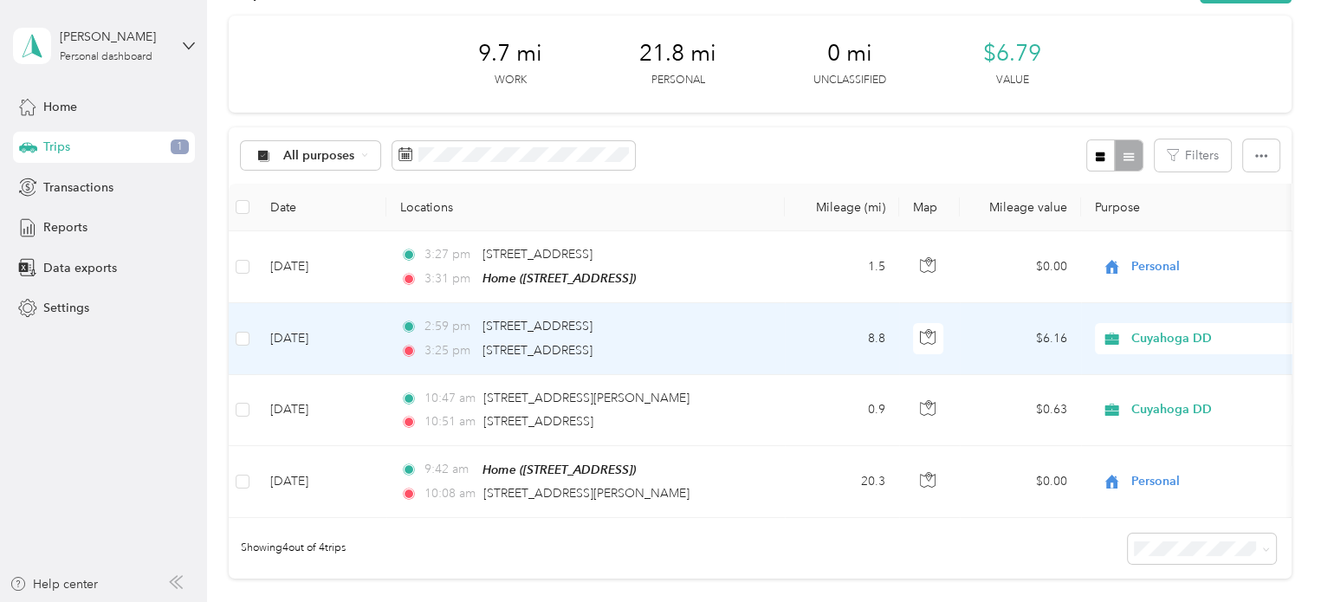
click at [1158, 323] on div "Cuyahoga DD" at bounding box center [1202, 338] width 215 height 31
click at [1162, 395] on span "Personal" at bounding box center [1217, 394] width 160 height 18
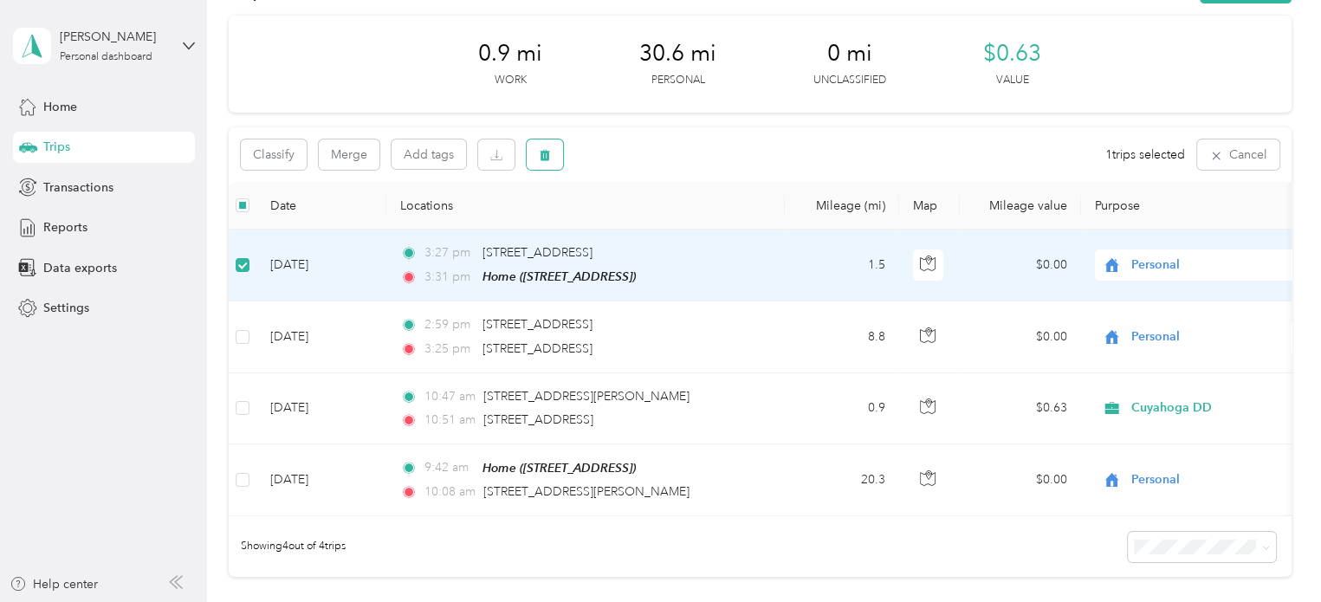
click at [543, 148] on span "button" at bounding box center [545, 154] width 12 height 15
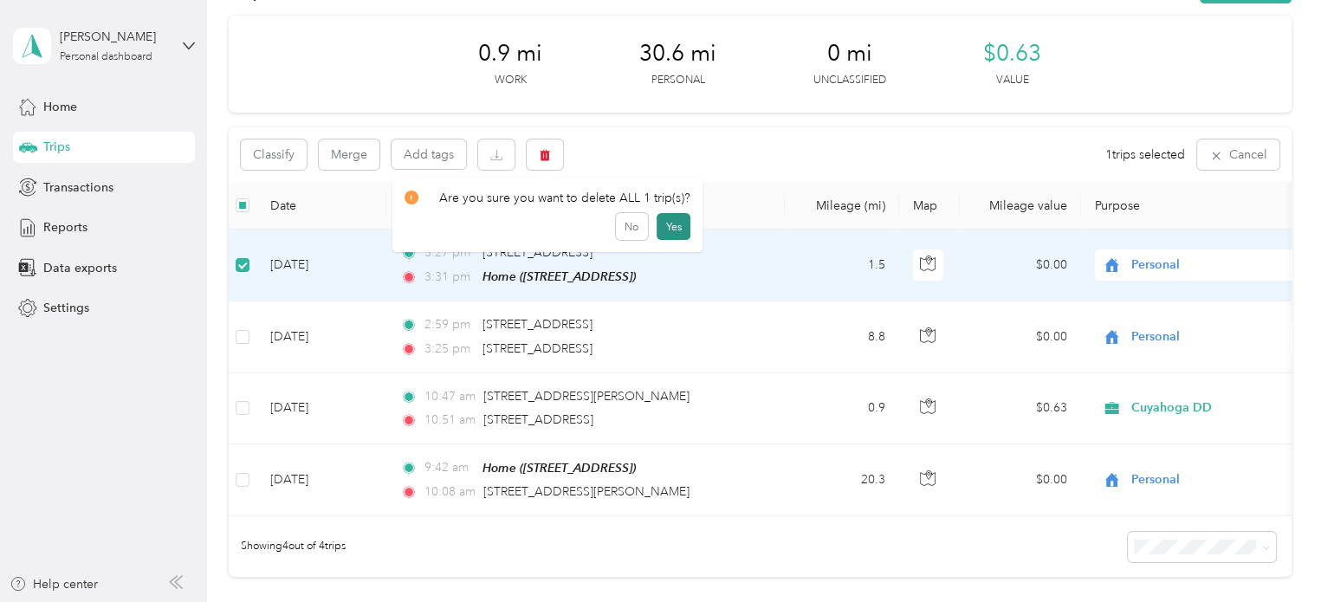
click at [669, 229] on button "Yes" at bounding box center [673, 227] width 34 height 28
